Goal: Contribute content: Contribute content

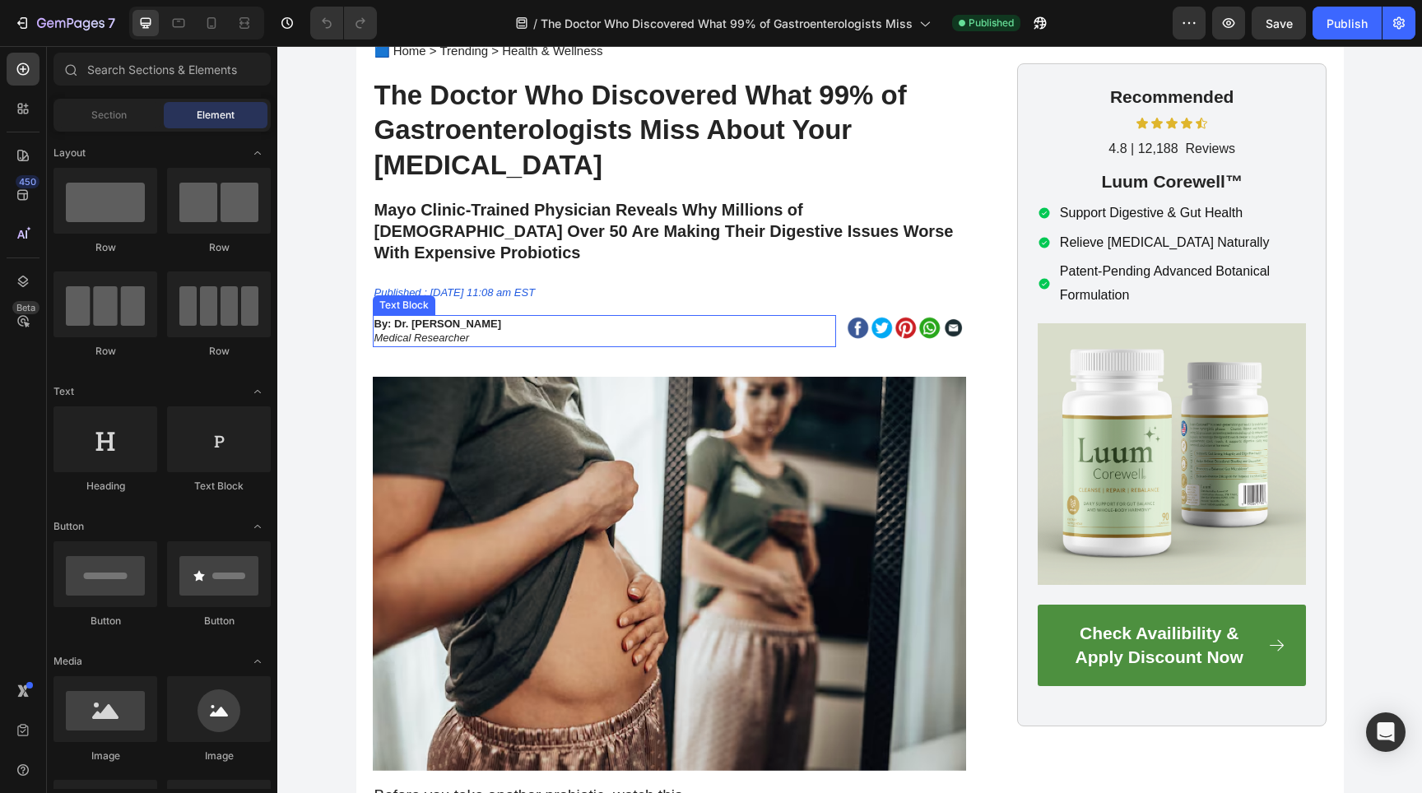
scroll to position [104, 0]
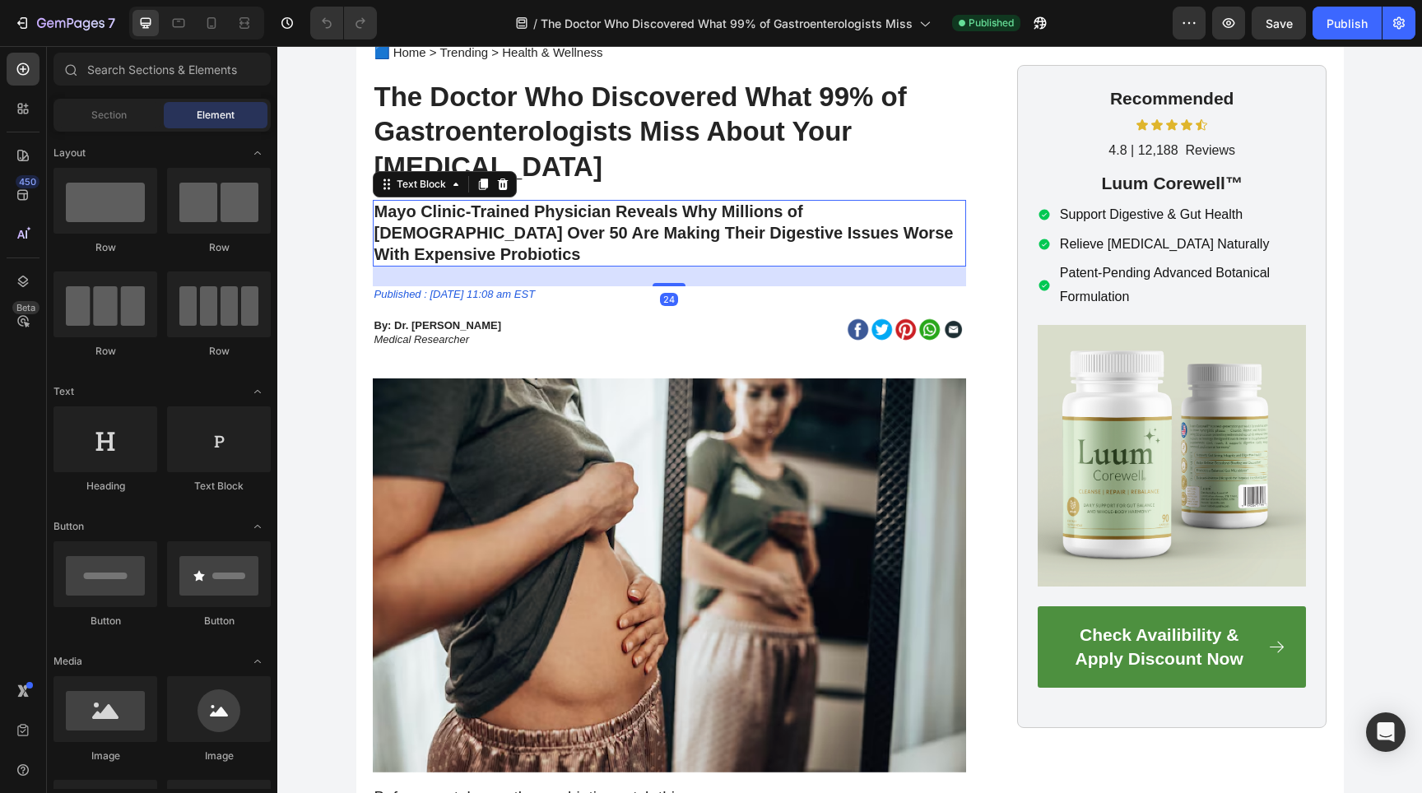
click at [546, 221] on p "Mayo Clinic-Trained Physician Reveals Why Millions of [DEMOGRAPHIC_DATA] Over 5…" at bounding box center [669, 233] width 590 height 63
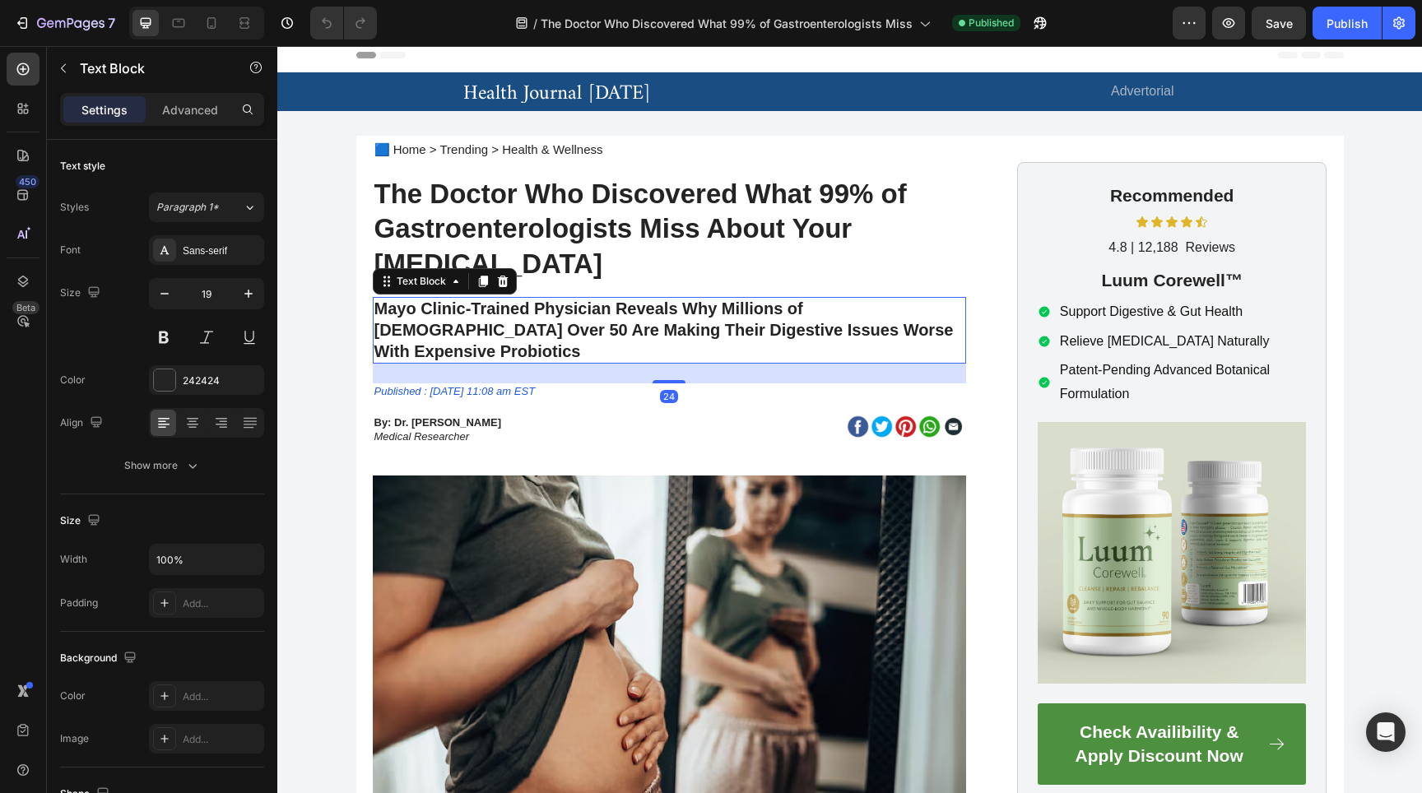
scroll to position [0, 0]
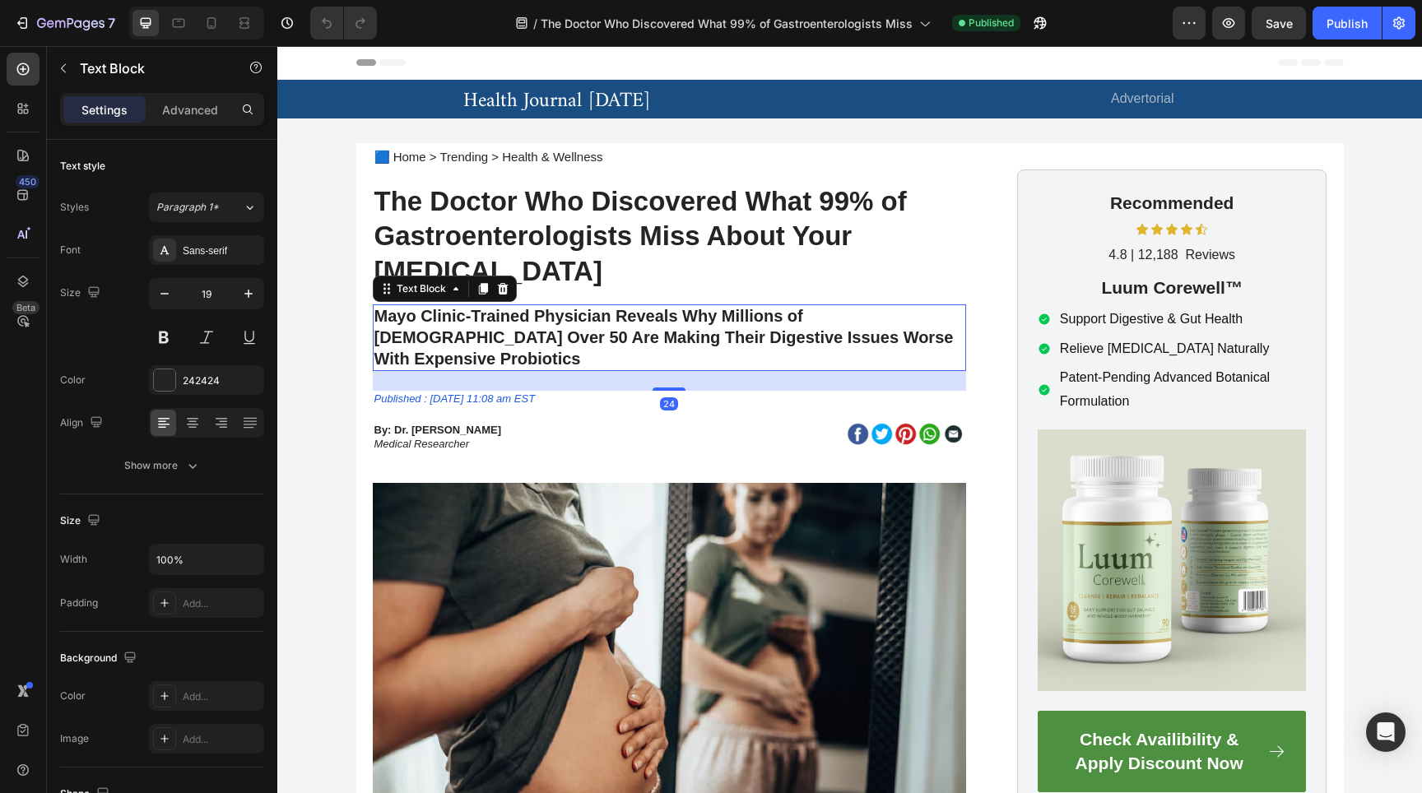
click at [499, 322] on strong "Mayo Clinic-Trained Physician Reveals Why Millions of [DEMOGRAPHIC_DATA] Over 5…" at bounding box center [663, 337] width 579 height 60
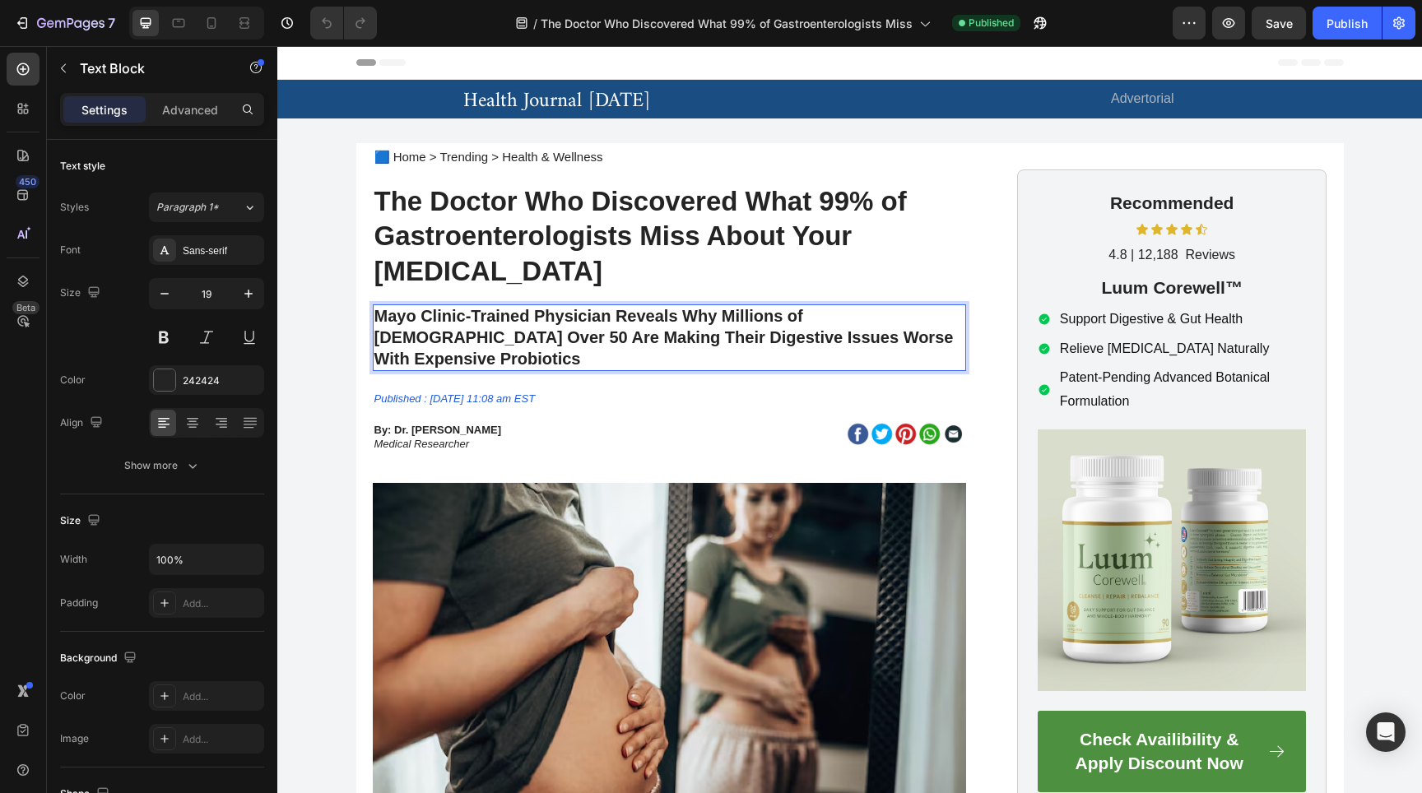
click at [513, 318] on strong "Mayo Clinic-Trained Physician Reveals Why Millions of [DEMOGRAPHIC_DATA] Over 5…" at bounding box center [663, 337] width 579 height 60
drag, startPoint x: 525, startPoint y: 318, endPoint x: 373, endPoint y: 320, distance: 152.2
click at [373, 320] on div "Mayo Clinic-Trained Physician Reveals Why Millions of [DEMOGRAPHIC_DATA] Over 5…" at bounding box center [669, 337] width 593 height 67
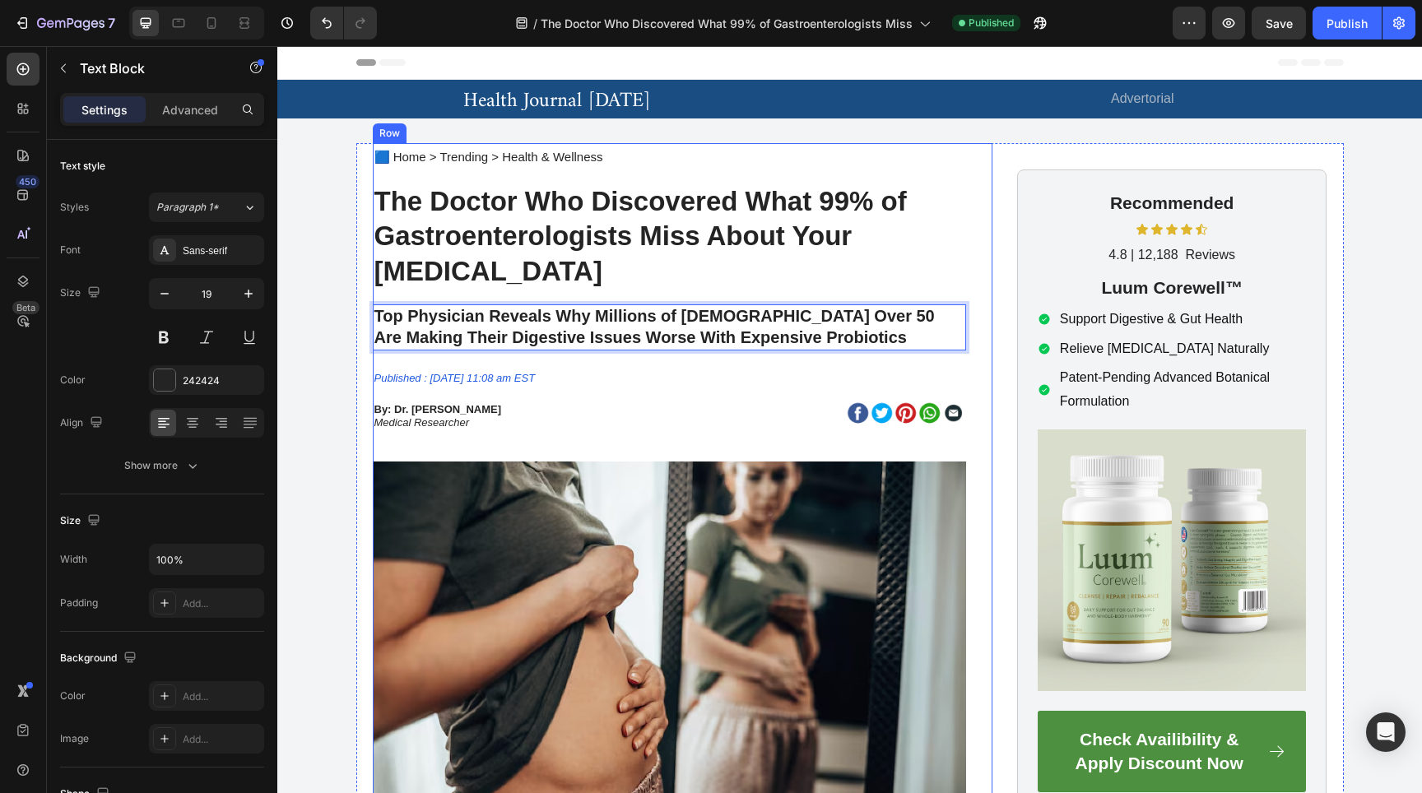
scroll to position [66, 0]
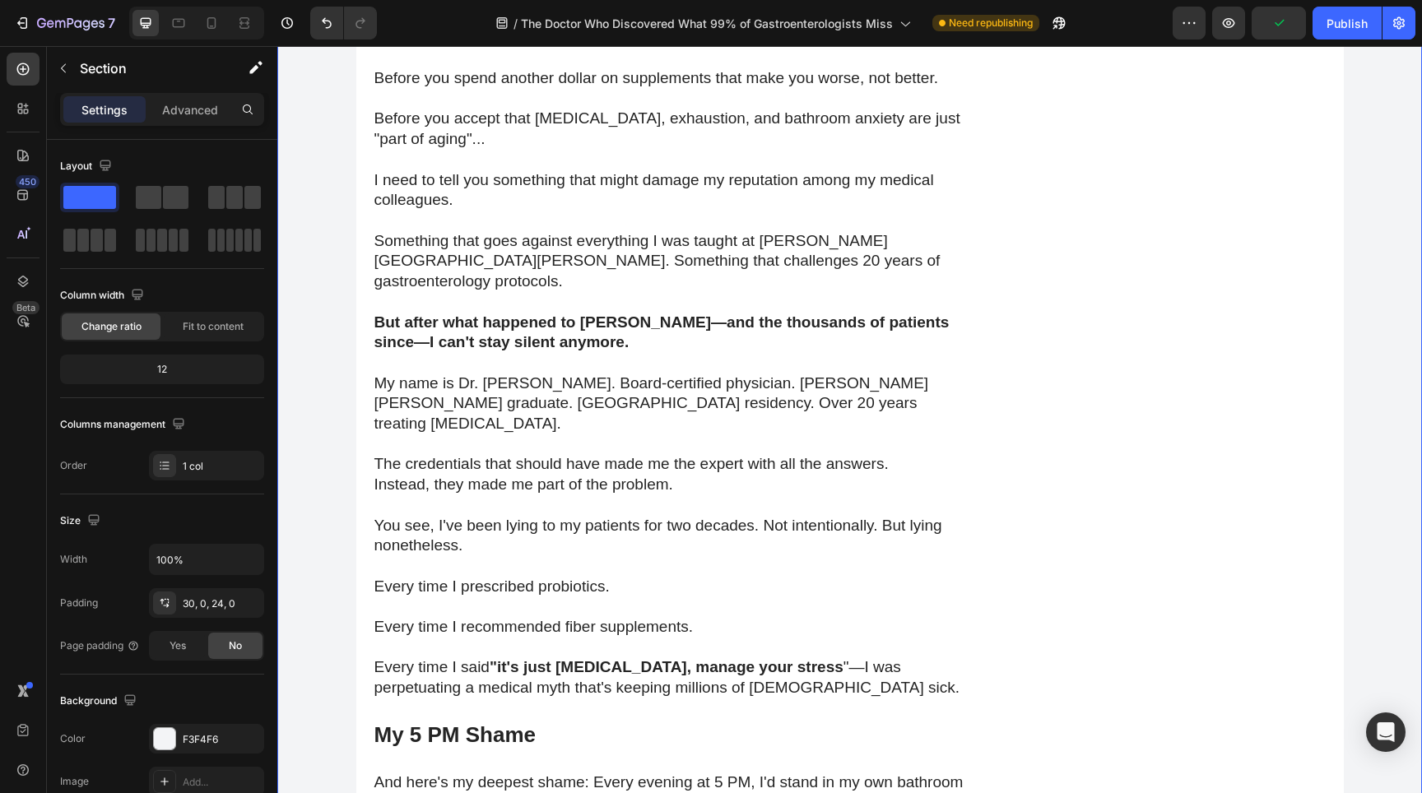
scroll to position [848, 0]
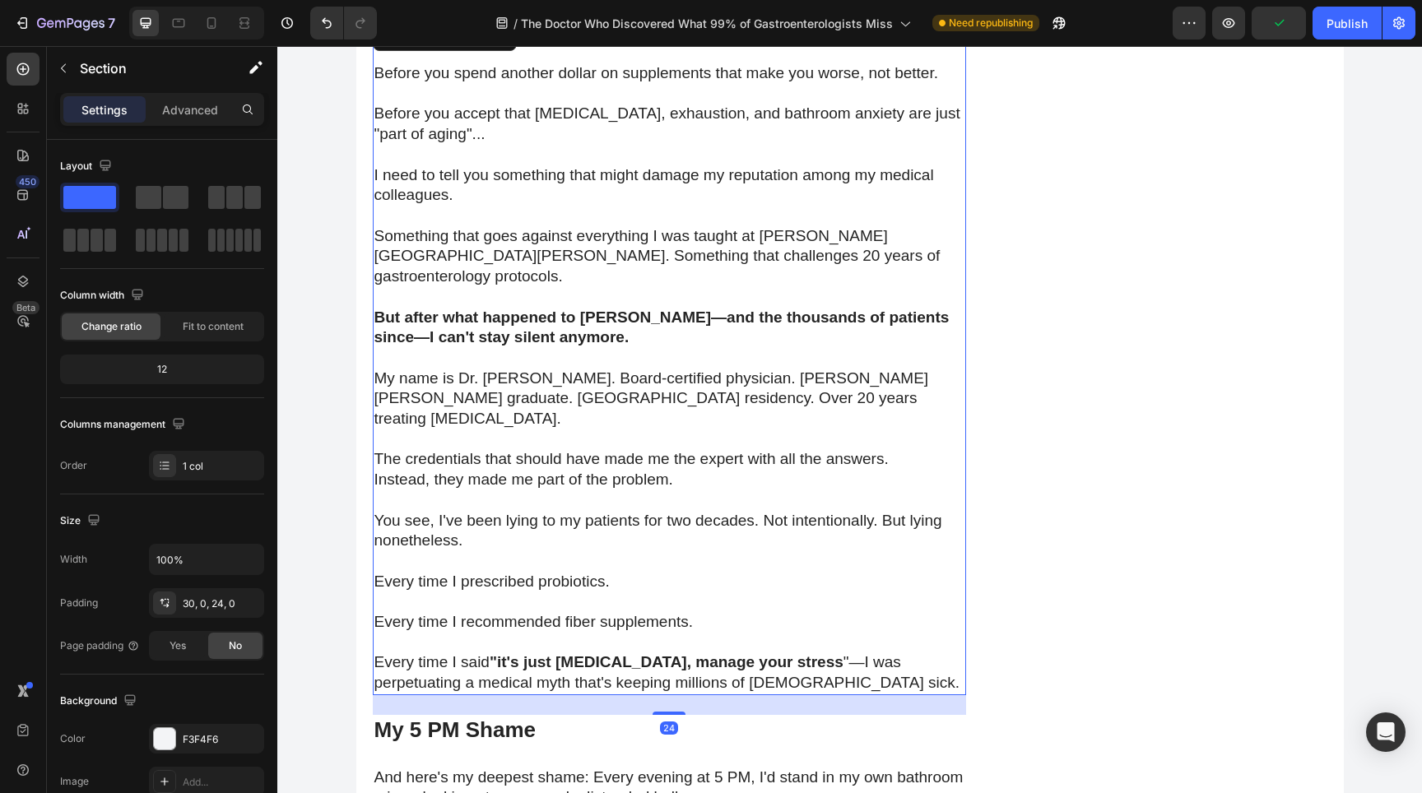
click at [612, 325] on p "But after what happened to [PERSON_NAME]—and the thousands of patients since—I …" at bounding box center [669, 328] width 590 height 40
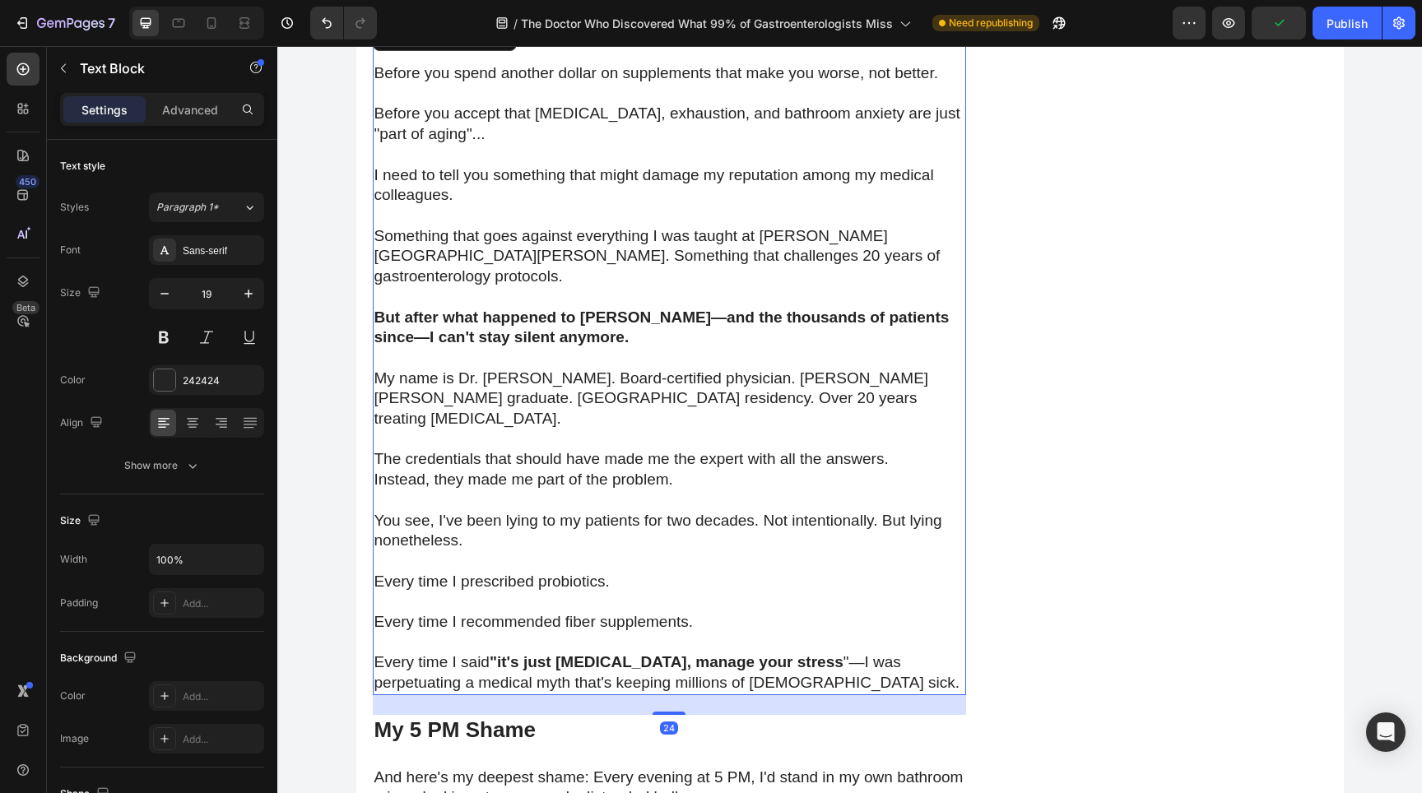
click at [483, 369] on p "My name is Dr. [PERSON_NAME]. Board-certified physician. [PERSON_NAME] [PERSON_…" at bounding box center [669, 399] width 590 height 61
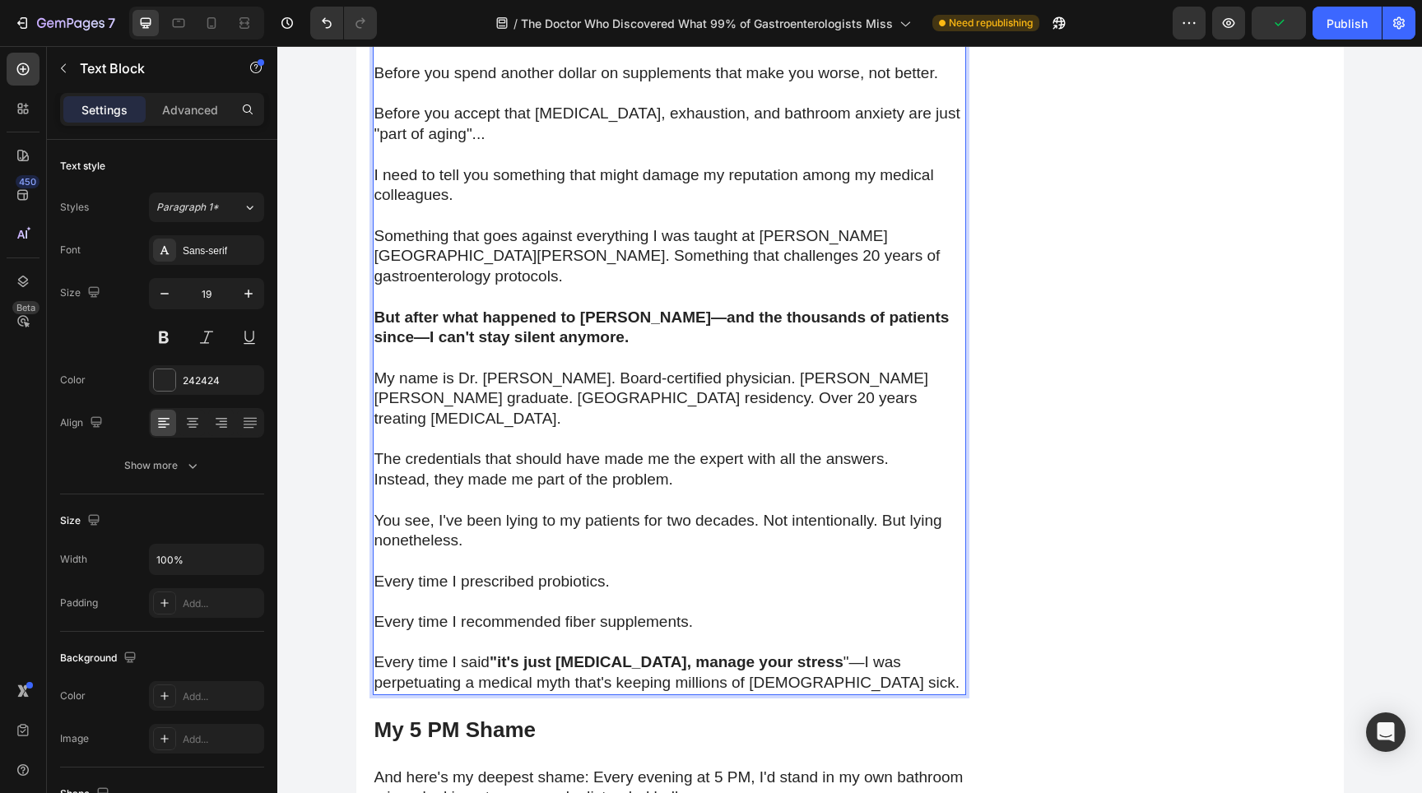
click at [690, 369] on p "My name is Dr. [PERSON_NAME]. Board-certified physician. [PERSON_NAME] [PERSON_…" at bounding box center [669, 399] width 590 height 61
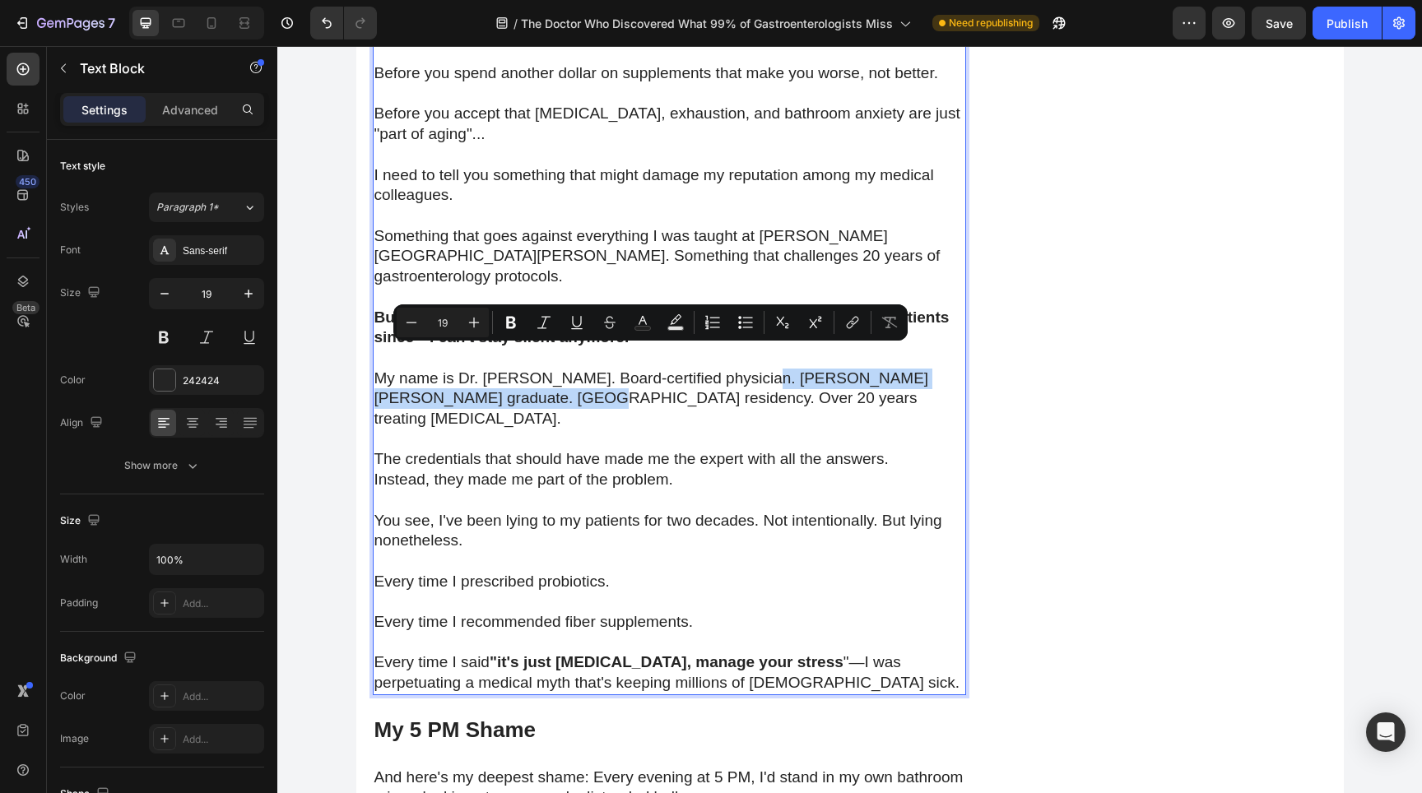
drag, startPoint x: 758, startPoint y: 355, endPoint x: 528, endPoint y: 382, distance: 231.1
click at [528, 382] on p "My name is Dr. [PERSON_NAME]. Board-certified physician. [PERSON_NAME] [PERSON_…" at bounding box center [669, 399] width 590 height 61
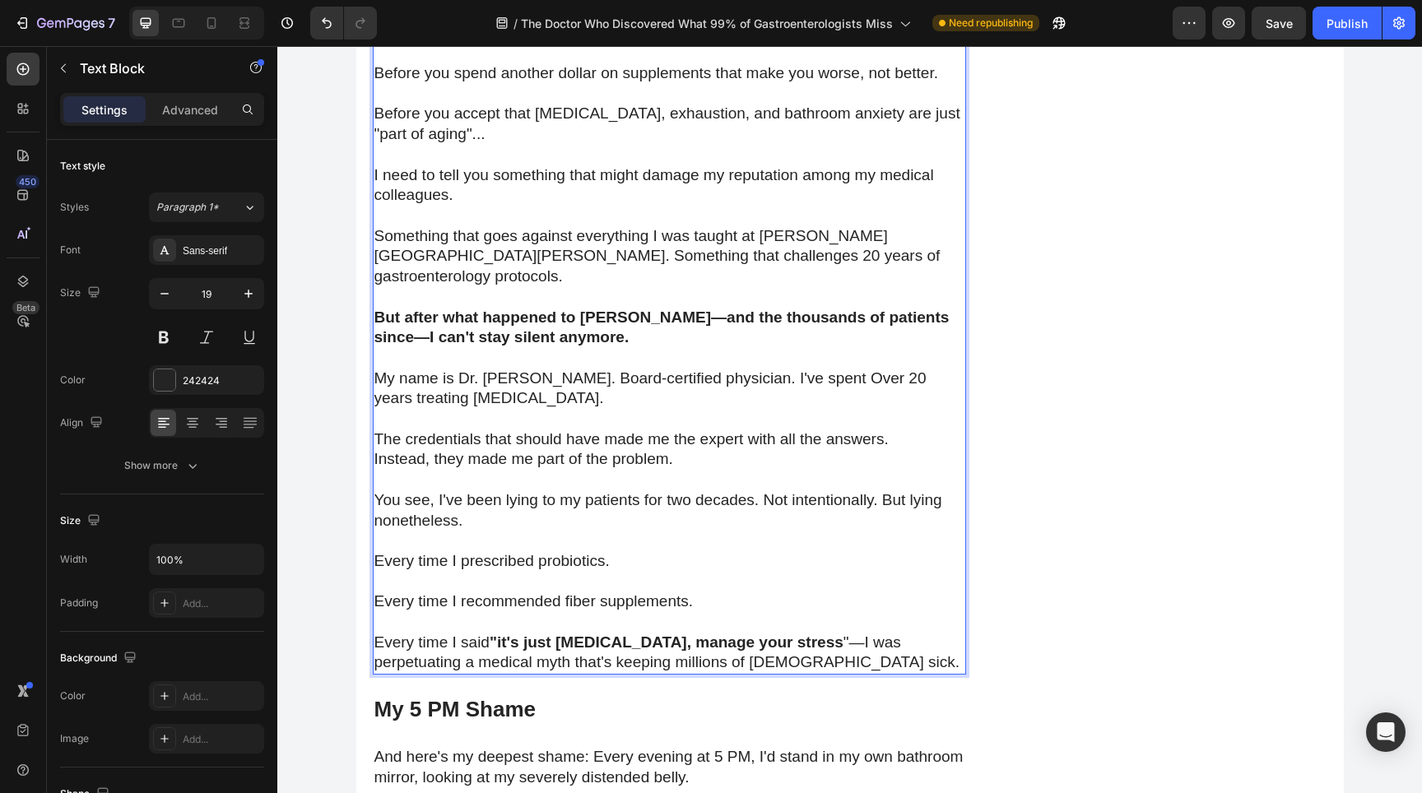
click at [831, 369] on p "My name is Dr. [PERSON_NAME]. Board-certified physician. I've spent Over 20 yea…" at bounding box center [669, 389] width 590 height 40
click at [400, 386] on p "My name is Dr. [PERSON_NAME]. Board-certified physician. I've spent over 20 yea…" at bounding box center [669, 389] width 590 height 40
click at [466, 449] on p "Instead, they made me part of the problem." at bounding box center [669, 459] width 590 height 21
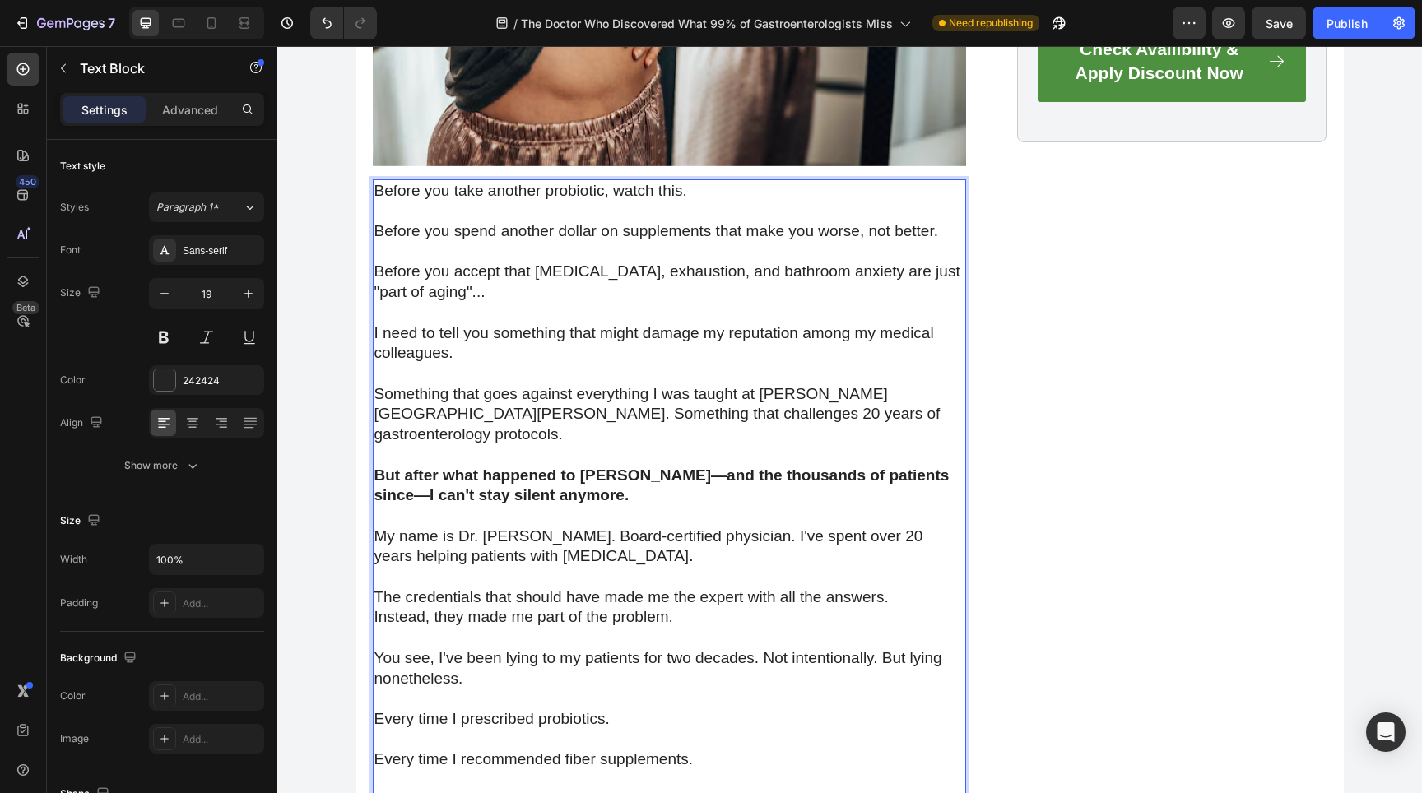
scroll to position [684, 0]
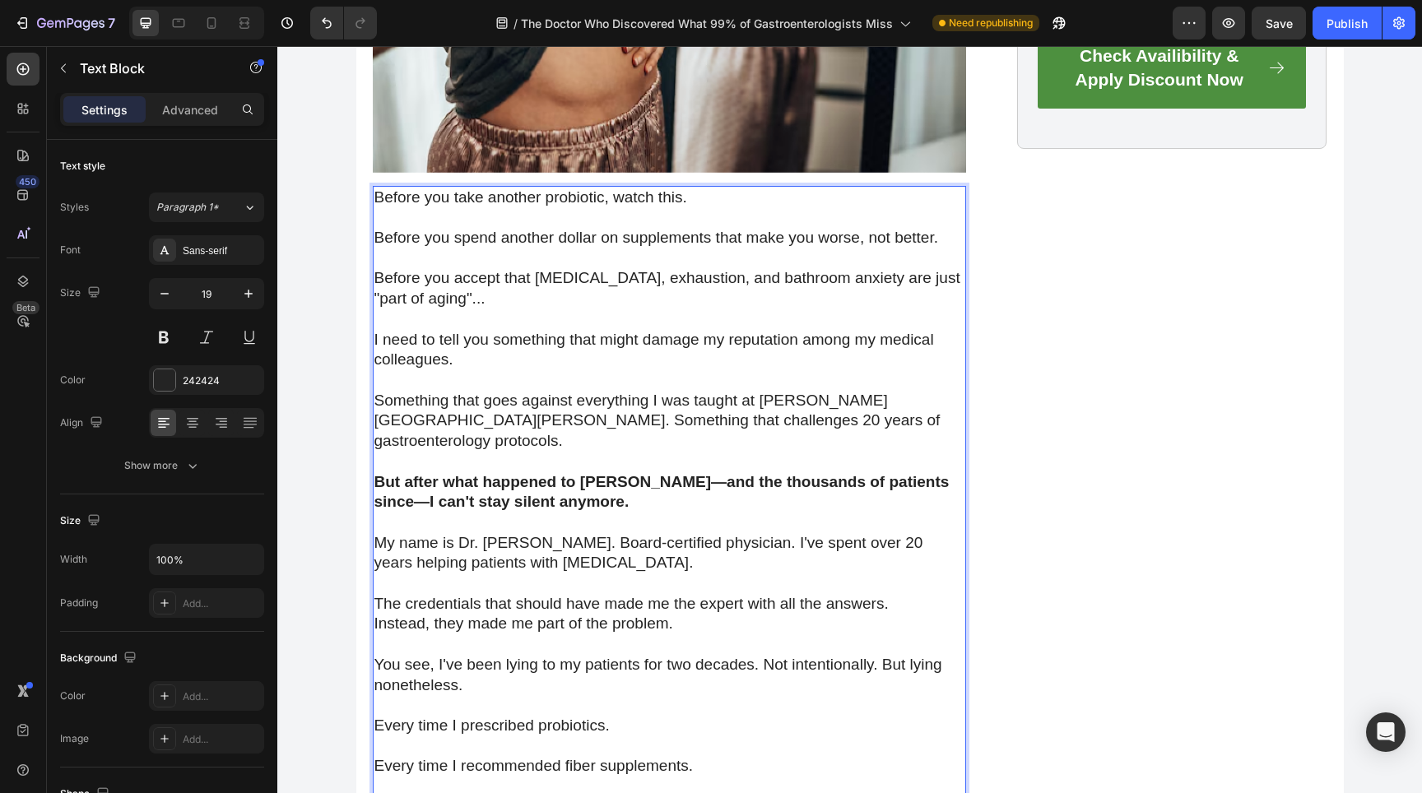
click at [709, 533] on p "My name is Dr. [PERSON_NAME]. Board-certified physician. I've spent over 20 yea…" at bounding box center [669, 553] width 590 height 40
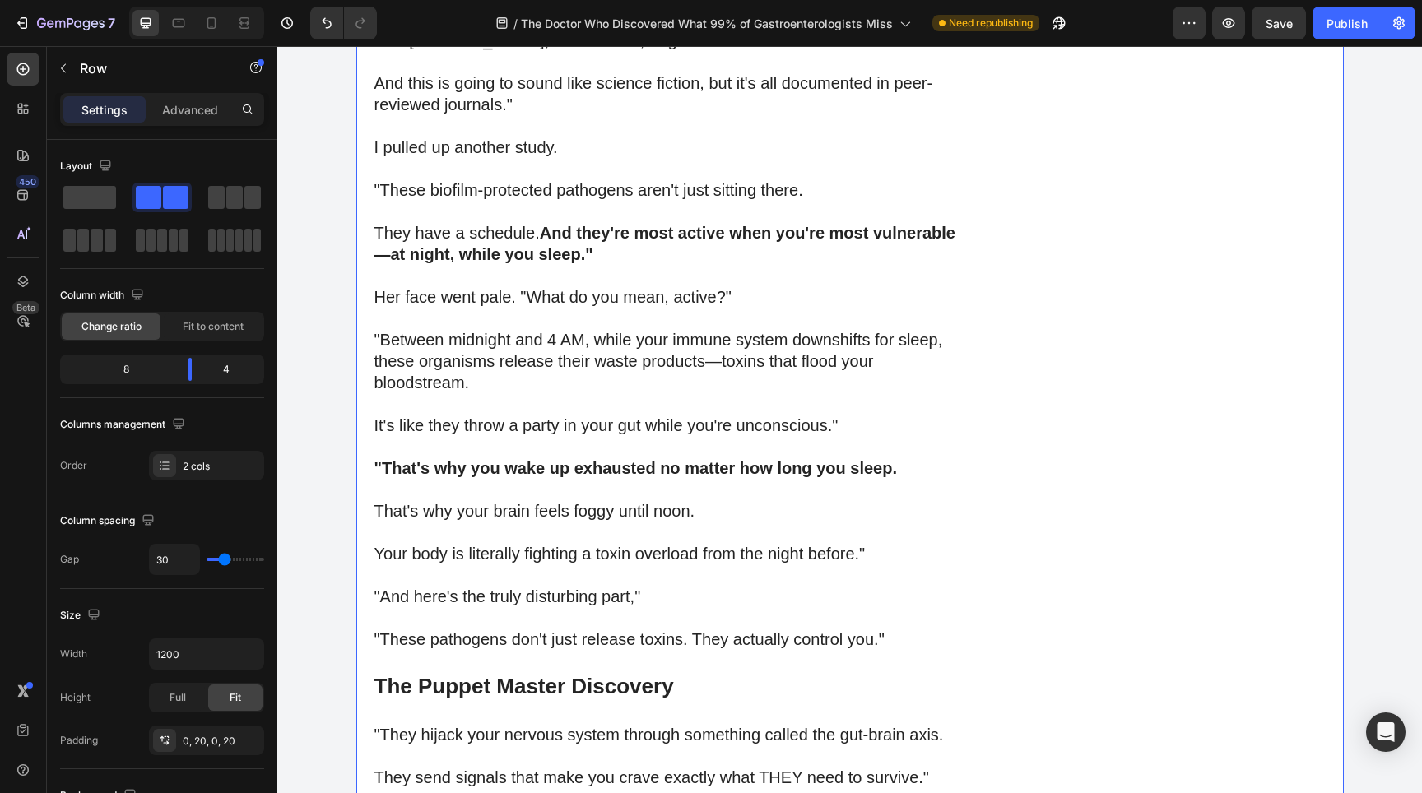
scroll to position [664, 0]
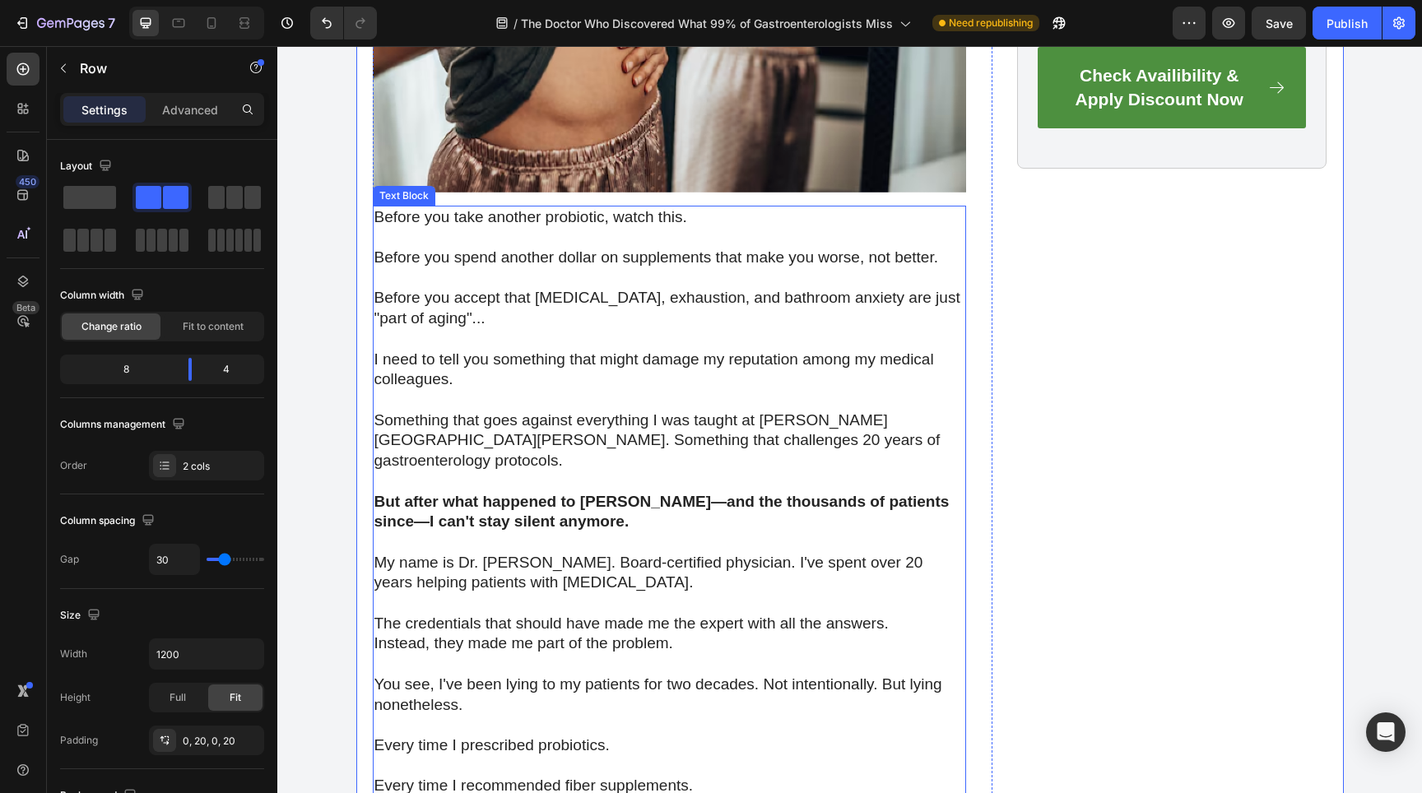
click at [565, 415] on p "Something that goes against everything I was taught at [PERSON_NAME][GEOGRAPHIC…" at bounding box center [669, 441] width 590 height 61
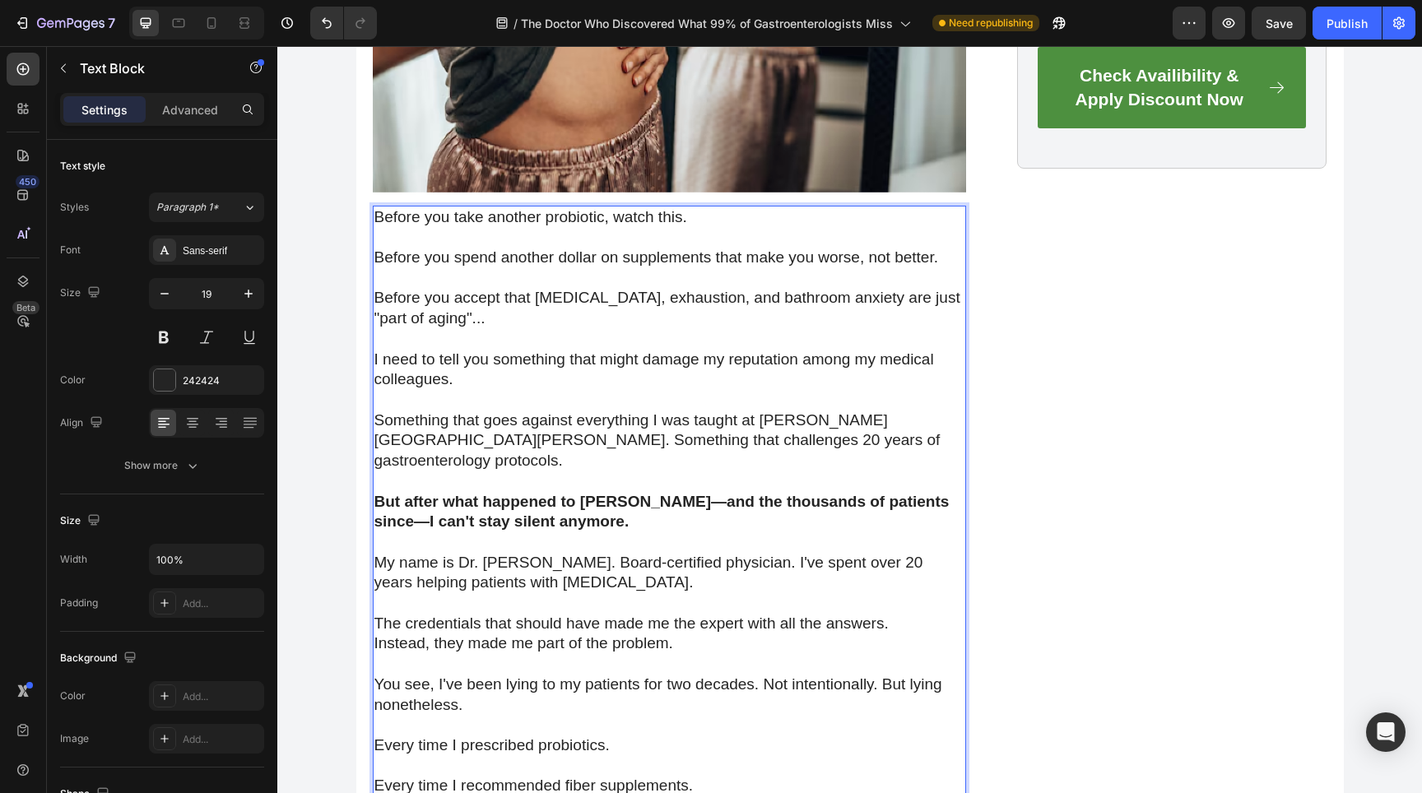
click at [680, 417] on p "Something that goes against everything I was taught at [PERSON_NAME][GEOGRAPHIC…" at bounding box center [669, 441] width 590 height 61
click at [449, 412] on p "Something that goes against everything I was taught at [PERSON_NAME][GEOGRAPHIC…" at bounding box center [669, 441] width 590 height 61
drag, startPoint x: 860, startPoint y: 422, endPoint x: 732, endPoint y: 421, distance: 127.5
click at [732, 421] on p "Something that goes against everything I was taught at [PERSON_NAME][GEOGRAPHIC…" at bounding box center [669, 441] width 590 height 61
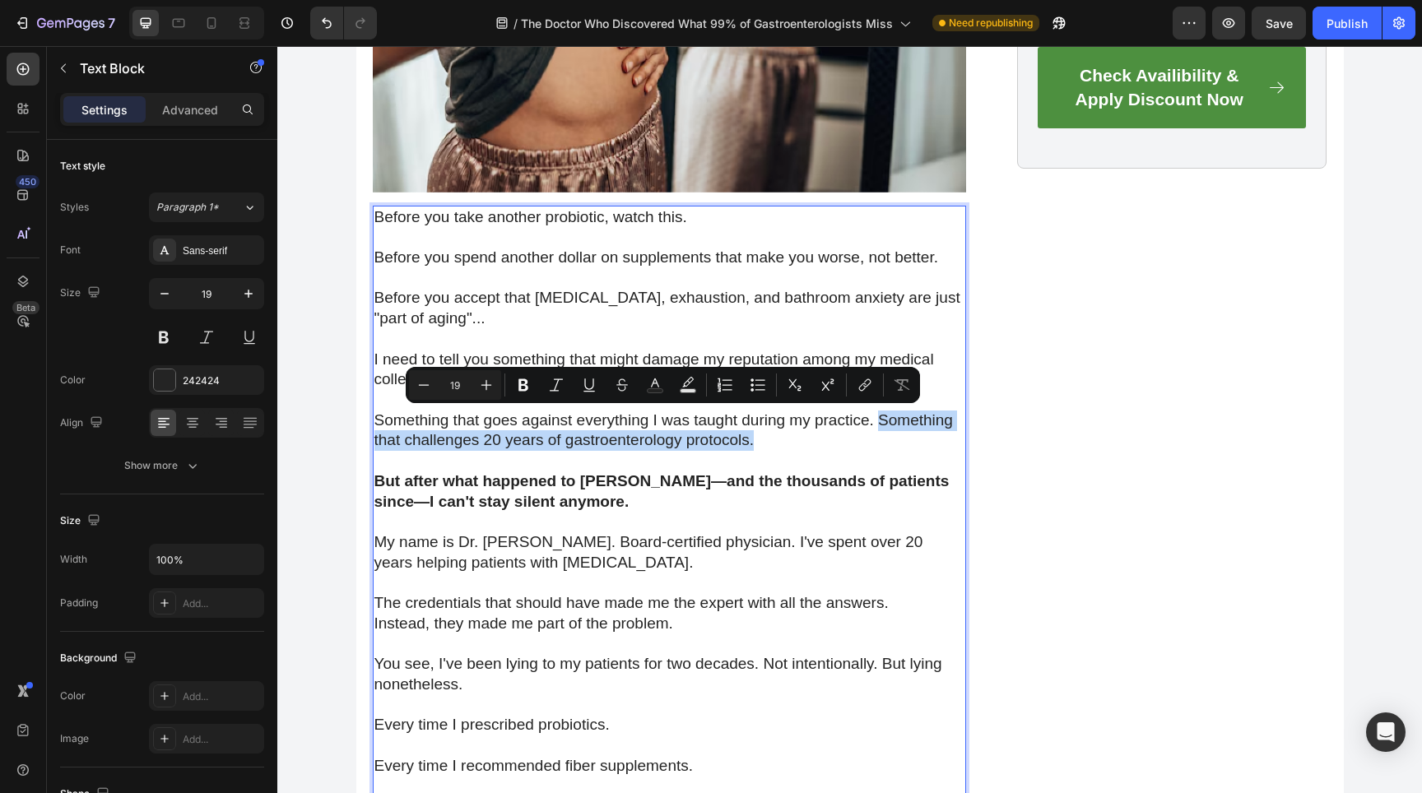
drag, startPoint x: 880, startPoint y: 419, endPoint x: 892, endPoint y: 434, distance: 18.8
click at [892, 434] on p "Something that goes against everything I was taught during my practice. Somethi…" at bounding box center [669, 431] width 590 height 40
click at [681, 482] on strong "But after what happened to [PERSON_NAME]—and the thousands of patients since—I …" at bounding box center [661, 491] width 575 height 38
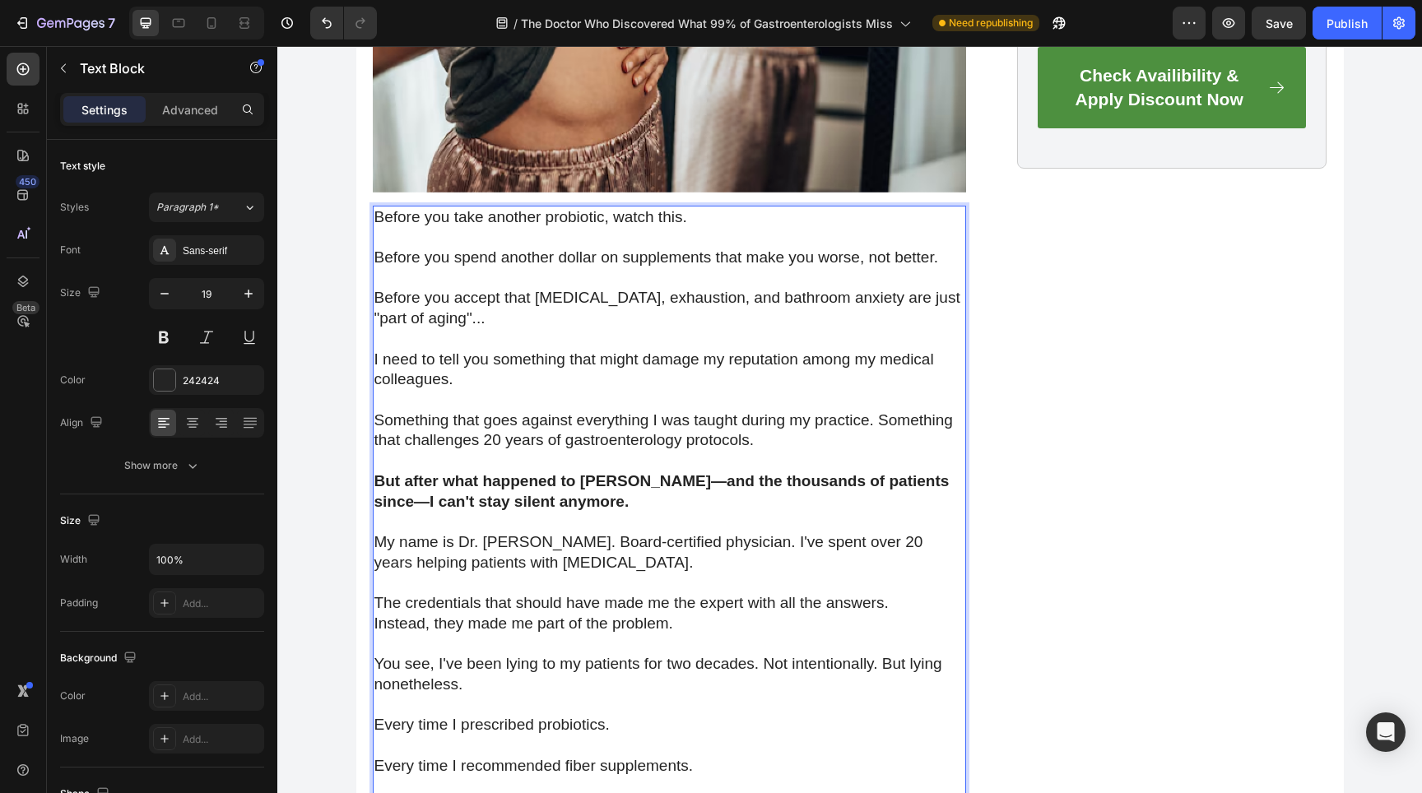
click at [863, 429] on p "Something that goes against everything I was taught during my practice. Somethi…" at bounding box center [669, 431] width 590 height 40
click at [812, 425] on p "Something that goes against everything I was taught during my practice. Somethi…" at bounding box center [669, 431] width 590 height 40
drag, startPoint x: 422, startPoint y: 484, endPoint x: 620, endPoint y: 484, distance: 198.3
click at [618, 484] on strong "But after what happened to [PERSON_NAME]—and the thousands of patients since—I …" at bounding box center [661, 491] width 575 height 38
click at [620, 484] on strong "But after what happened to [PERSON_NAME]—and the thousands of patients since—I …" at bounding box center [661, 491] width 575 height 38
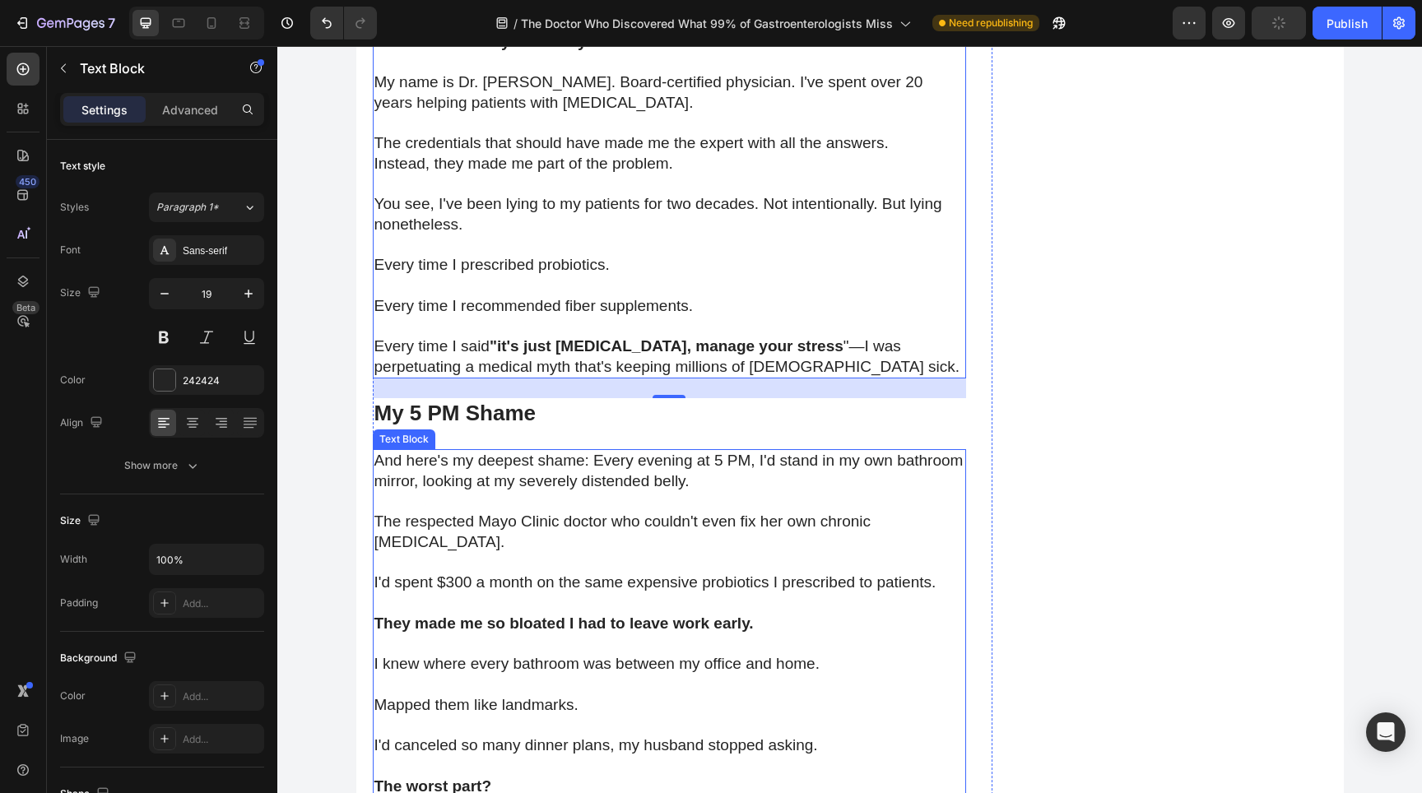
scroll to position [1121, 0]
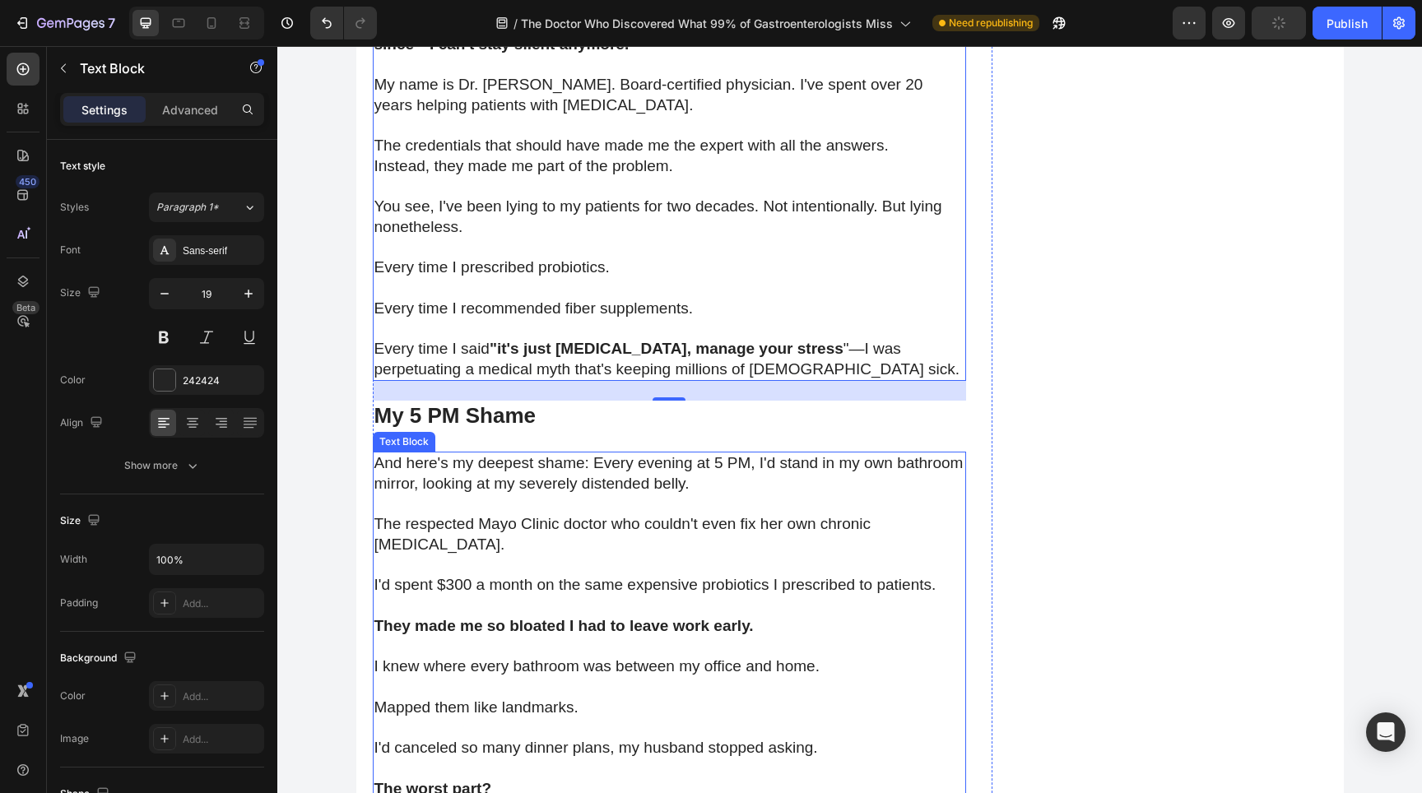
click at [599, 527] on p "The respected Mayo Clinic doctor who couldn't even fix her own chronic [MEDICAL…" at bounding box center [669, 534] width 590 height 40
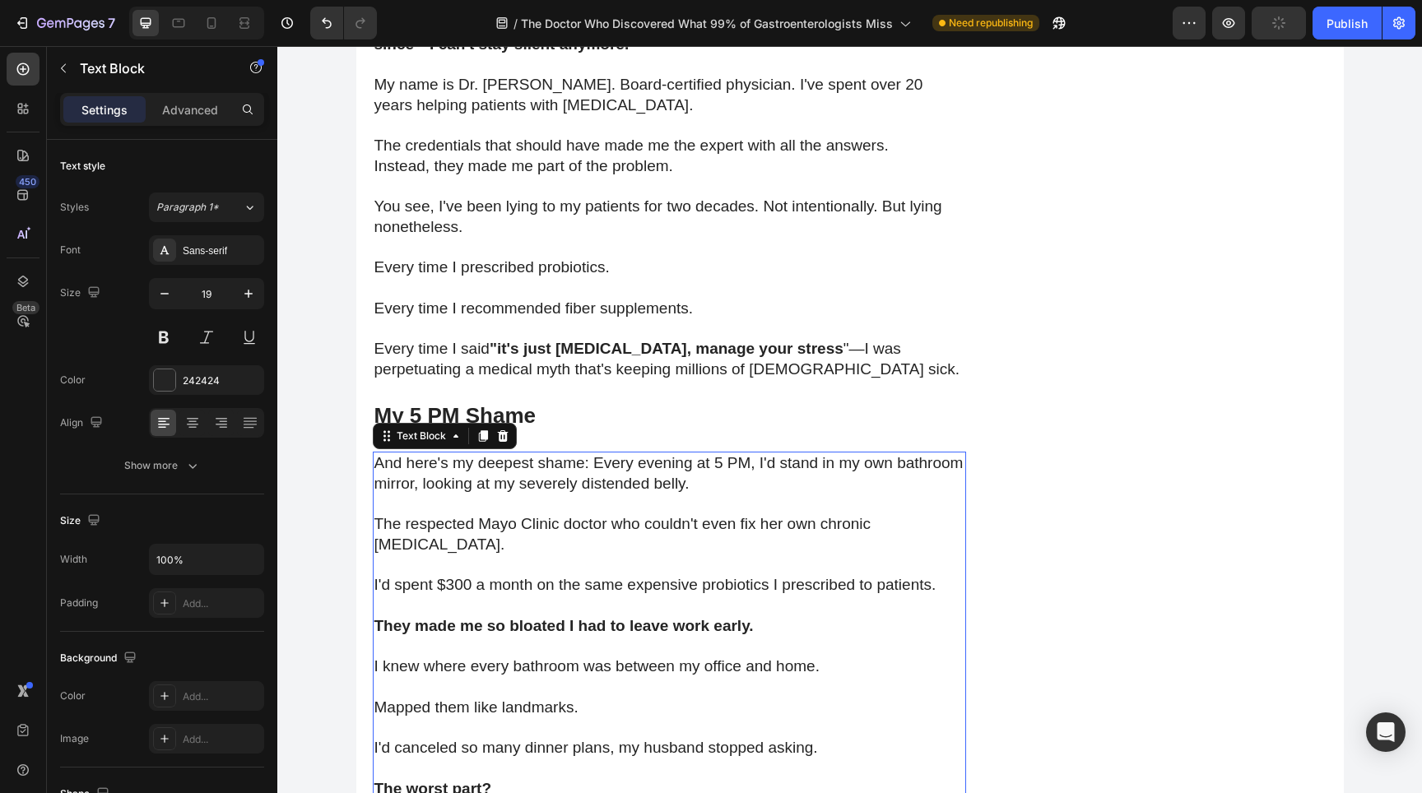
click at [547, 523] on p "The respected Mayo Clinic doctor who couldn't even fix her own chronic [MEDICAL…" at bounding box center [669, 534] width 590 height 40
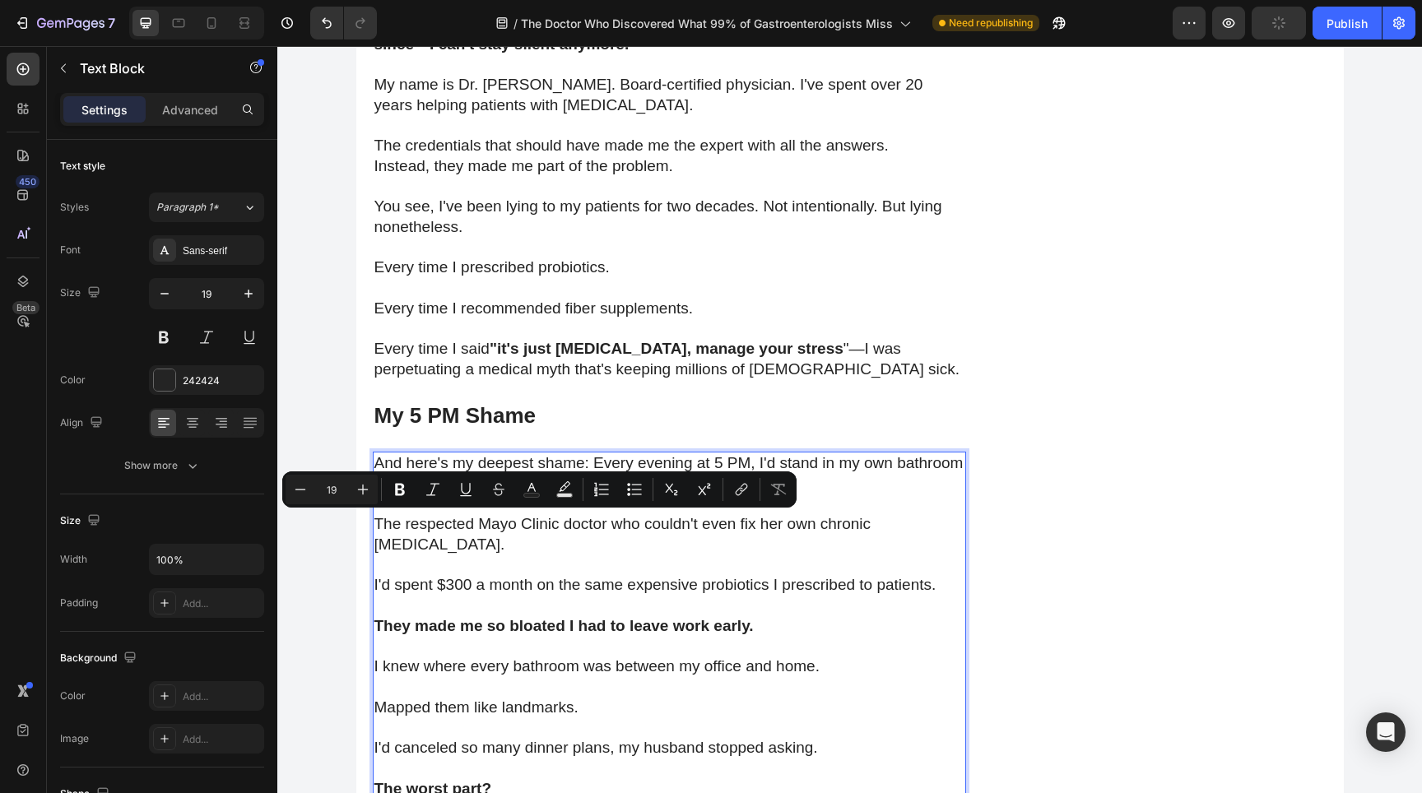
click at [496, 532] on p "The respected Mayo Clinic doctor who couldn't even fix her own chronic [MEDICAL…" at bounding box center [669, 534] width 590 height 40
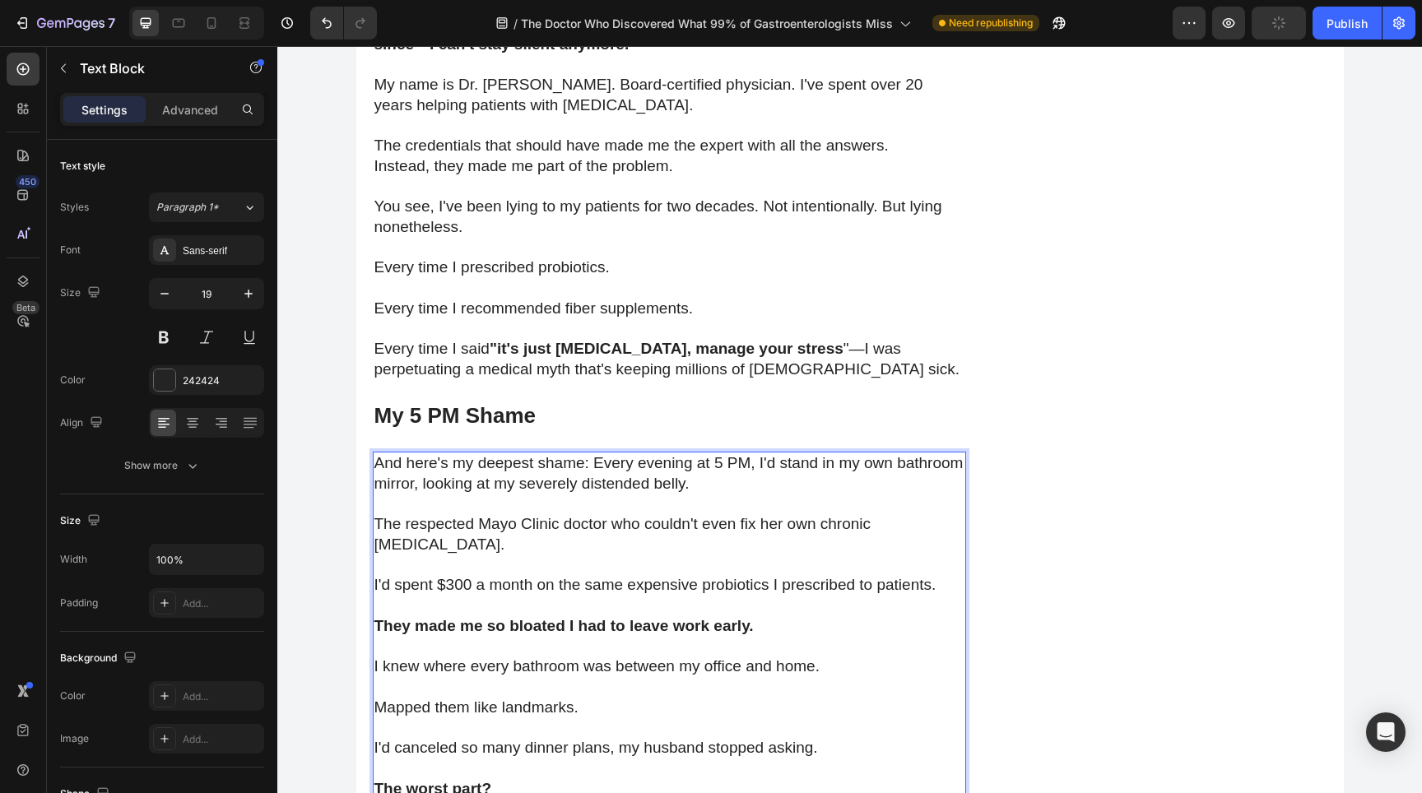
click at [568, 523] on p "The respected Mayo Clinic doctor who couldn't even fix her own chronic [MEDICAL…" at bounding box center [669, 534] width 590 height 40
drag, startPoint x: 376, startPoint y: 520, endPoint x: 512, endPoint y: 520, distance: 135.8
click at [513, 520] on p "The respected Mayo Clinic doctor who couldn't even fix her own chronic [MEDICAL…" at bounding box center [669, 534] width 590 height 40
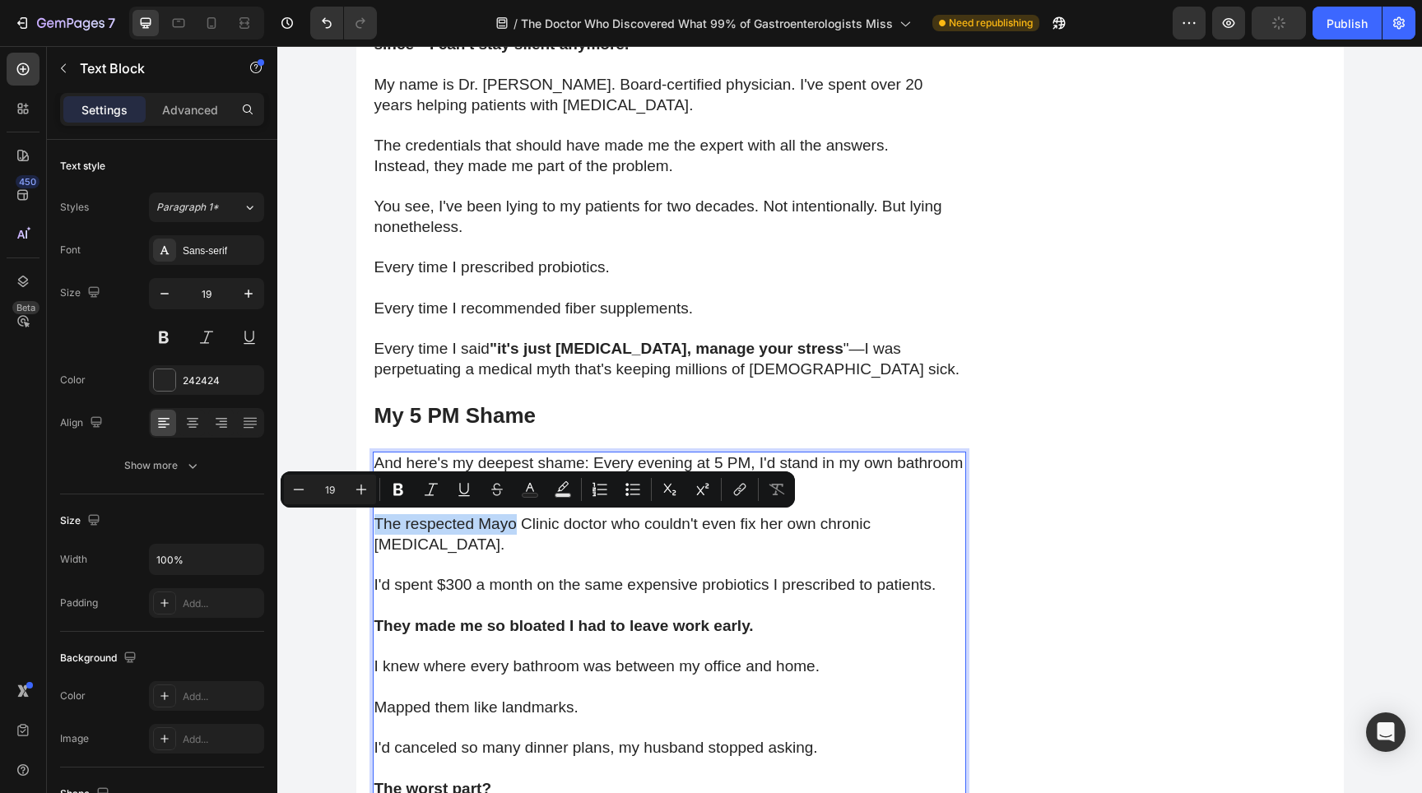
click at [512, 520] on p "The respected Mayo Clinic doctor who couldn't even fix her own chronic [MEDICAL…" at bounding box center [669, 534] width 590 height 40
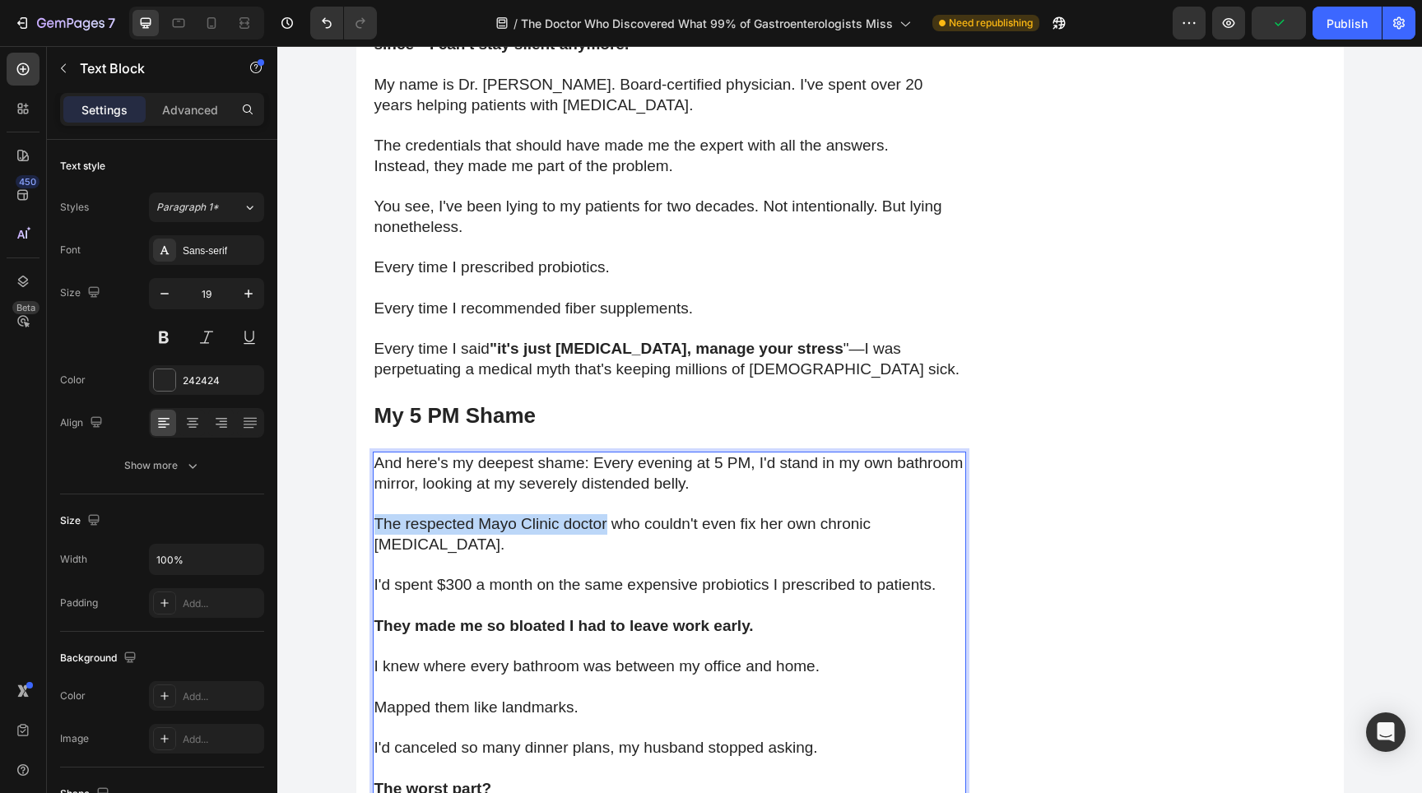
drag, startPoint x: 605, startPoint y: 527, endPoint x: 376, endPoint y: 530, distance: 228.8
click at [376, 530] on p "The respected Mayo Clinic doctor who couldn't even fix her own chronic [MEDICAL…" at bounding box center [669, 534] width 590 height 40
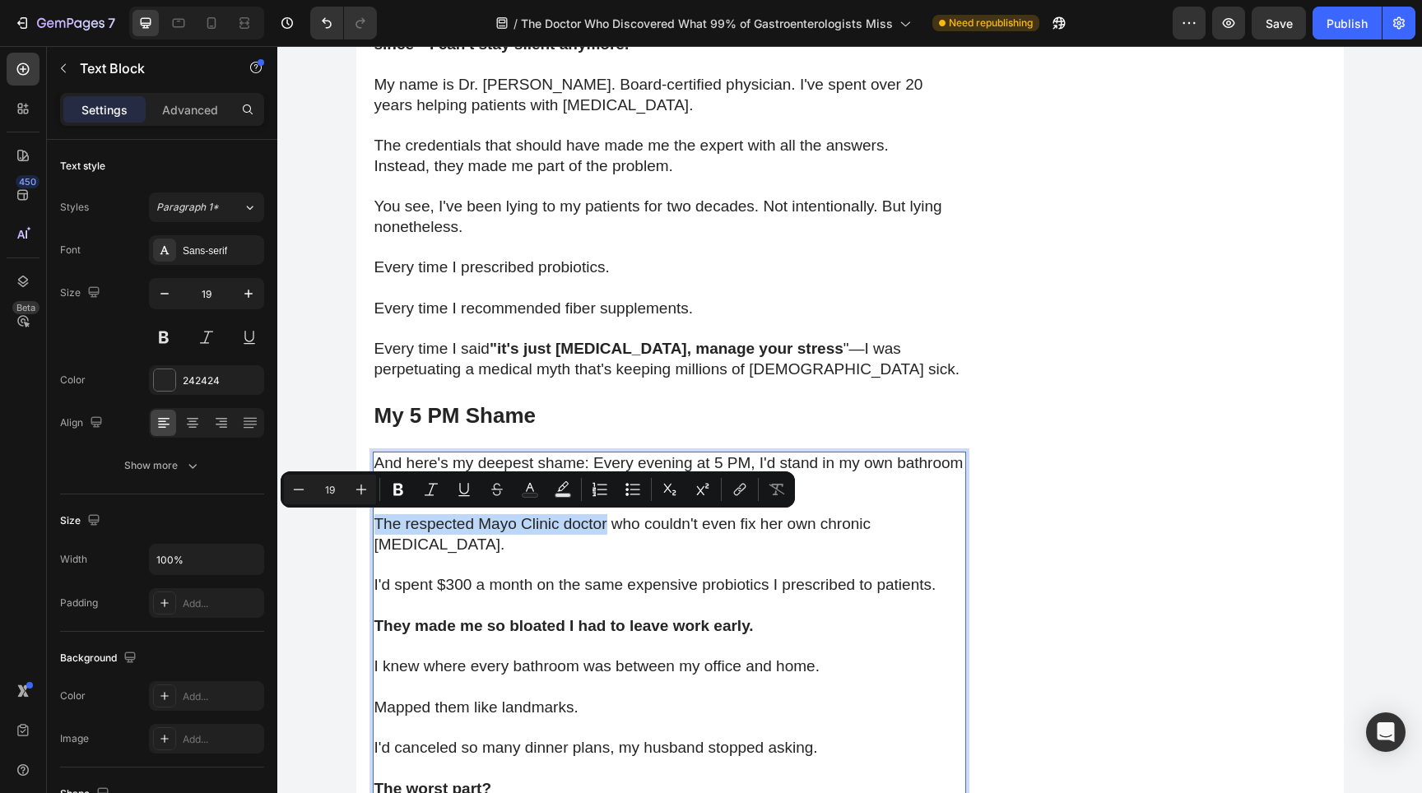
click at [518, 524] on p "The respected Mayo Clinic doctor who couldn't even fix her own chronic [MEDICAL…" at bounding box center [669, 534] width 590 height 40
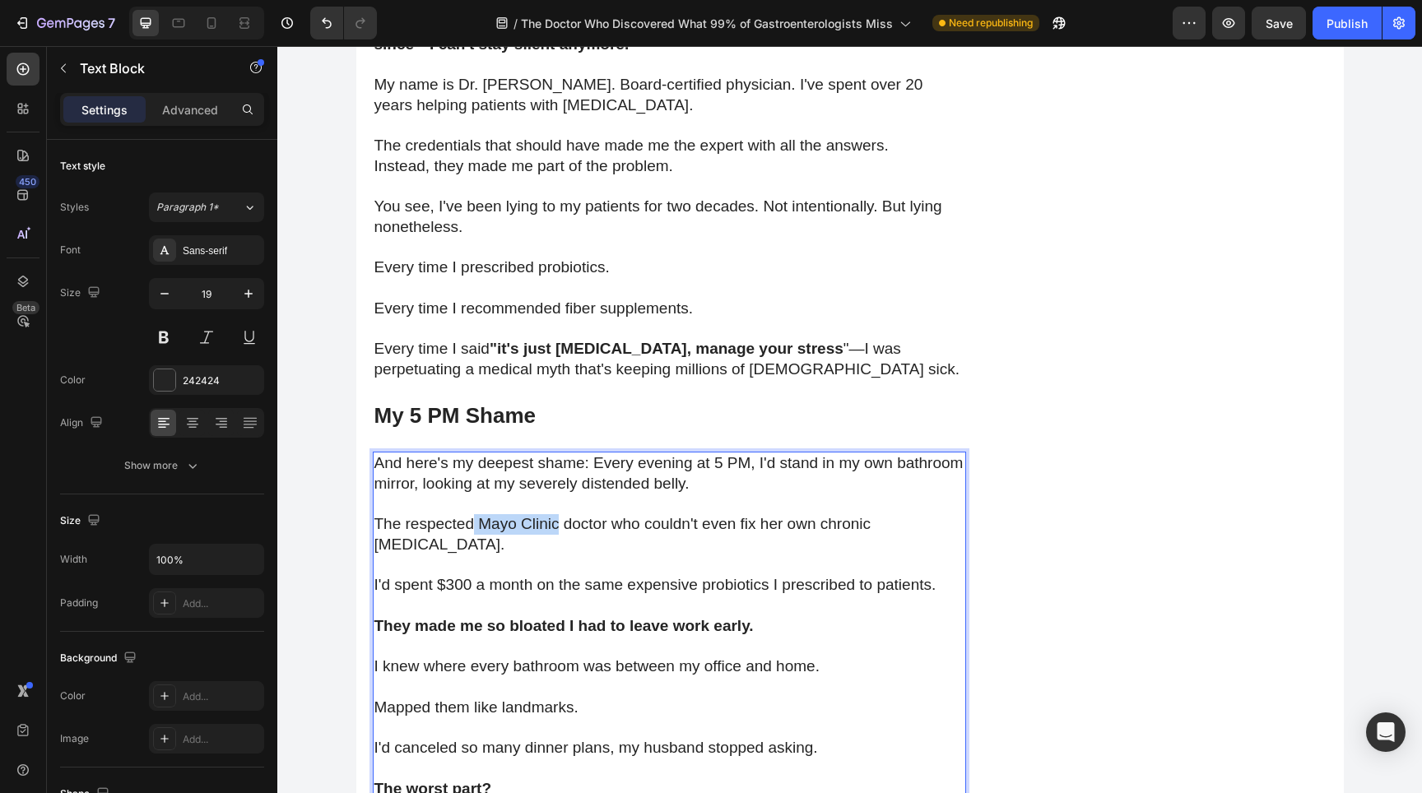
drag, startPoint x: 476, startPoint y: 523, endPoint x: 560, endPoint y: 527, distance: 84.8
click at [560, 527] on p "The respected Mayo Clinic doctor who couldn't even fix her own chronic [MEDICAL…" at bounding box center [669, 534] width 590 height 40
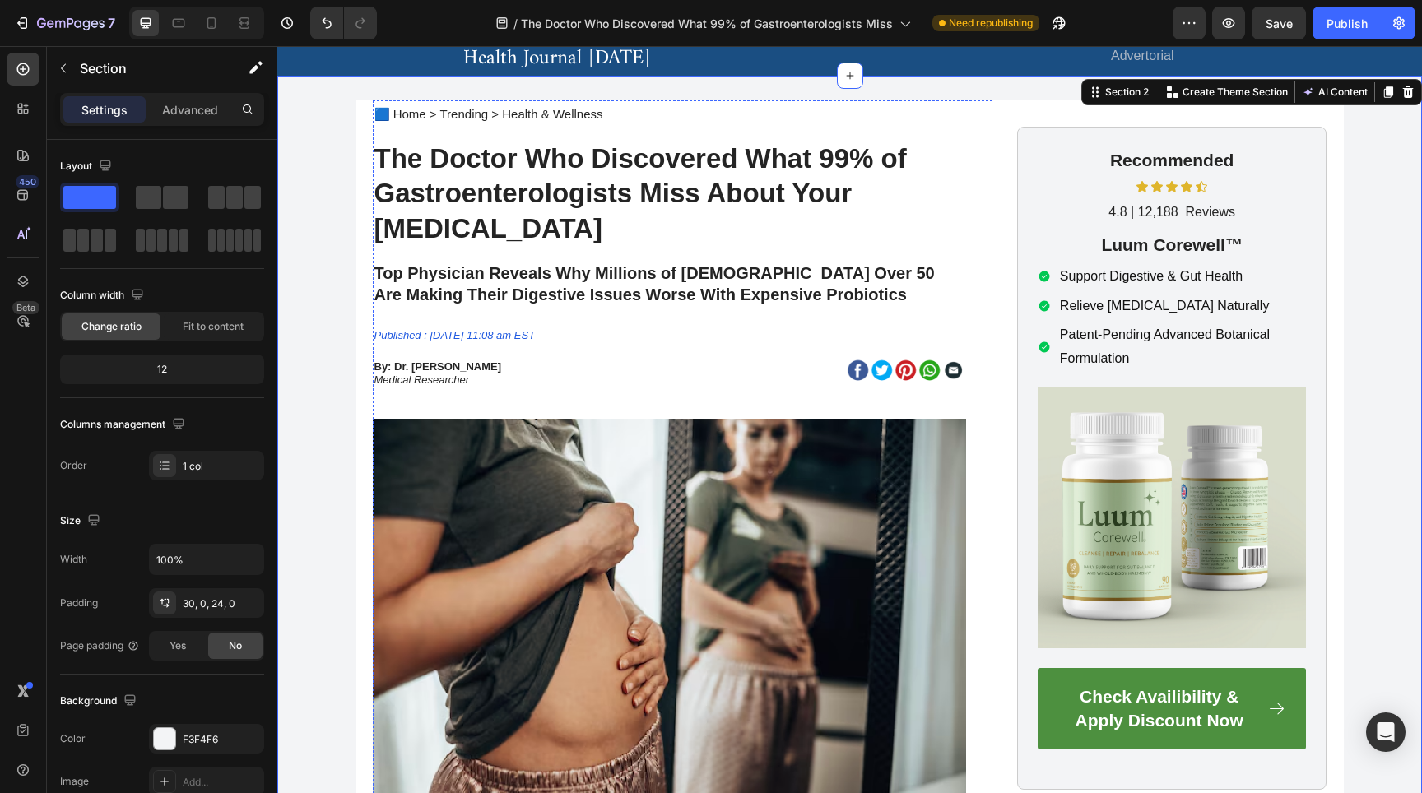
scroll to position [58, 0]
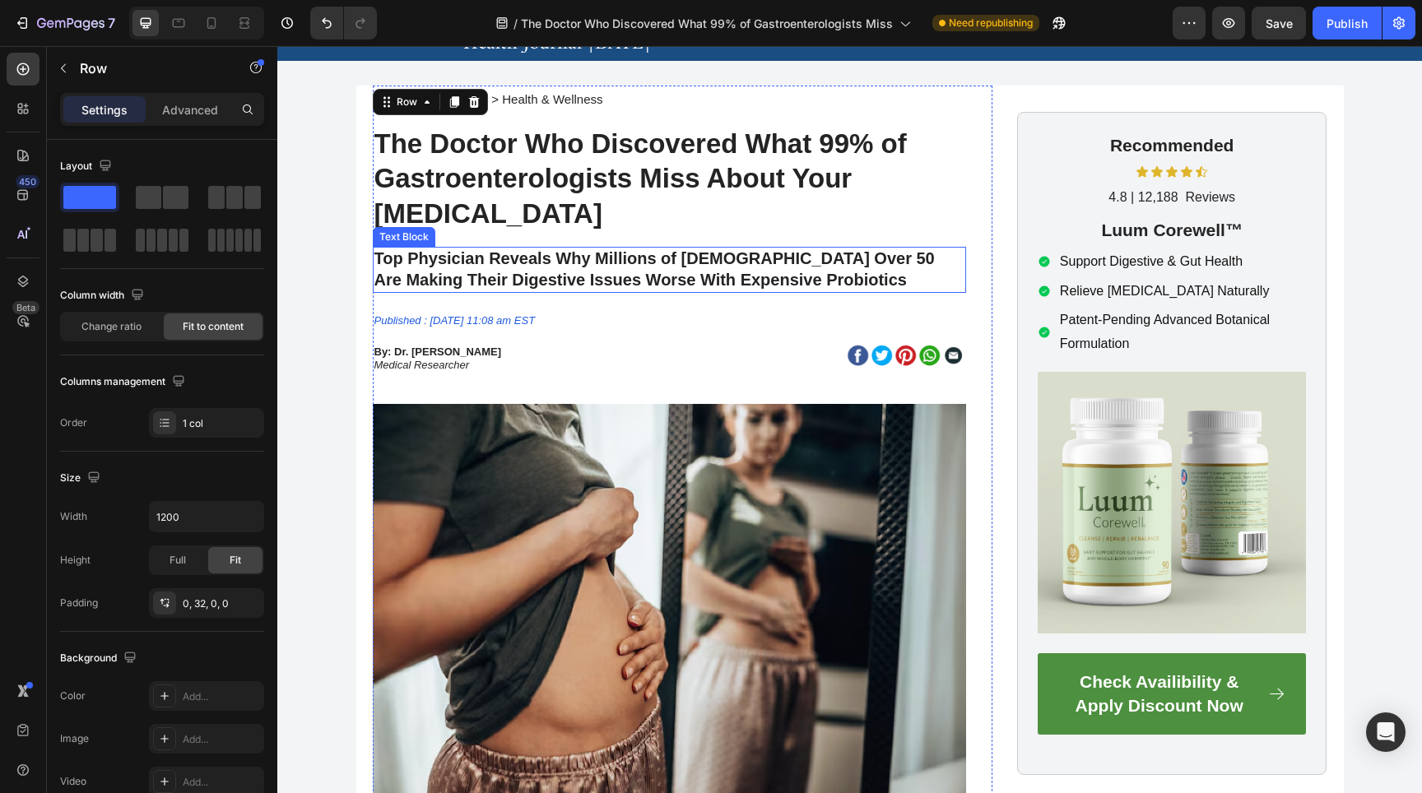
scroll to position [2662, 0]
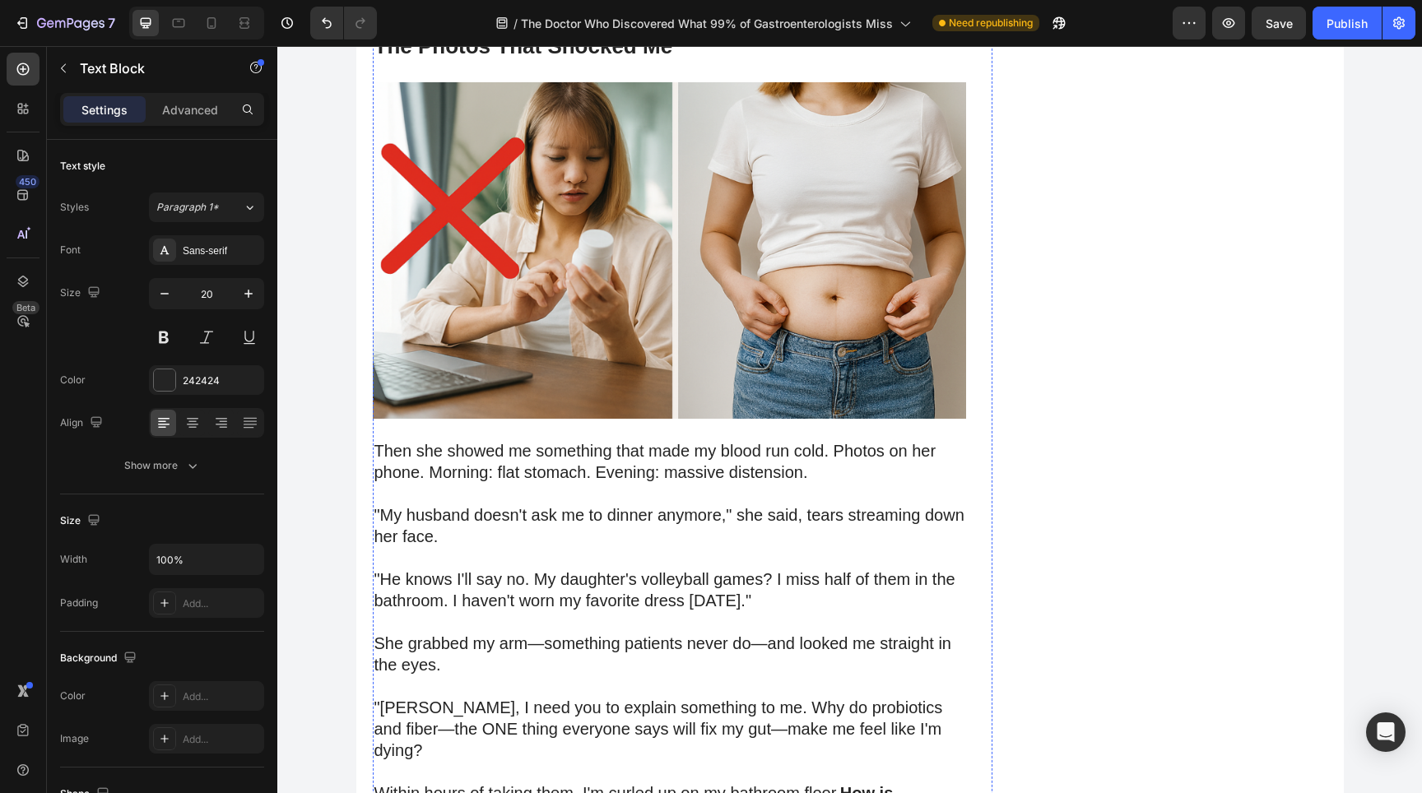
click at [624, 13] on p ""By 5 PM, I look severely bloated. Every. Single. Day."" at bounding box center [669, 2] width 590 height 21
click at [597, 58] on strong "The Photos That Shocked Me" at bounding box center [523, 46] width 299 height 25
click at [621, 58] on strong "The Photos That Shocked Me" at bounding box center [523, 46] width 299 height 25
click at [612, 58] on strong "The Photos That Shocked Me" at bounding box center [523, 46] width 299 height 25
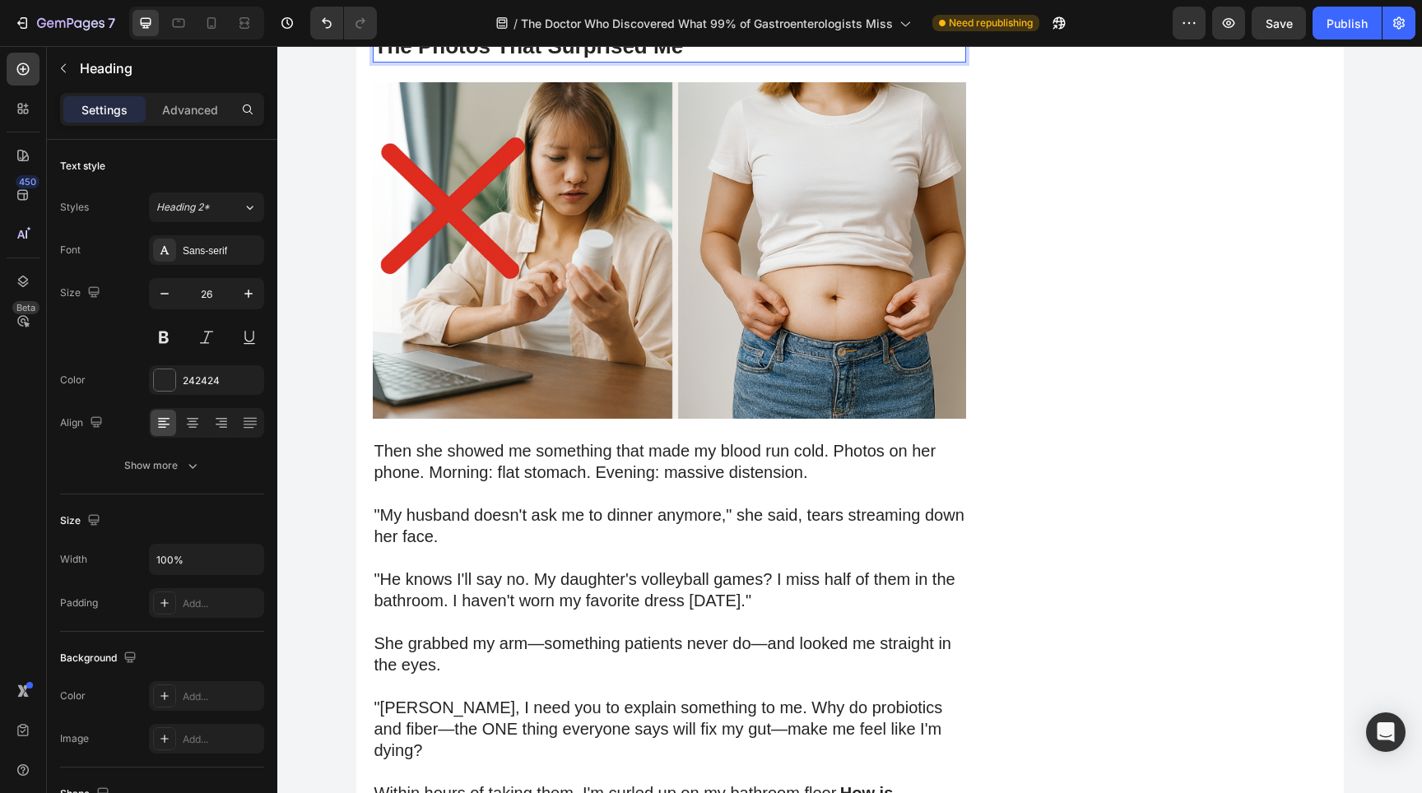
click at [605, 58] on strong "The Photos That Surprised Me" at bounding box center [528, 46] width 309 height 25
copy strong "Surprised"
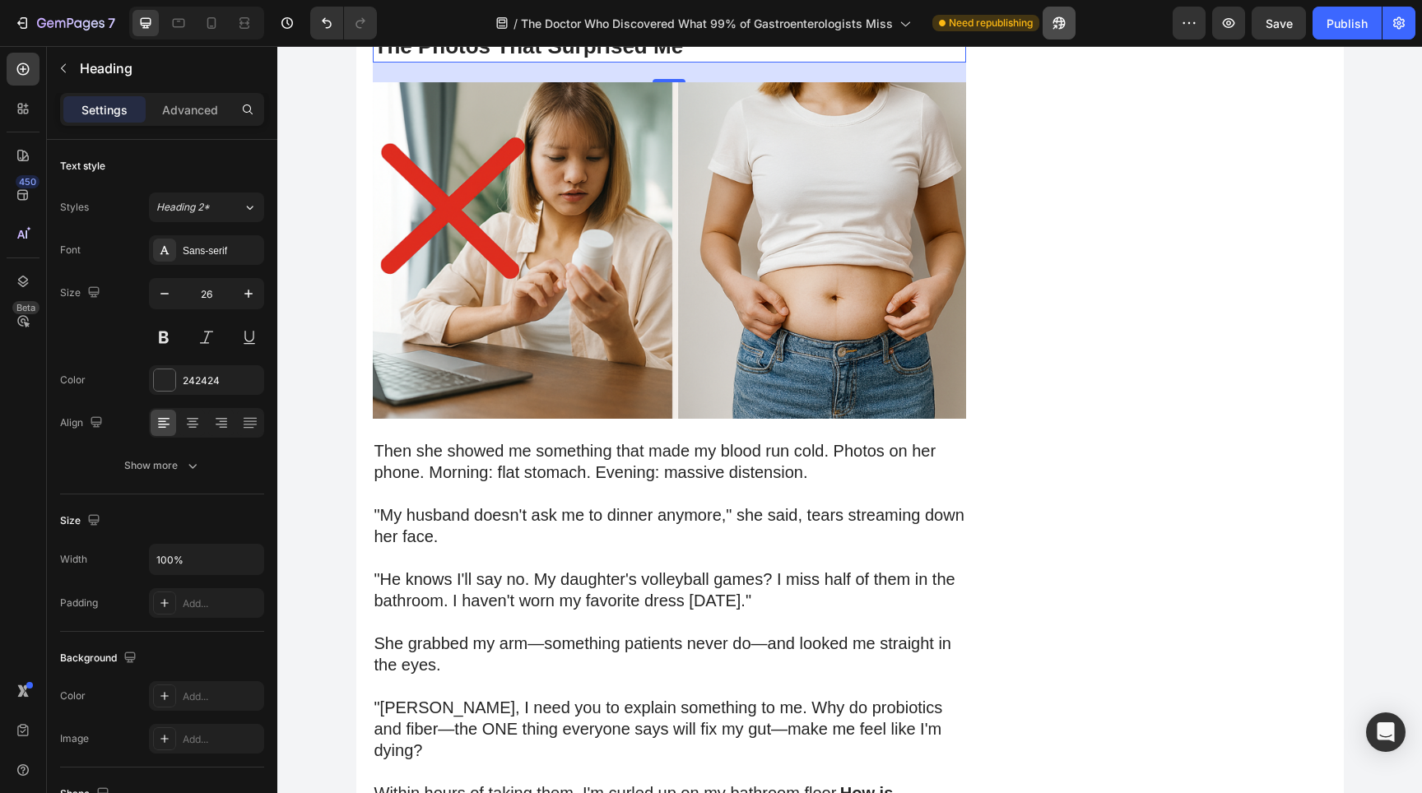
scroll to position [14043, 0]
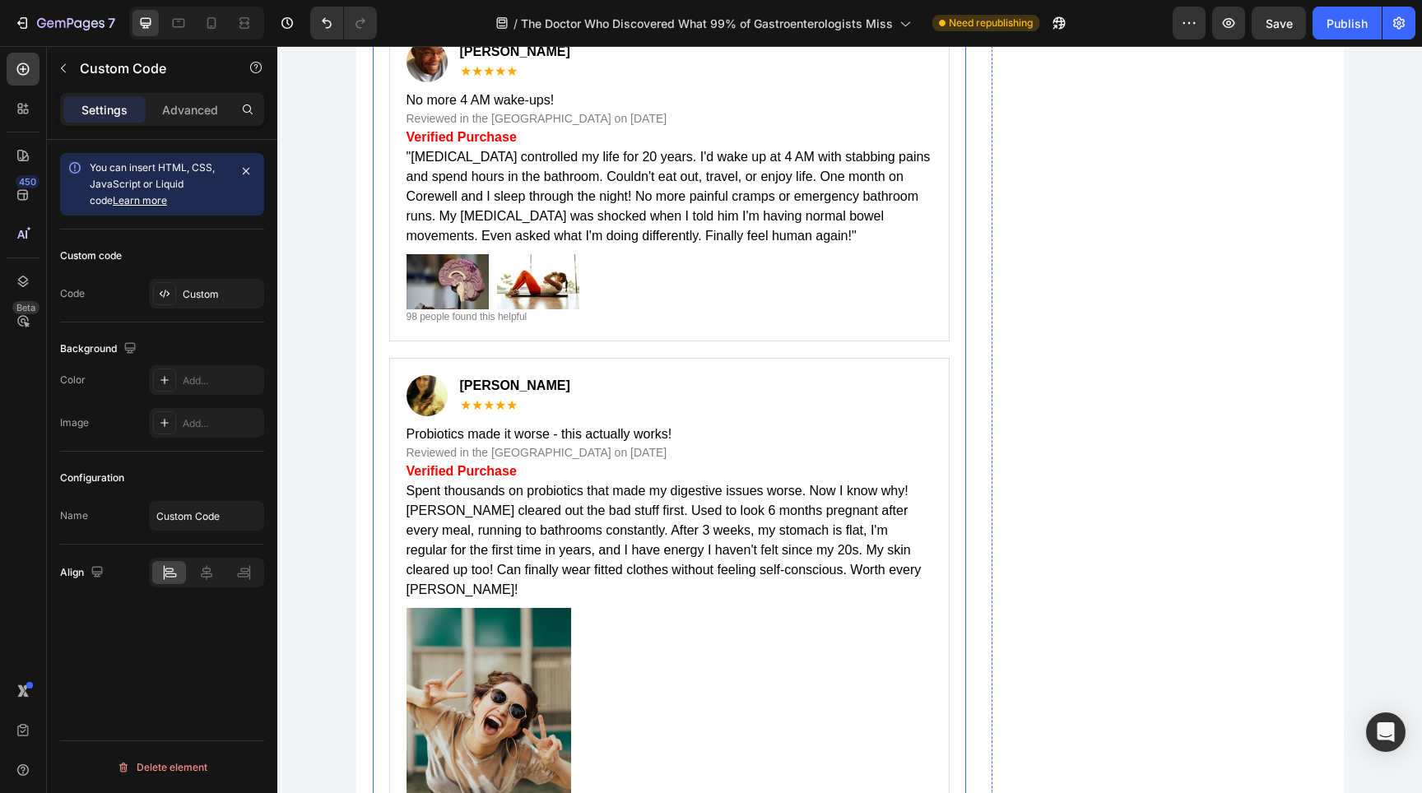
click at [583, 309] on div at bounding box center [669, 281] width 526 height 55
click at [506, 147] on p "Verified Purchase" at bounding box center [669, 138] width 526 height 20
click at [204, 281] on div "Custom" at bounding box center [206, 294] width 115 height 30
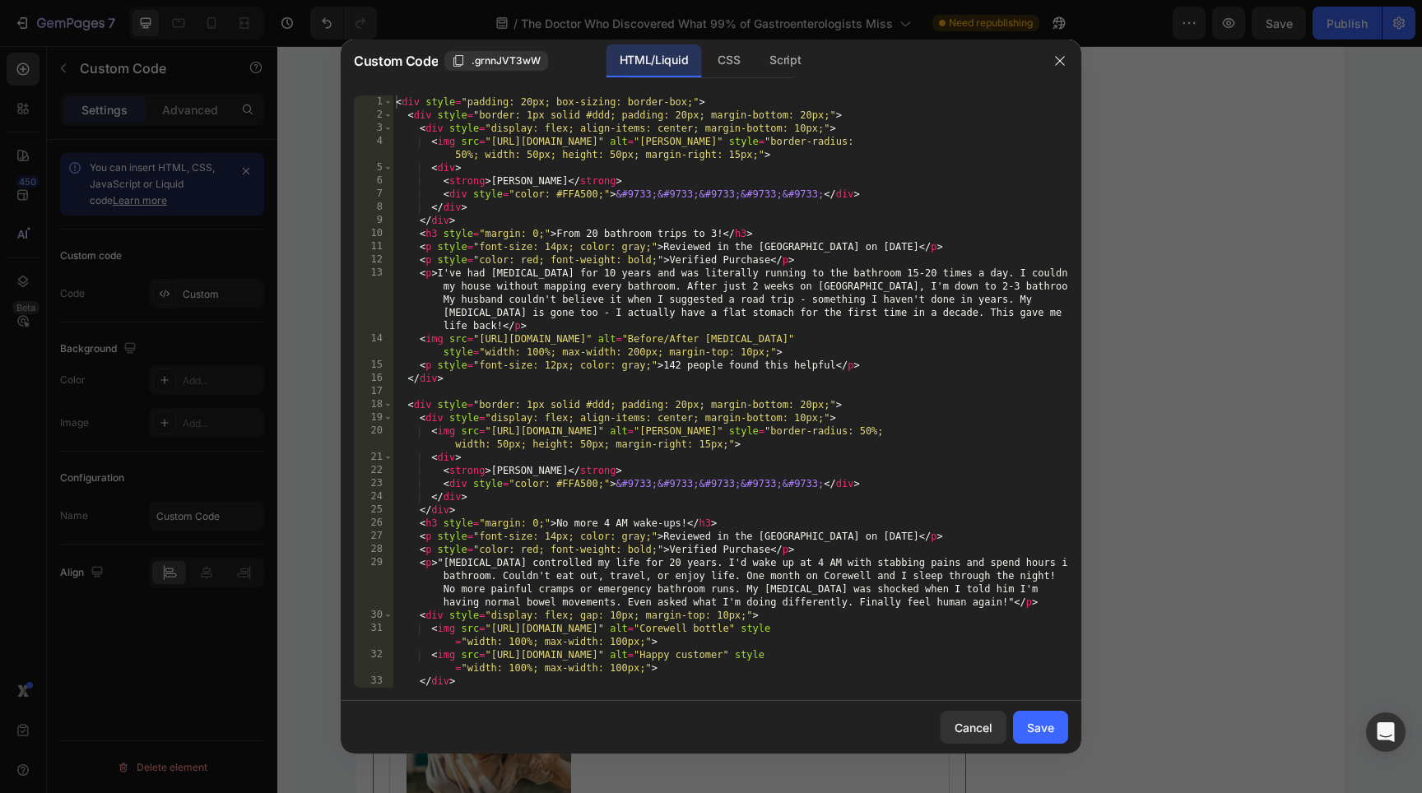
type textarea "<p style="font-size: 12px; color: gray;">142 people found this helpful</p>"
click at [572, 361] on div "< div style = "padding: 20px; box-sizing: border-box;" > < div style = "border:…" at bounding box center [729, 404] width 675 height 619
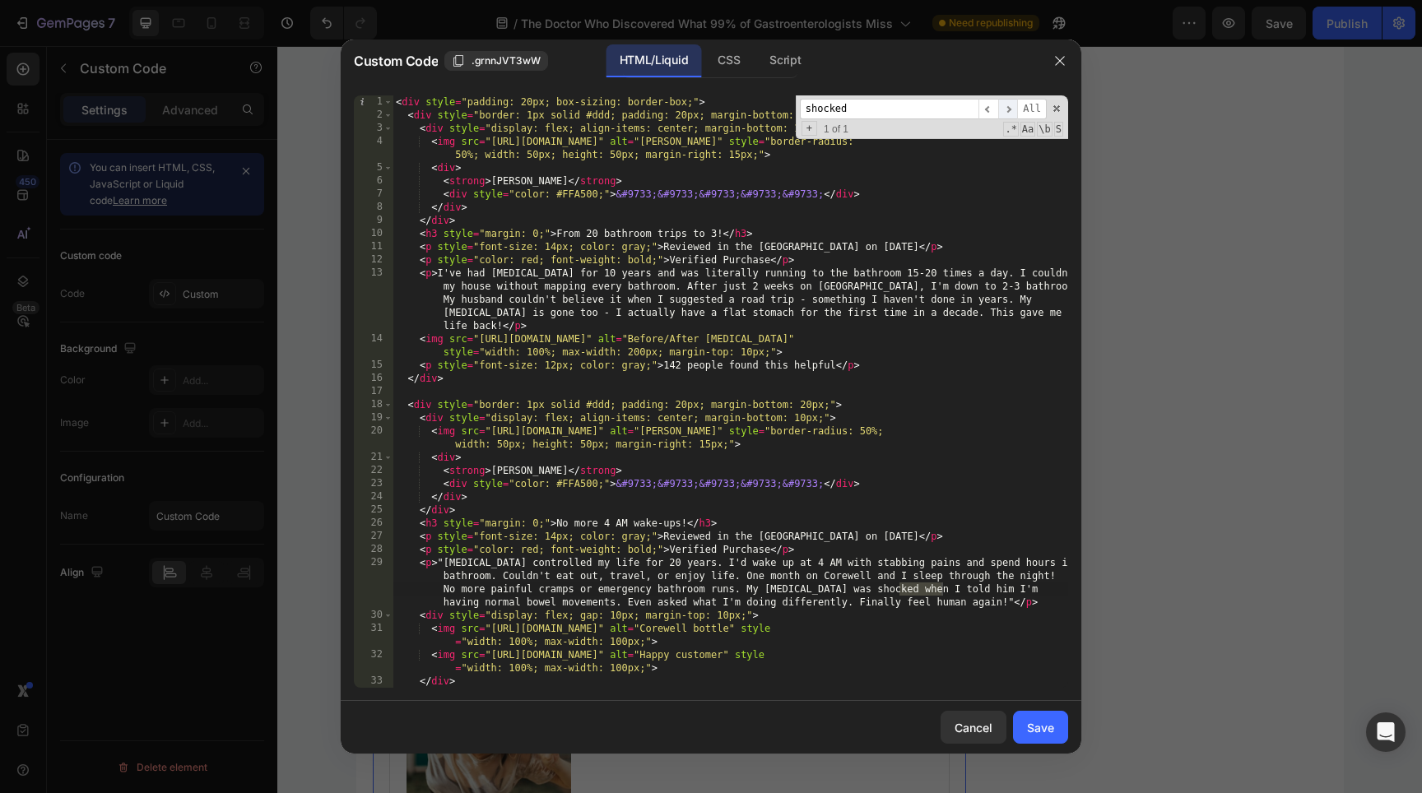
type input "shocked"
click at [1005, 105] on span "​" at bounding box center [1008, 109] width 20 height 21
click at [1051, 107] on span at bounding box center [1057, 109] width 12 height 12
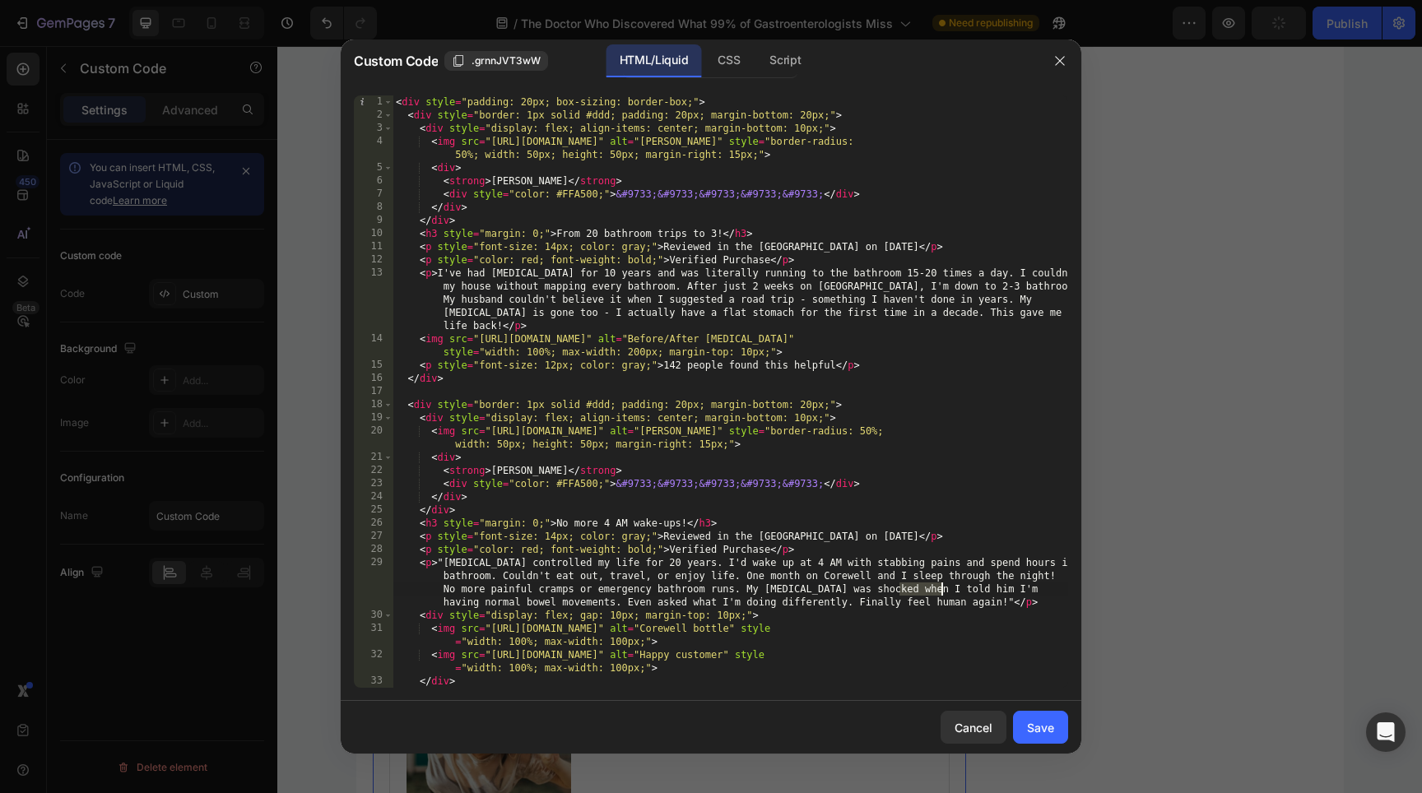
click at [791, 341] on div "< div style = "padding: 20px; box-sizing: border-box;" > < div style = "border:…" at bounding box center [729, 404] width 675 height 619
type textarea "<img src="[URL][DOMAIN_NAME]" alt="Before/After [MEDICAL_DATA]" style="width: 1…"
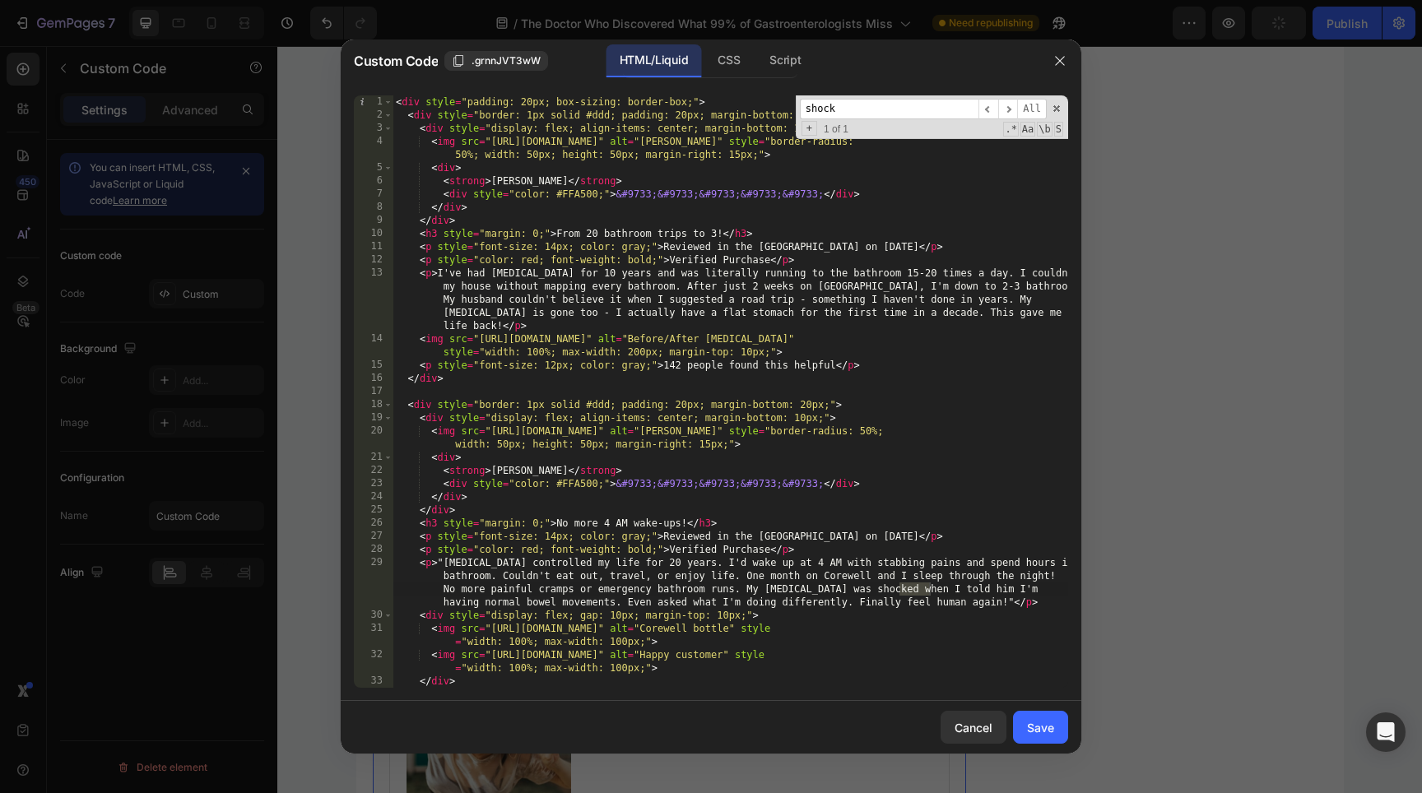
type input "shock"
click at [925, 590] on div "< div style = "padding: 20px; box-sizing: border-box;" > < div style = "border:…" at bounding box center [729, 404] width 675 height 619
paste textarea "Surprised when I told him I'm having normal bowel movements. Even asked what I'…"
click at [908, 590] on div "< div style = "padding: 20px; box-sizing: border-box;" > < div style = "border:…" at bounding box center [729, 404] width 675 height 619
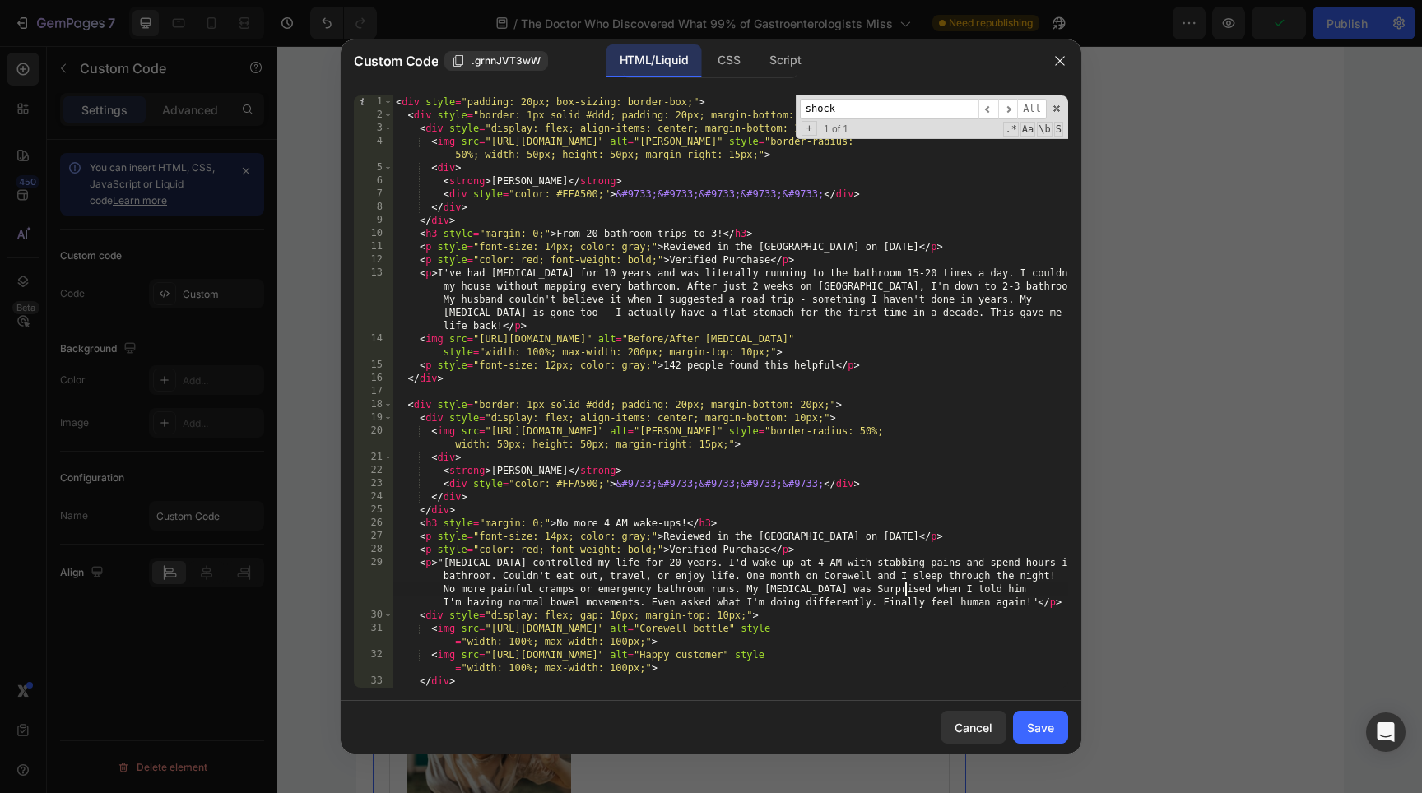
scroll to position [0, 142]
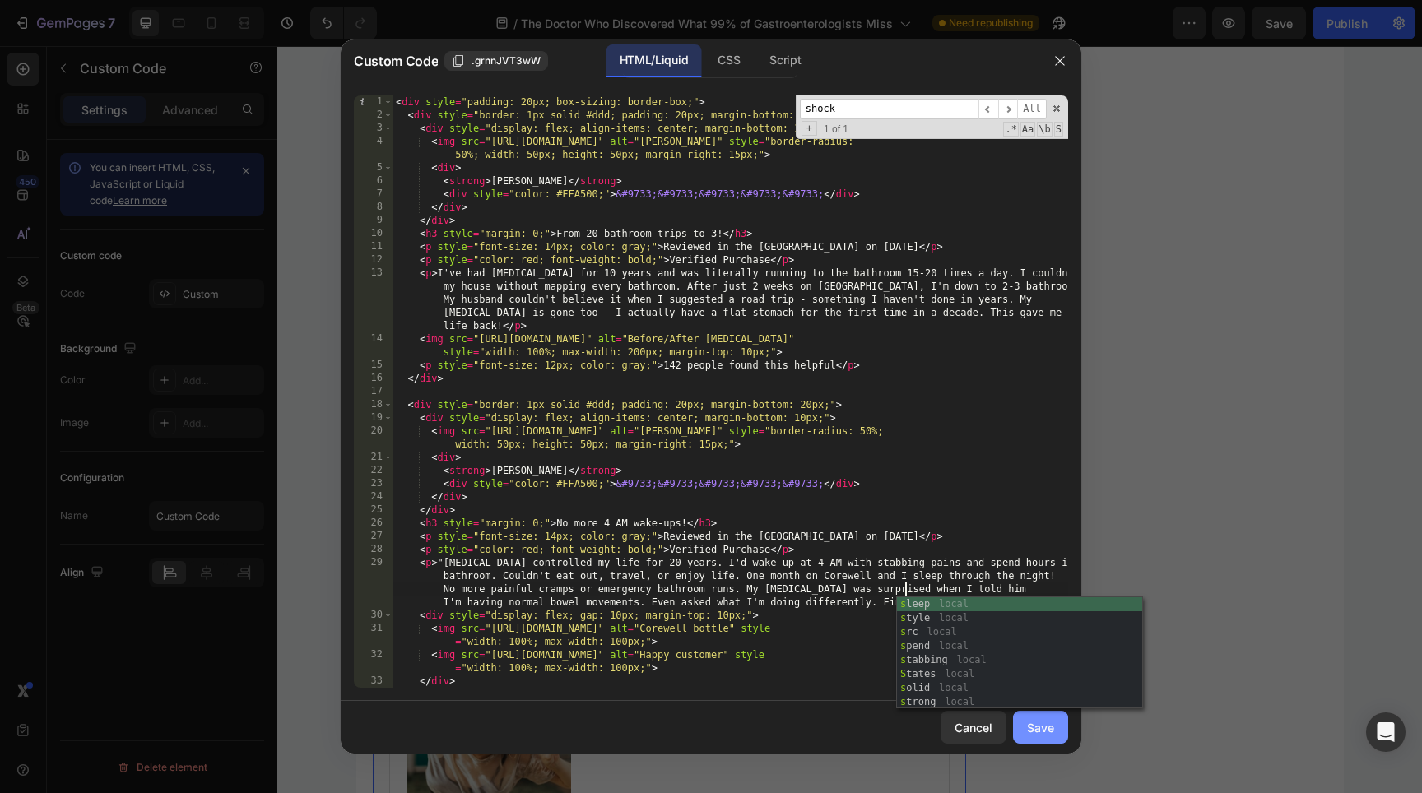
type textarea "<p>"[MEDICAL_DATA] controlled my life for 20 years. I'd wake up at 4 AM with st…"
click at [1043, 739] on button "Save" at bounding box center [1040, 727] width 55 height 33
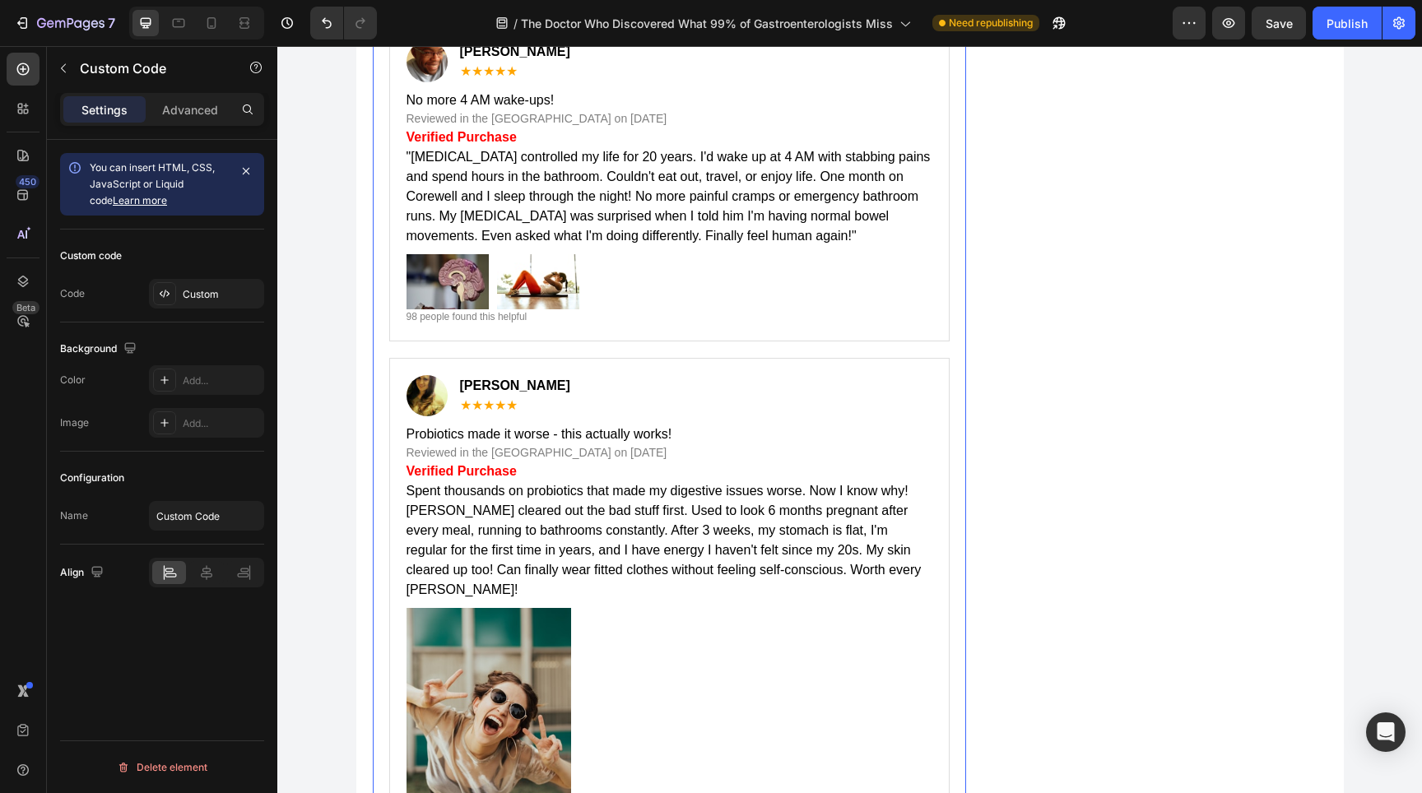
scroll to position [14852, 0]
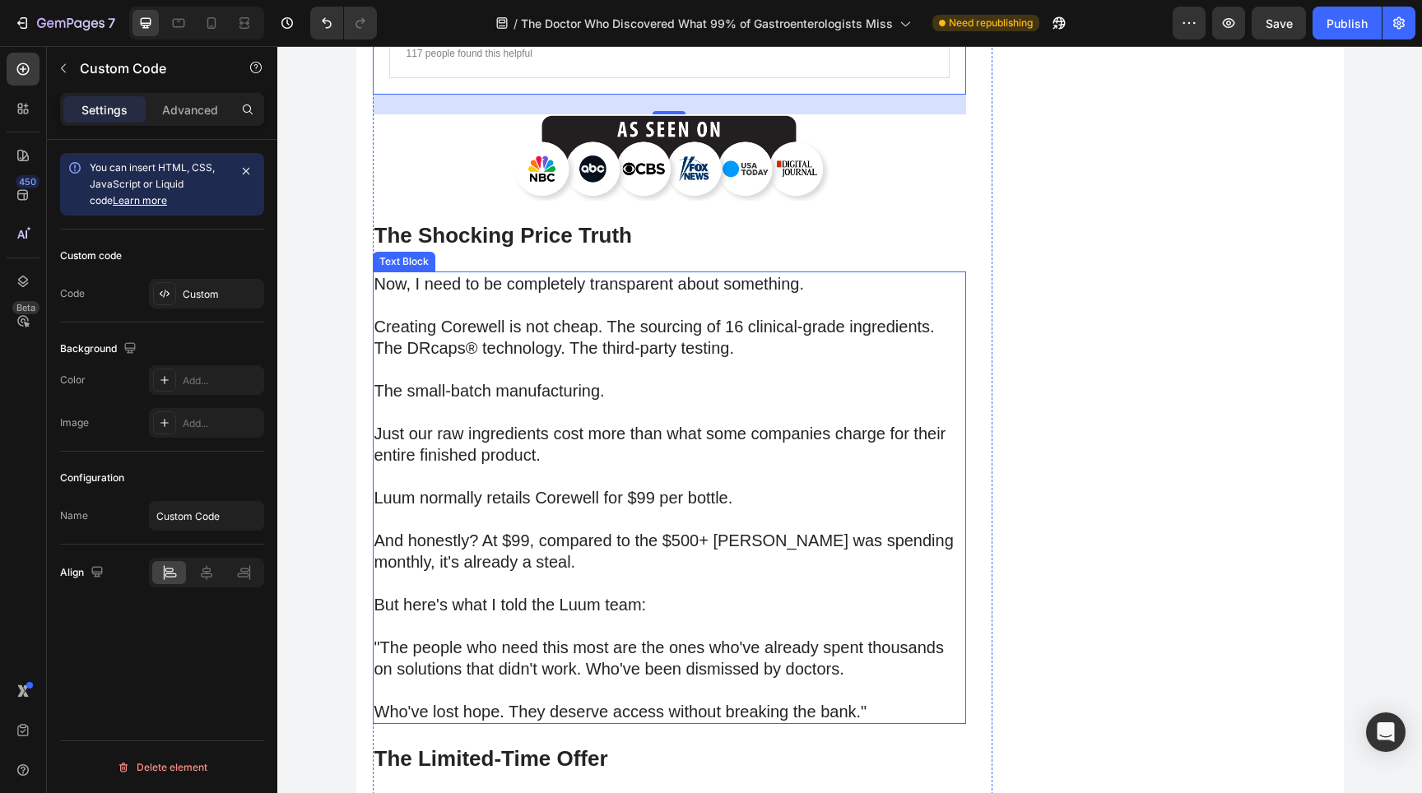
click at [480, 248] on strong "The Shocking Price Truth" at bounding box center [503, 235] width 258 height 25
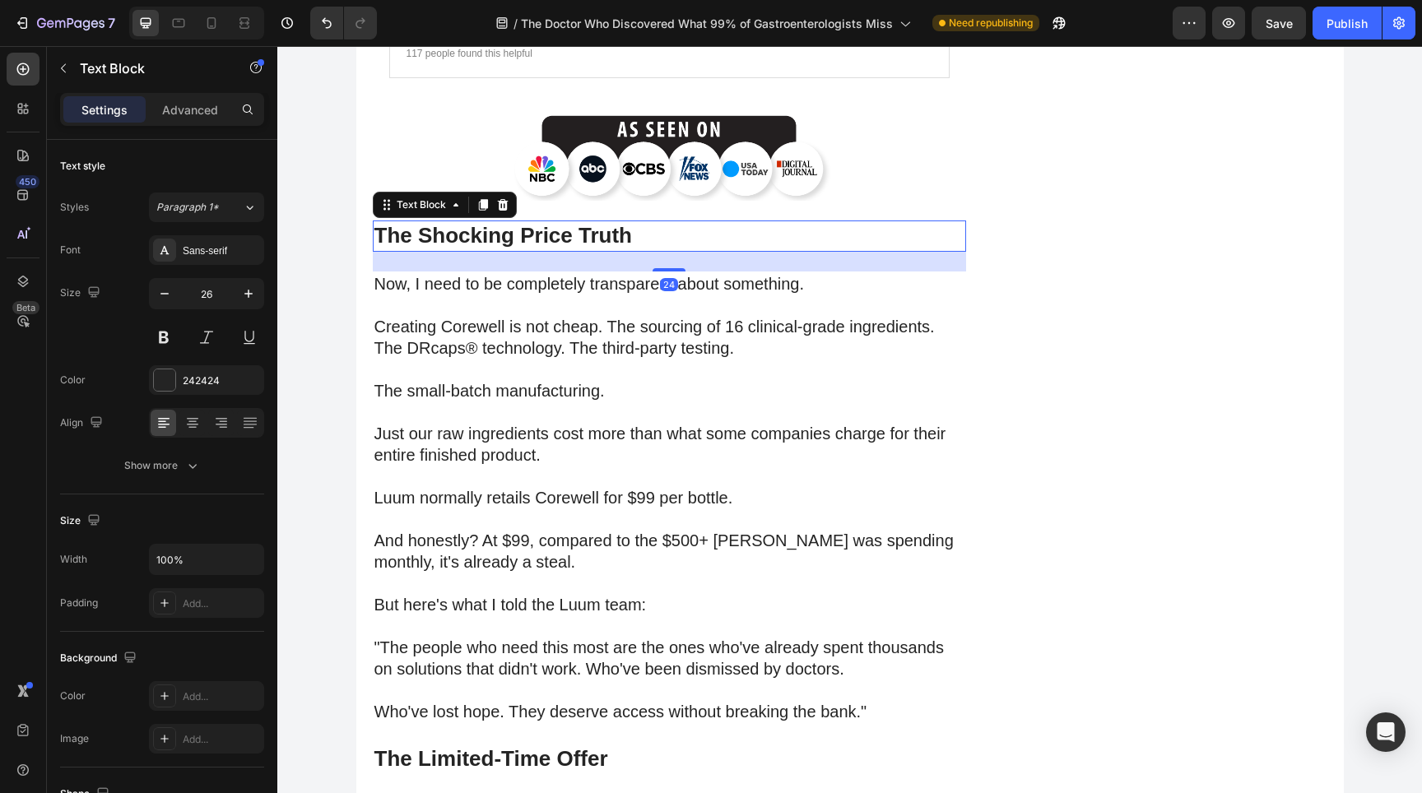
click at [446, 248] on strong "The Shocking Price Truth" at bounding box center [503, 235] width 258 height 25
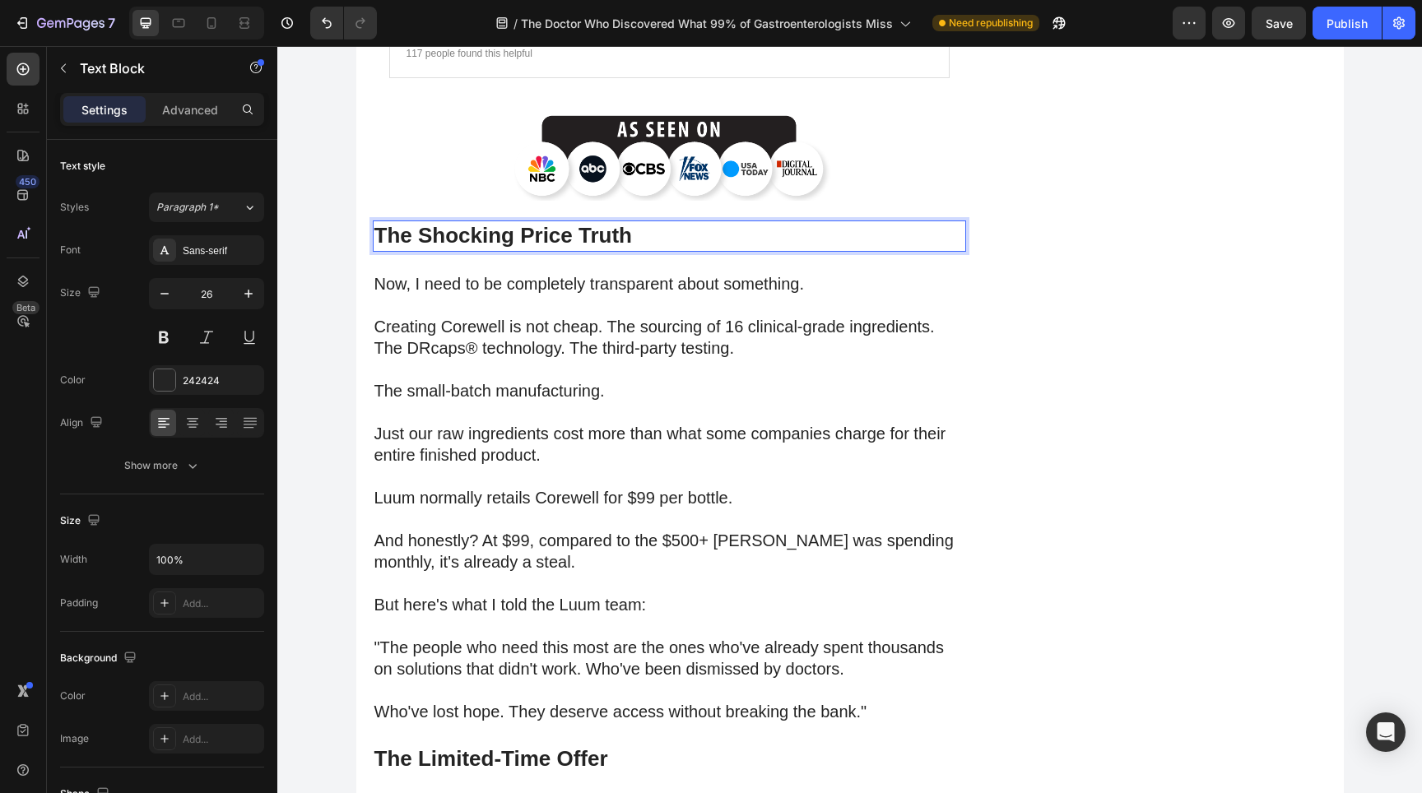
click at [471, 248] on strong "The Shocking Price Truth" at bounding box center [503, 235] width 258 height 25
click at [429, 248] on strong "The Shocking Price Truth" at bounding box center [503, 235] width 258 height 25
click at [399, 248] on strong "The Shocking Price Truth" at bounding box center [503, 235] width 258 height 25
click at [508, 248] on strong "The Shocking Price Truth" at bounding box center [503, 235] width 258 height 25
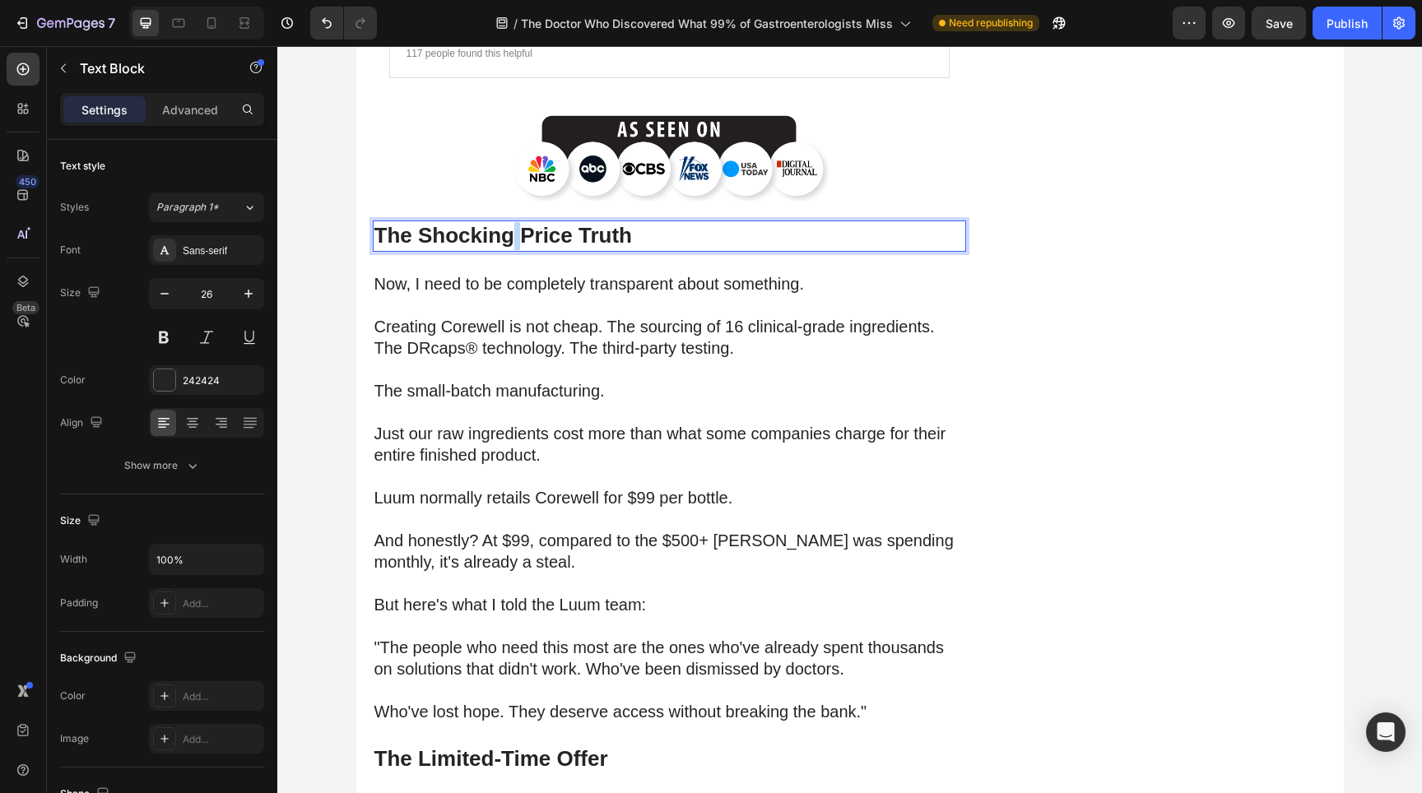
click at [508, 248] on strong "The Shocking Price Truth" at bounding box center [503, 235] width 258 height 25
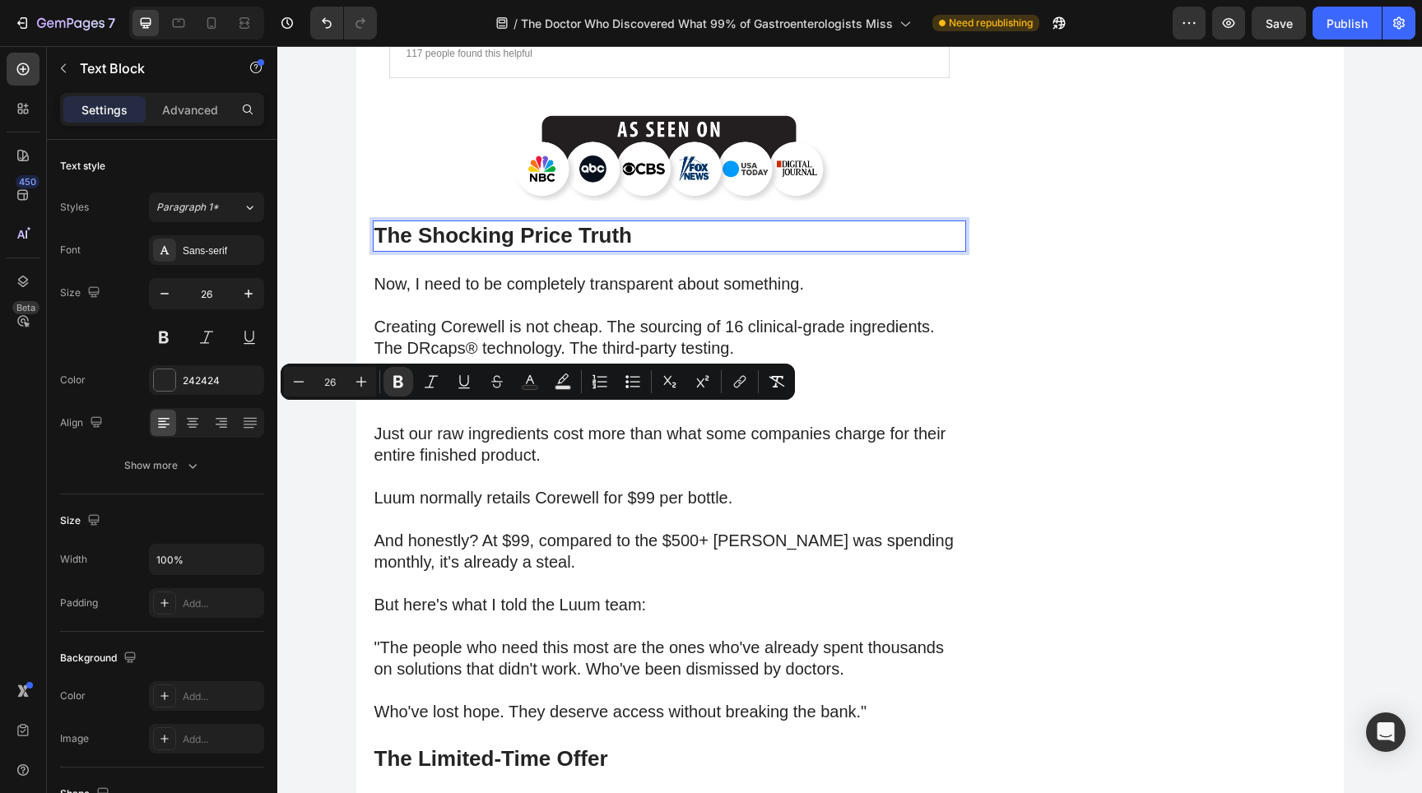
click at [473, 248] on strong "The Shocking Price Truth" at bounding box center [503, 235] width 258 height 25
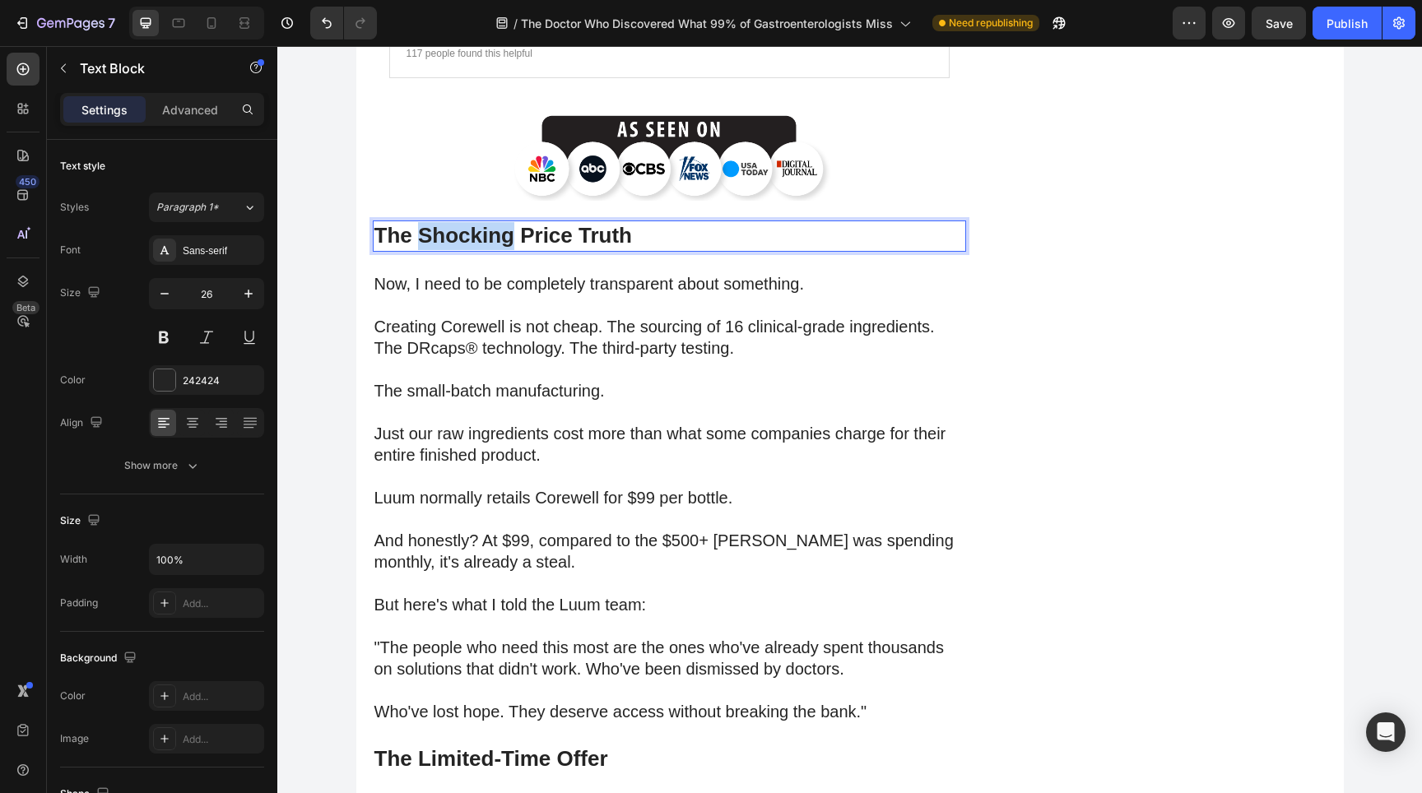
click at [473, 248] on strong "The Shocking Price Truth" at bounding box center [503, 235] width 258 height 25
click at [457, 248] on strong "The Amazing Price Truth" at bounding box center [499, 235] width 250 height 25
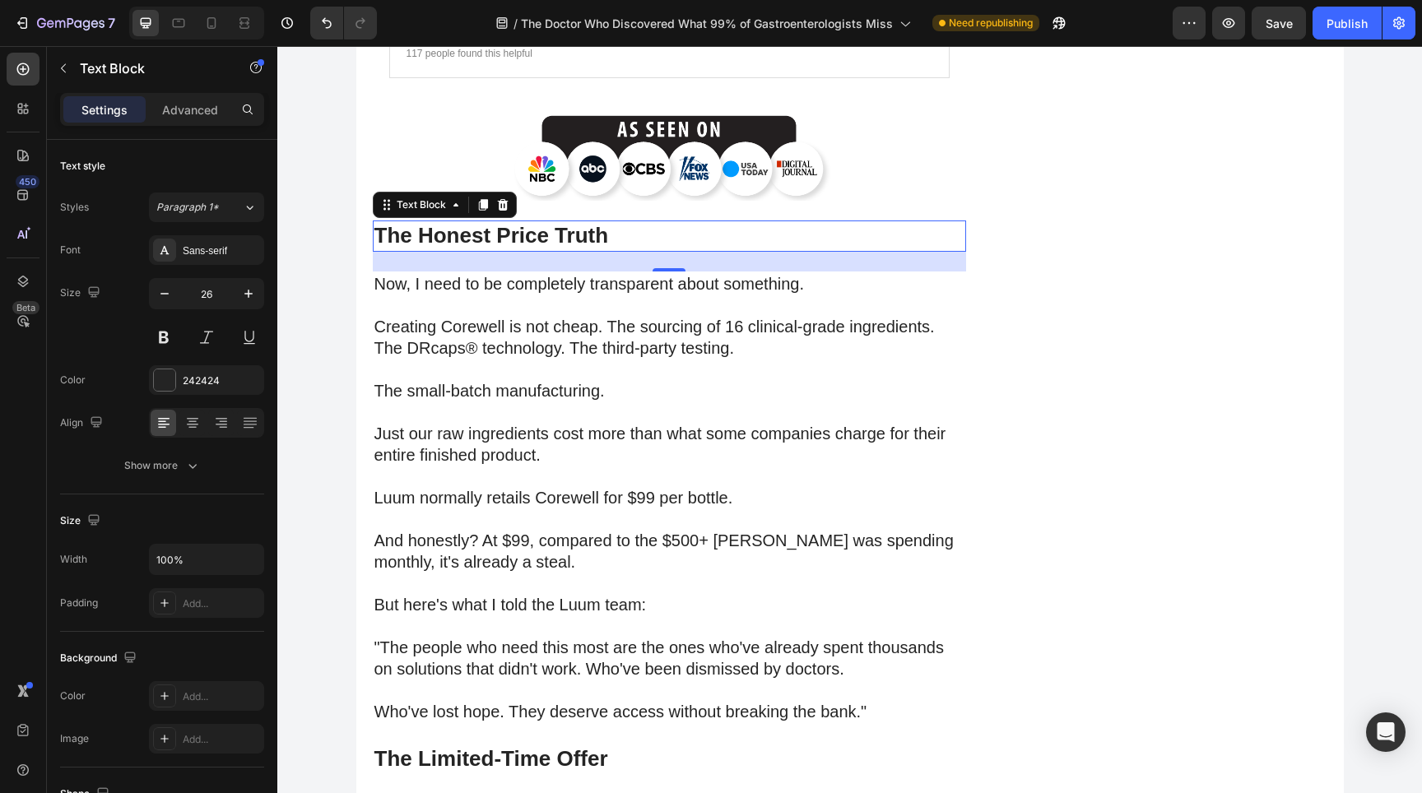
scroll to position [4728, 0]
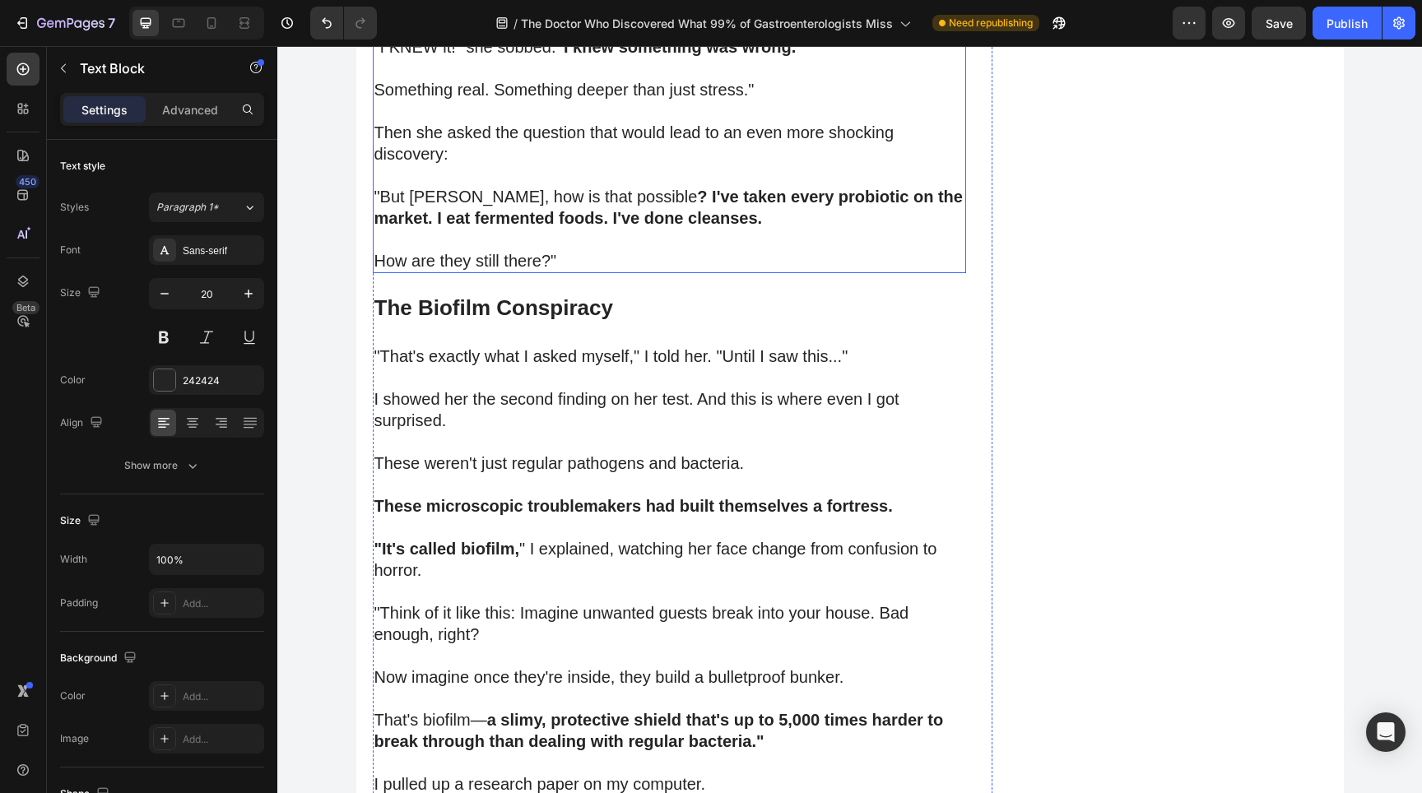
click at [871, 165] on p "Then she asked the question that would lead to an even more shocking discovery:" at bounding box center [669, 143] width 590 height 43
click at [855, 165] on p "Then she asked the question that would lead to an even more shocking discovery:" at bounding box center [669, 143] width 590 height 43
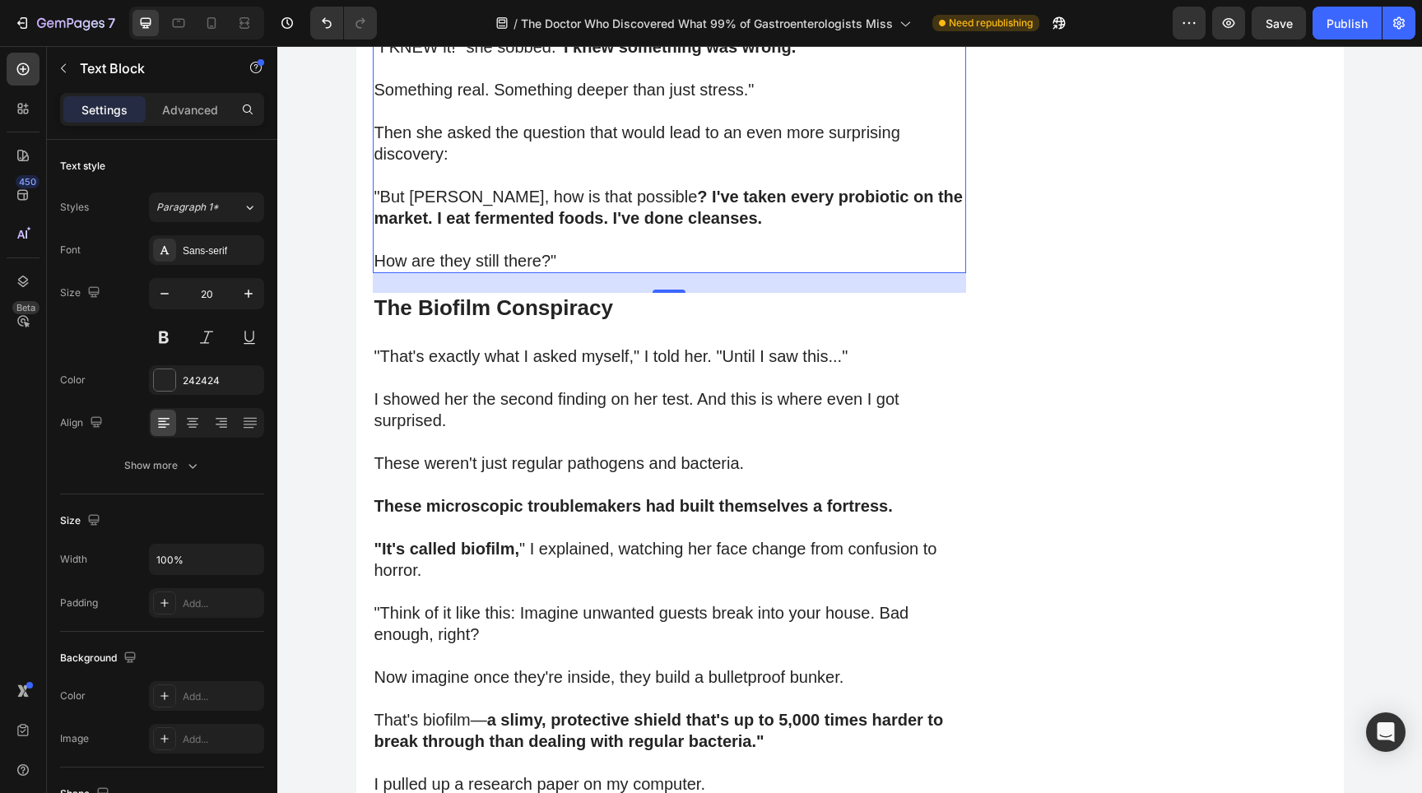
scroll to position [7051, 0]
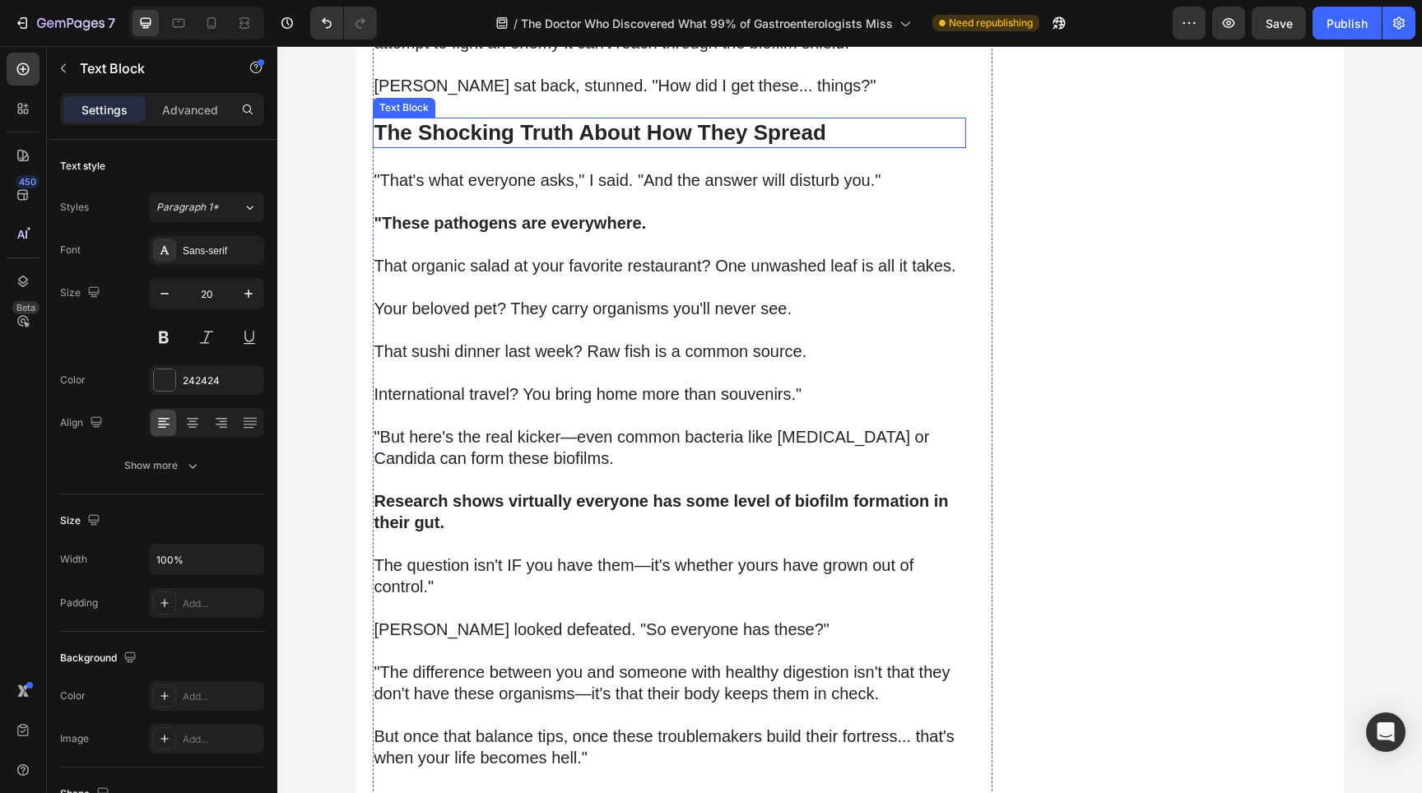
click at [462, 145] on strong "The Shocking Truth About How They Spread" at bounding box center [600, 132] width 452 height 25
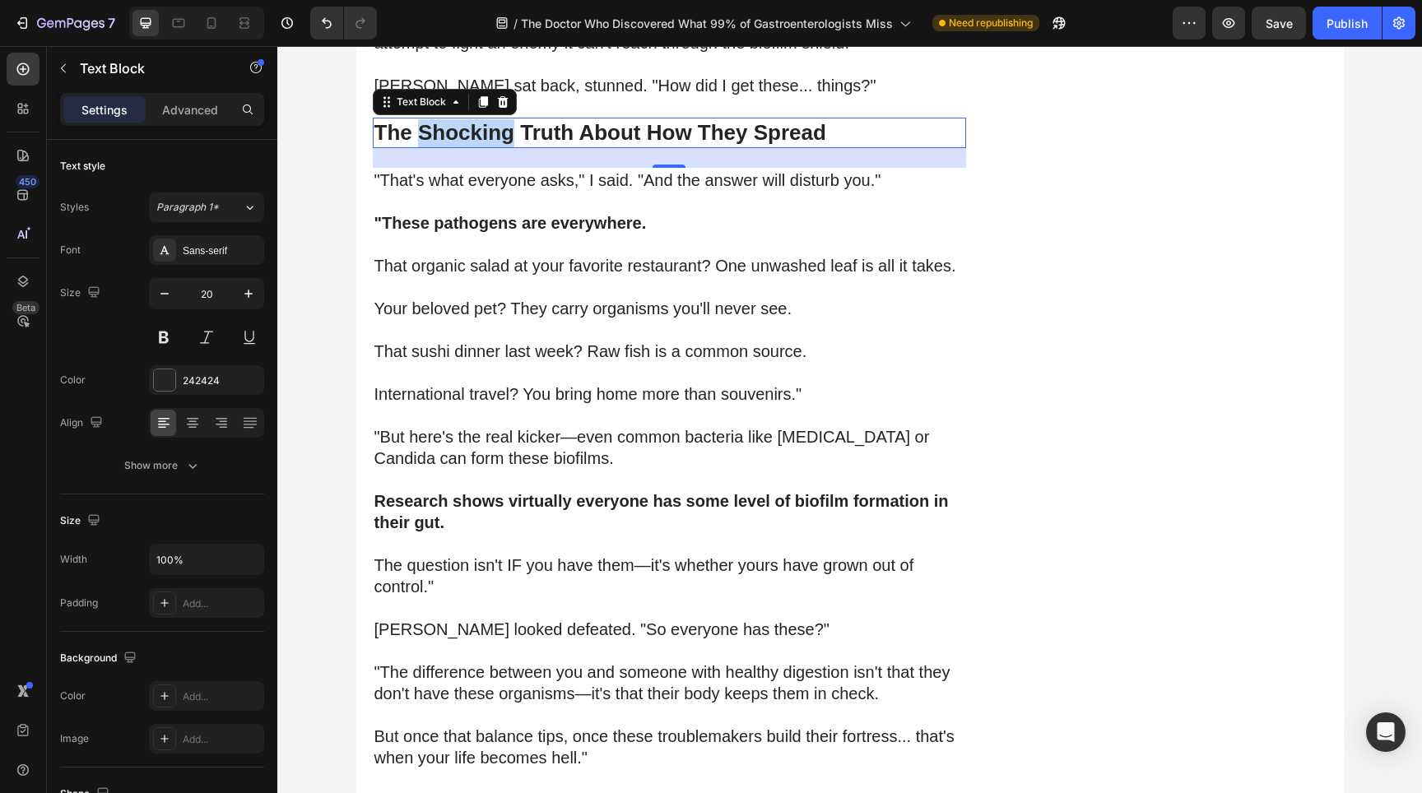
click at [462, 145] on strong "The Shocking Truth About How They Spread" at bounding box center [600, 132] width 452 height 25
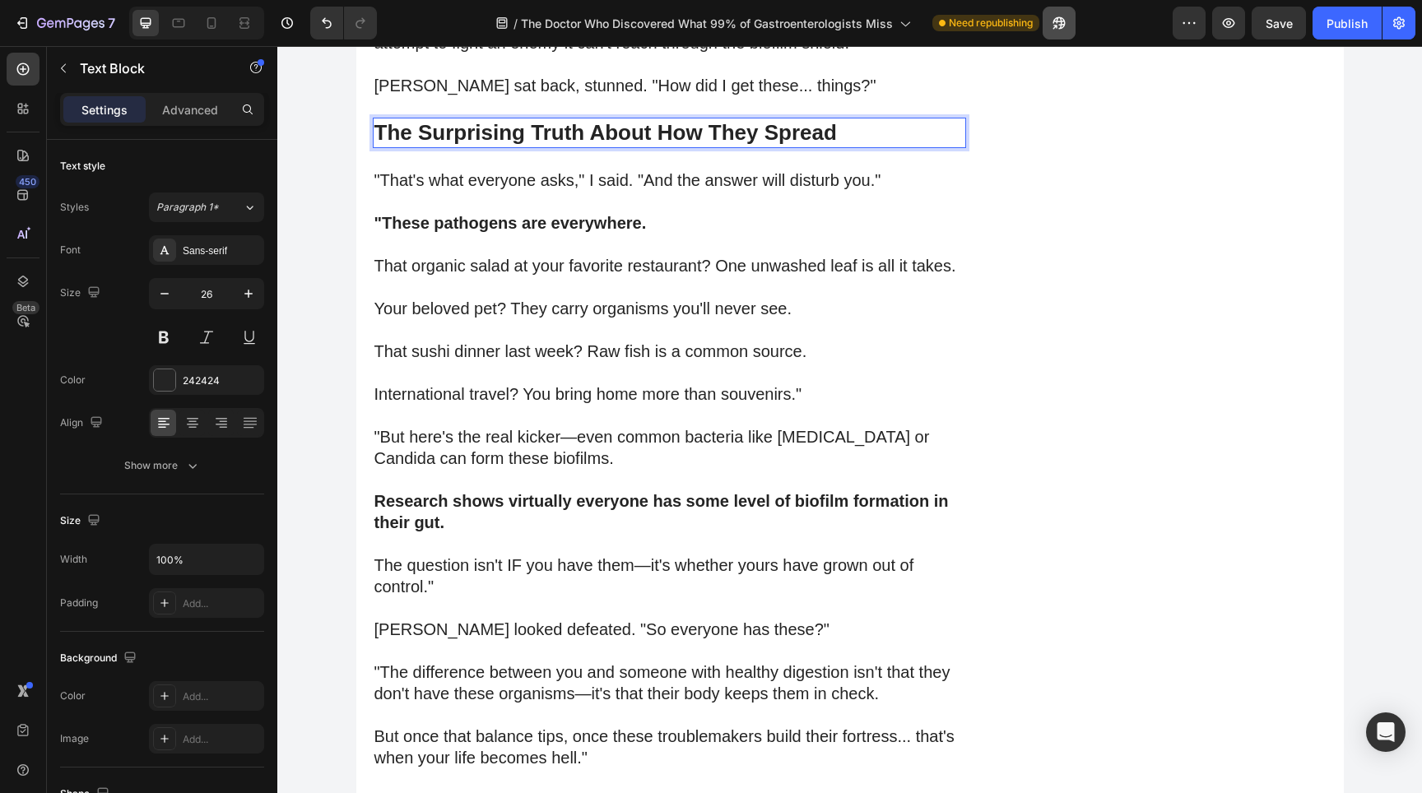
scroll to position [11575, 0]
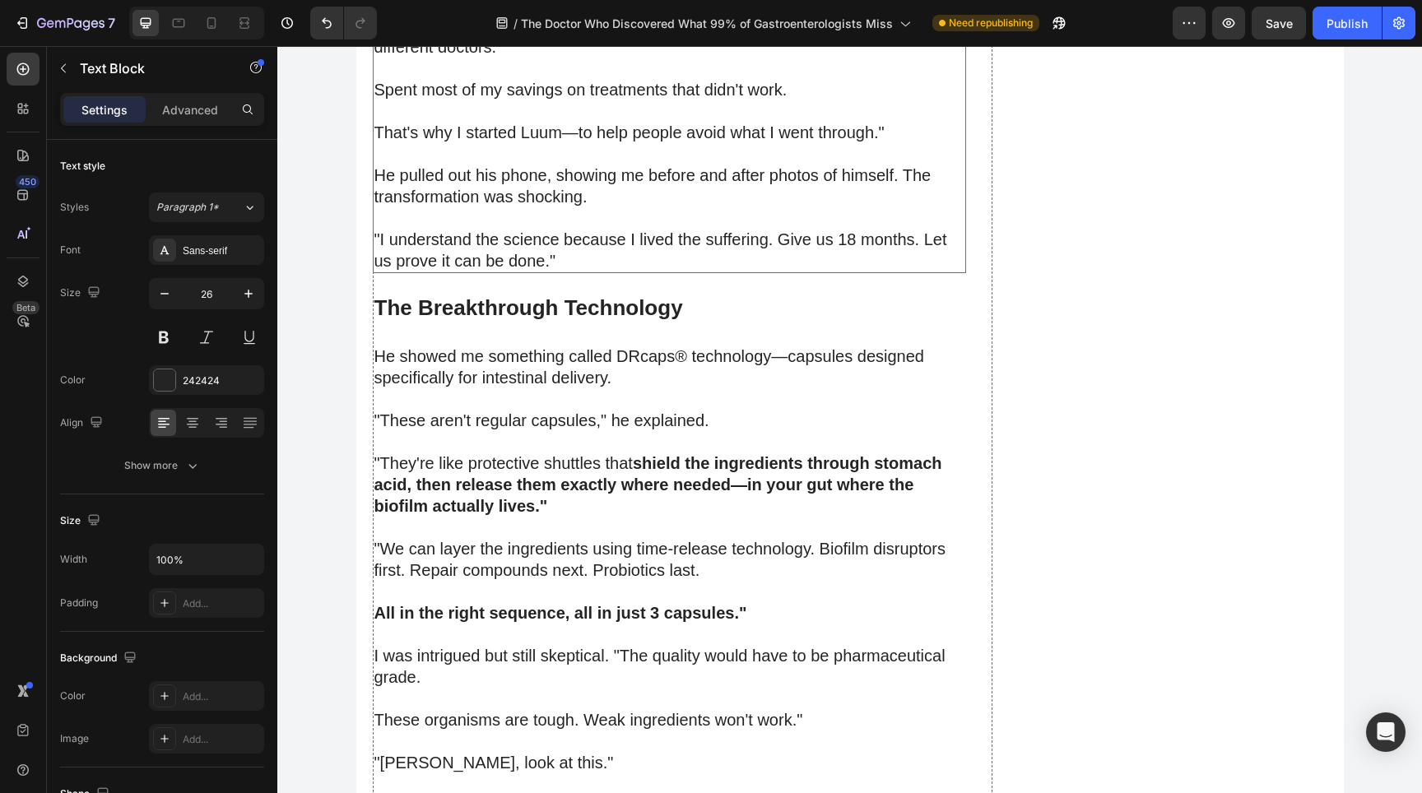
click at [537, 207] on p "He pulled out his phone, showing me before and after photos of himself. The tra…" at bounding box center [669, 186] width 590 height 43
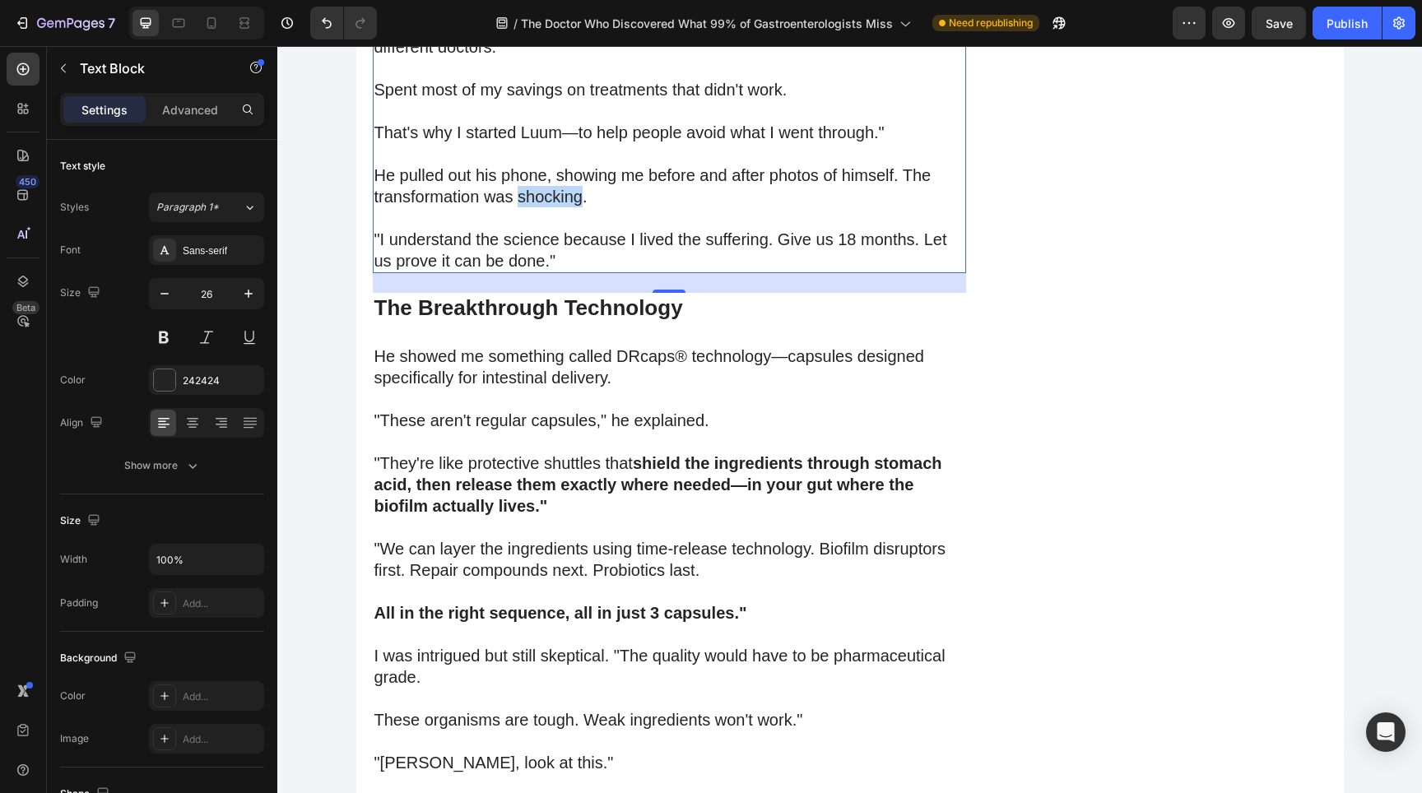
click at [537, 207] on p "He pulled out his phone, showing me before and after photos of himself. The tra…" at bounding box center [669, 186] width 590 height 43
click at [1330, 26] on div "Publish" at bounding box center [1346, 23] width 41 height 17
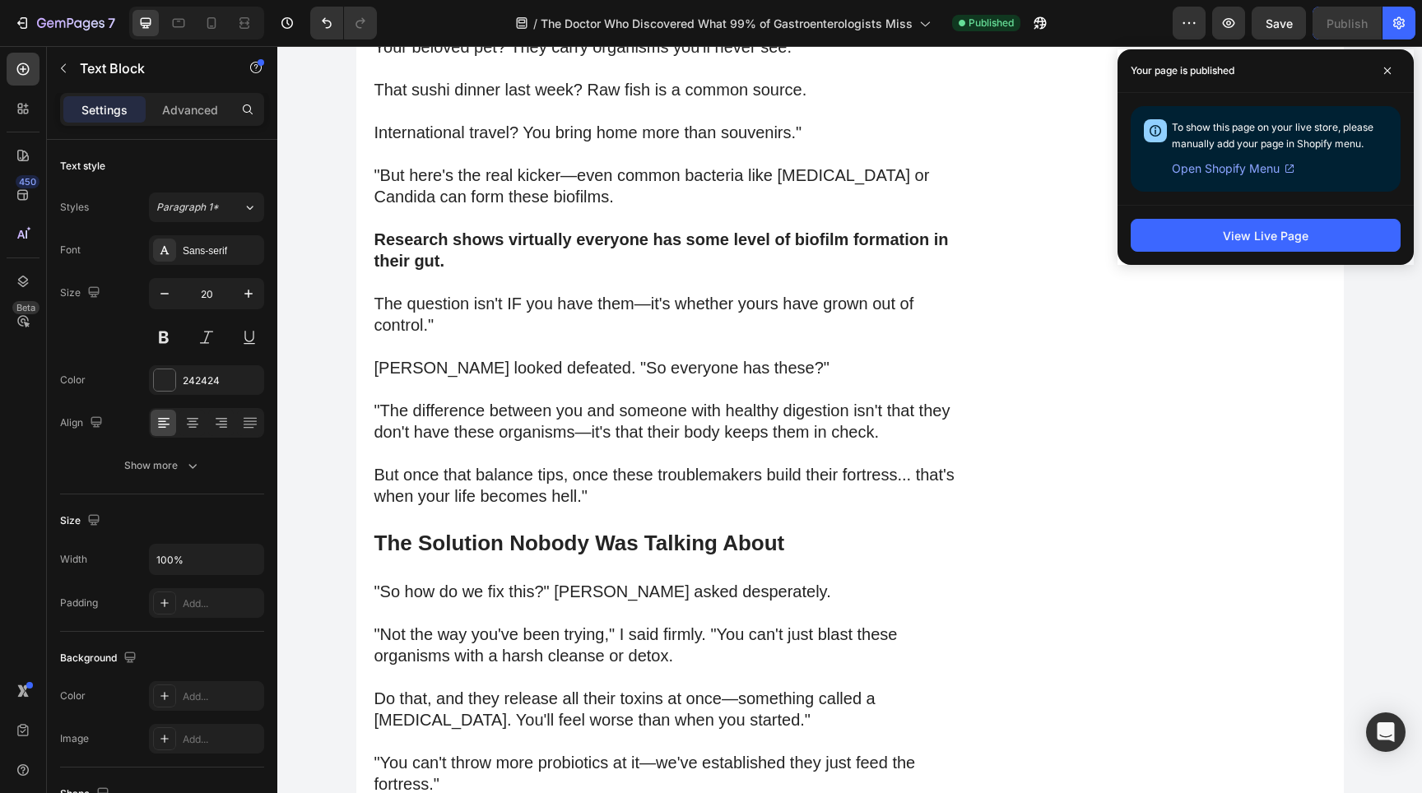
scroll to position [9751, 0]
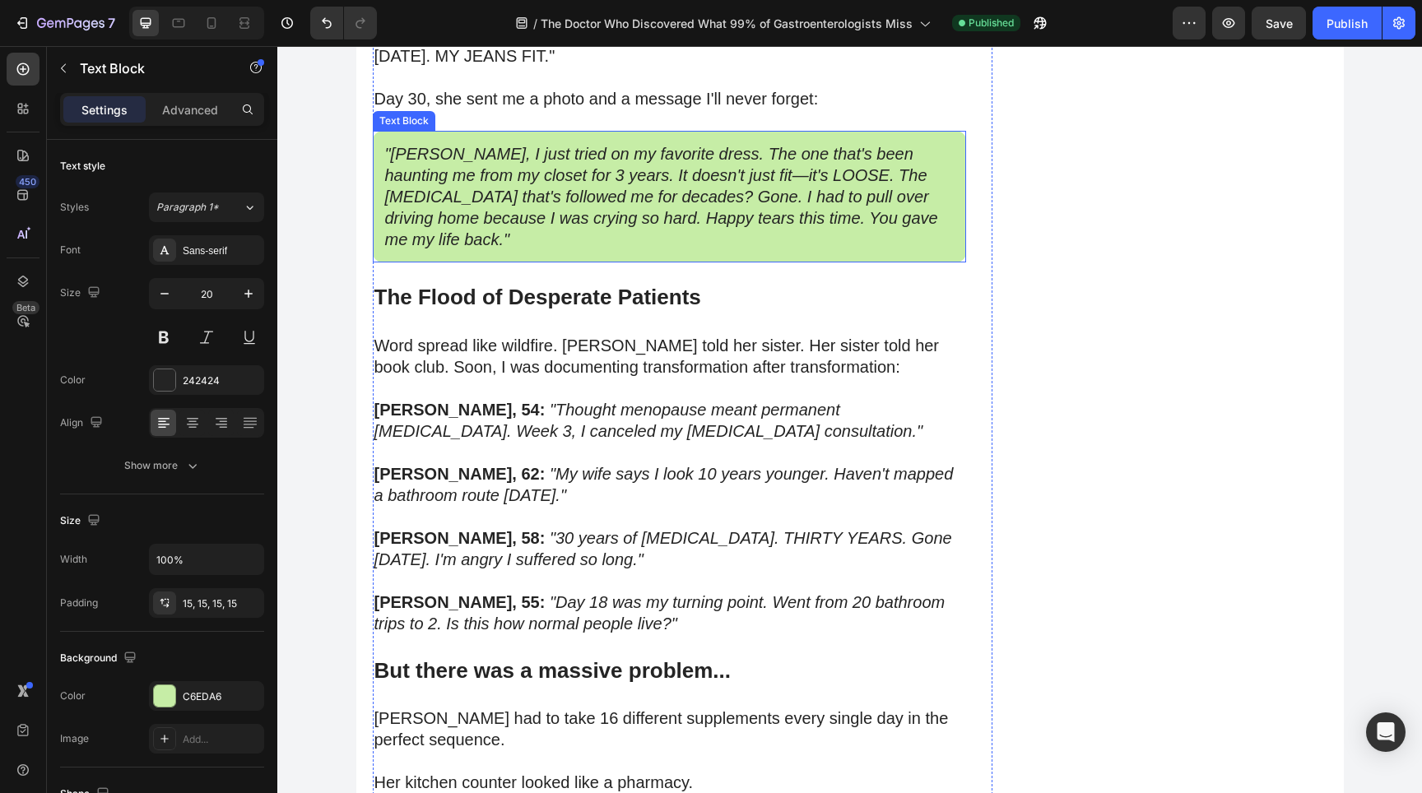
click at [589, 248] on icon ""[PERSON_NAME], I just tried on my favorite dress. The one that's been haunting…" at bounding box center [661, 197] width 553 height 104
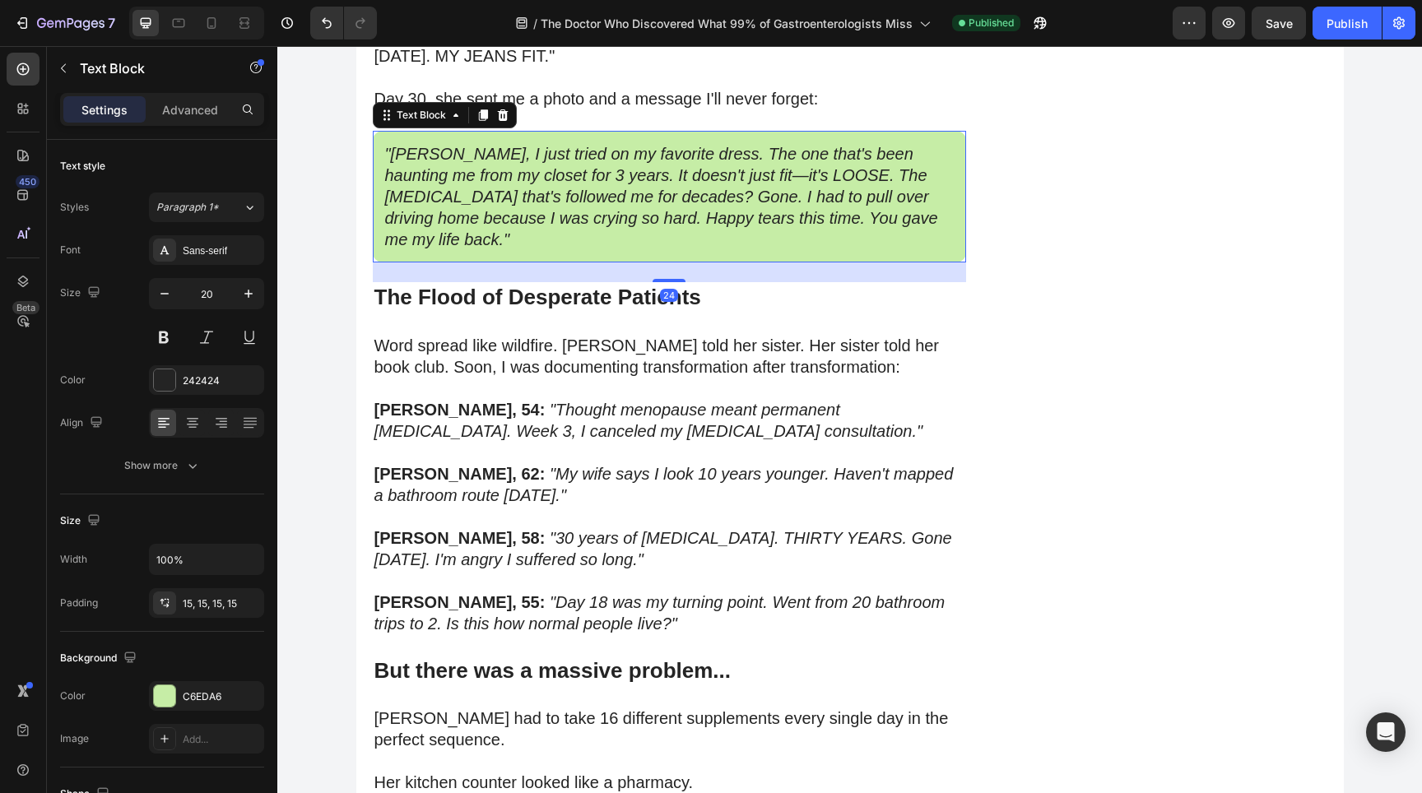
click at [573, 248] on icon ""[PERSON_NAME], I just tried on my favorite dress. The one that's been haunting…" at bounding box center [661, 197] width 553 height 104
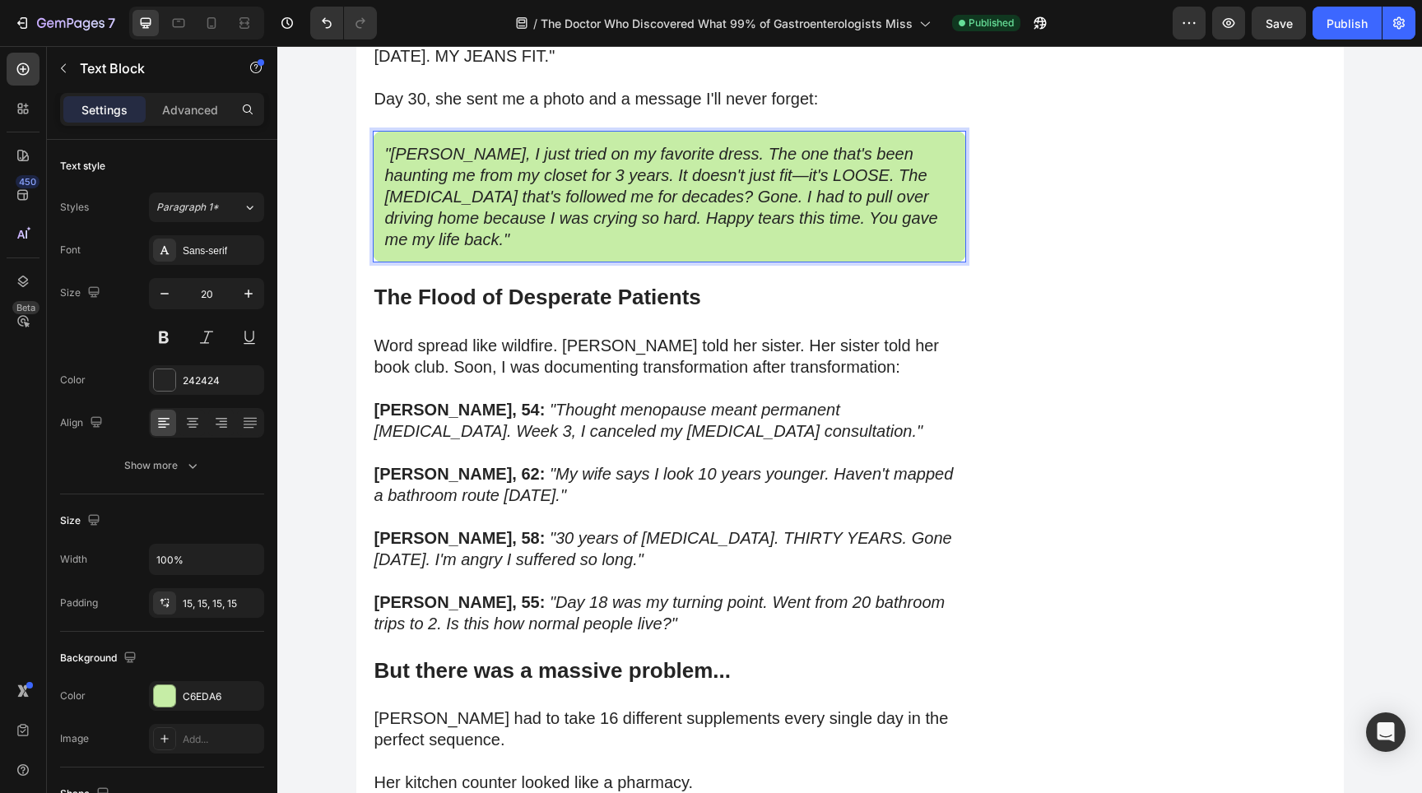
click at [577, 248] on icon ""[PERSON_NAME], I just tried on my favorite dress. The one that's been haunting…" at bounding box center [661, 197] width 553 height 104
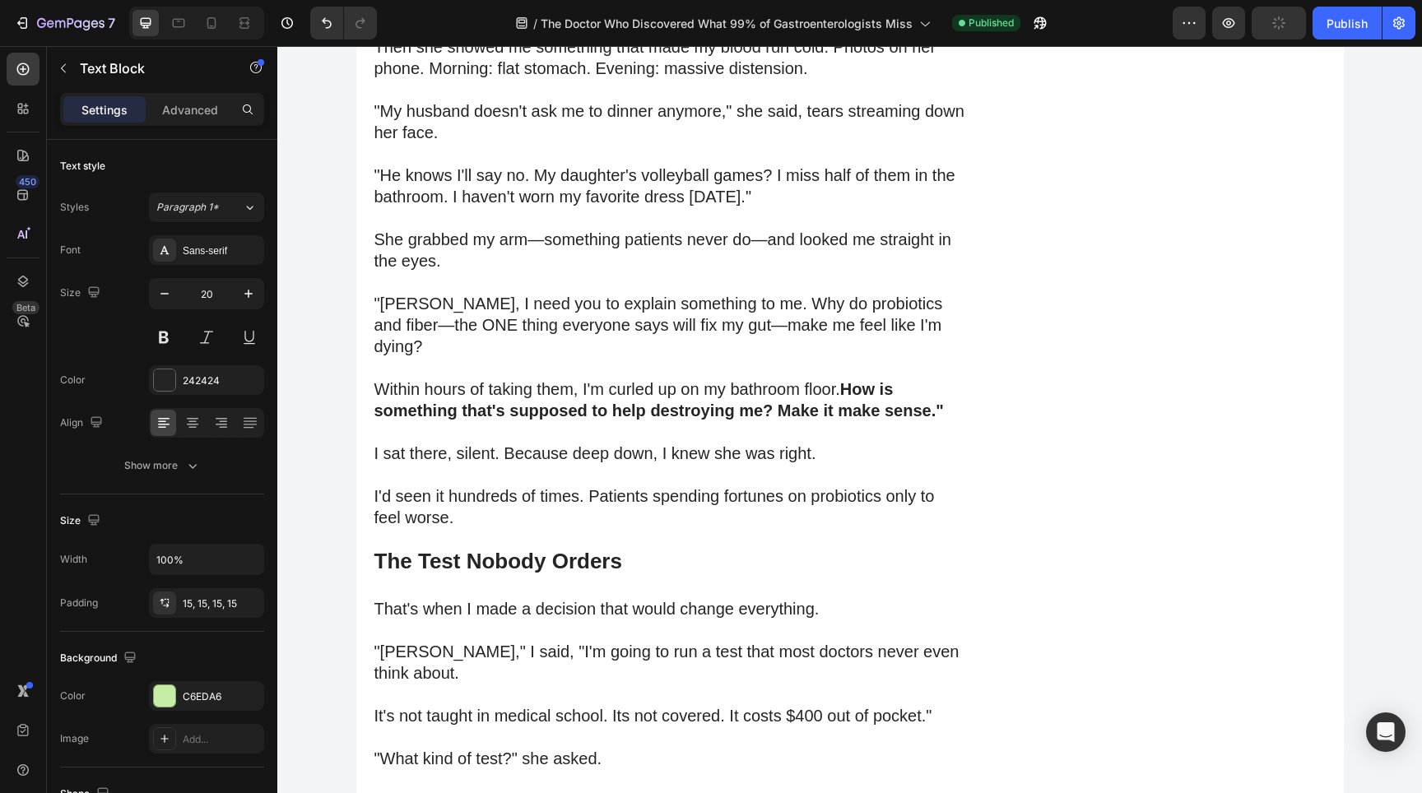
scroll to position [13766, 0]
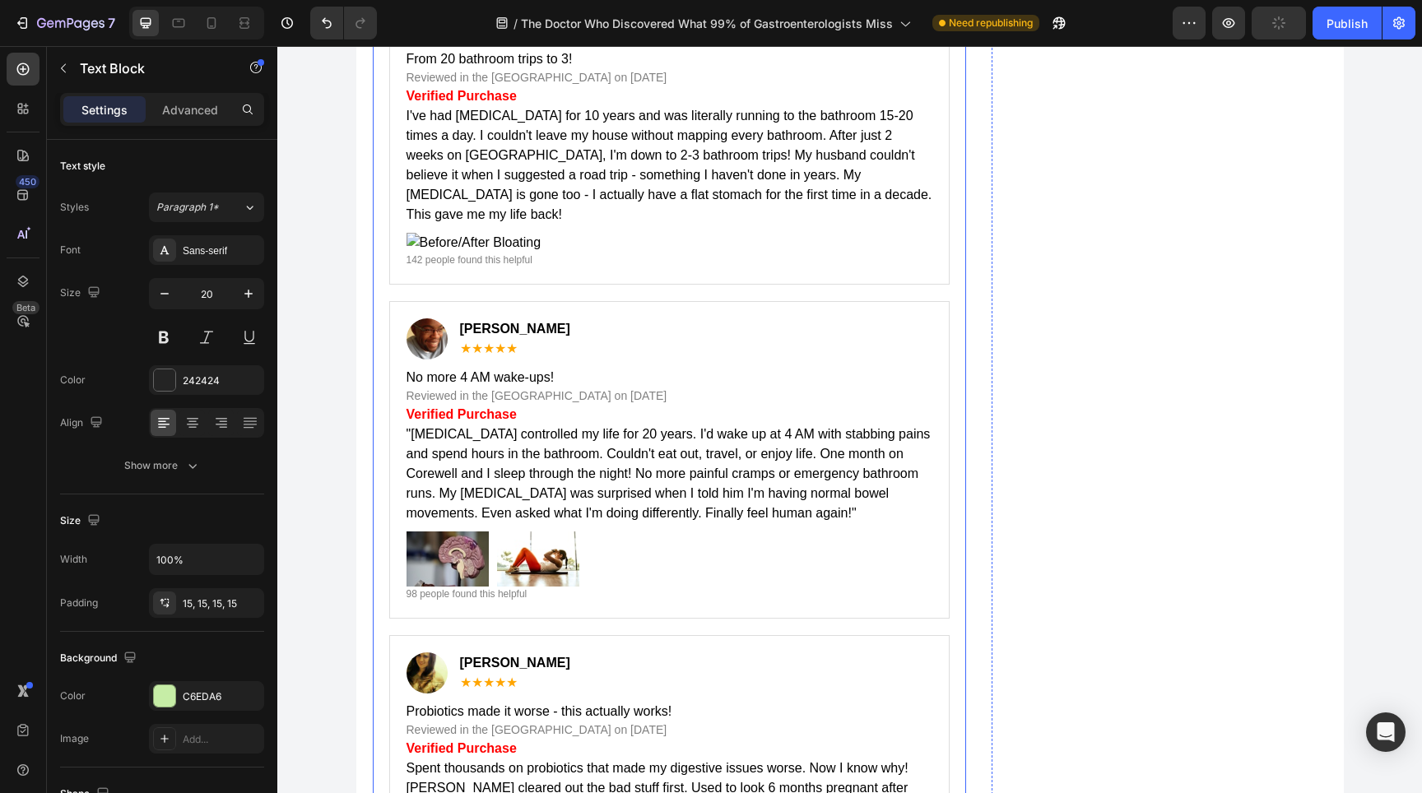
click at [640, 41] on div "[PERSON_NAME] ★★★★★" at bounding box center [669, 20] width 526 height 41
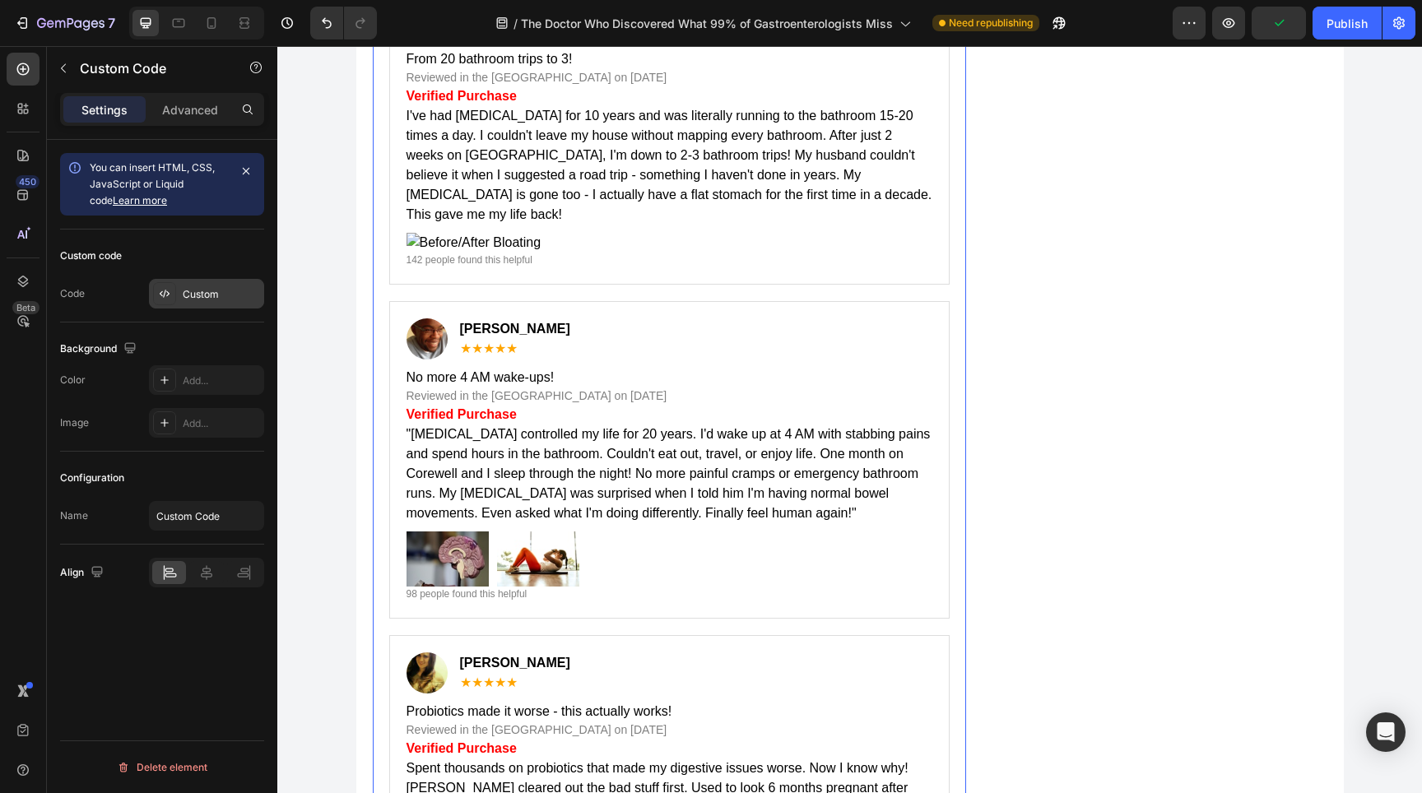
click at [178, 295] on div "Custom" at bounding box center [206, 294] width 115 height 30
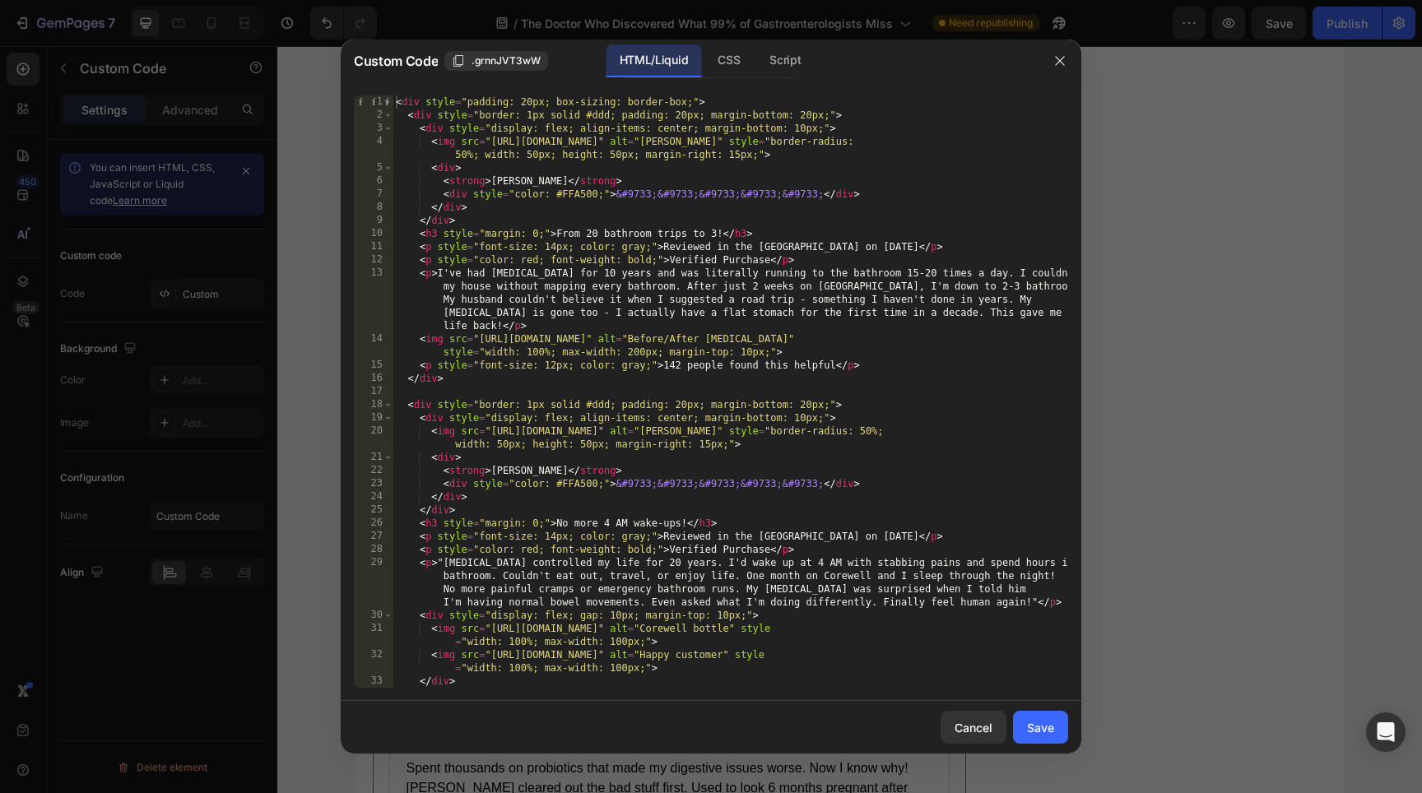
click at [766, 325] on div "< div style = "padding: 20px; box-sizing: border-box;" > < div style = "border:…" at bounding box center [729, 404] width 675 height 619
drag, startPoint x: 1017, startPoint y: 299, endPoint x: 933, endPoint y: 299, distance: 83.9
click at [934, 299] on div "< div style = "padding: 20px; box-sizing: border-box;" > < div style = "border:…" at bounding box center [729, 404] width 675 height 619
click at [511, 311] on div "< div style = "padding: 20px; box-sizing: border-box;" > < div style = "border:…" at bounding box center [729, 404] width 675 height 619
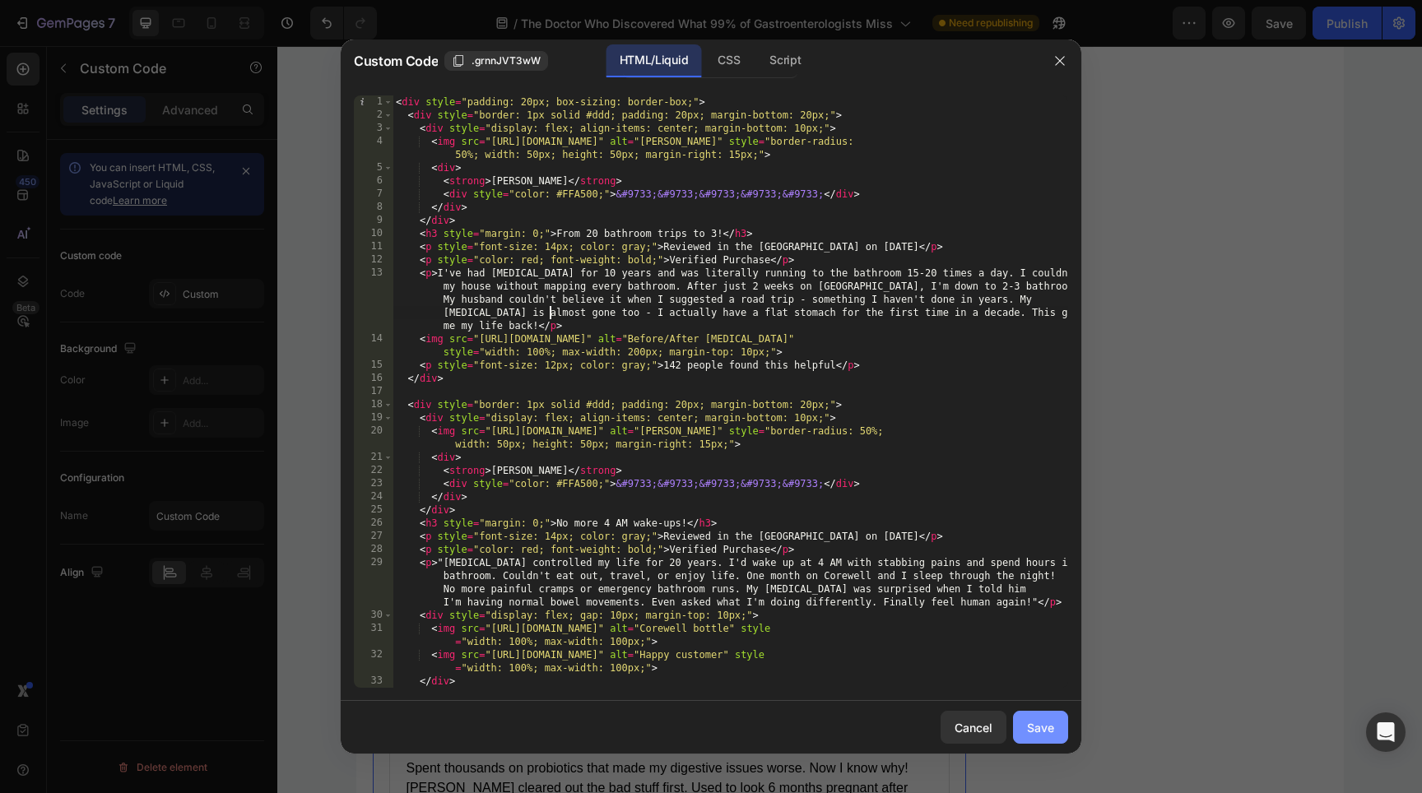
type textarea "<p>I've had [MEDICAL_DATA] for 10 years and was literally running to the bathro…"
click at [1020, 715] on button "Save" at bounding box center [1040, 727] width 55 height 33
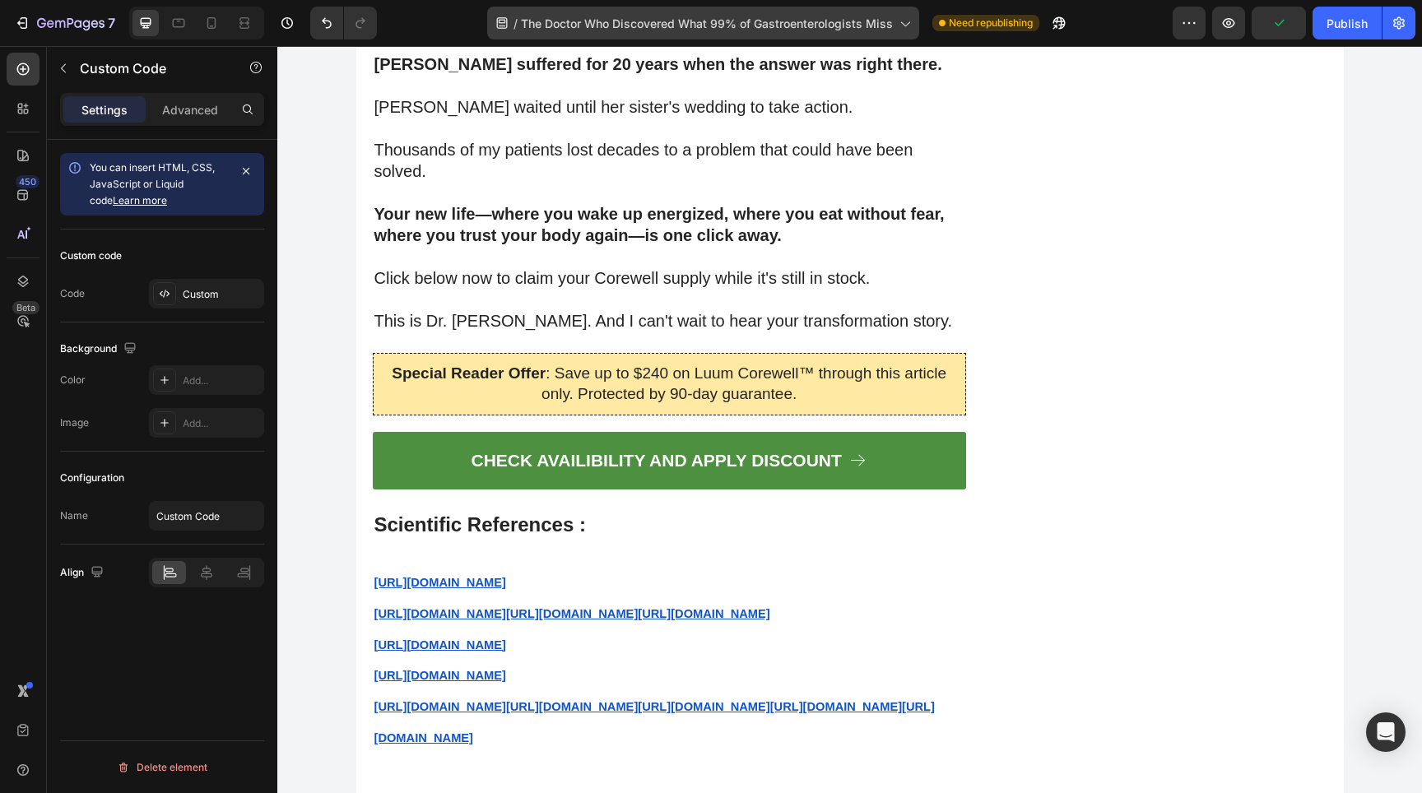
scroll to position [18828, 0]
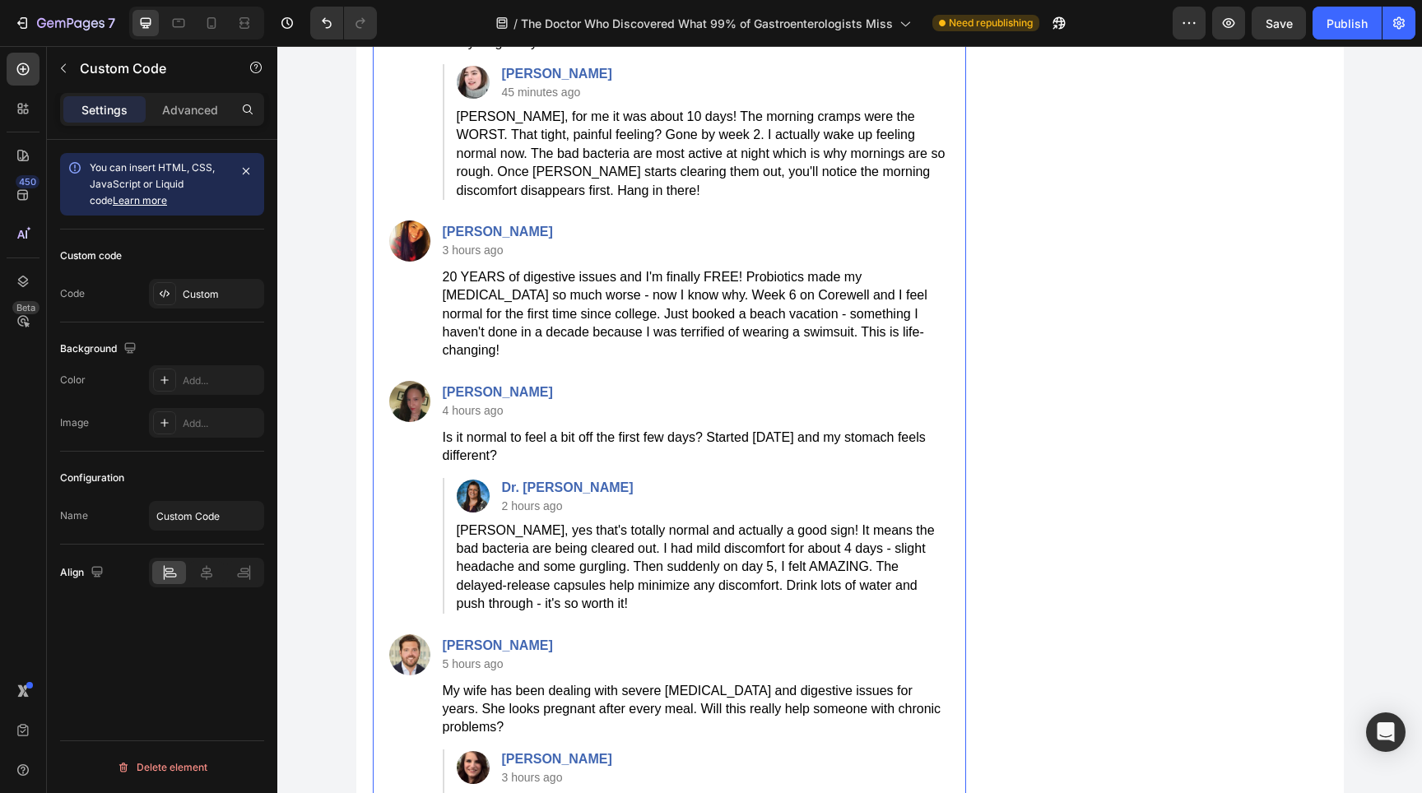
click at [690, 262] on div "[PERSON_NAME] 3 hours ago" at bounding box center [669, 240] width 560 height 41
click at [223, 289] on div "Custom" at bounding box center [221, 294] width 77 height 15
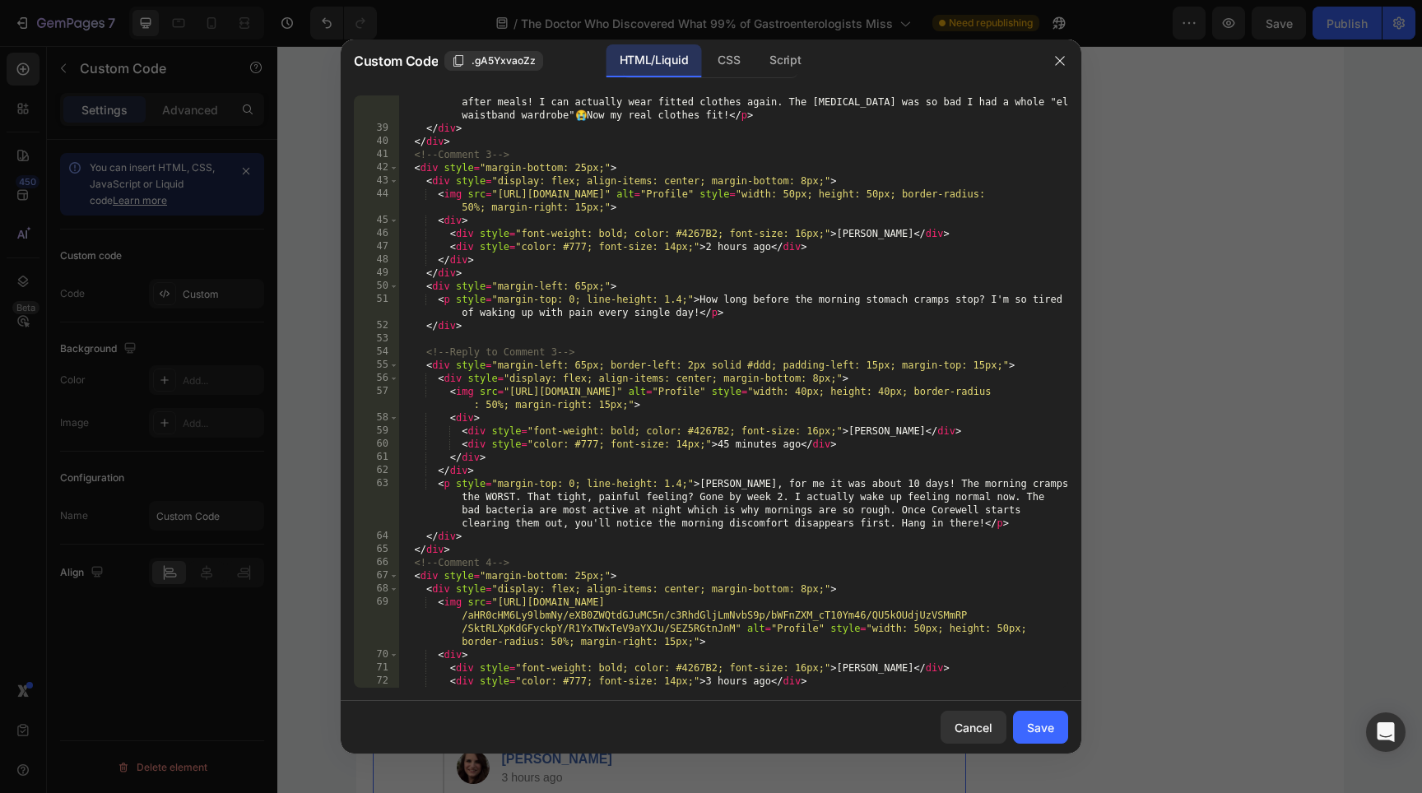
scroll to position [644, 0]
drag, startPoint x: 892, startPoint y: 527, endPoint x: 575, endPoint y: 527, distance: 316.8
click at [575, 527] on div "< p style = "margin-top: 0; line-height: 1.4;" > Just finished week 3 and OMG! …" at bounding box center [733, 405] width 669 height 645
paste textarea "fades first"
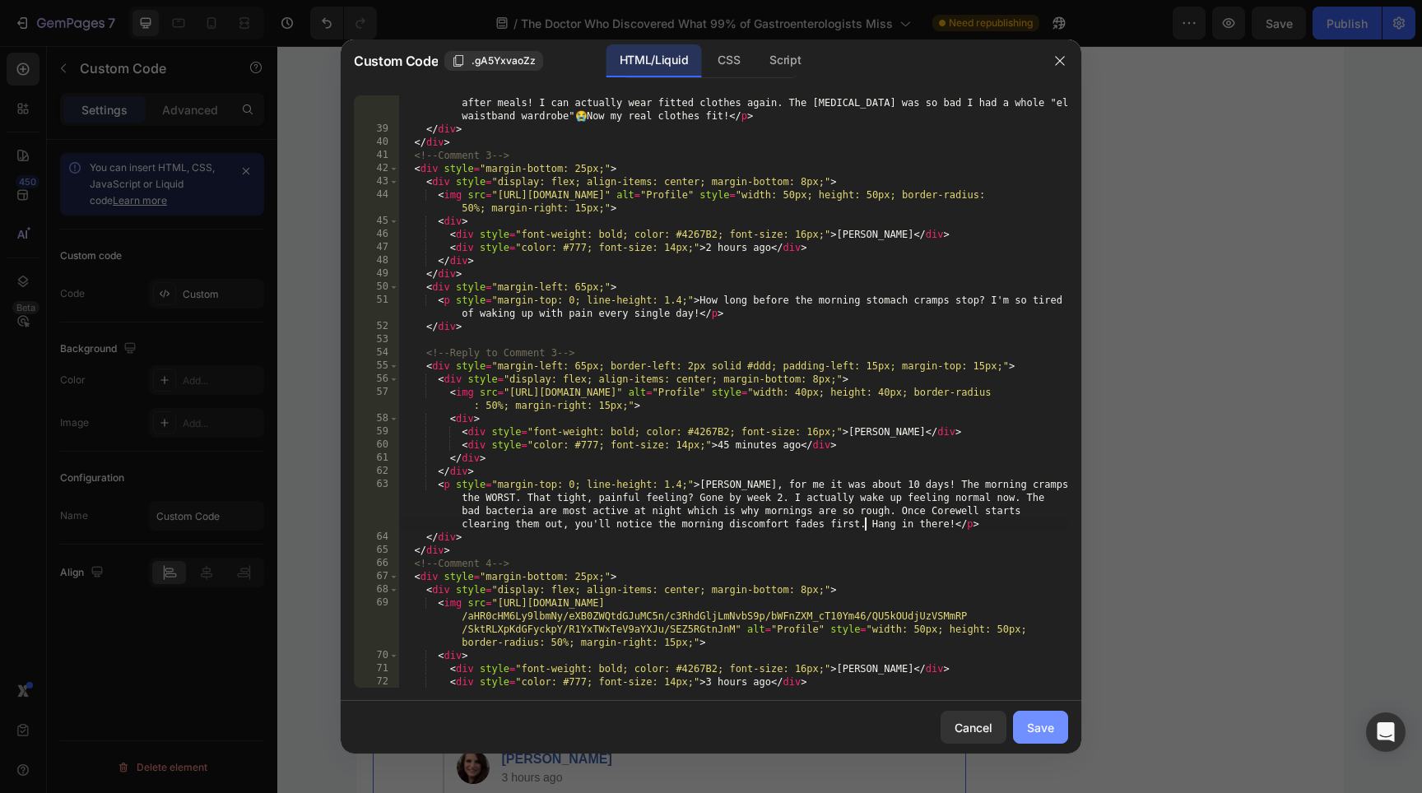
type textarea "<p style="margin-top: 0; line-height: 1.4;">[PERSON_NAME], for me it was about …"
click at [1039, 736] on div "Save" at bounding box center [1040, 727] width 27 height 17
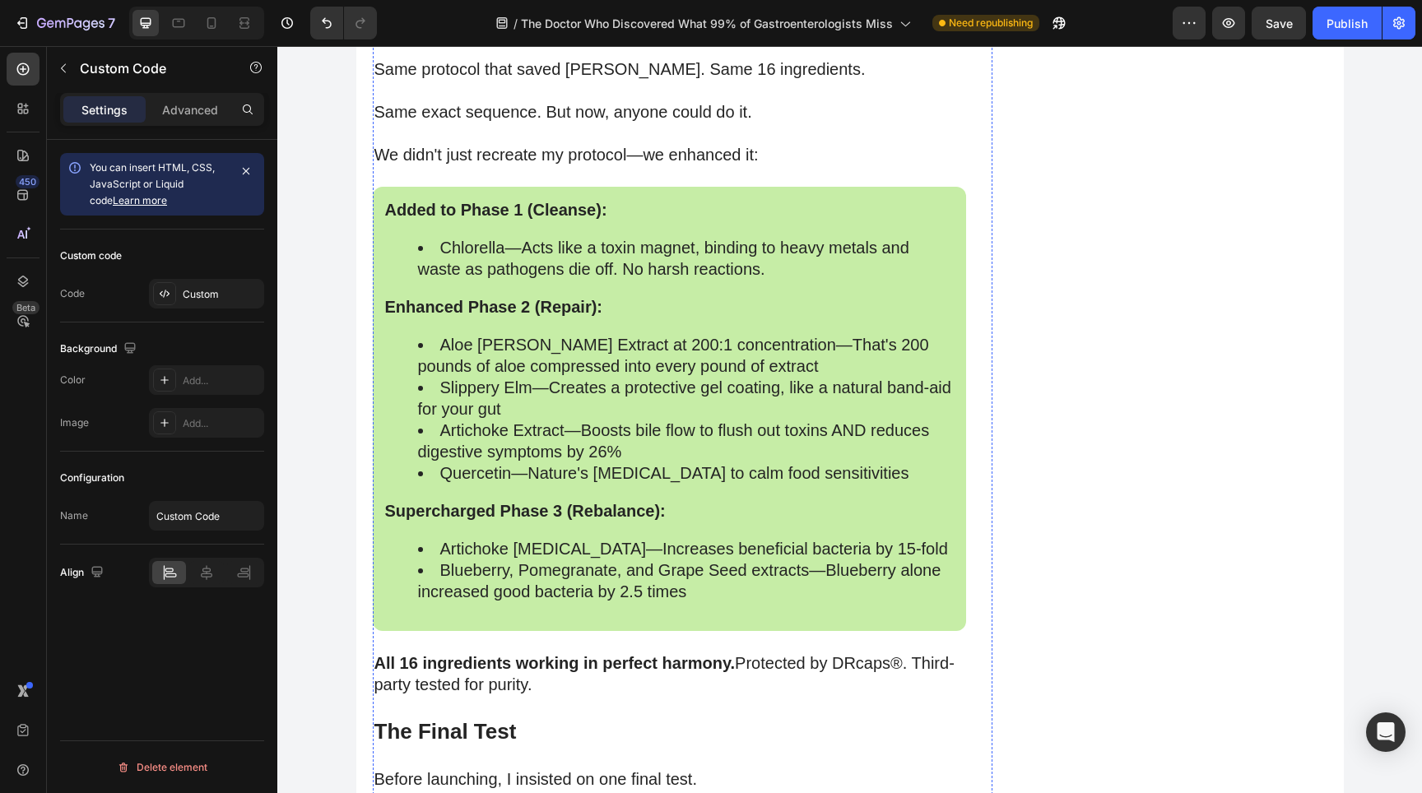
scroll to position [12587, 0]
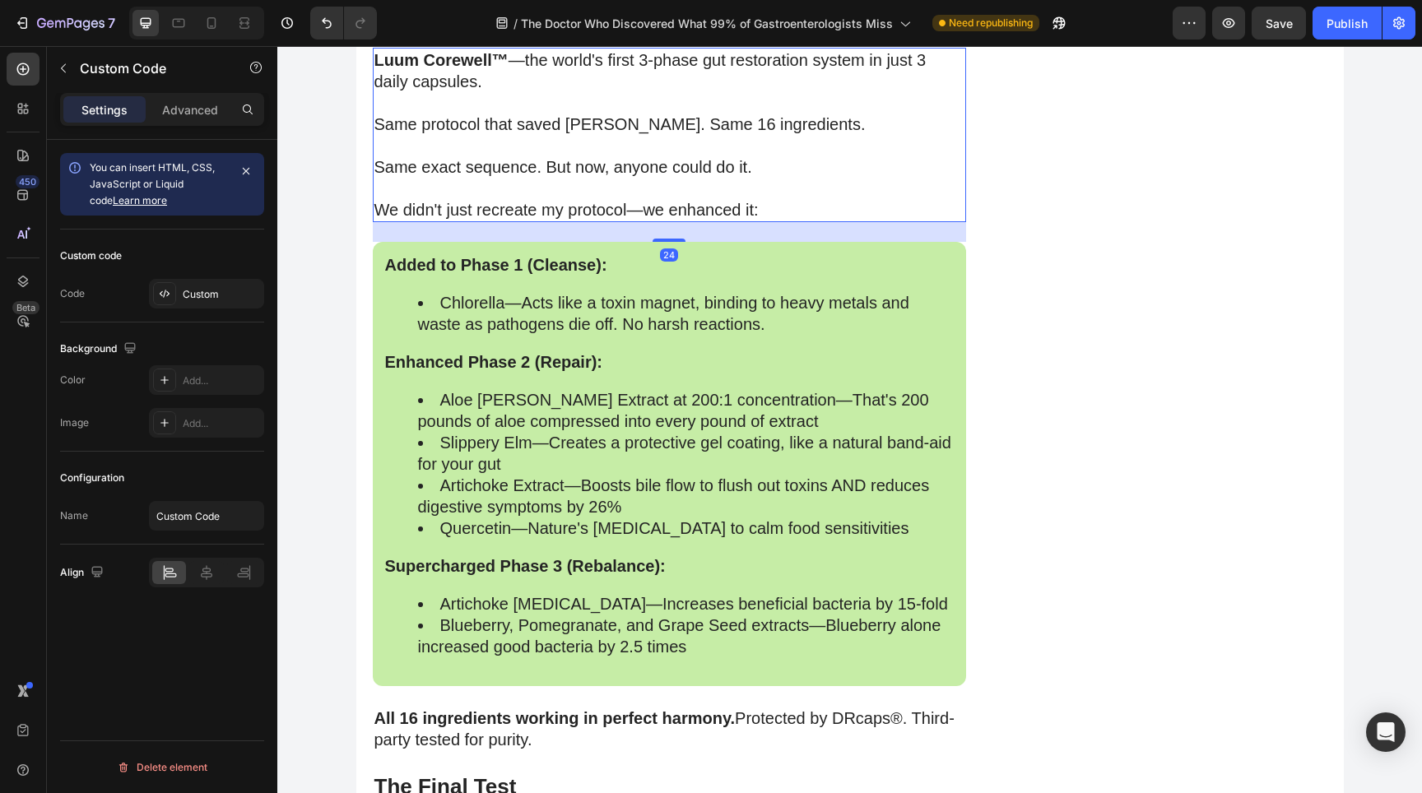
click at [423, 69] on strong "Luum Corewell™" at bounding box center [441, 60] width 134 height 18
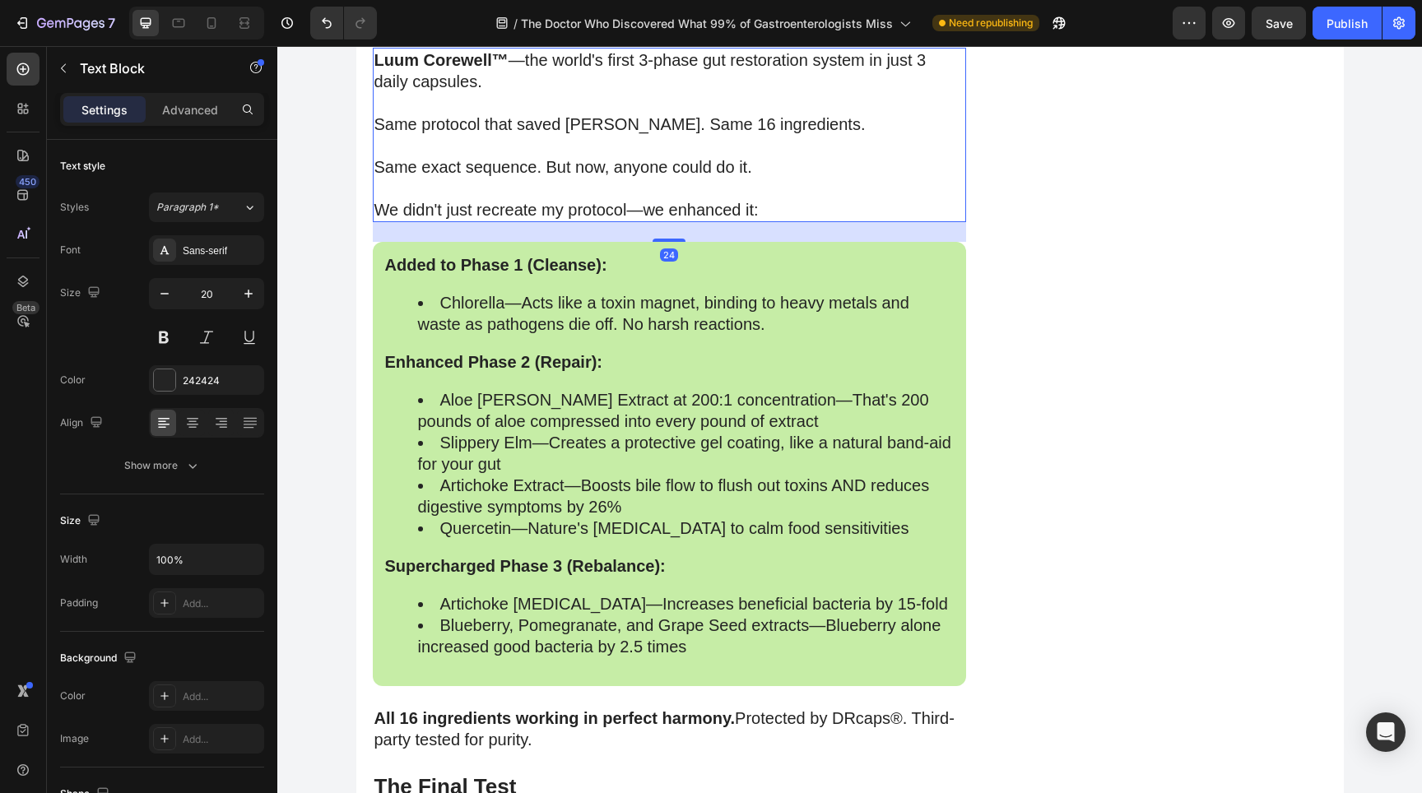
click at [423, 69] on strong "Luum Corewell™" at bounding box center [441, 60] width 134 height 18
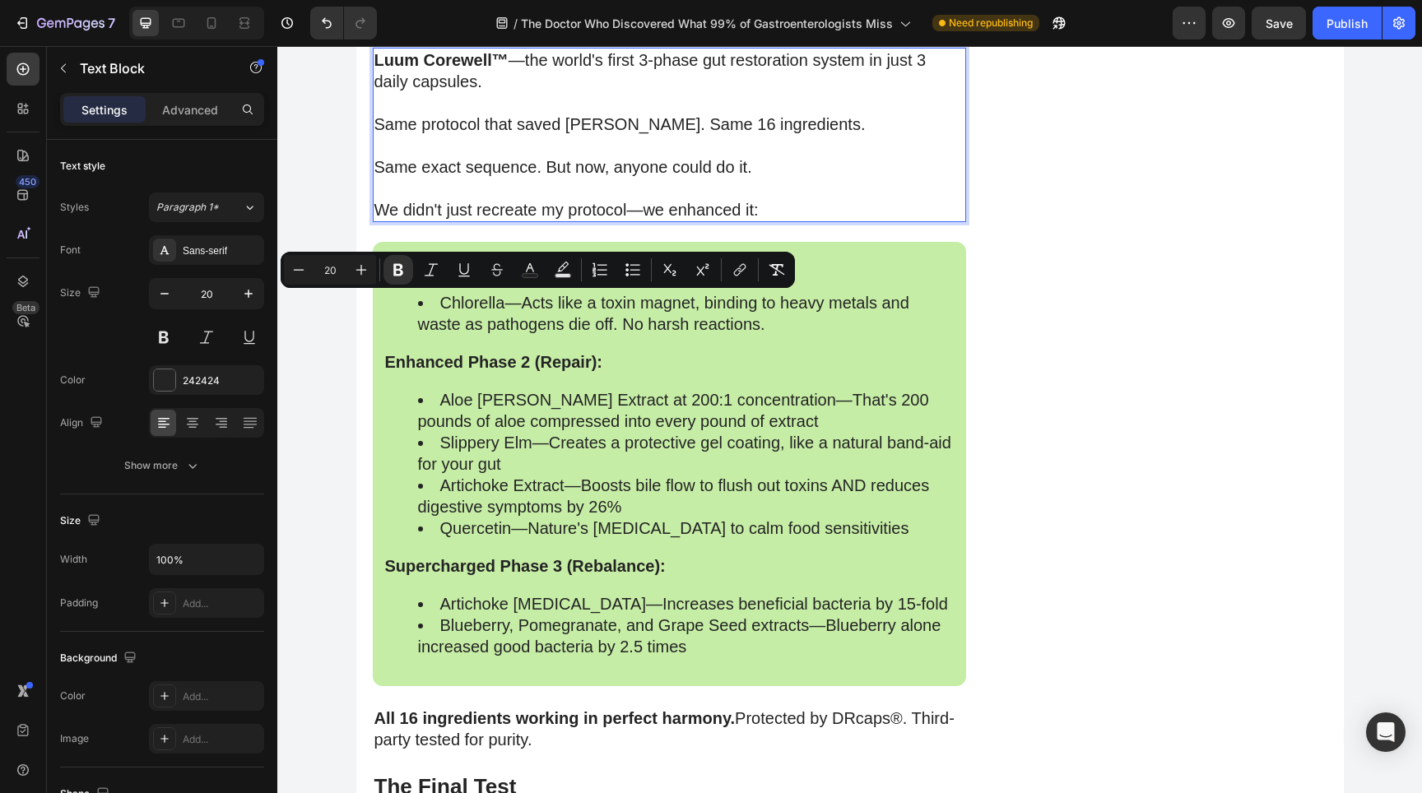
click at [391, 69] on strong "Luum Corewell™" at bounding box center [441, 60] width 134 height 18
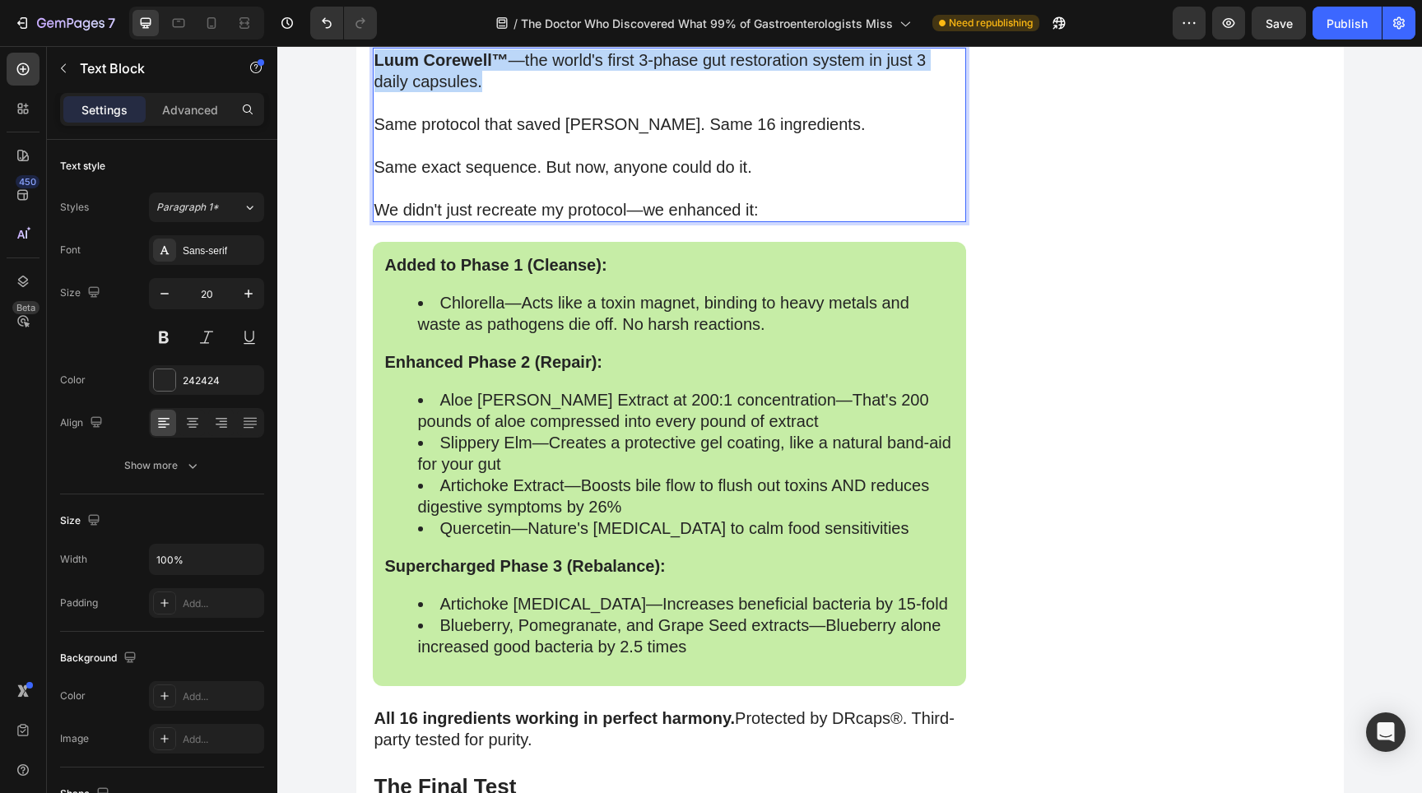
drag, startPoint x: 374, startPoint y: 305, endPoint x: 500, endPoint y: 325, distance: 127.4
click at [500, 92] on p "Luum Corewell™ —the world's first 3-phase gut restoration system in just 3 dail…" at bounding box center [669, 70] width 590 height 43
drag, startPoint x: 524, startPoint y: 301, endPoint x: 559, endPoint y: 324, distance: 42.2
click at [559, 92] on p "Luum Corewell™—a breakthrough 3-phase system helping gut restoration in just 3 …" at bounding box center [669, 70] width 590 height 43
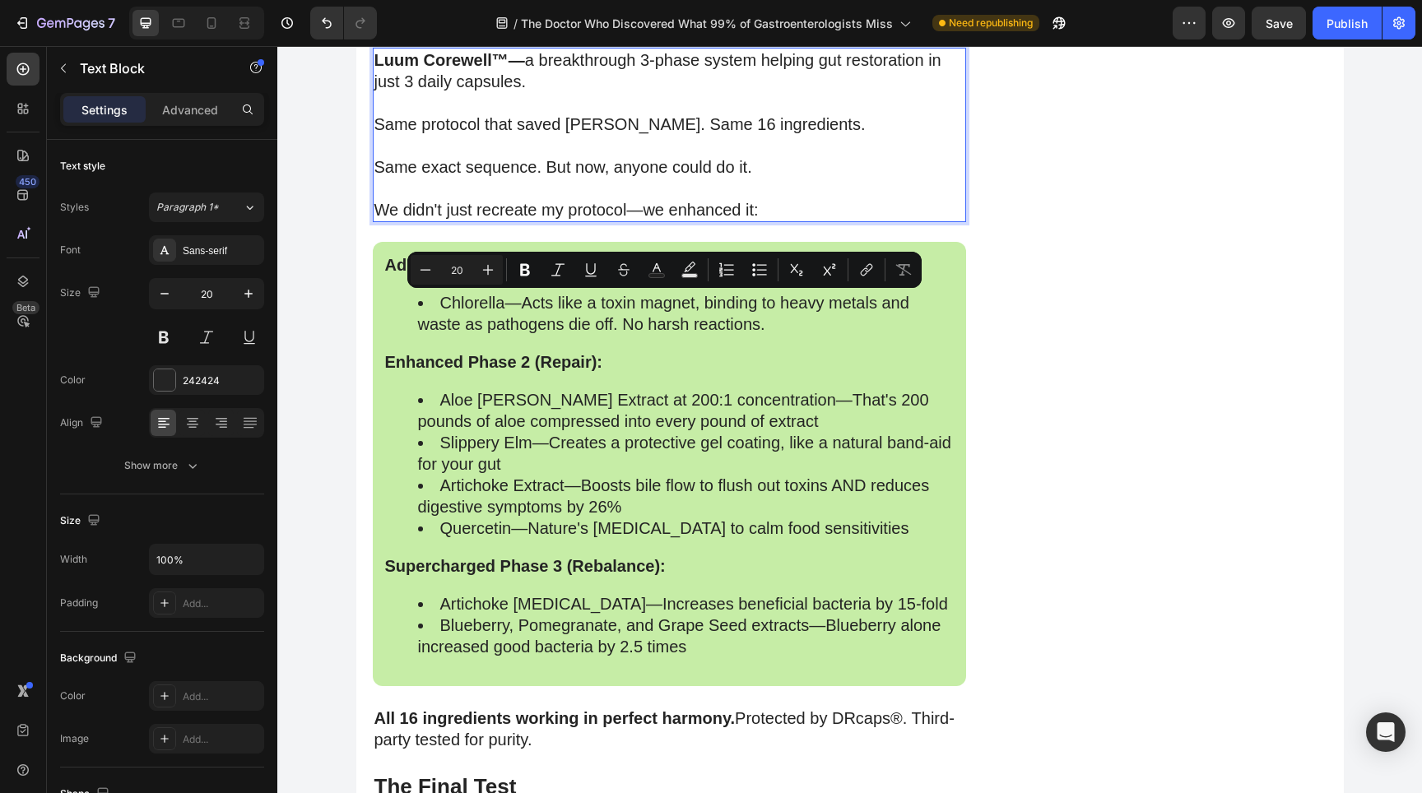
click at [535, 114] on p "Rich Text Editor. Editing area: main" at bounding box center [669, 102] width 590 height 21
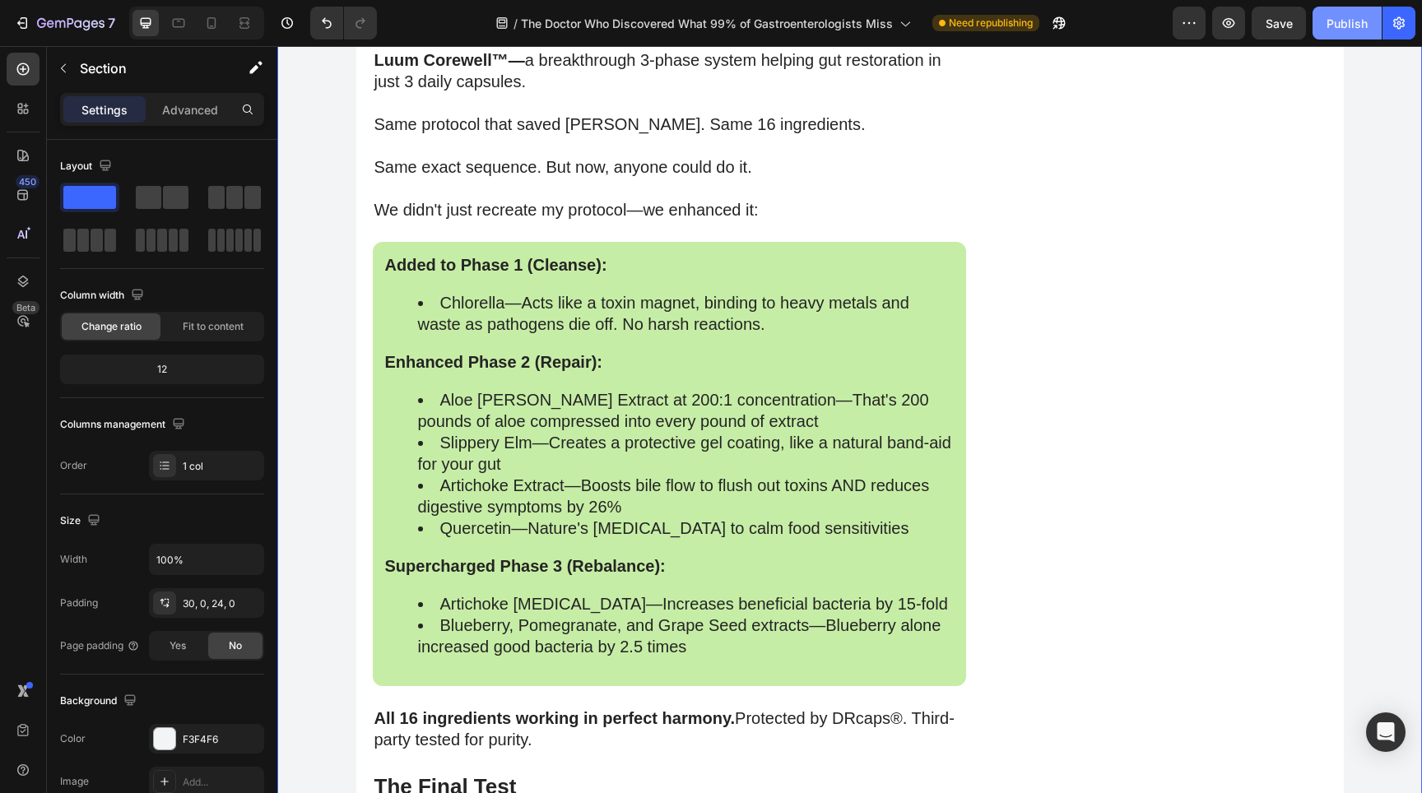
click at [1331, 33] on button "Publish" at bounding box center [1346, 23] width 69 height 33
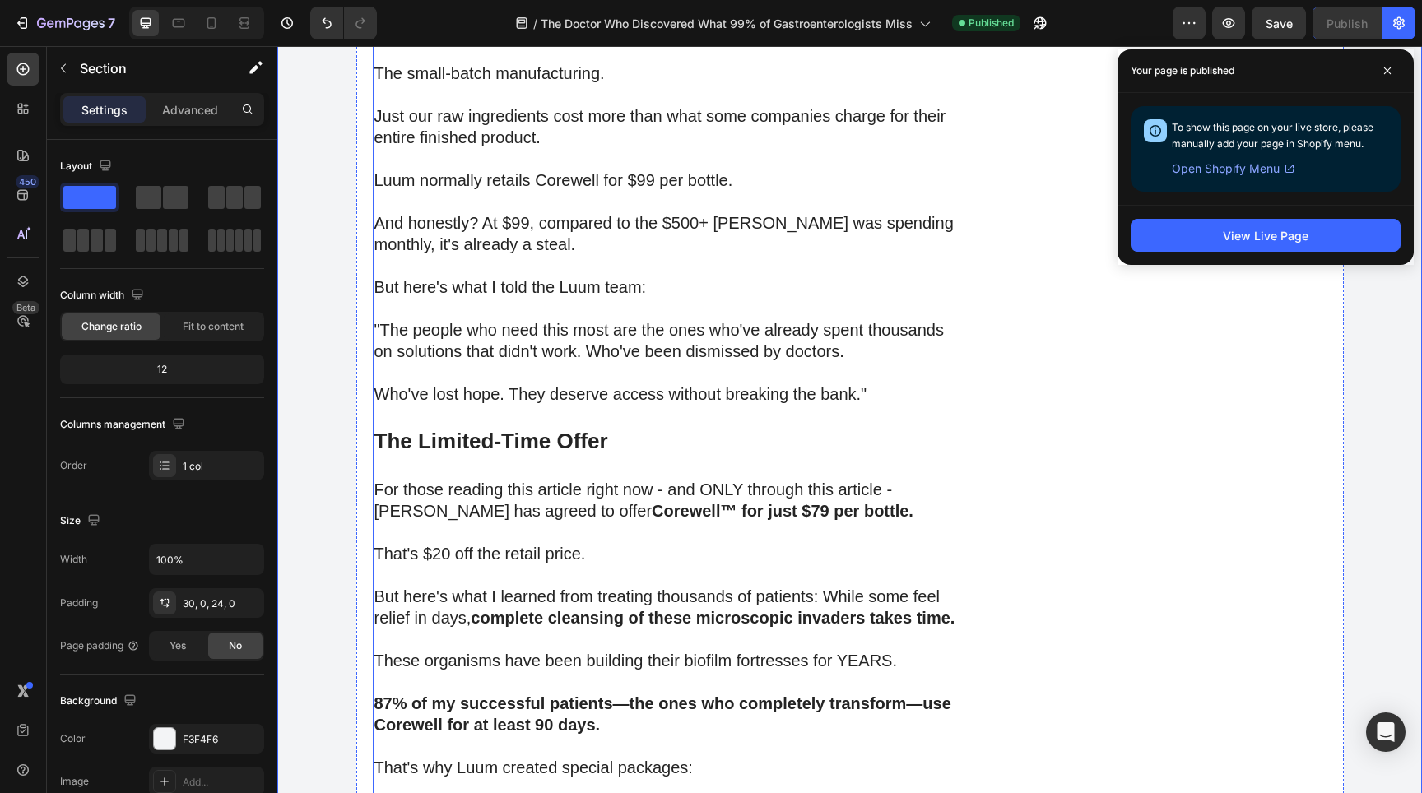
scroll to position [14958, 0]
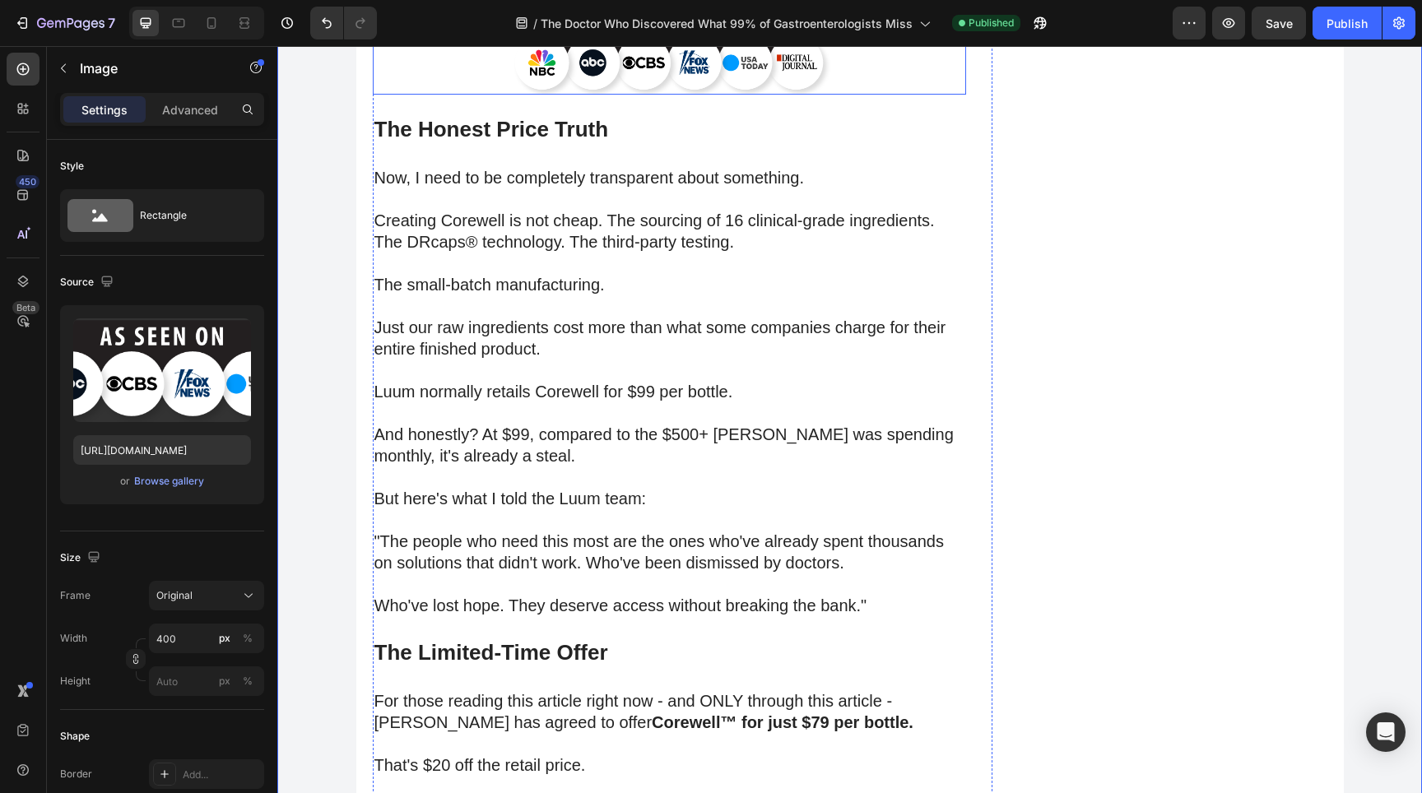
click at [603, 95] on img at bounding box center [668, 51] width 329 height 86
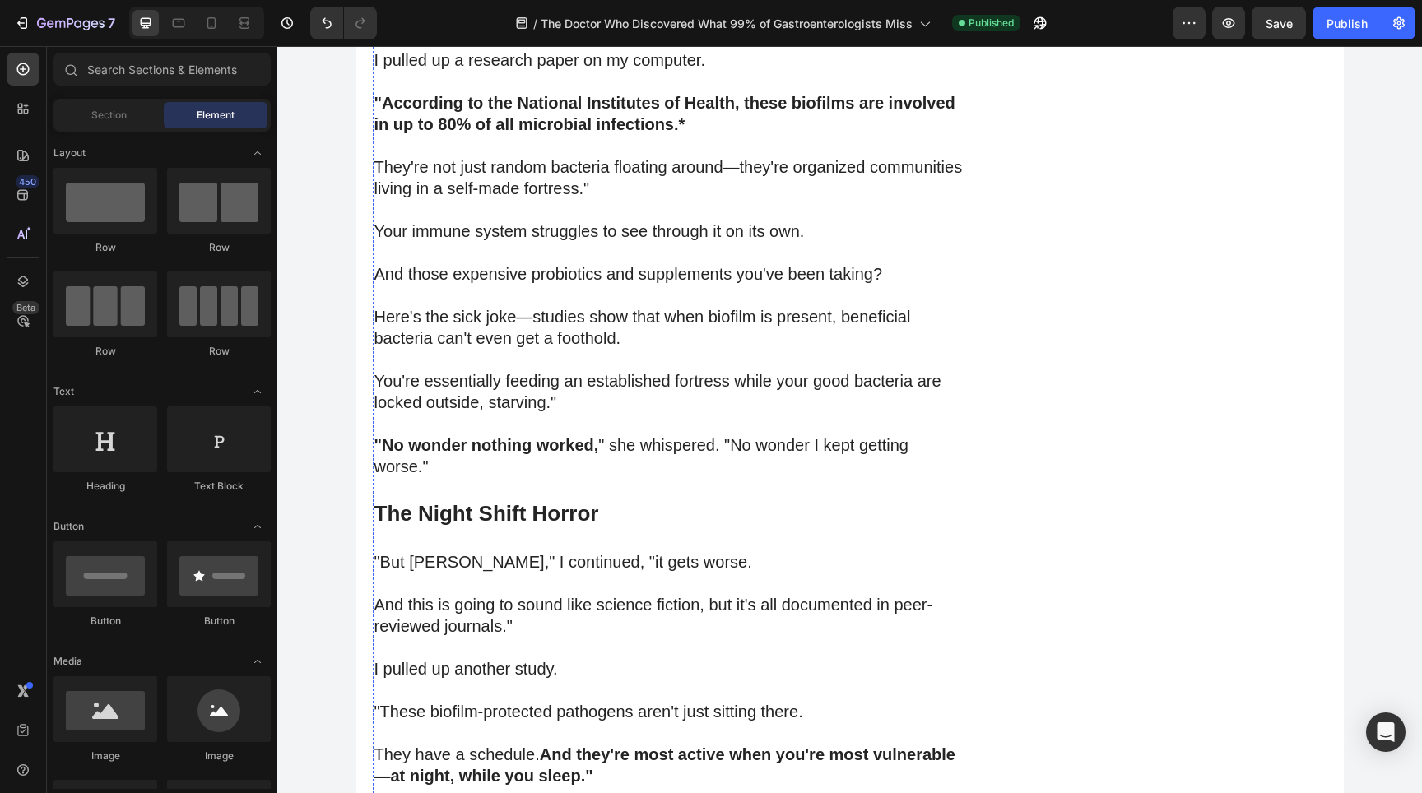
scroll to position [6464, 0]
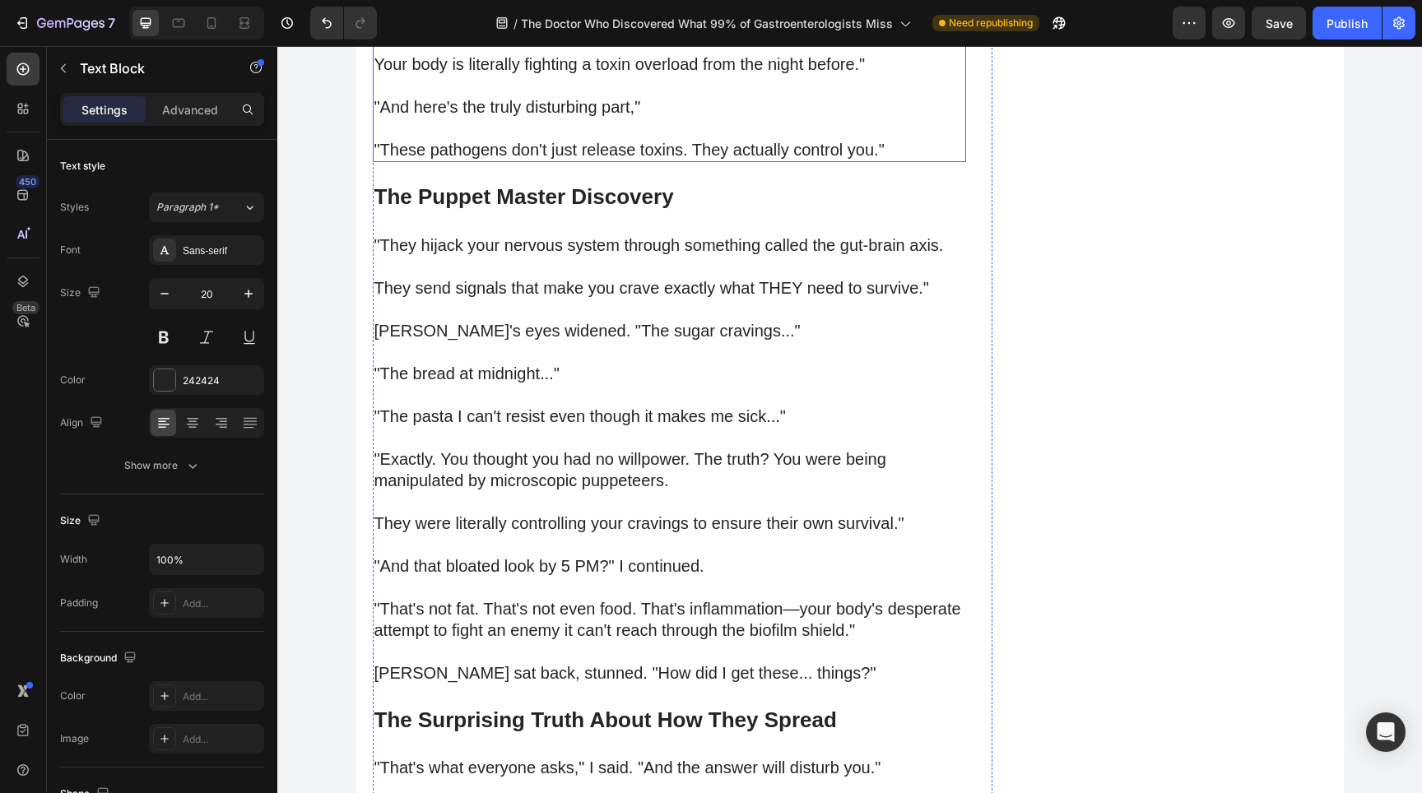
click at [504, 11] on p at bounding box center [669, -1] width 590 height 21
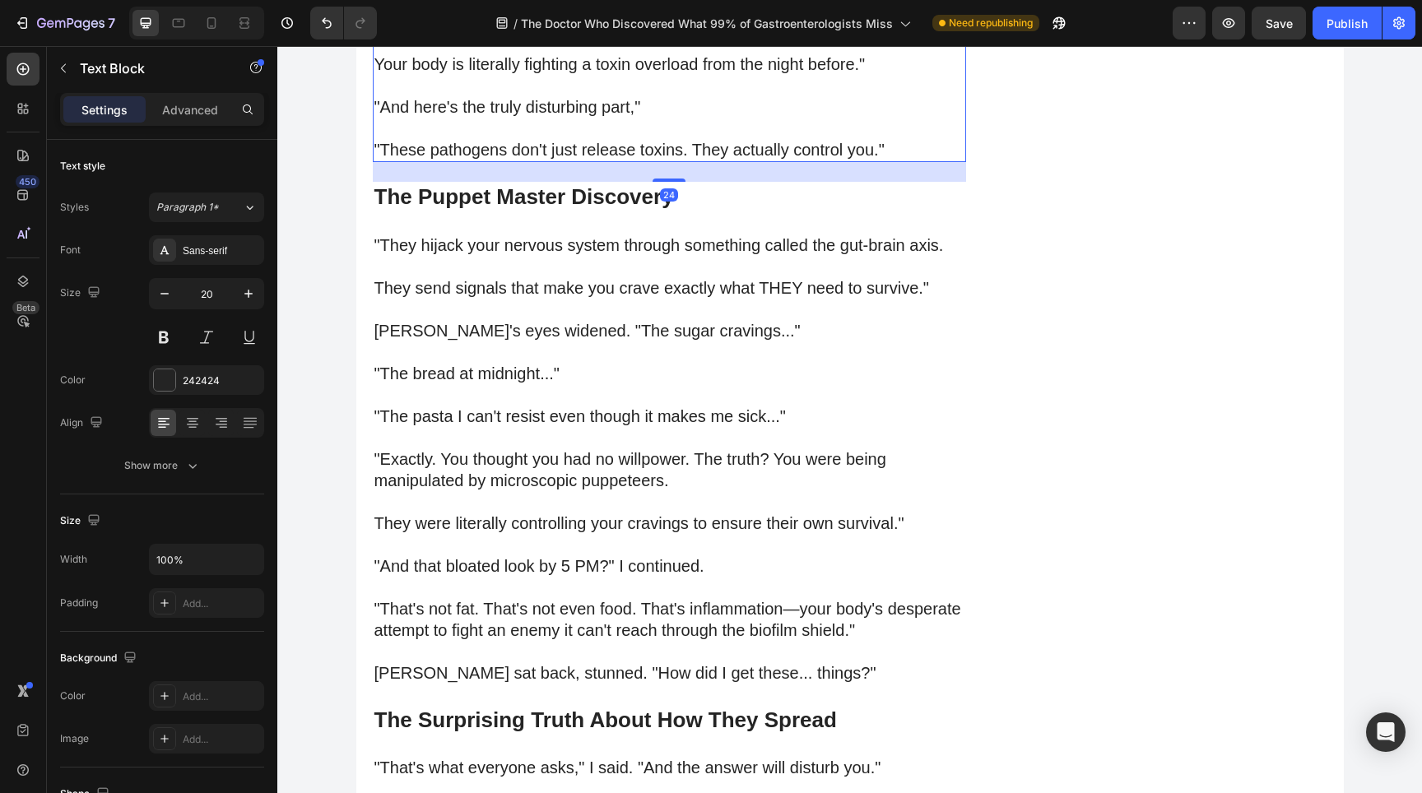
scroll to position [2082, 0]
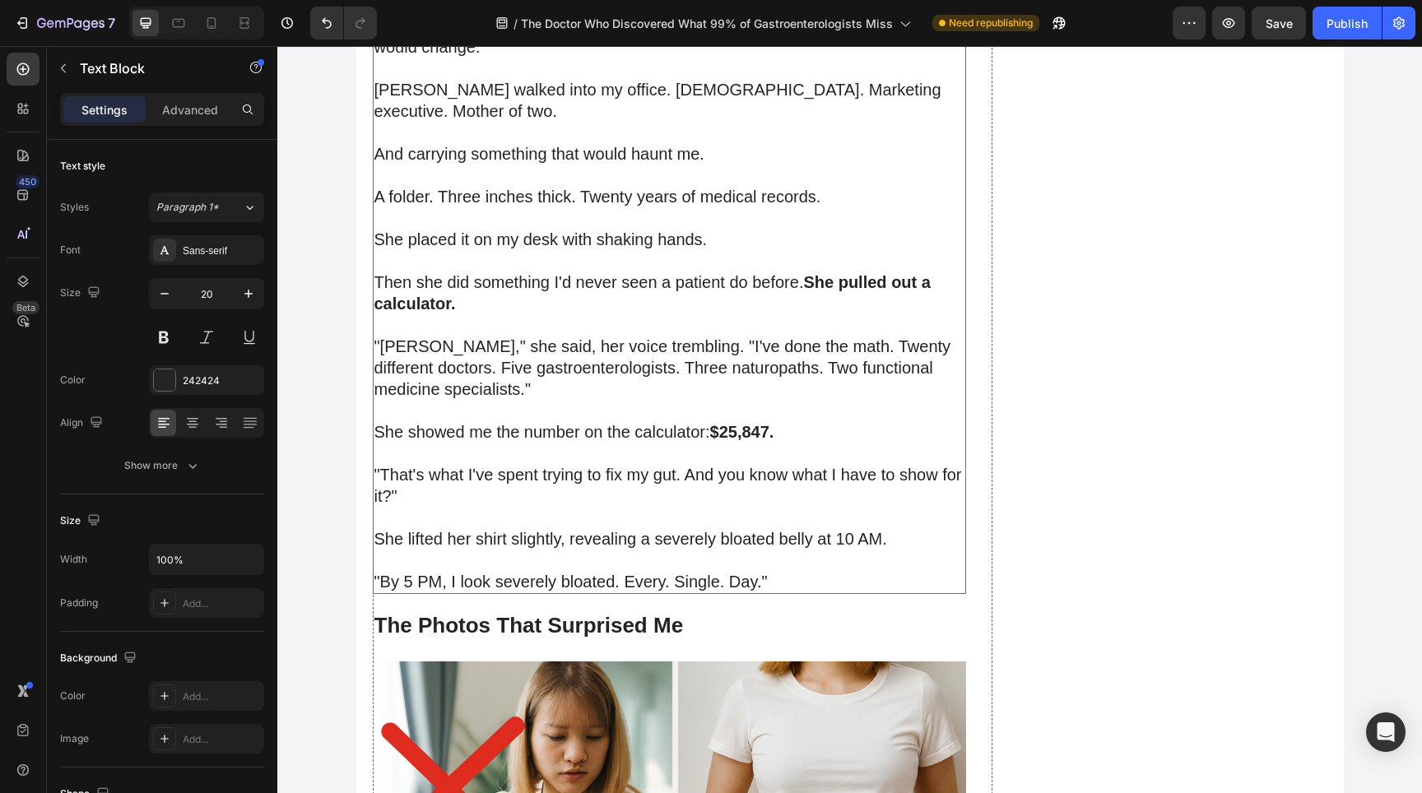
click at [417, 58] on p "I'll never forget that exact moment because it was the day when everything woul…" at bounding box center [669, 36] width 590 height 43
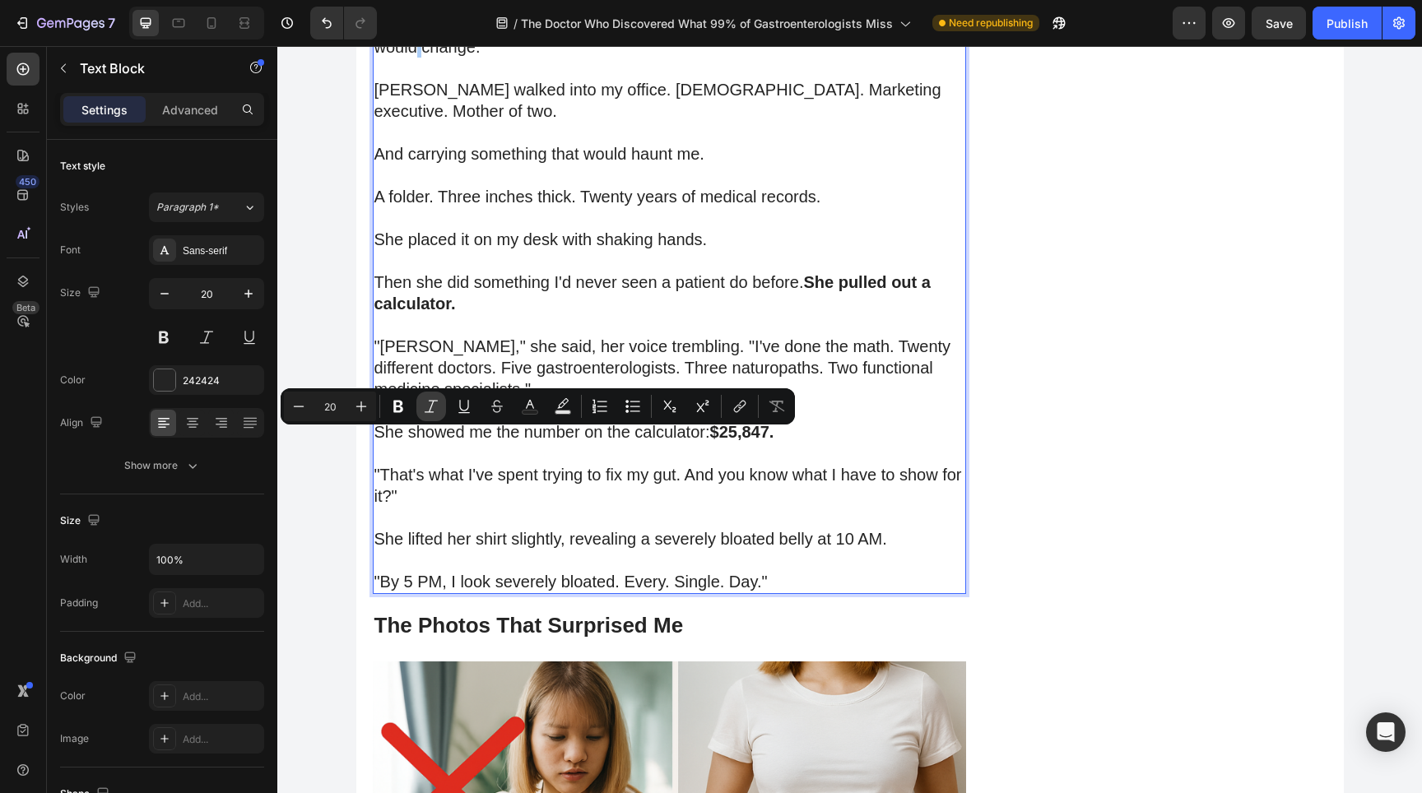
click at [420, 409] on button "Italic" at bounding box center [431, 407] width 30 height 30
click at [420, 56] on icon "Rich Text Editor. Editing area: main" at bounding box center [419, 47] width 5 height 18
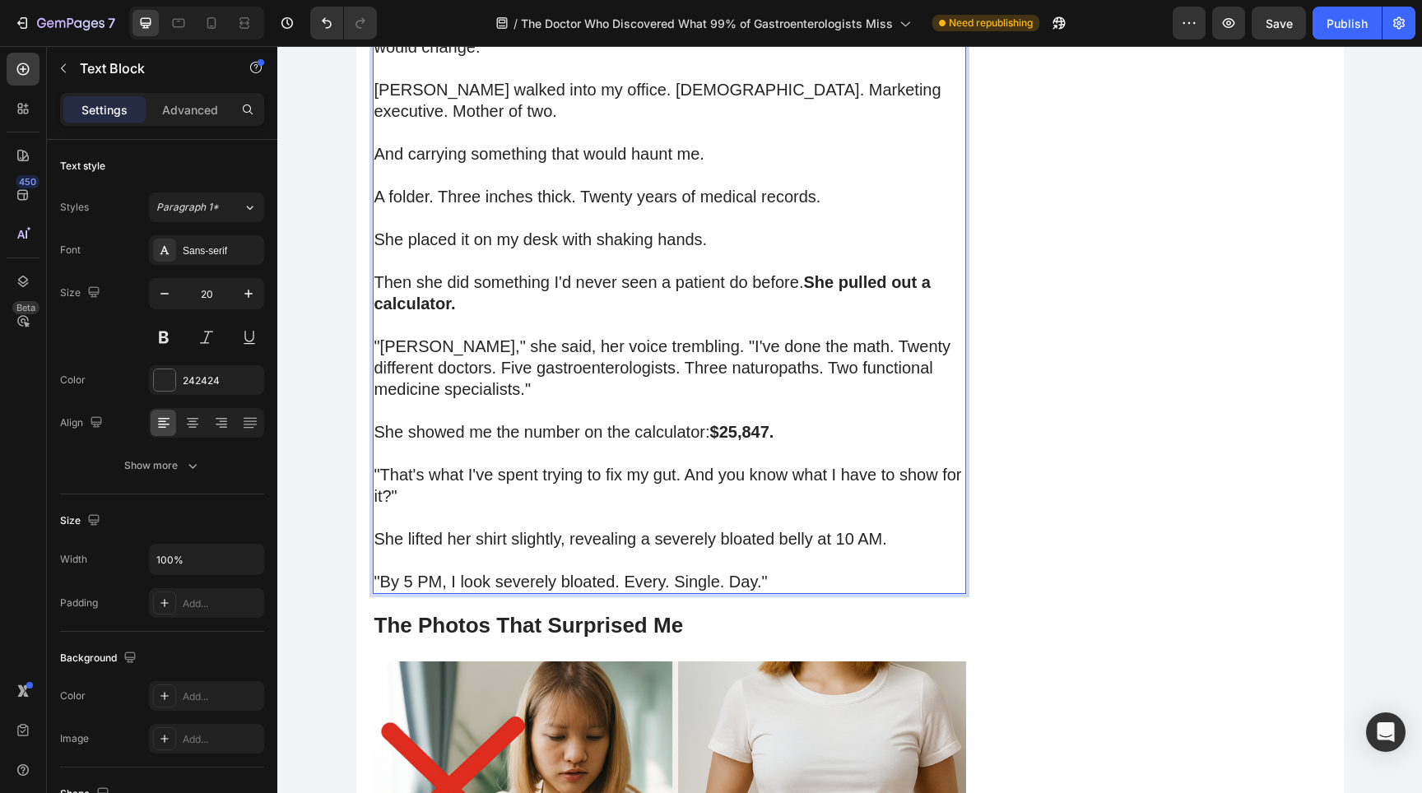
click at [420, 58] on p "I'll never forget that exact moment because it was the day when everything woul…" at bounding box center [669, 36] width 590 height 43
click at [462, 58] on p "I'll always forget that exact moment because it was the day when everything wou…" at bounding box center [669, 36] width 590 height 43
click at [463, 58] on p "I'll always forrget that exact moment because it was the day when everything wo…" at bounding box center [669, 36] width 590 height 43
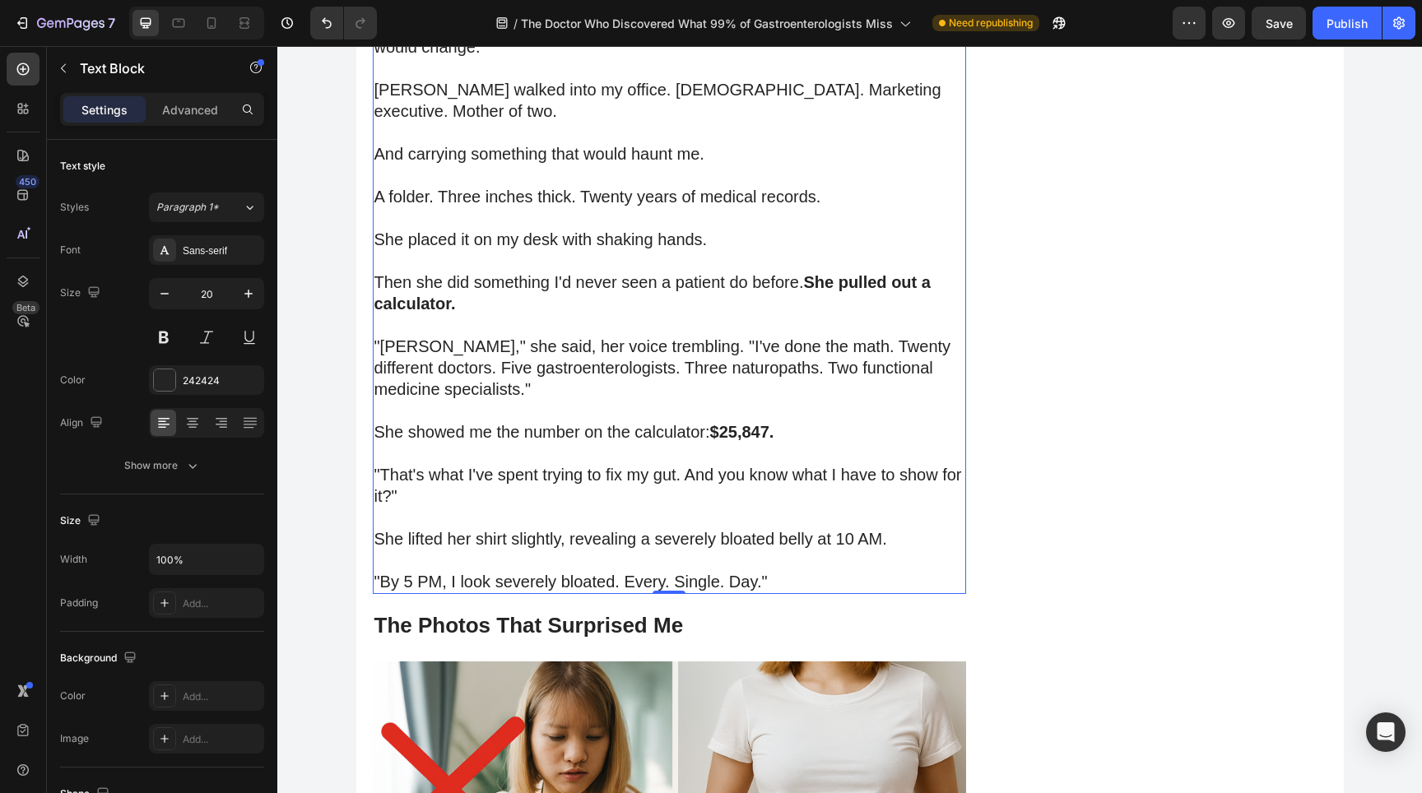
scroll to position [3258, 0]
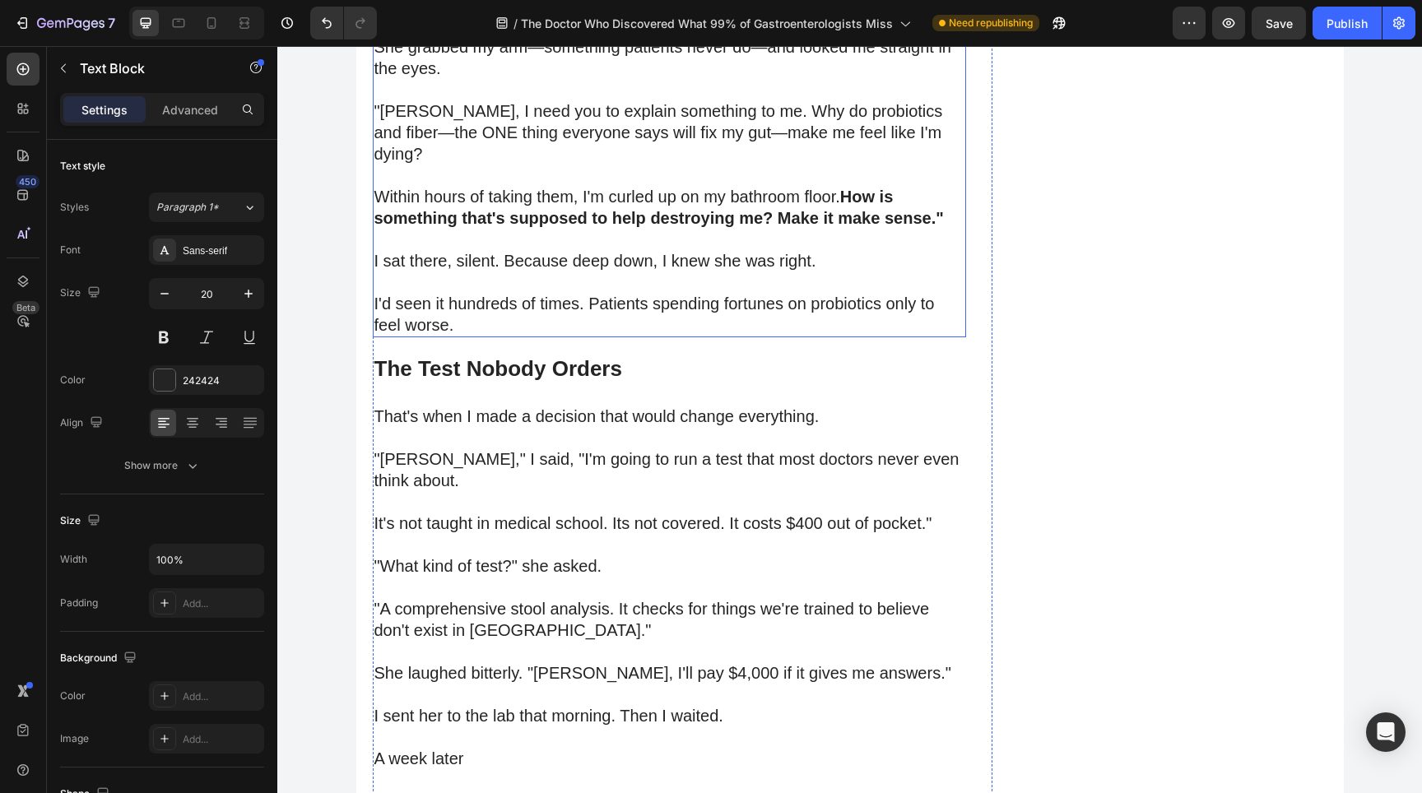
click at [711, 79] on p "She grabbed my arm—something patients never do—and looked me straight in the ey…" at bounding box center [669, 57] width 590 height 43
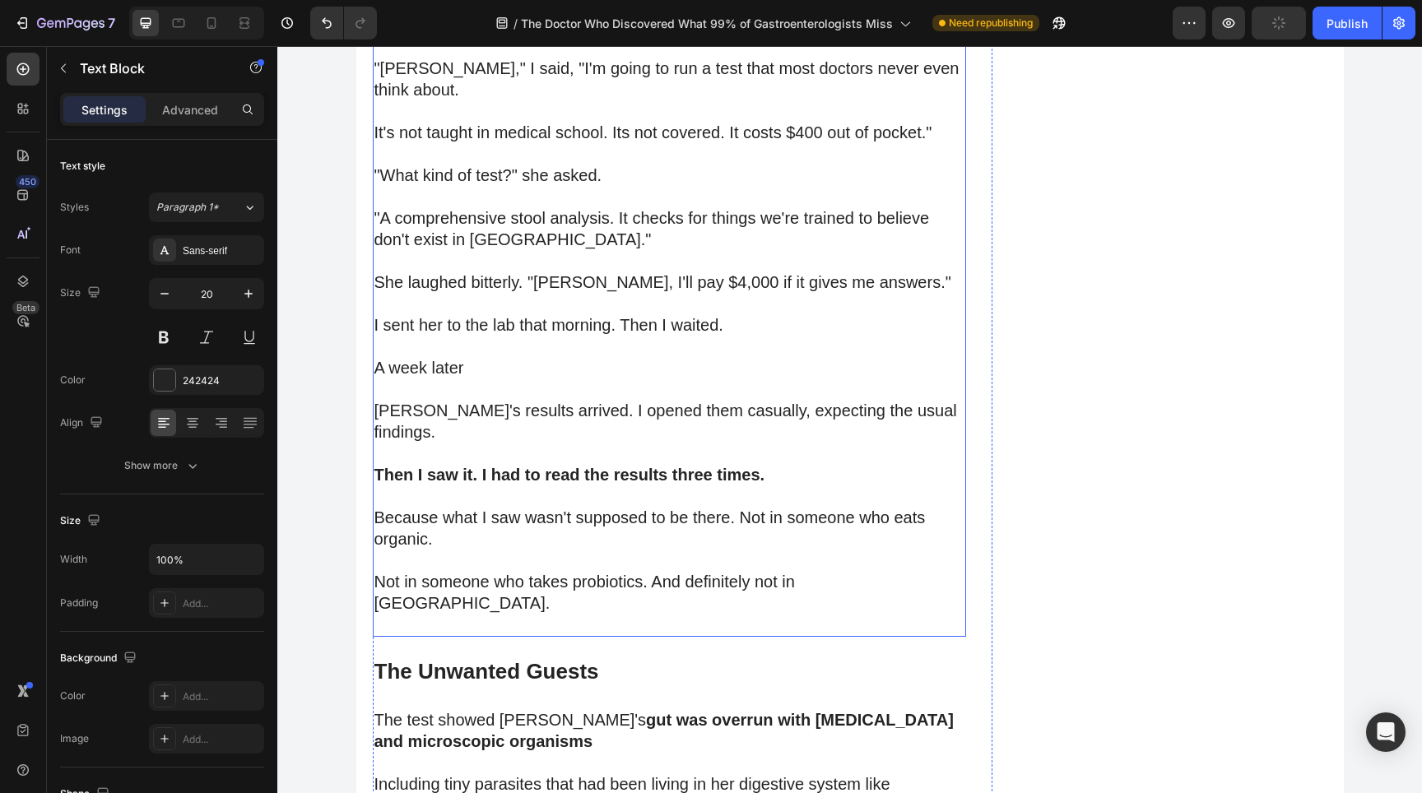
click at [808, 100] on p ""[PERSON_NAME]," I said, "I'm going to run a test that most doctors never even …" at bounding box center [669, 79] width 590 height 43
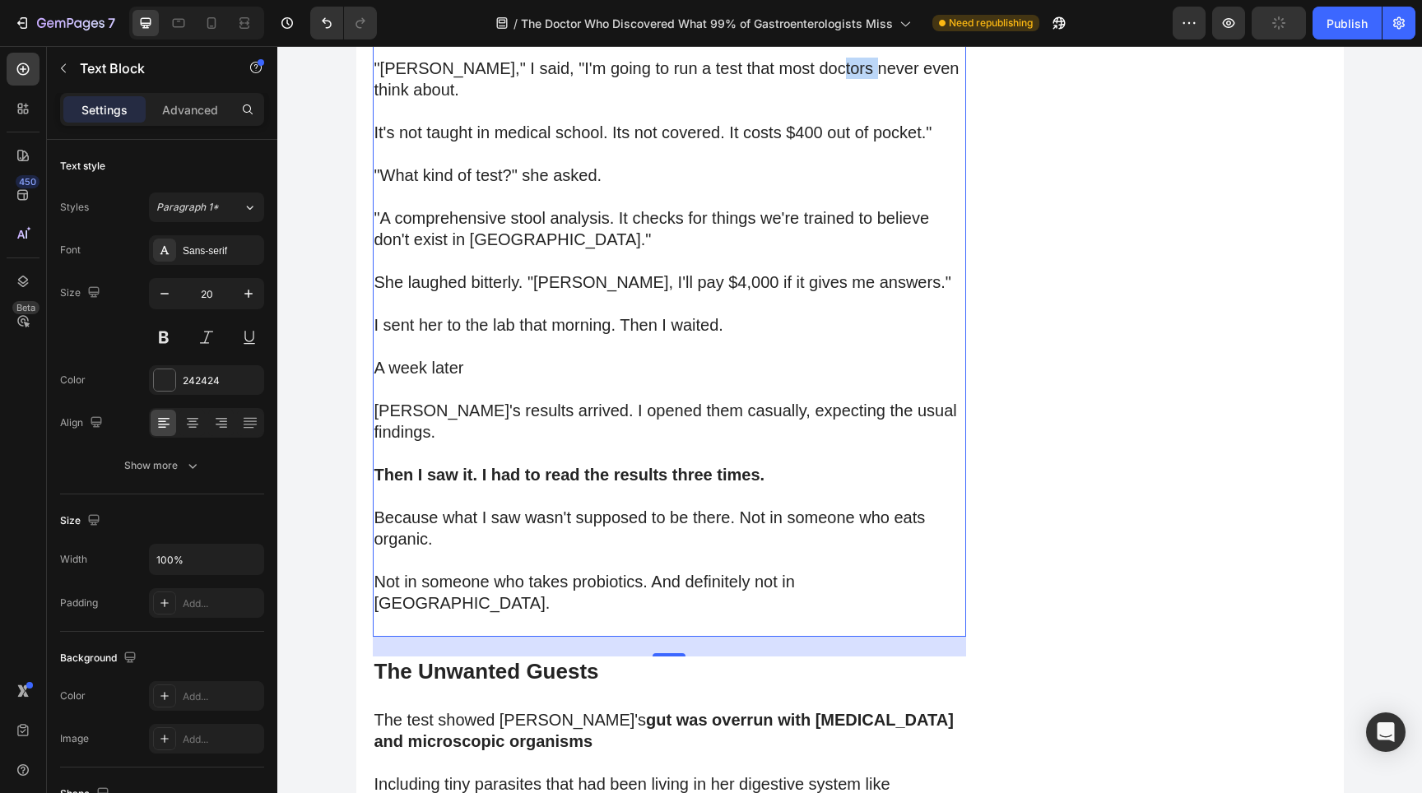
click at [808, 100] on p ""[PERSON_NAME]," I said, "I'm going to run a test that most doctors never even …" at bounding box center [669, 79] width 590 height 43
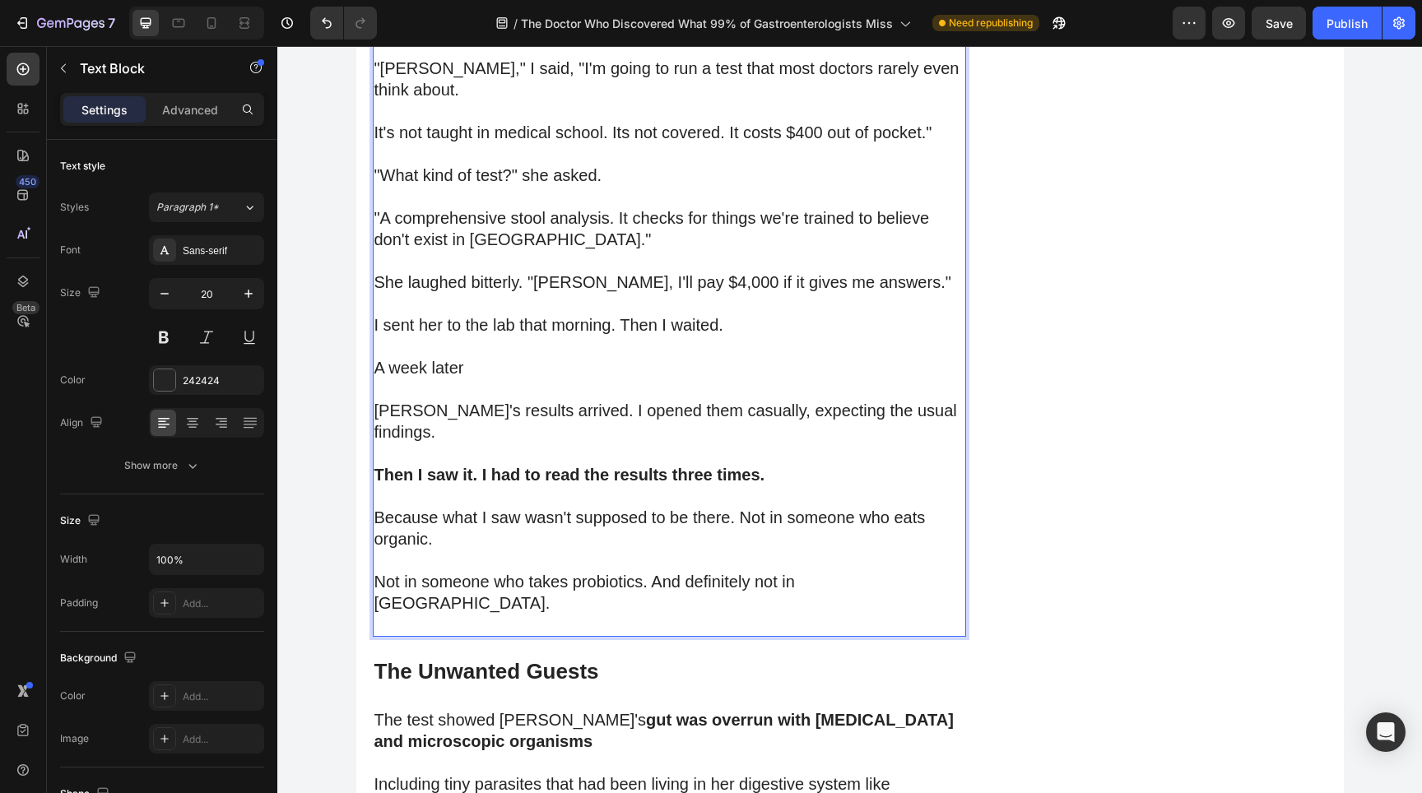
scroll to position [7227, 0]
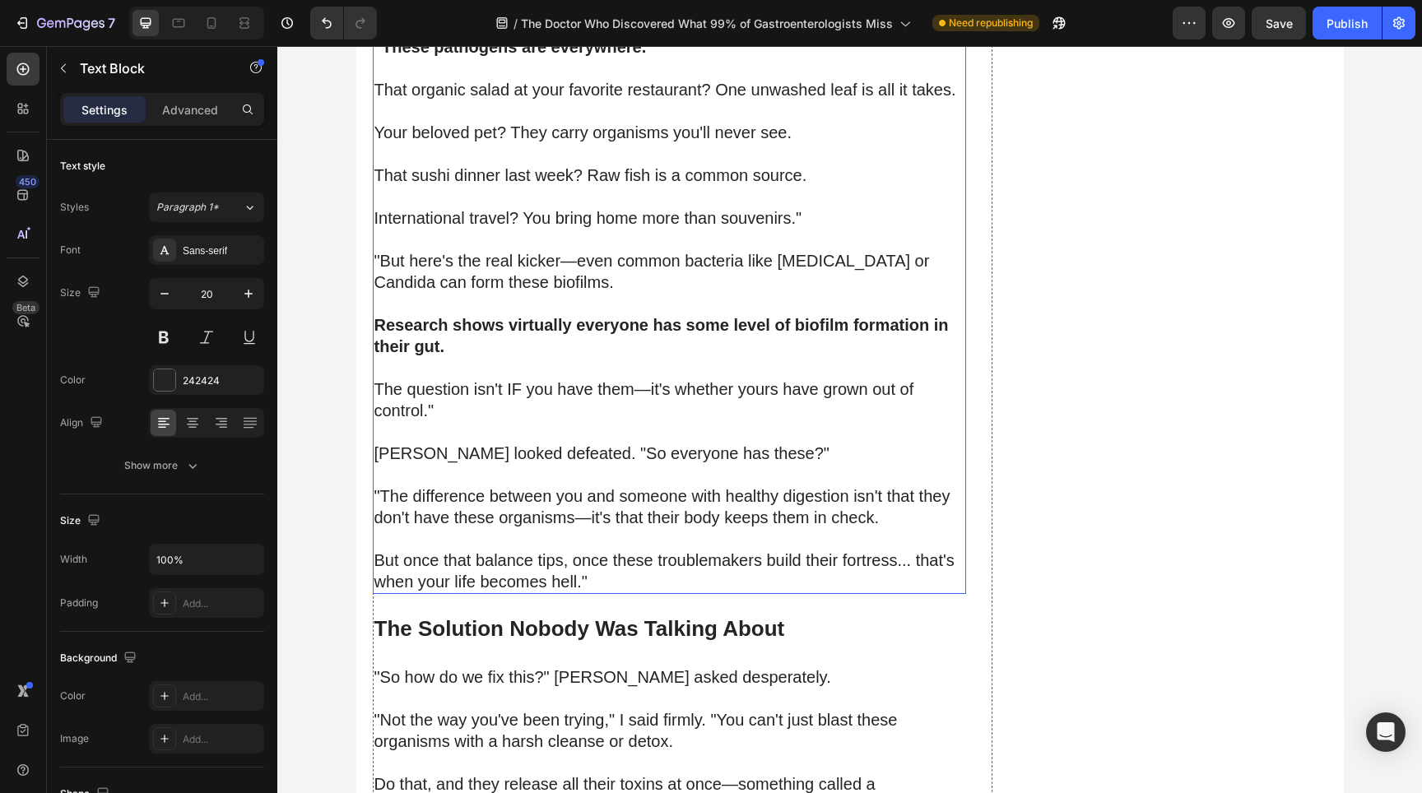
click at [754, 143] on p "Your beloved pet? They carry organisms you'll never see." at bounding box center [669, 132] width 590 height 21
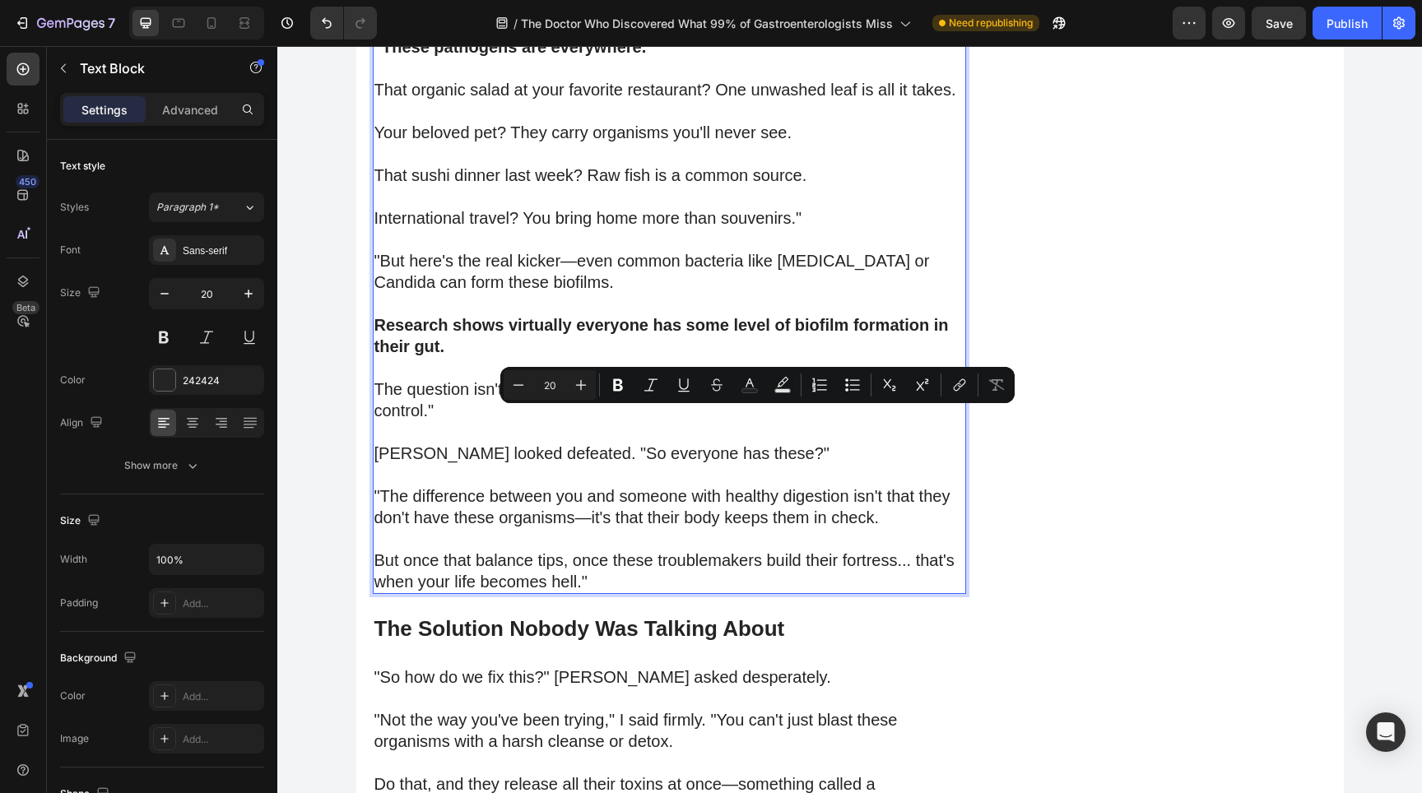
click at [745, 143] on p "Your beloved pet? They carry organisms you'll never see." at bounding box center [669, 132] width 590 height 21
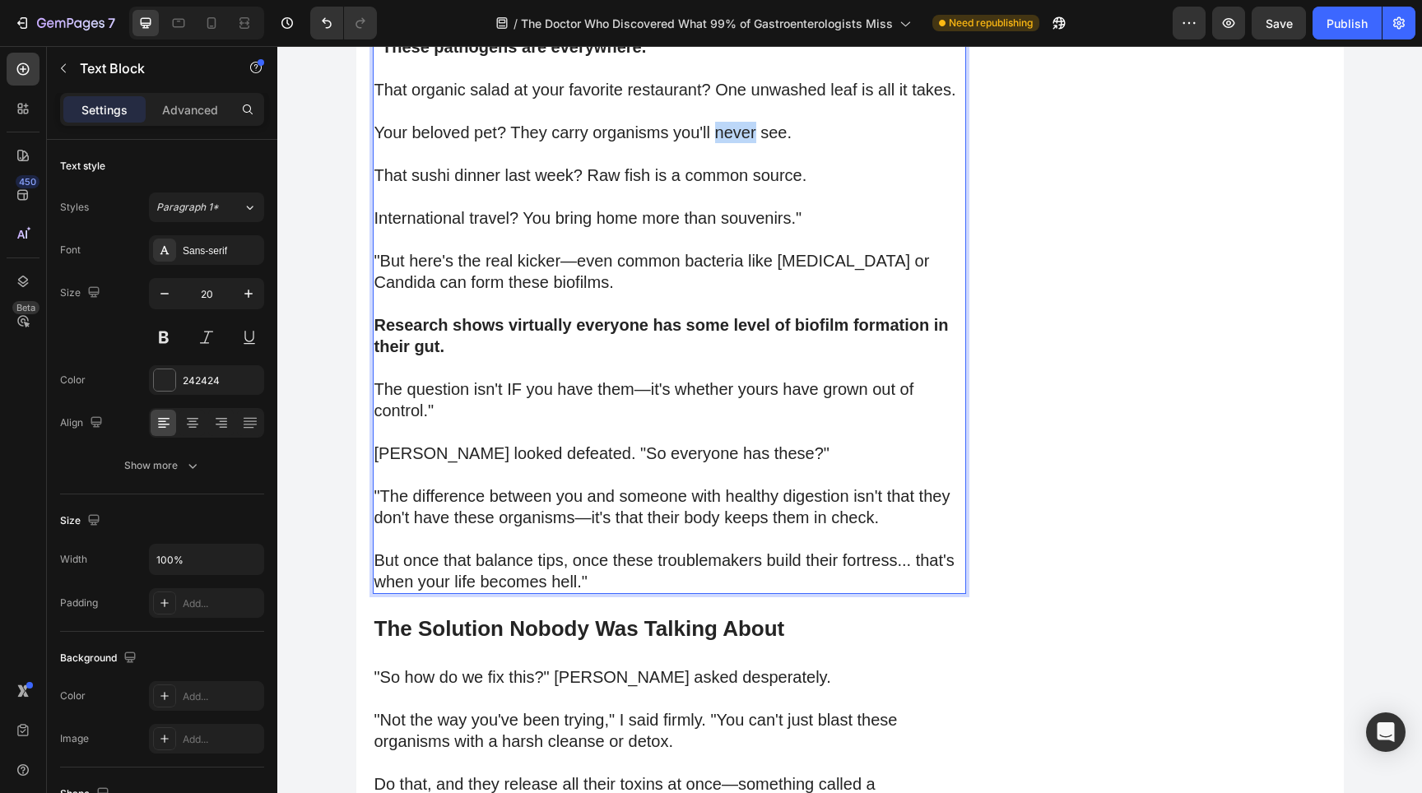
click at [745, 143] on p "Your beloved pet? They carry organisms you'll never see." at bounding box center [669, 132] width 590 height 21
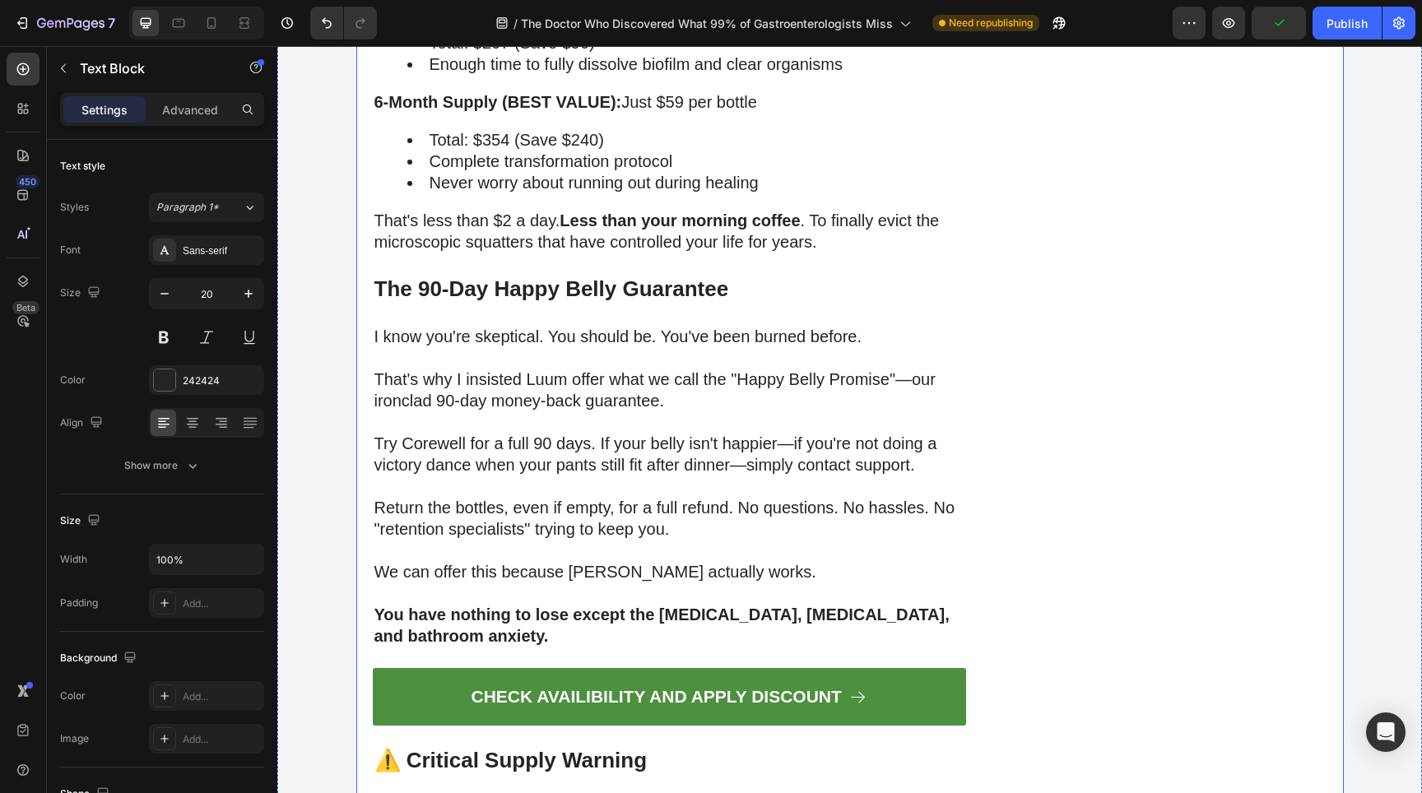
scroll to position [15879, 0]
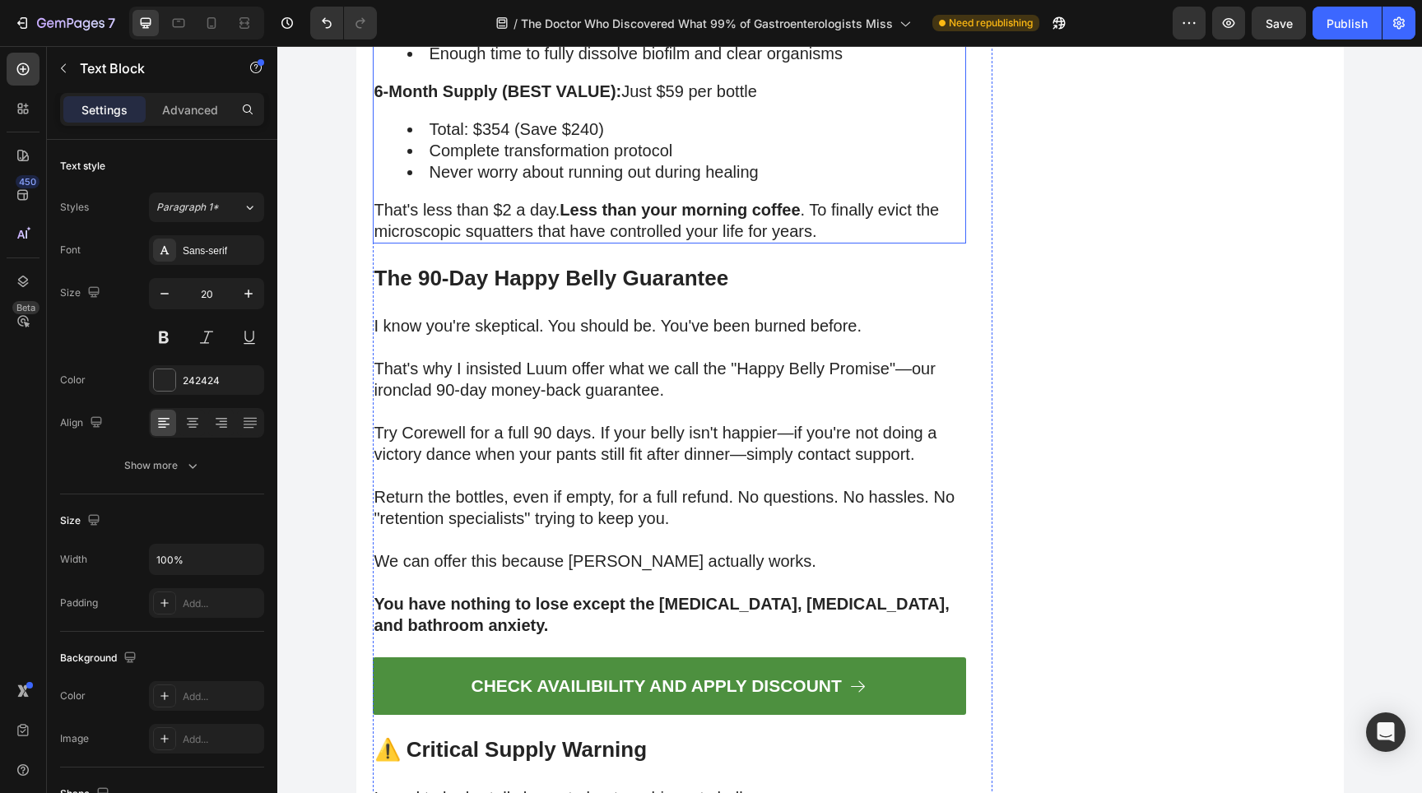
click at [526, 183] on li "Never worry about running out during healing" at bounding box center [685, 171] width 557 height 21
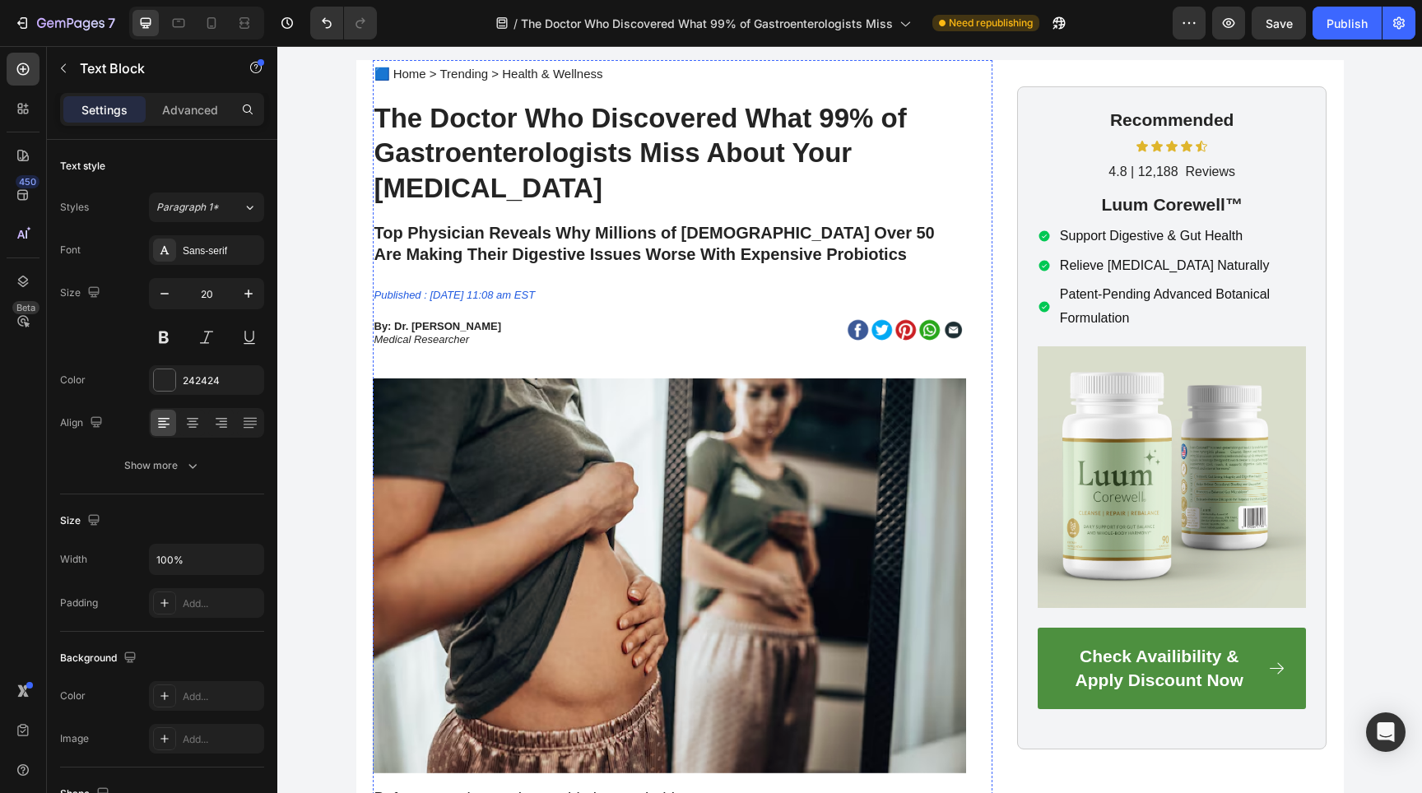
scroll to position [0, 0]
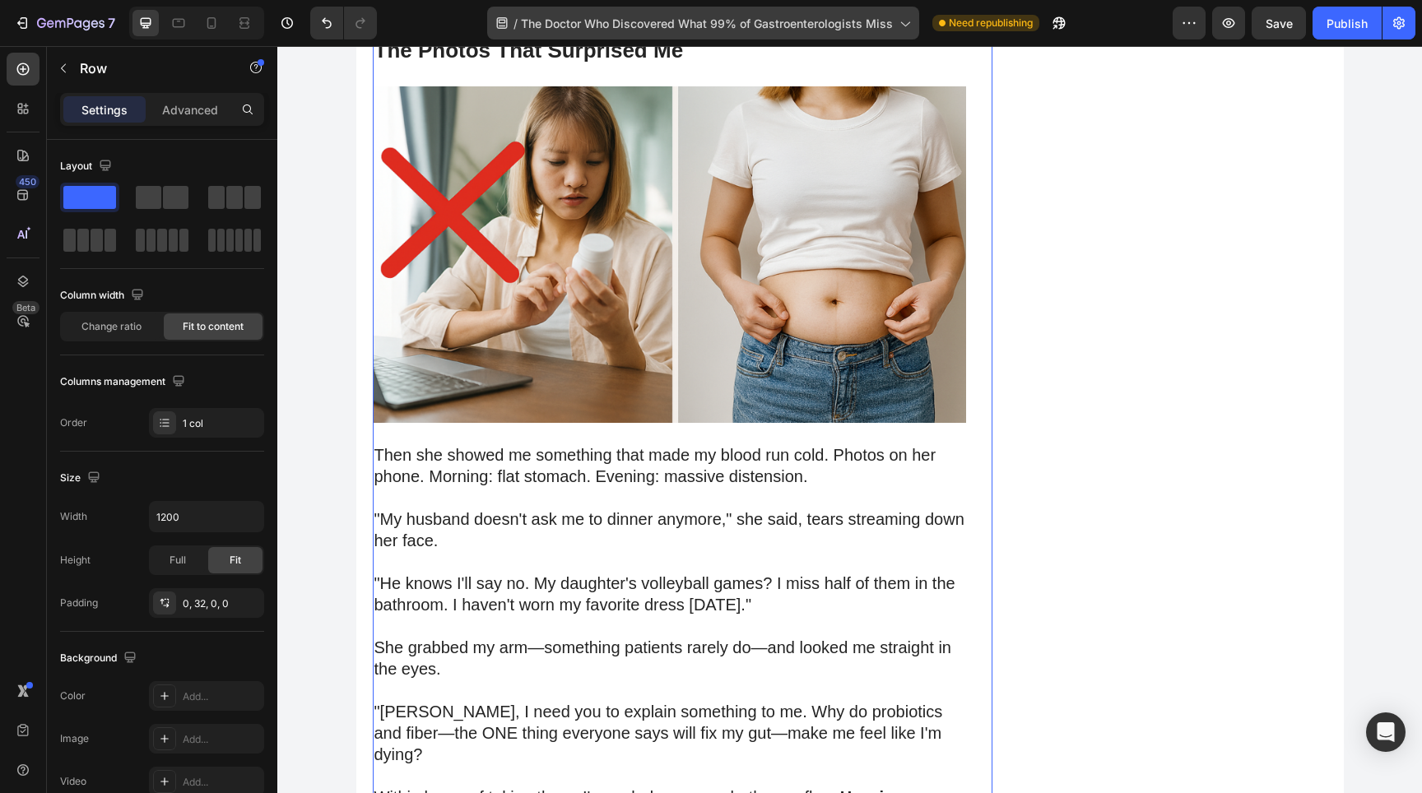
scroll to position [15943, 0]
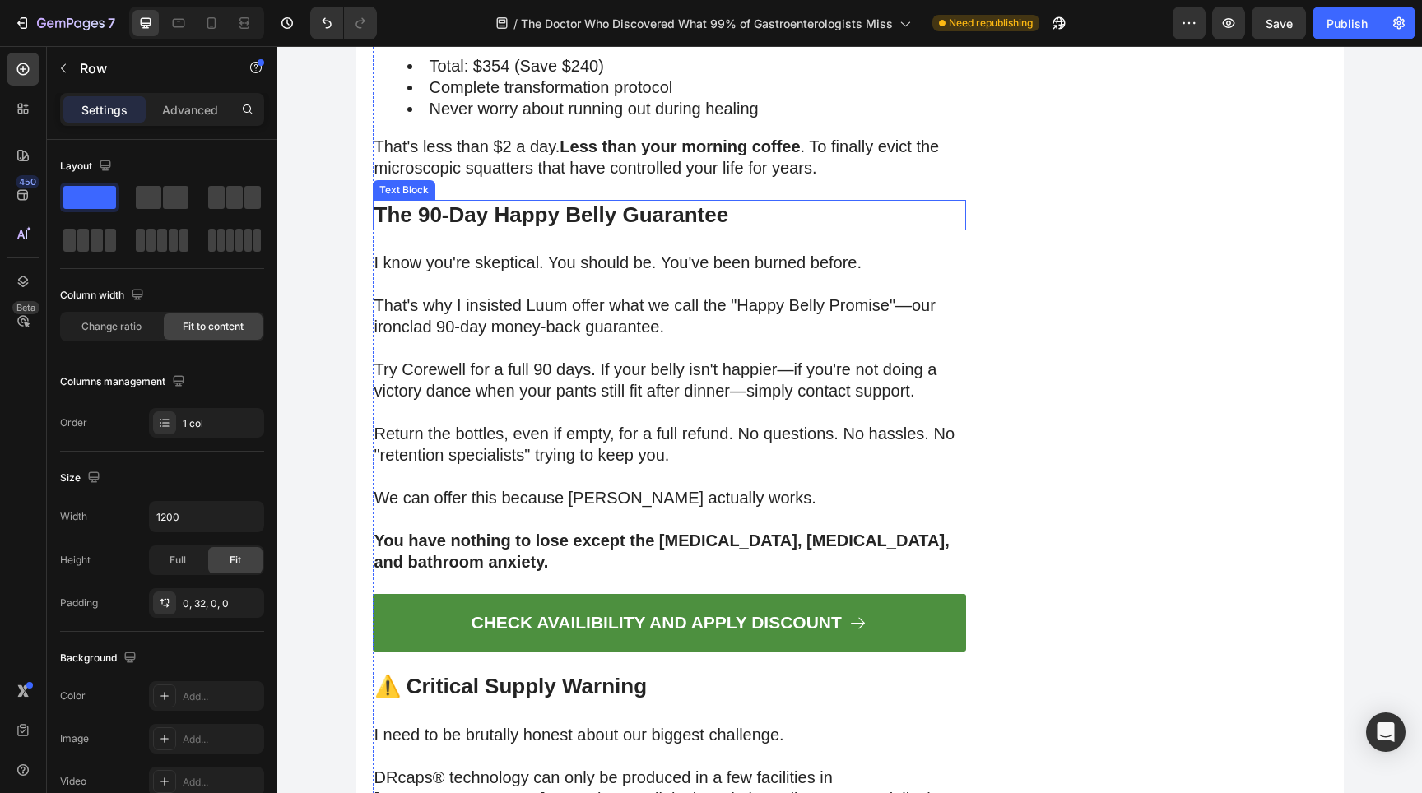
click at [657, 227] on strong "The 90-Day Happy Belly Guarantee" at bounding box center [551, 214] width 355 height 25
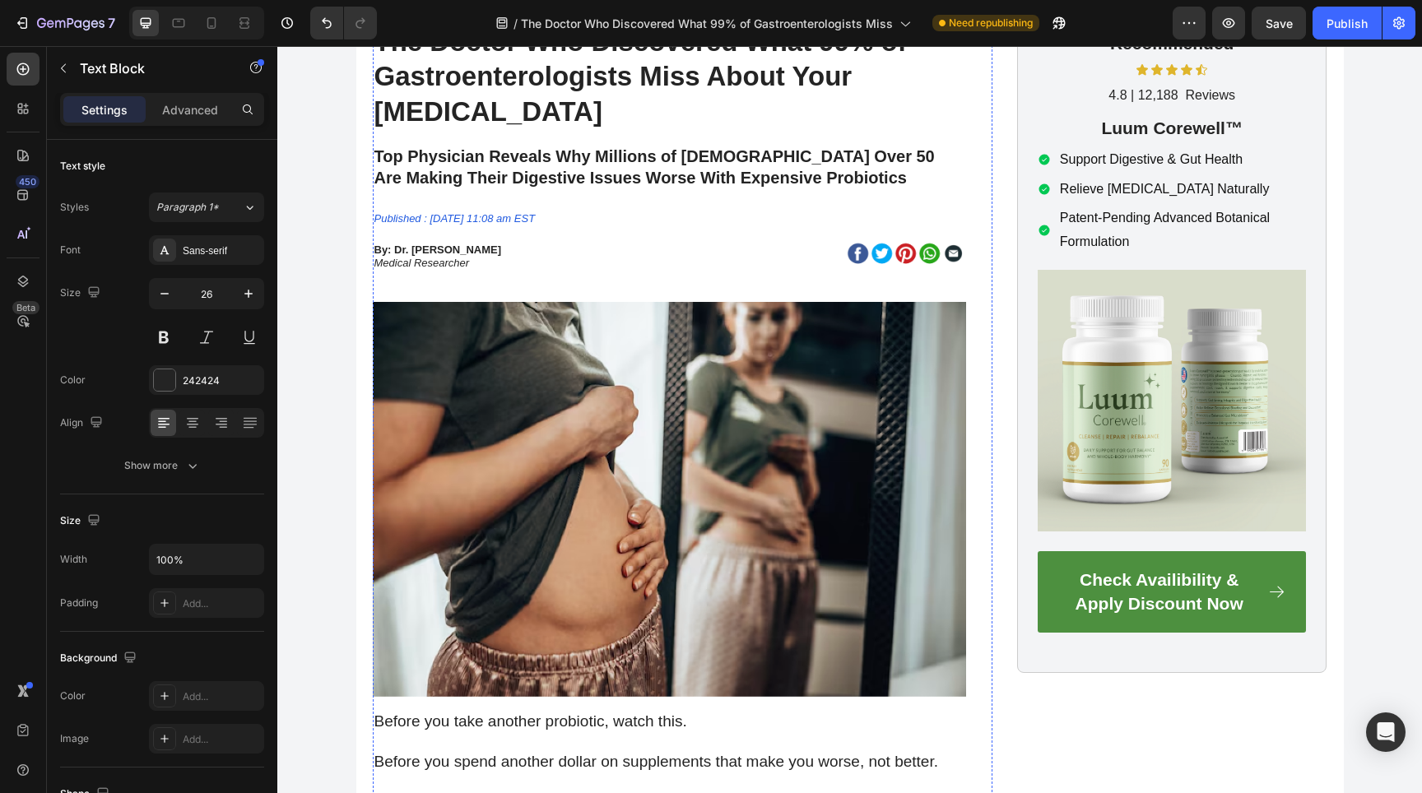
scroll to position [0, 0]
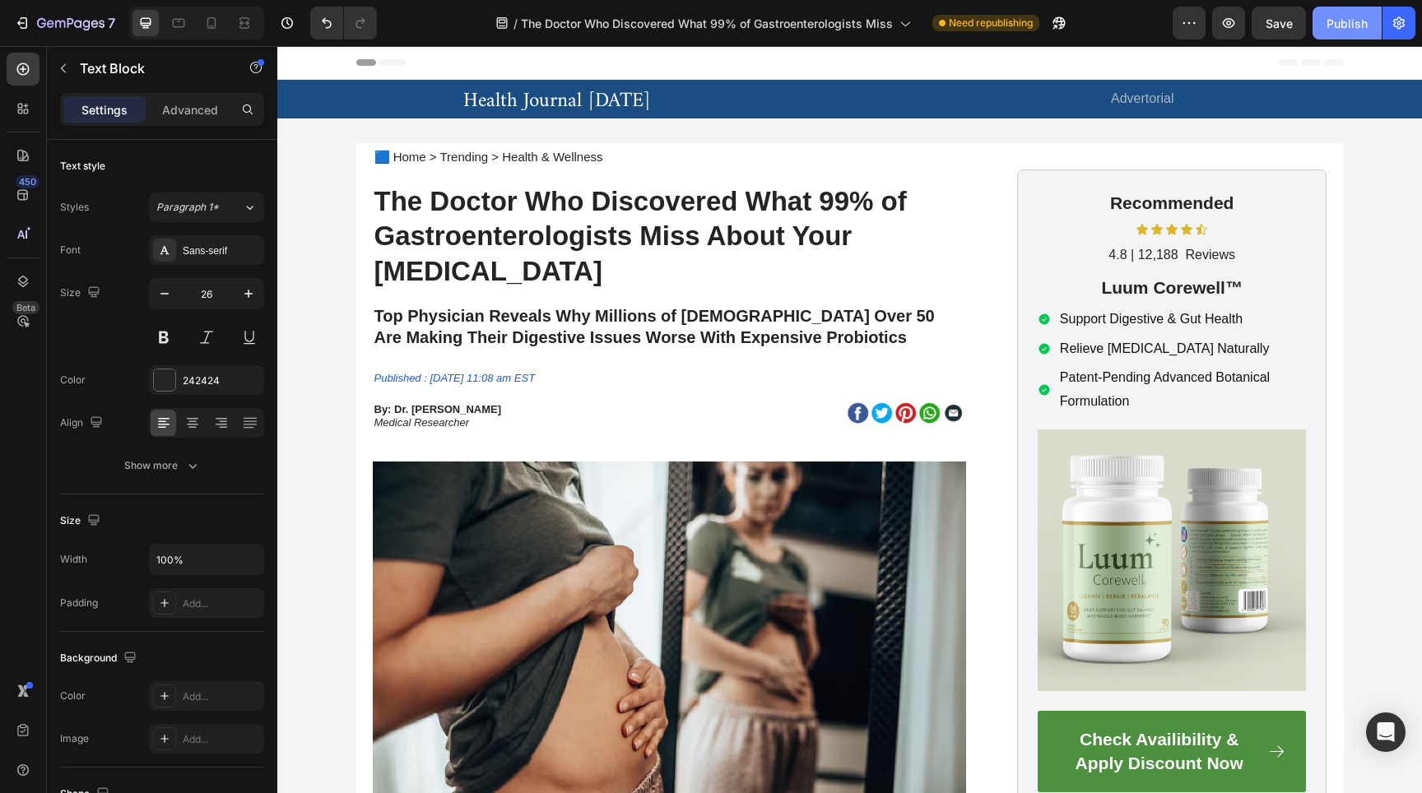
click at [1332, 32] on button "Publish" at bounding box center [1346, 23] width 69 height 33
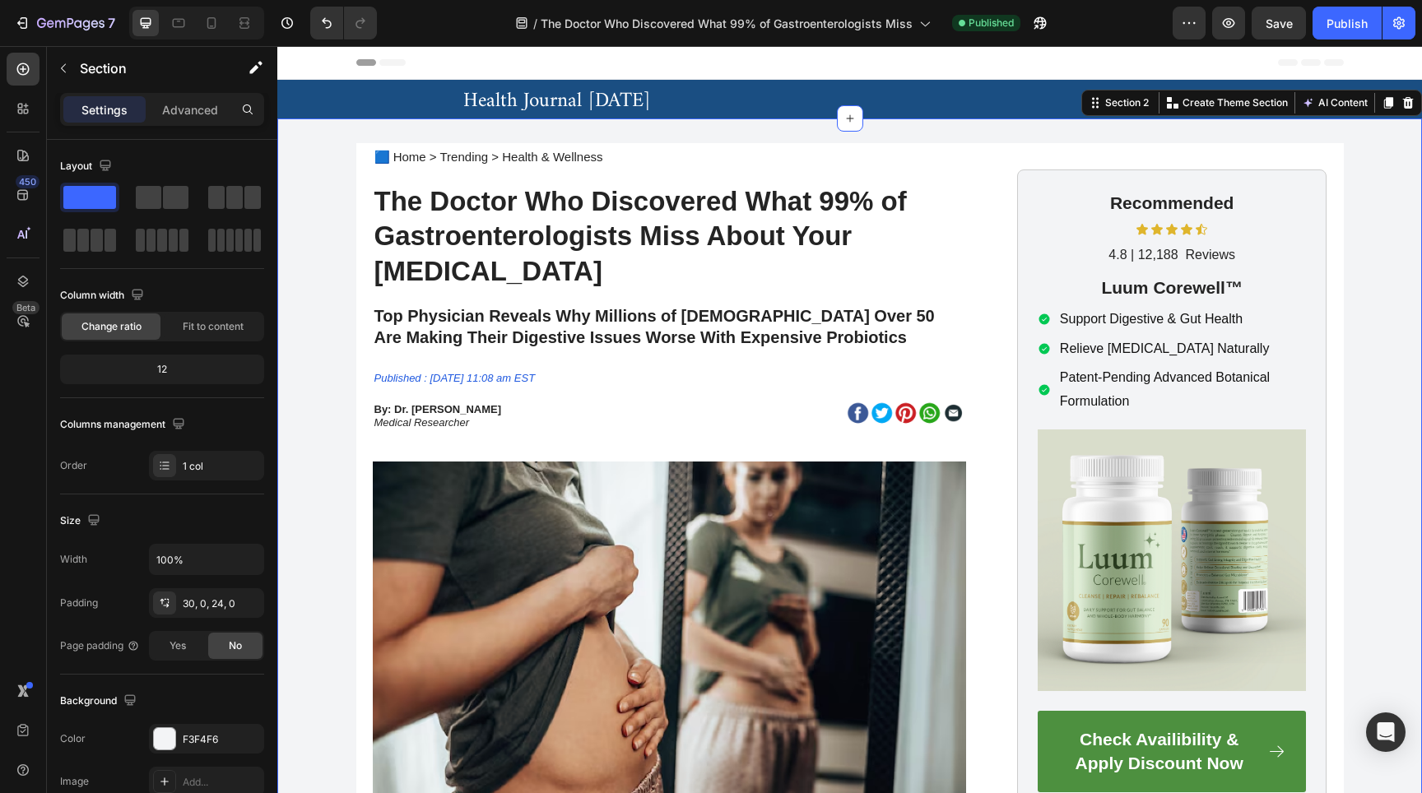
scroll to position [2318, 0]
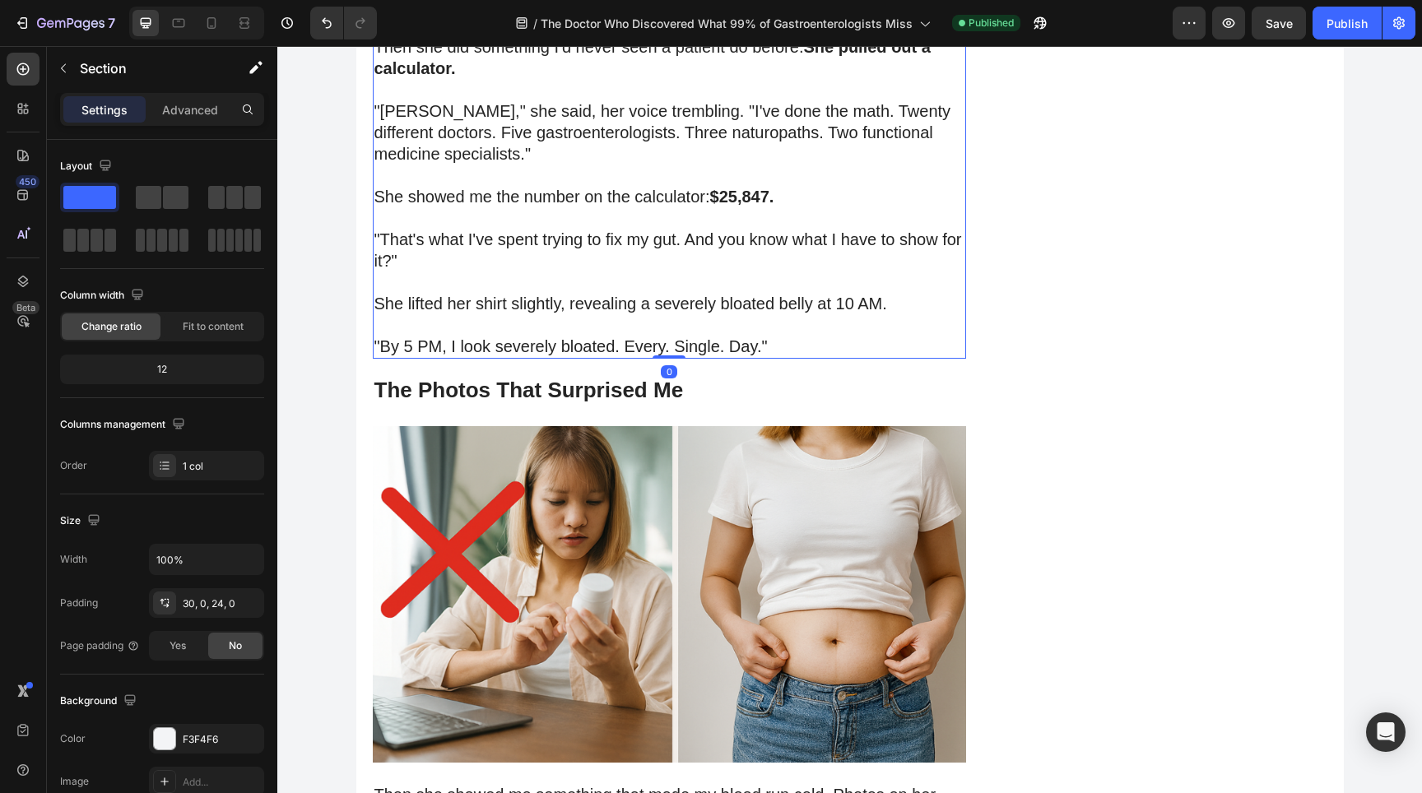
click at [578, 79] on p "Then she did something I'd never seen a patient do before. She pulled out a cal…" at bounding box center [669, 57] width 590 height 43
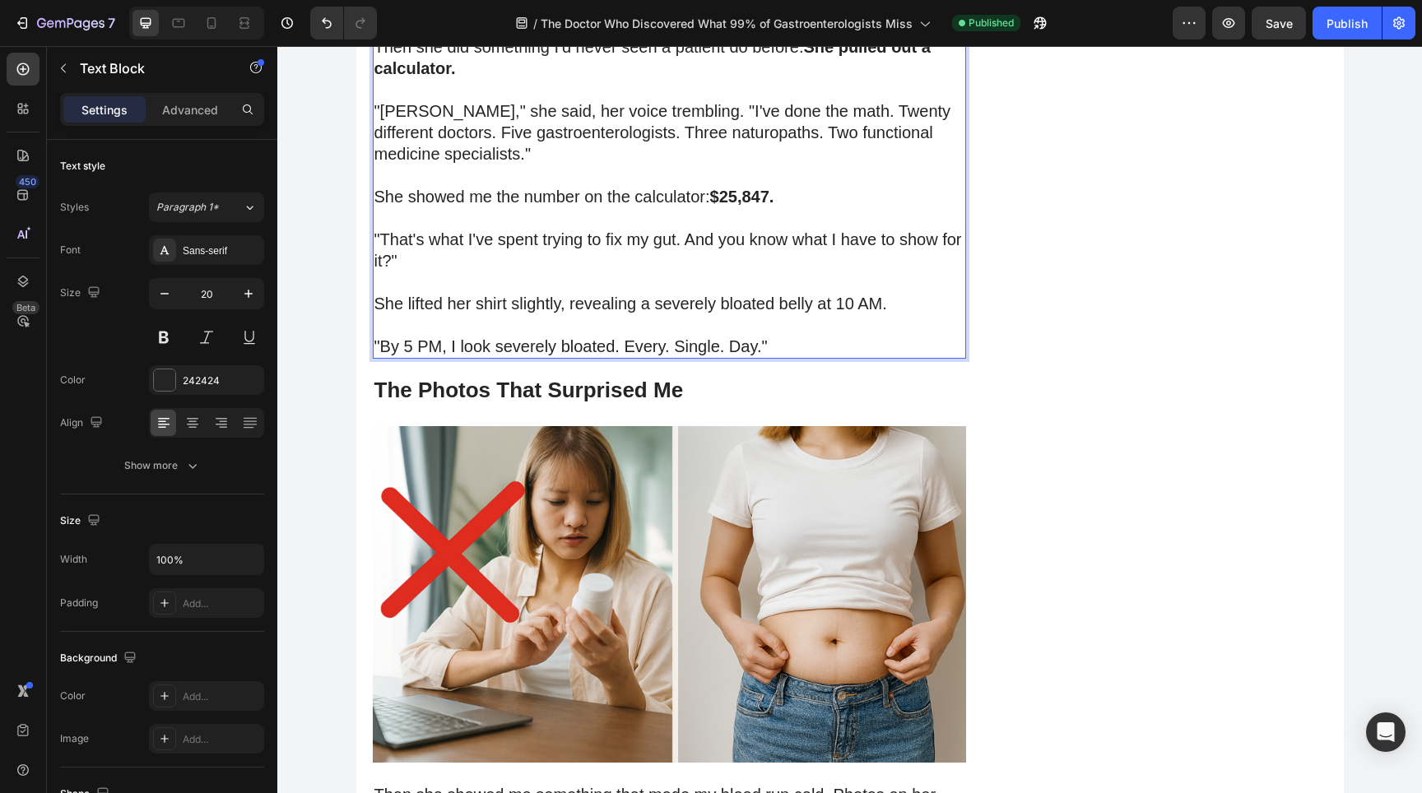
click at [595, 79] on p "Then she did something I'd never seen a patient do before. She pulled out a cal…" at bounding box center [669, 57] width 590 height 43
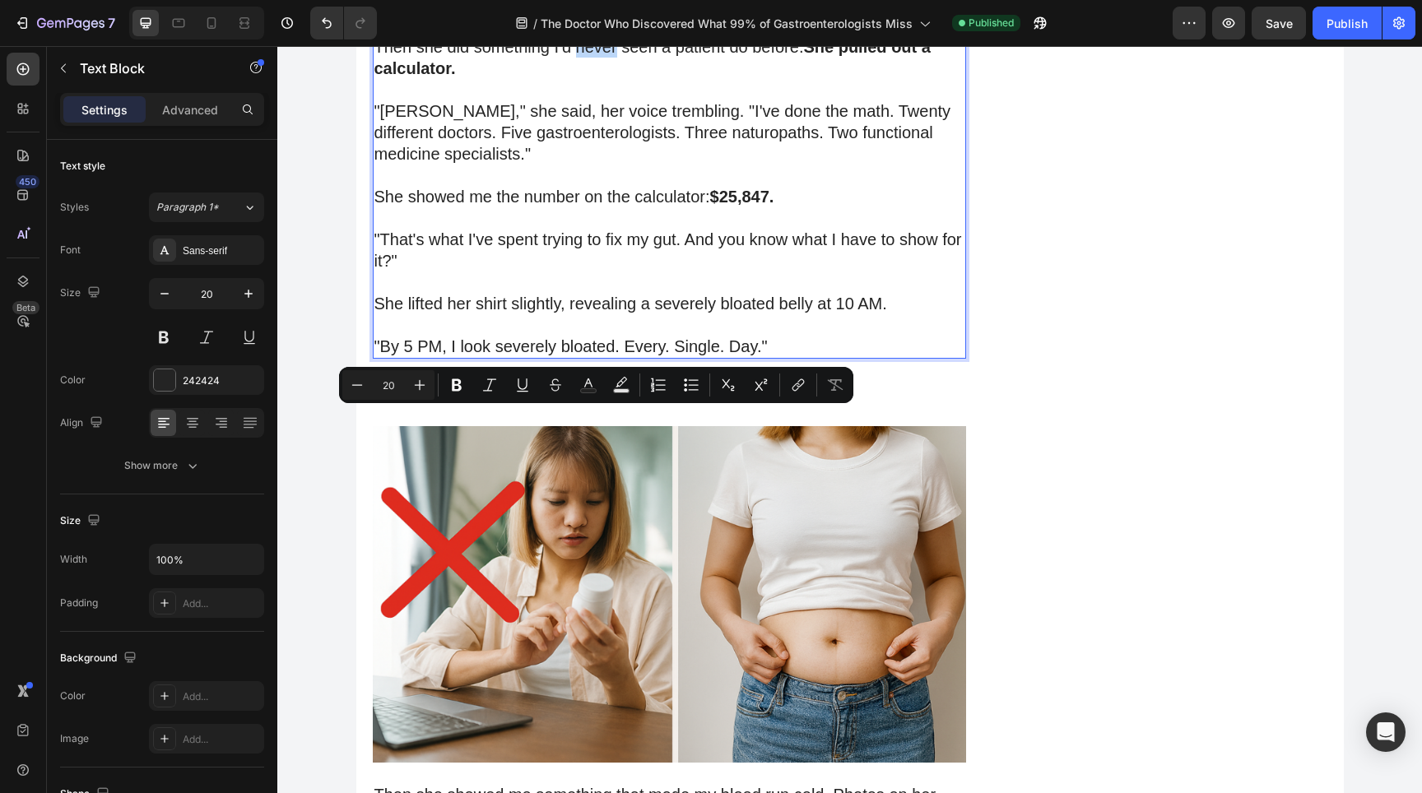
click at [613, 79] on p "Then she did something I'd never seen a patient do before. She pulled out a cal…" at bounding box center [669, 57] width 590 height 43
drag, startPoint x: 618, startPoint y: 423, endPoint x: 573, endPoint y: 423, distance: 45.3
click at [573, 79] on p "Then she did something I'd never seen a patient do before. She pulled out a cal…" at bounding box center [669, 57] width 590 height 43
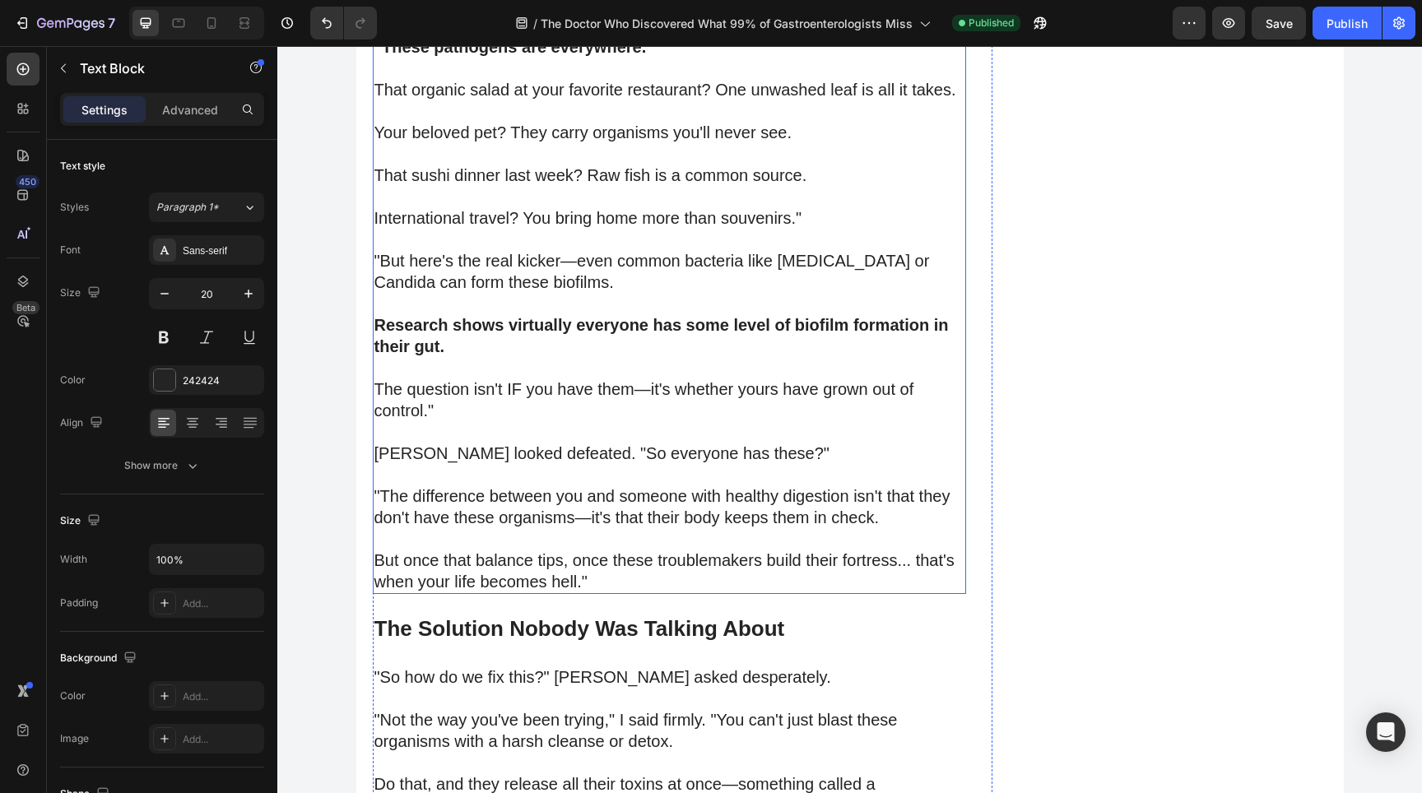
click at [734, 165] on p "Rich Text Editor. Editing area: main" at bounding box center [669, 153] width 590 height 21
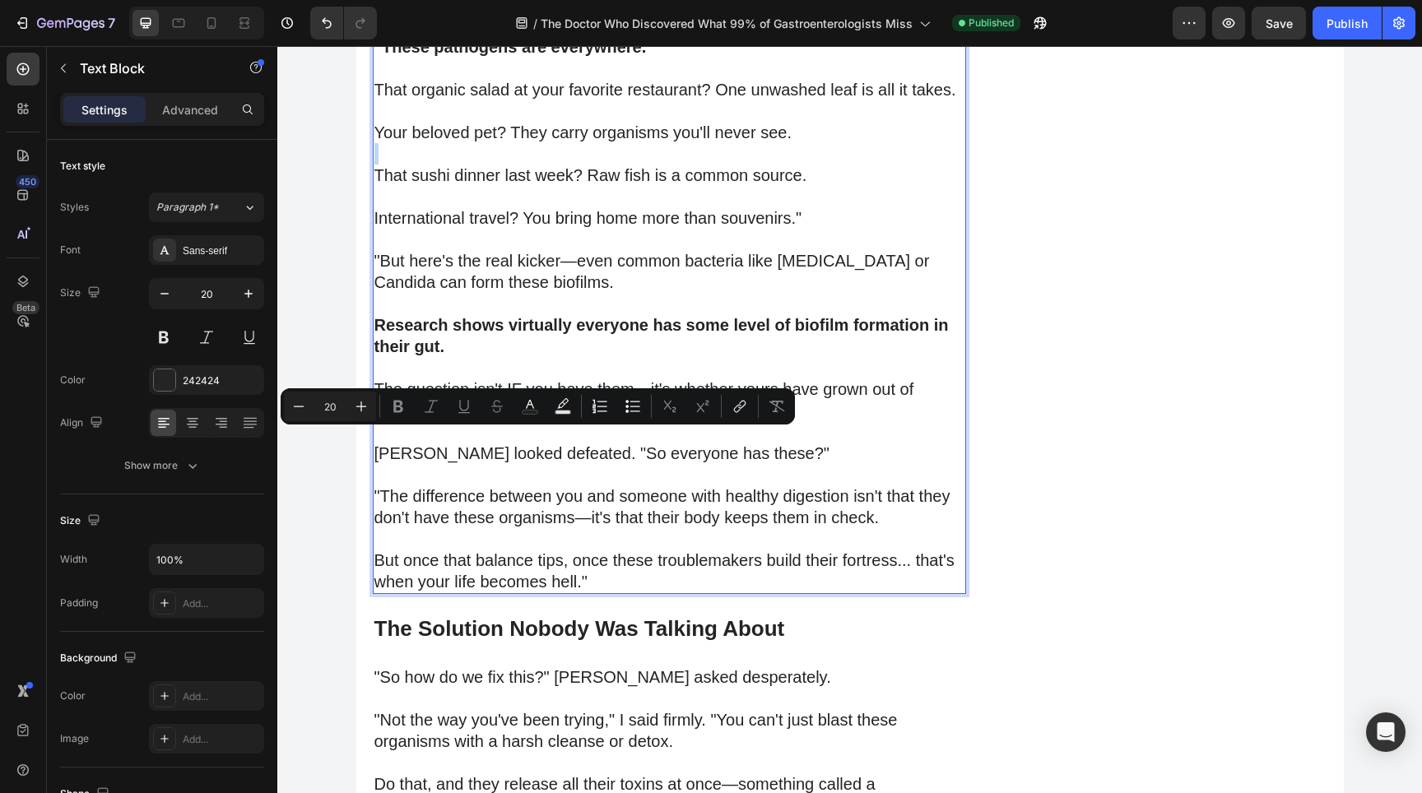
drag, startPoint x: 457, startPoint y: 388, endPoint x: 457, endPoint y: 378, distance: 9.9
click at [734, 422] on div "Minus 20 Plus Bold Italic Underline Strikethrough Text Color Text Background Co…" at bounding box center [538, 406] width 514 height 36
click at [726, 165] on p "Rich Text Editor. Editing area: main" at bounding box center [669, 153] width 590 height 21
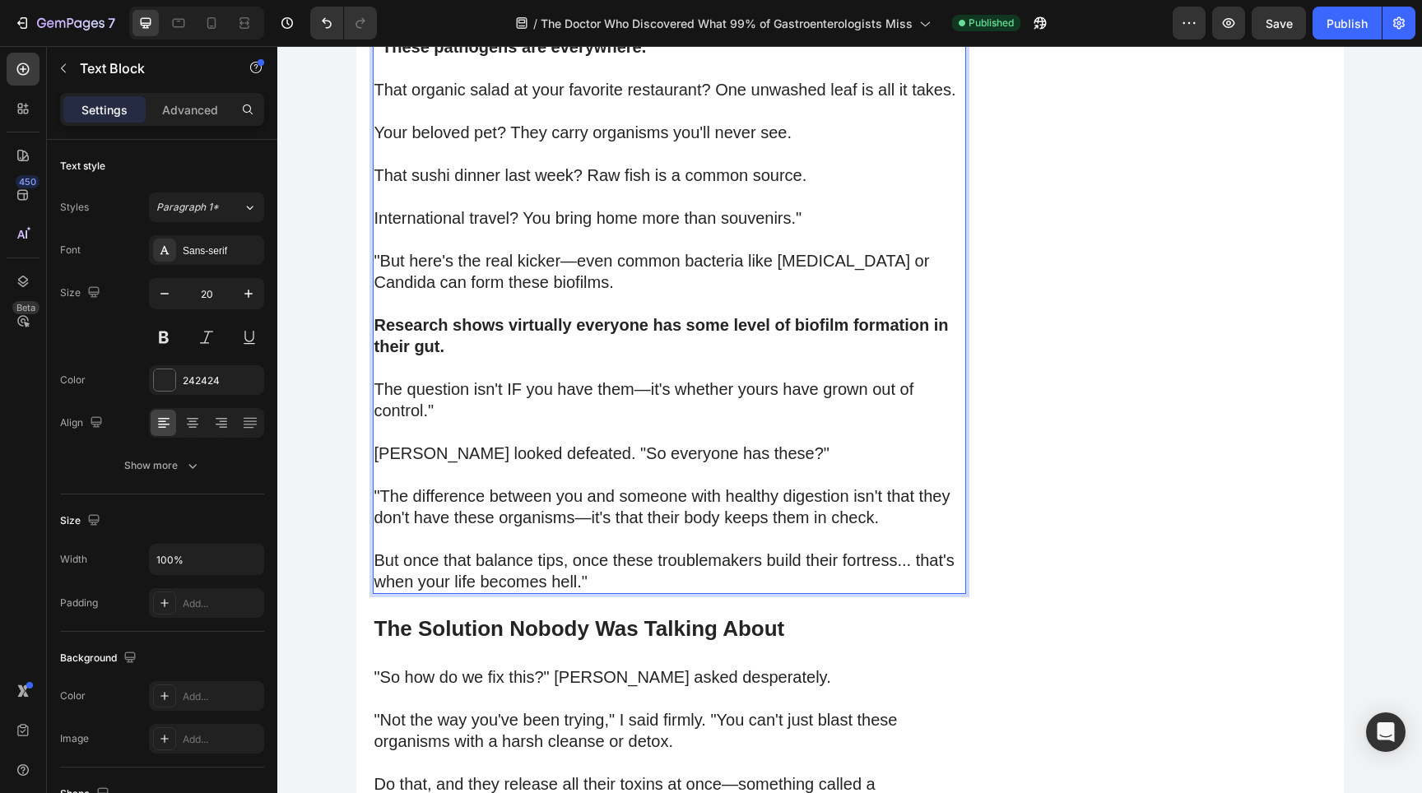
click at [734, 143] on p "Your beloved pet? They carry organisms you'll never see." at bounding box center [669, 132] width 590 height 21
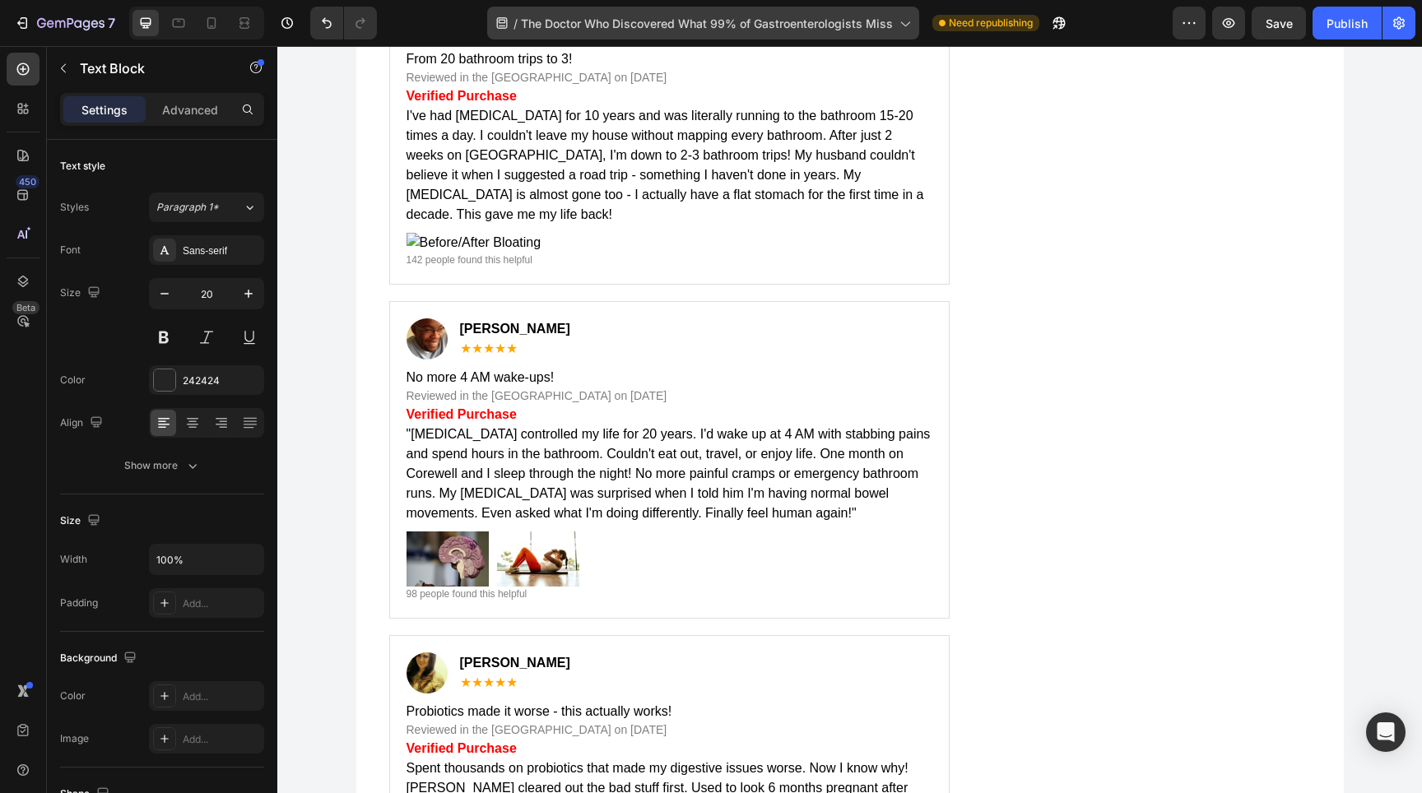
scroll to position [10113, 0]
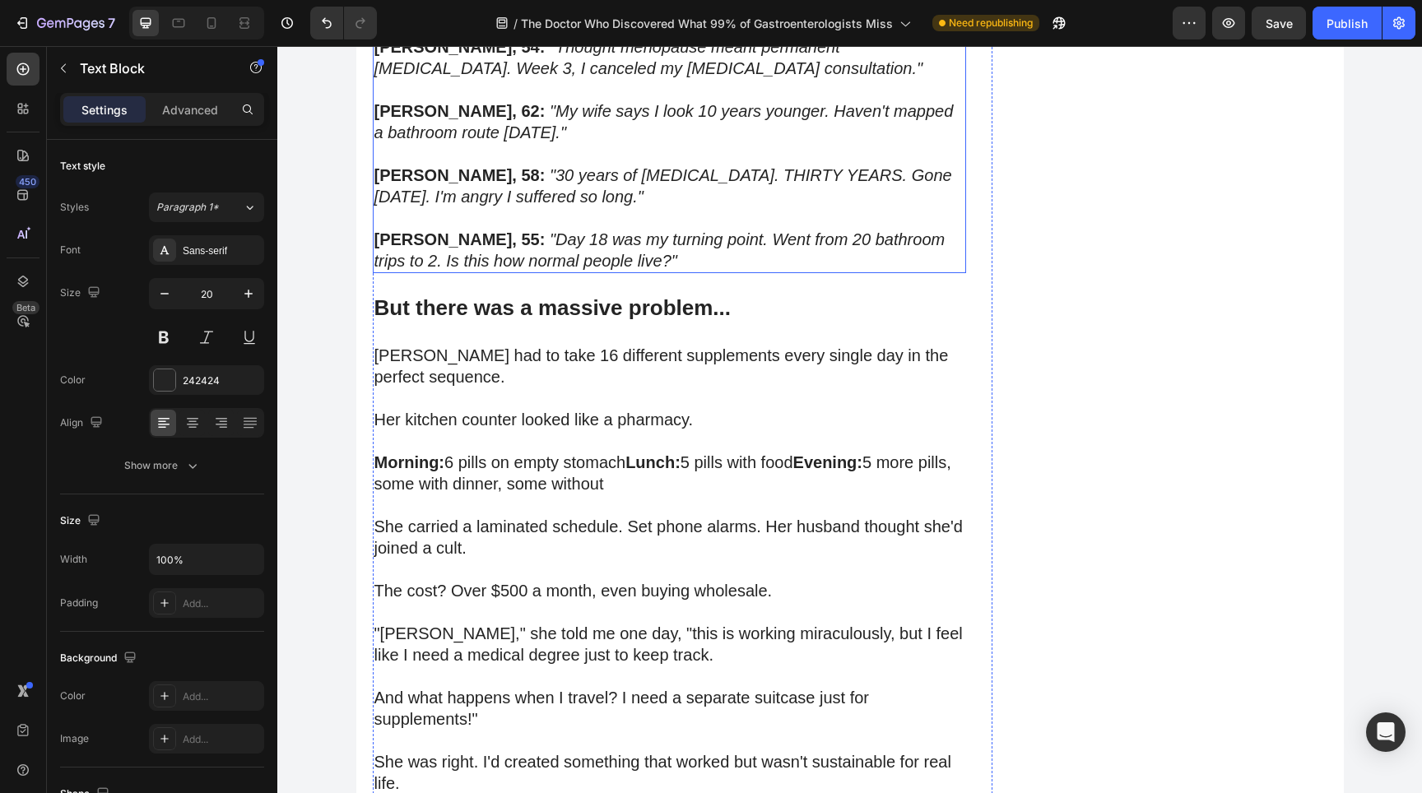
click at [718, 206] on icon ""30 years of [MEDICAL_DATA]. THIRTY YEARS. Gone [DATE]. I'm angry I suffered so…" at bounding box center [663, 185] width 578 height 39
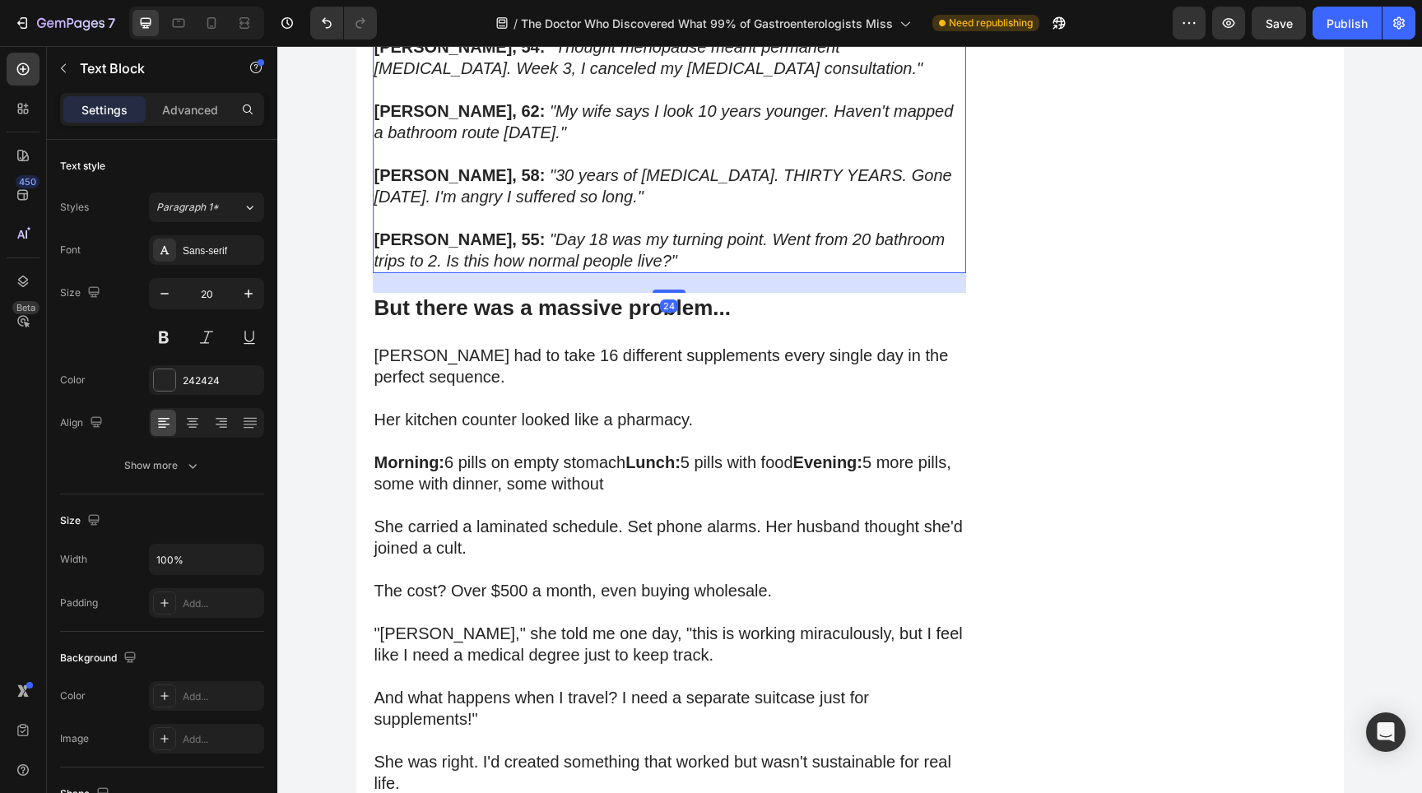
click at [710, 206] on icon ""30 years of [MEDICAL_DATA]. THIRTY YEARS. Gone [DATE]. I'm angry I suffered so…" at bounding box center [663, 185] width 578 height 39
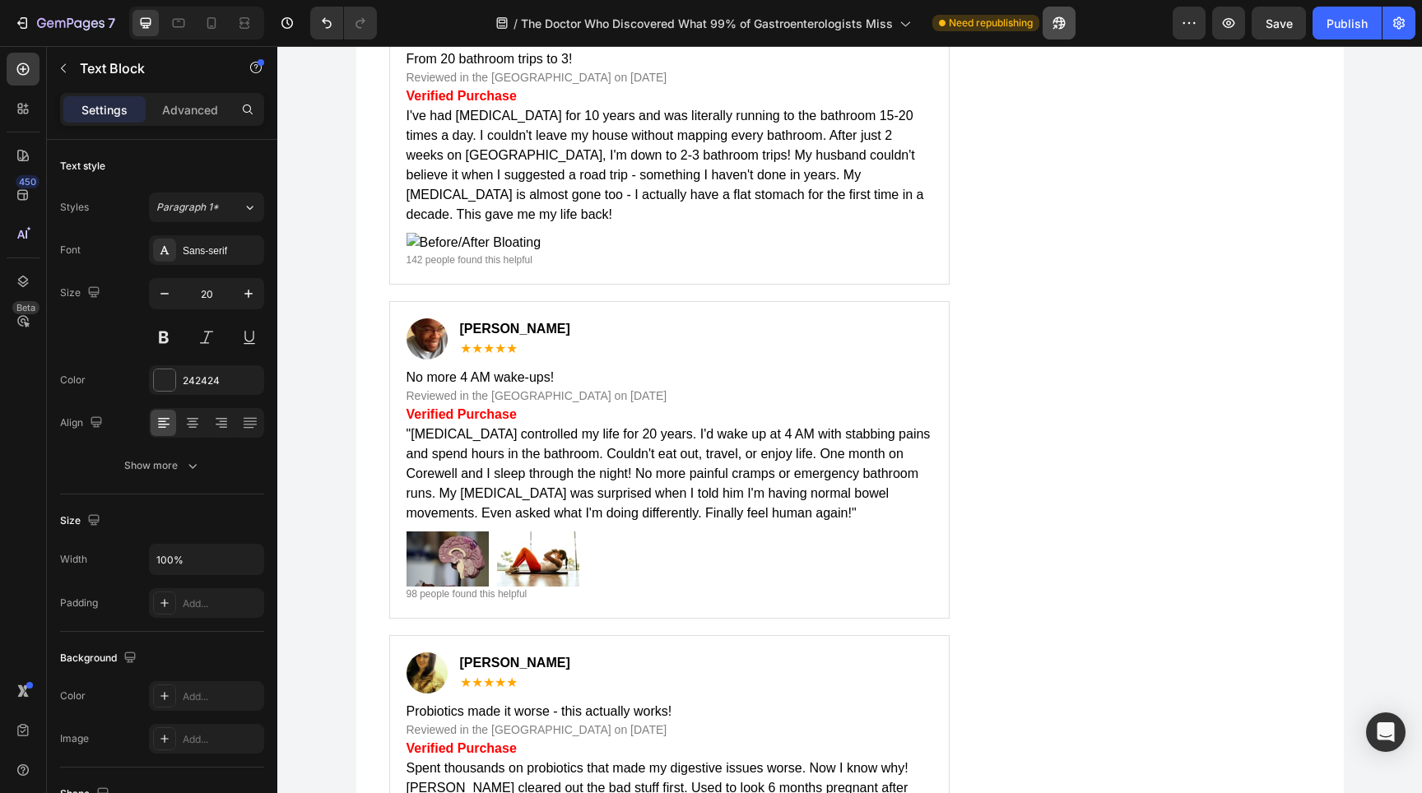
scroll to position [16806, 0]
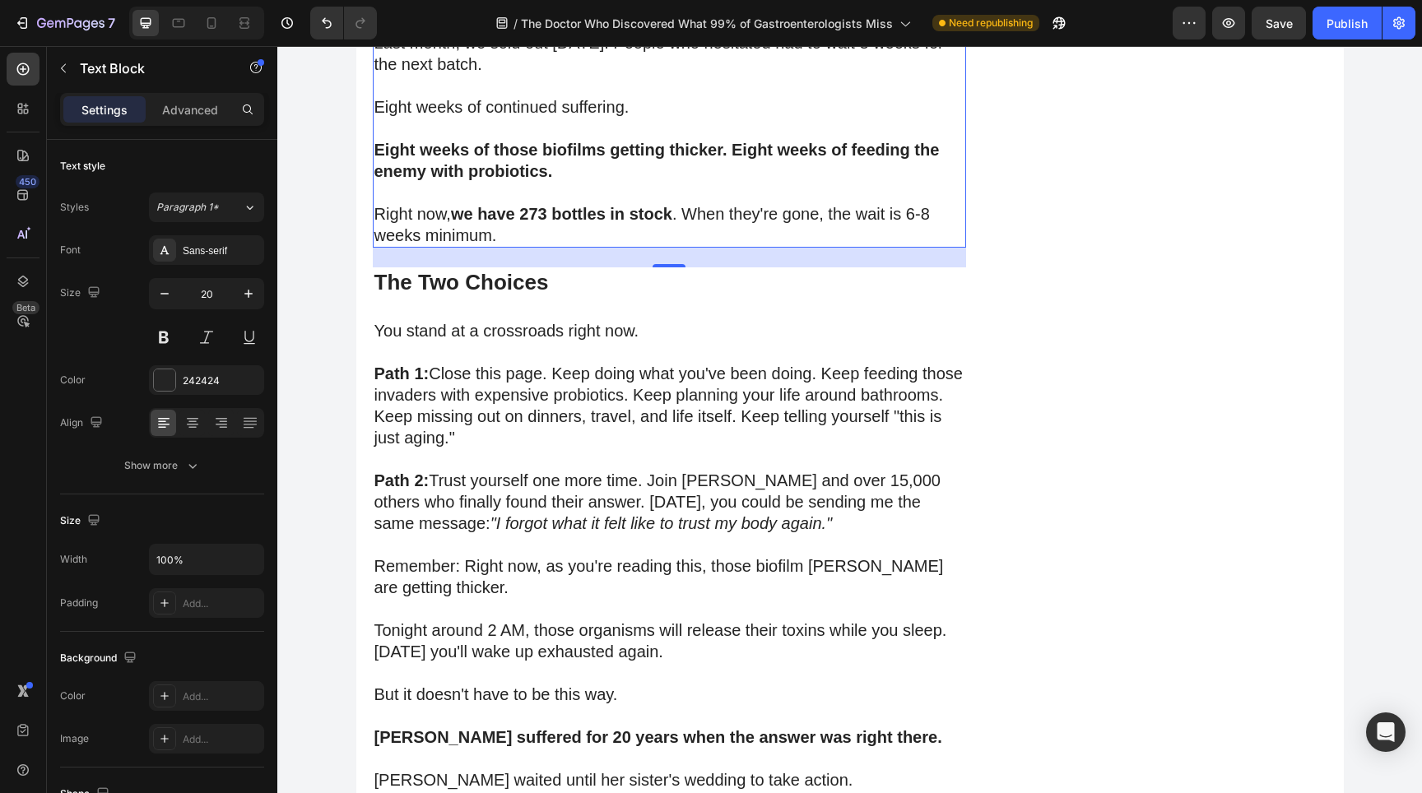
click at [782, 246] on p "Right now, we have 273 bottles in stock . When they're gone, the wait is 6-8 we…" at bounding box center [669, 224] width 590 height 43
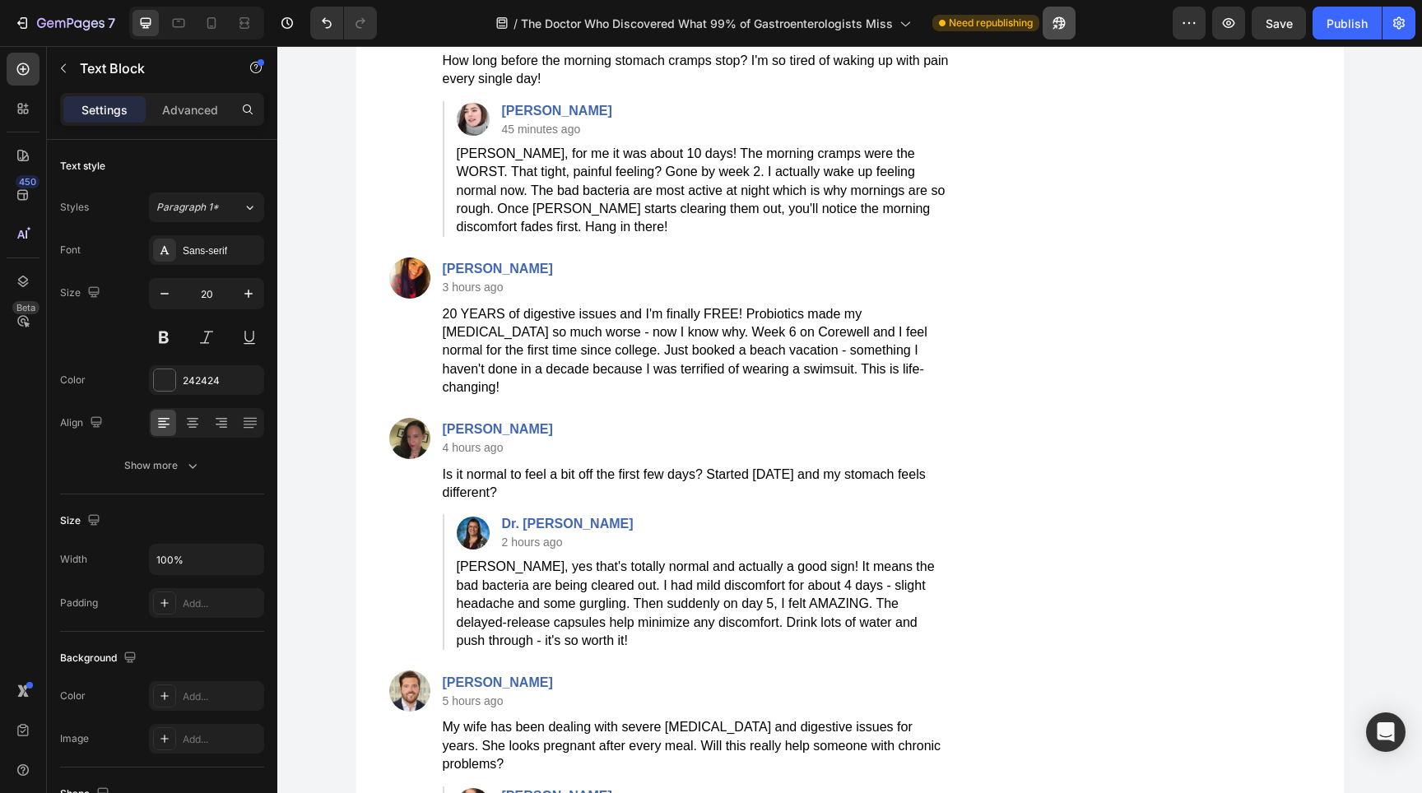
scroll to position [19388, 0]
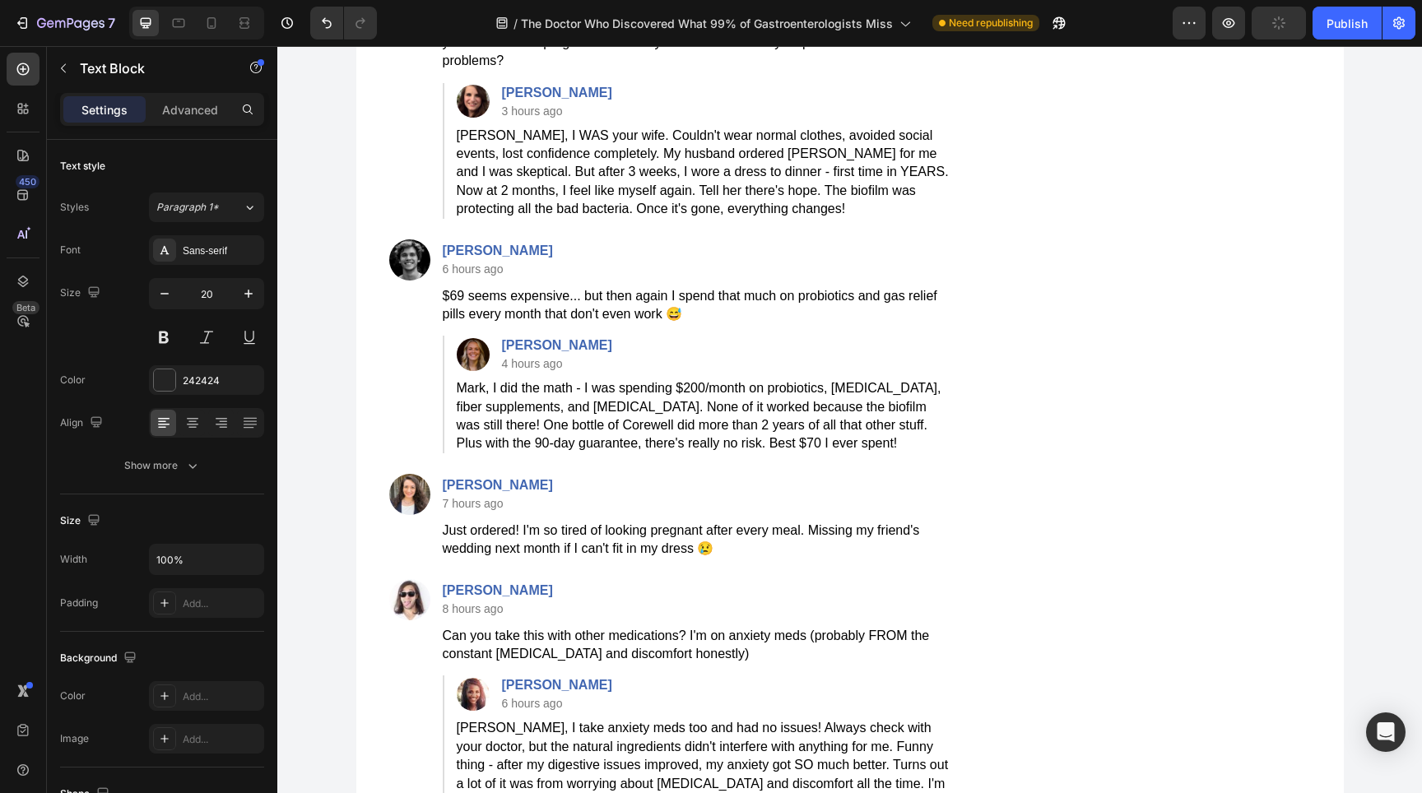
click at [1312, 12] on div "Preview Publish" at bounding box center [1293, 23] width 243 height 33
click at [1325, 21] on button "Publish" at bounding box center [1346, 23] width 69 height 33
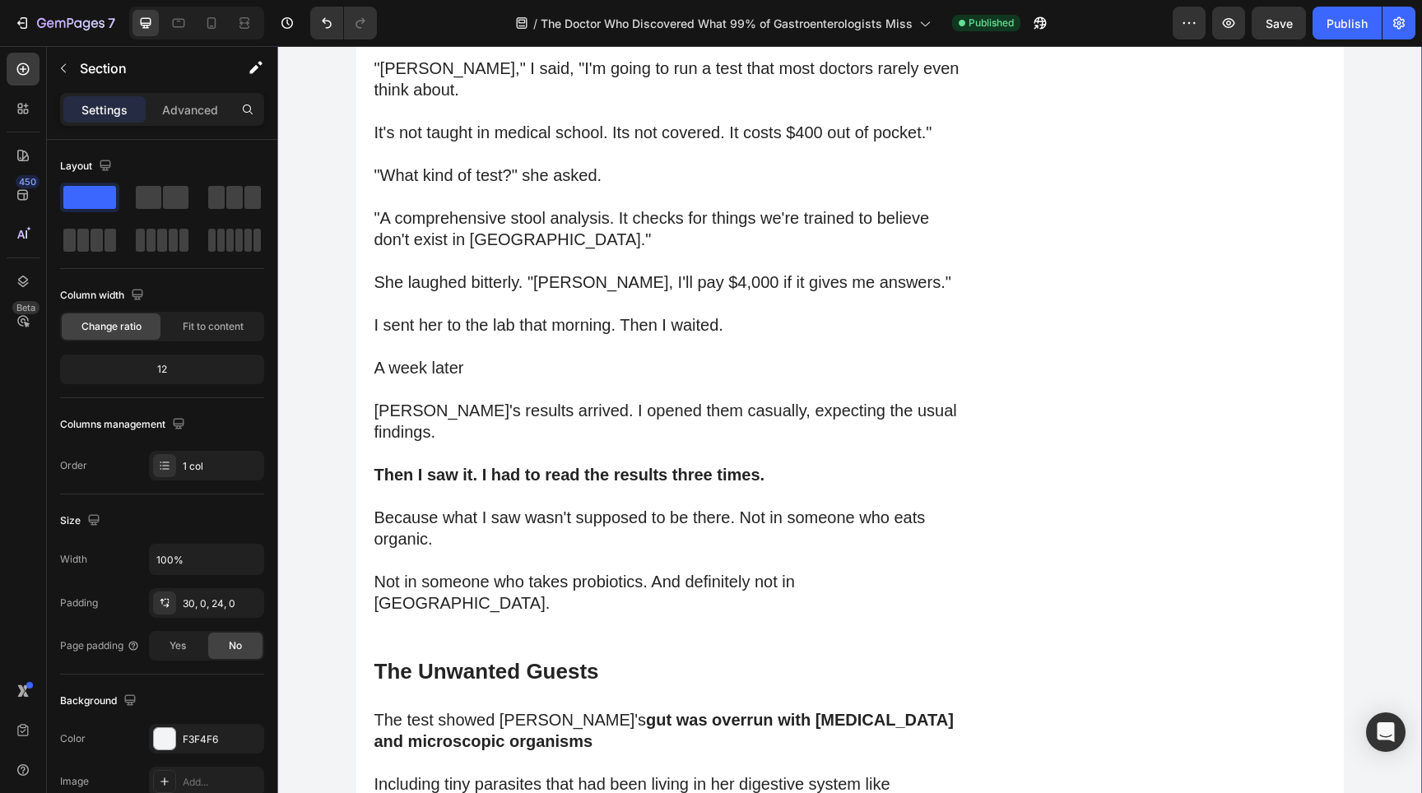
scroll to position [12206, 0]
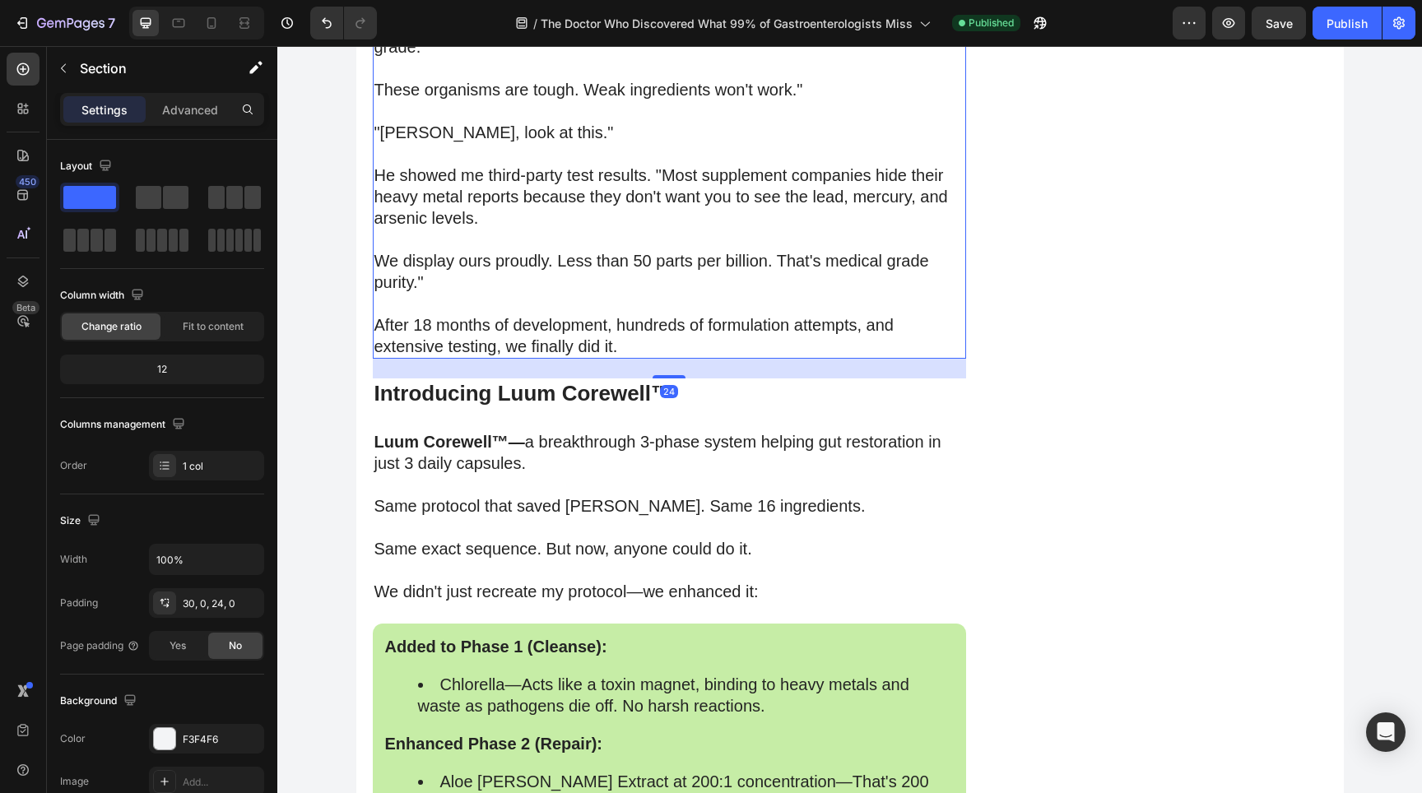
click at [543, 229] on p "He showed me third-party test results. "Most supplement companies hide their he…" at bounding box center [669, 197] width 590 height 64
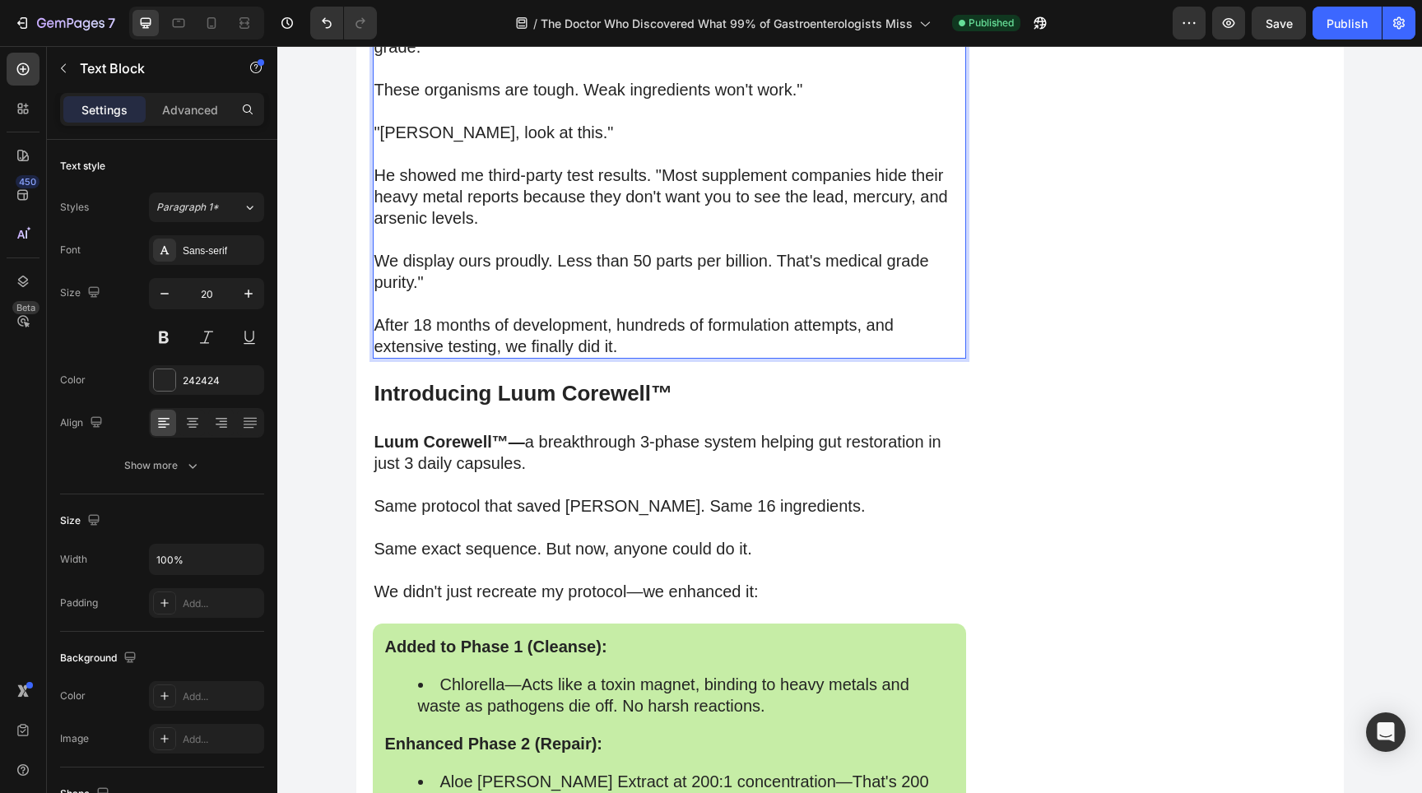
click at [402, 229] on p "He showed me third-party test results. "Most supplement companies hide their he…" at bounding box center [669, 197] width 590 height 64
click at [629, 229] on p "He showed me third-party test results. "Most supplement companies hide their he…" at bounding box center [669, 197] width 590 height 64
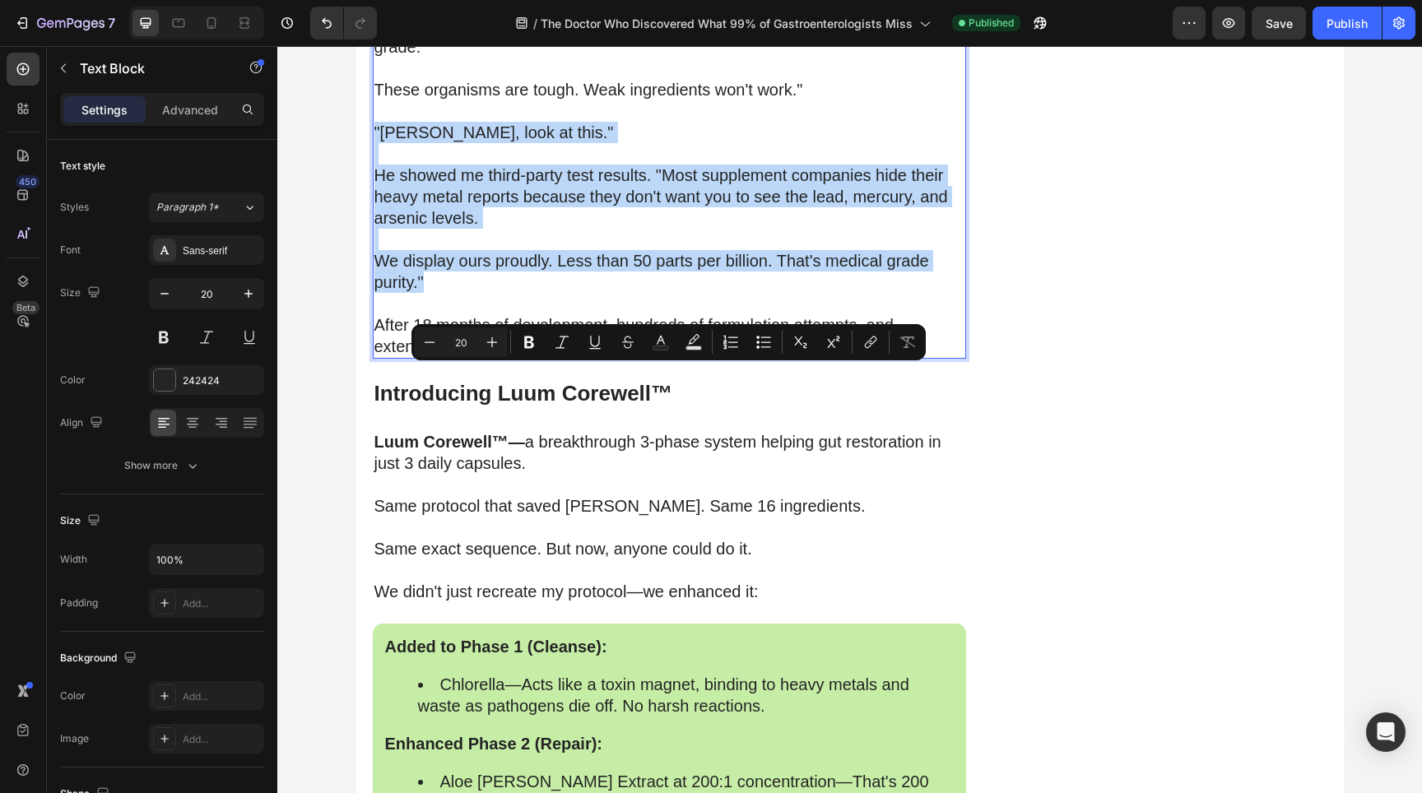
drag, startPoint x: 374, startPoint y: 374, endPoint x: 516, endPoint y: 535, distance: 213.9
click at [516, 359] on div "He showed me something called DRcaps® technology—capsules designed specifically…" at bounding box center [669, 36] width 593 height 645
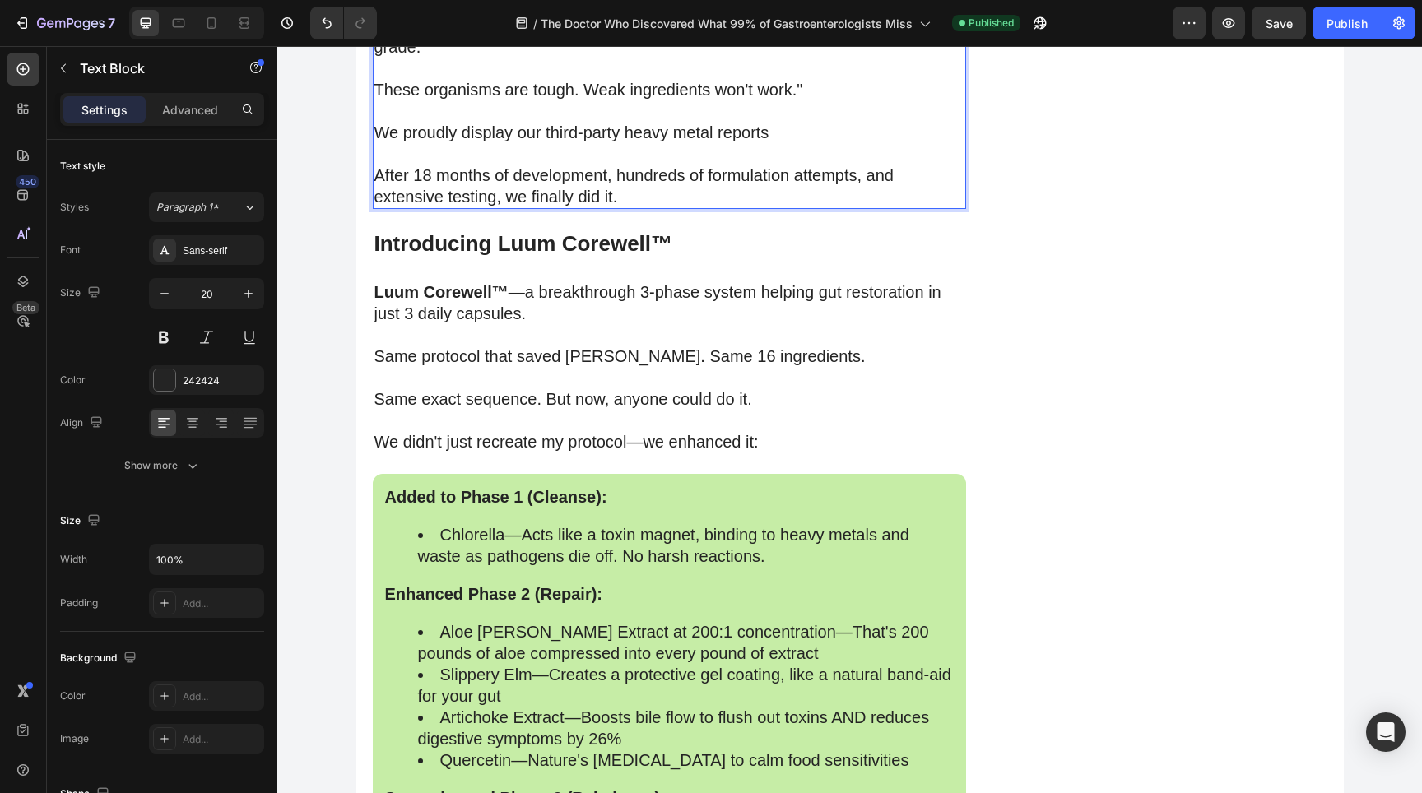
click at [397, 143] on p "We proudly display our third-party heavy metal reports" at bounding box center [669, 132] width 590 height 21
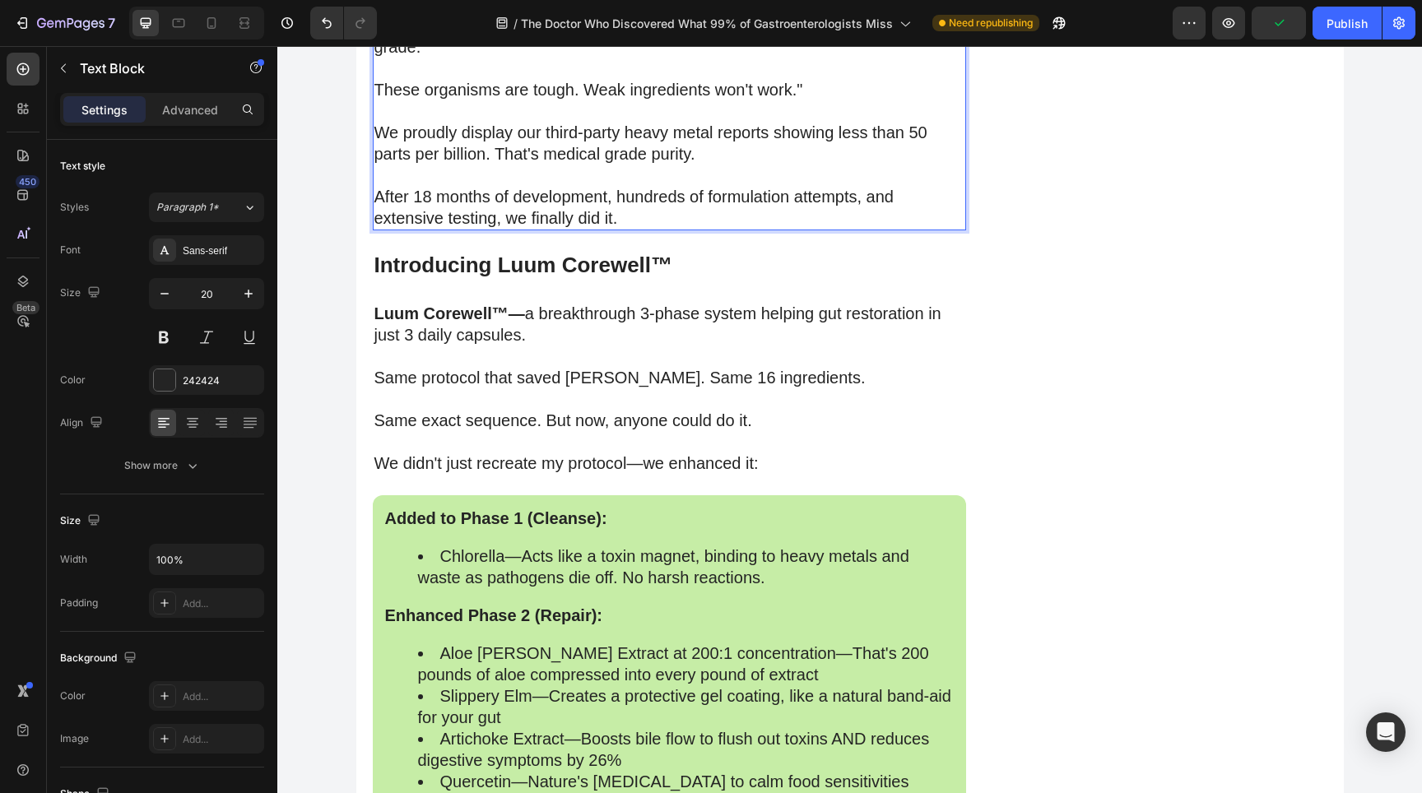
click at [765, 165] on p "We proudly display our third-party heavy metal reports showing less than 50 par…" at bounding box center [669, 143] width 590 height 43
drag, startPoint x: 770, startPoint y: 374, endPoint x: 480, endPoint y: 402, distance: 291.8
click at [479, 165] on p "We proudly display our third-party heavy metal reports showing less than 50 par…" at bounding box center [669, 143] width 590 height 43
click at [434, 165] on p "We proudly display our third-party heavy metal reports to ensure quality and pu…" at bounding box center [669, 143] width 590 height 43
drag, startPoint x: 422, startPoint y: 397, endPoint x: 638, endPoint y: 402, distance: 216.4
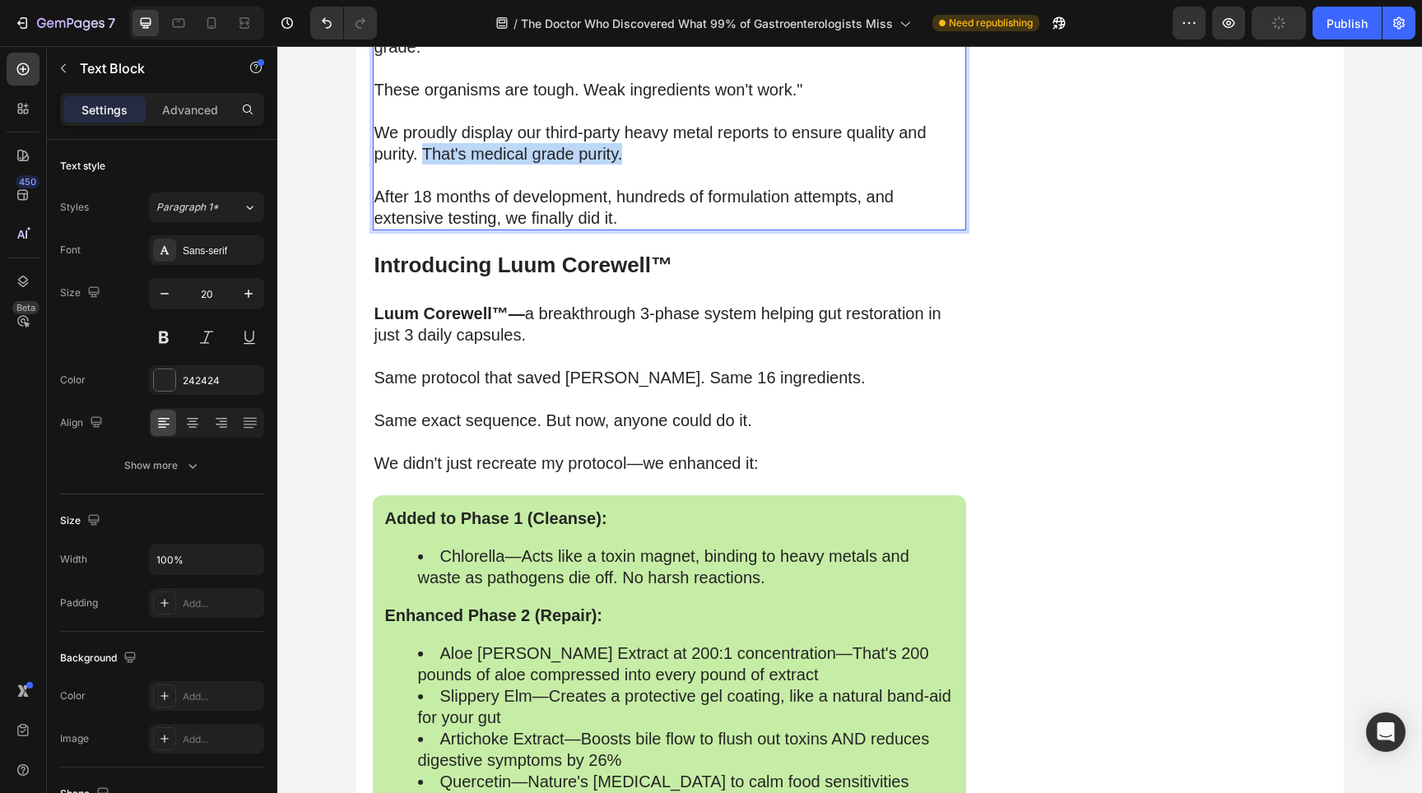
click at [638, 165] on p "We proudly display our third-party heavy metal reports to ensure quality and pu…" at bounding box center [669, 143] width 590 height 43
drag, startPoint x: 692, startPoint y: 397, endPoint x: 490, endPoint y: 402, distance: 202.5
click at [490, 165] on p "We proudly display our third-party heavy metal reports to ensure quality and pu…" at bounding box center [669, 143] width 590 height 43
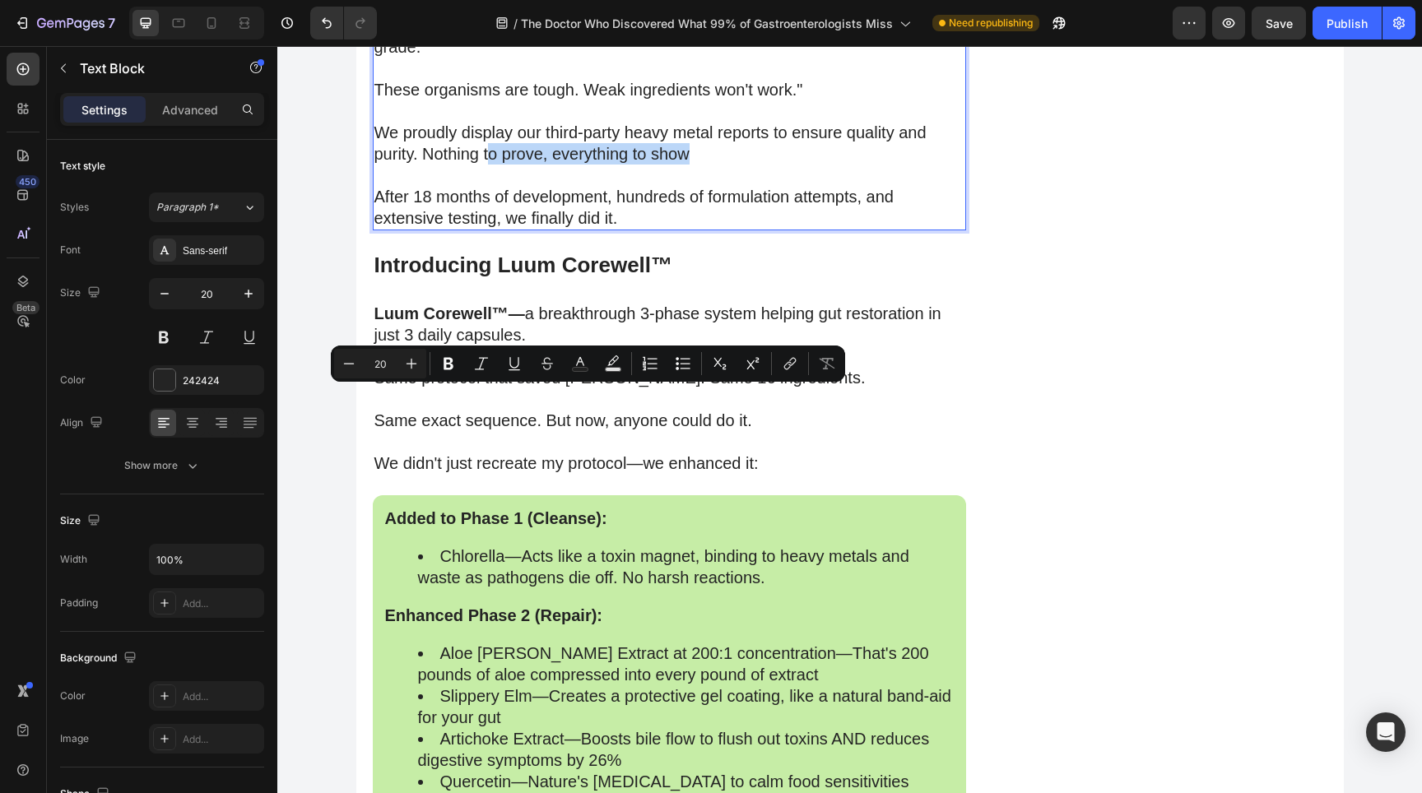
click at [511, 165] on p "We proudly display our third-party heavy metal reports to ensure quality and pu…" at bounding box center [669, 143] width 590 height 43
click at [527, 165] on p "We proudly display our third-party heavy metal reports to ensure quality and pu…" at bounding box center [669, 143] width 590 height 43
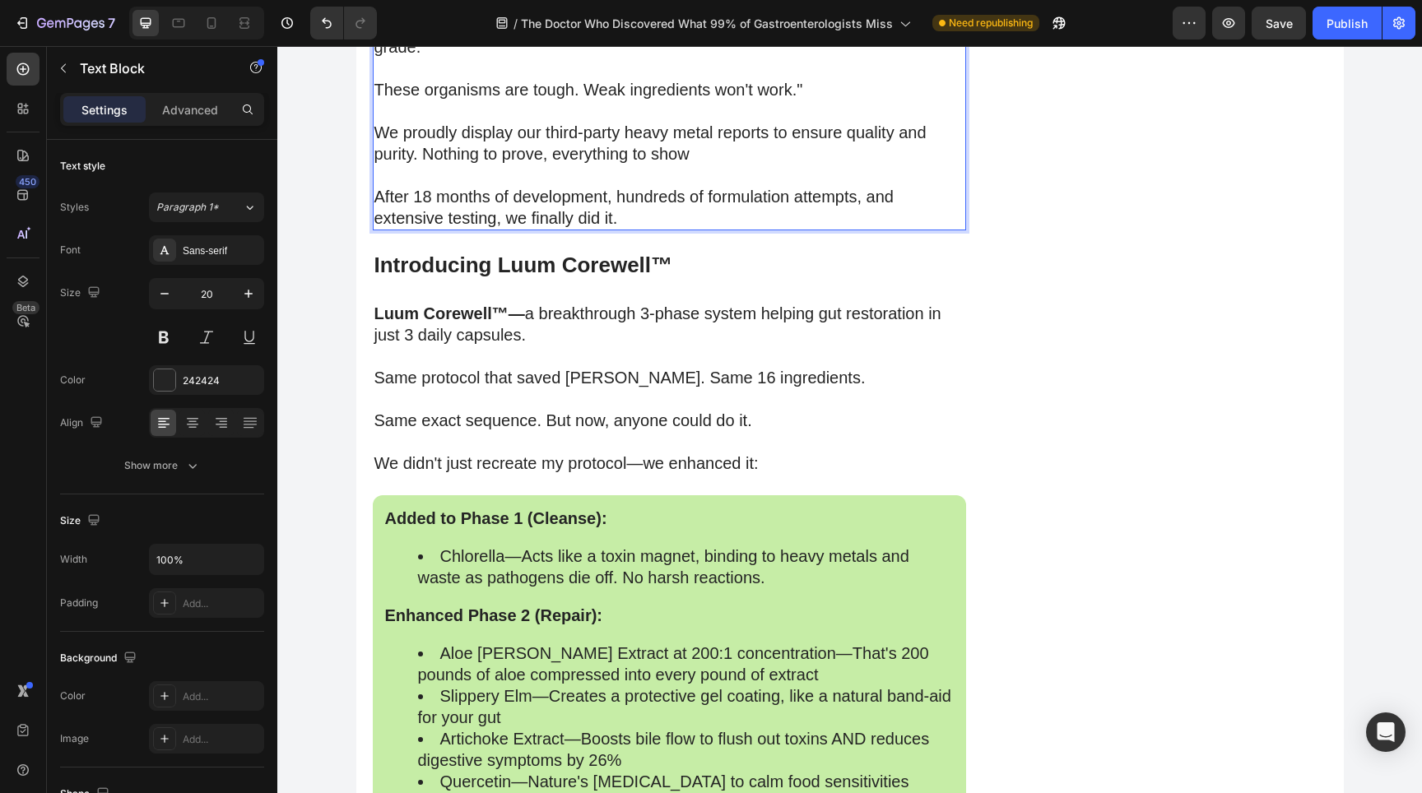
click at [522, 165] on p "We proudly display our third-party heavy metal reports to ensure quality and pu…" at bounding box center [669, 143] width 590 height 43
click at [652, 165] on p "We proudly display our third-party heavy metal reports to ensure quality and pu…" at bounding box center [669, 143] width 590 height 43
click at [1350, 26] on div "Publish" at bounding box center [1346, 23] width 41 height 17
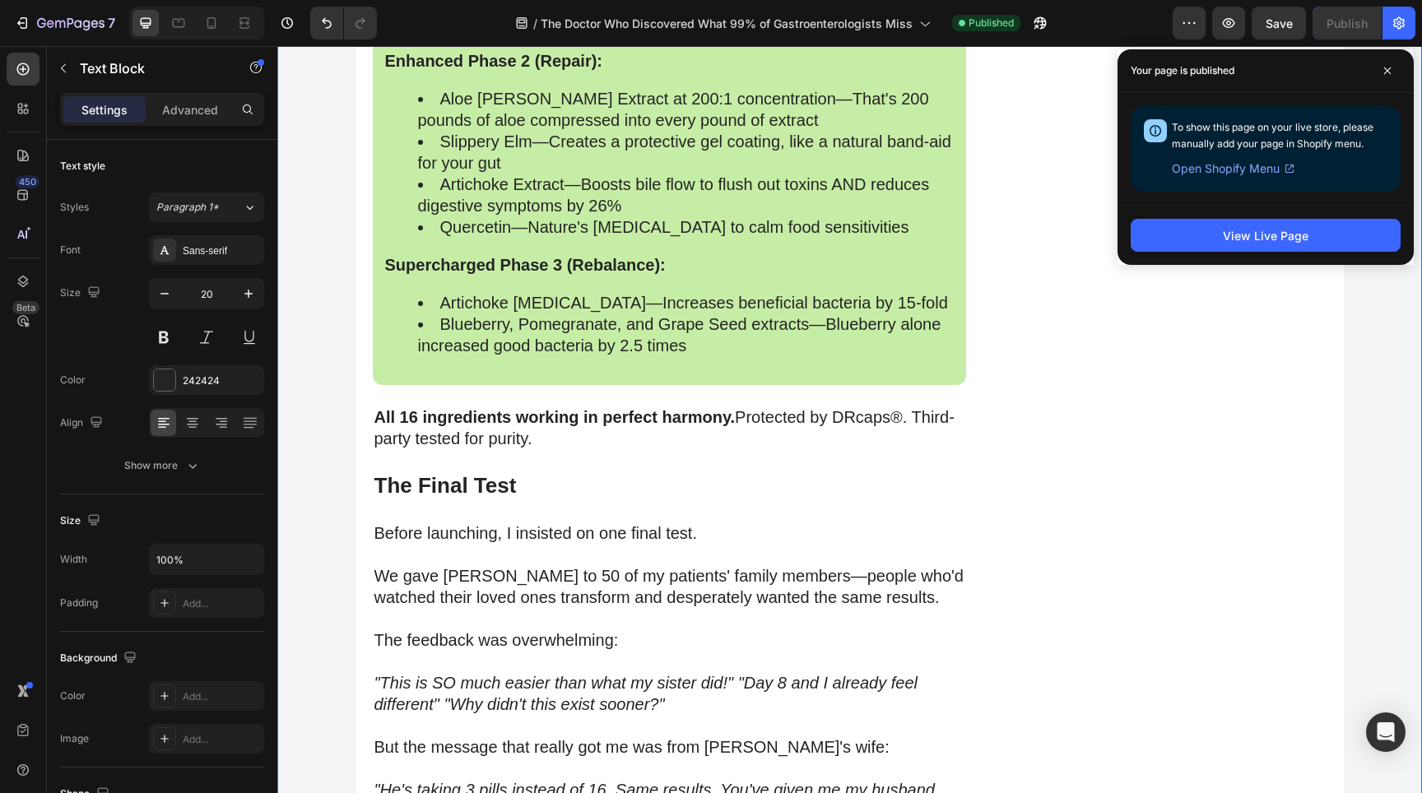
scroll to position [12830, 0]
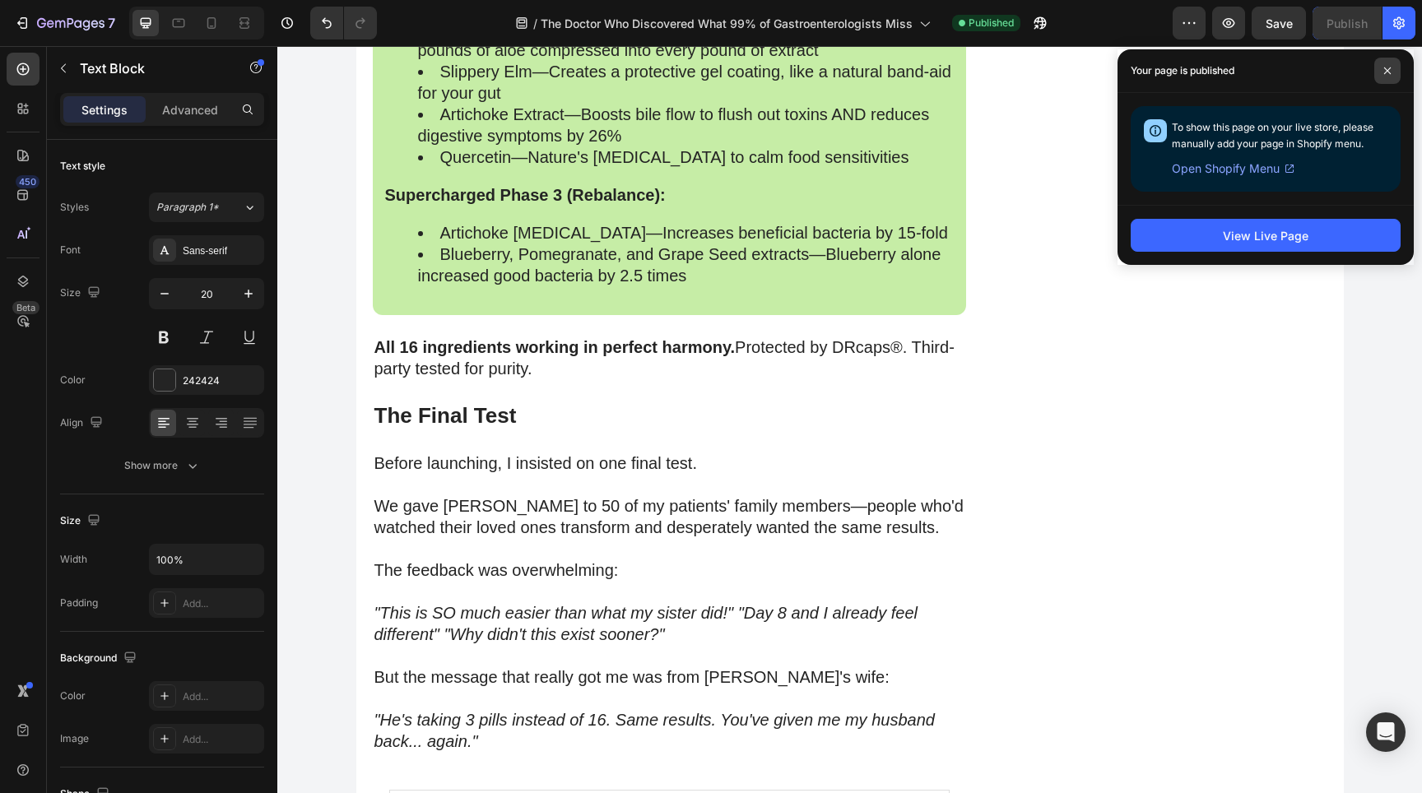
click at [1386, 73] on icon at bounding box center [1387, 71] width 8 height 8
